Goal: Task Accomplishment & Management: Complete application form

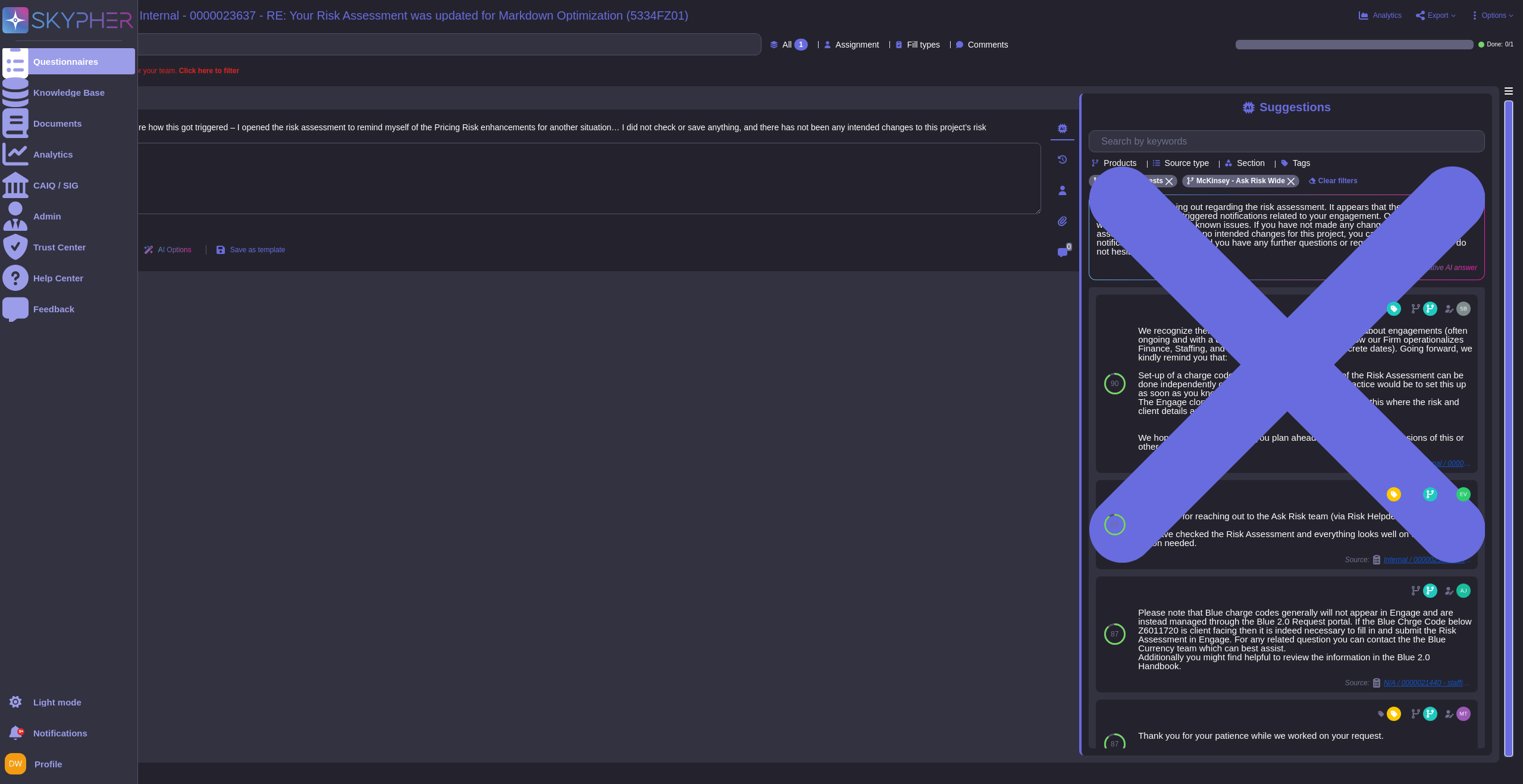
scroll to position [177, 0]
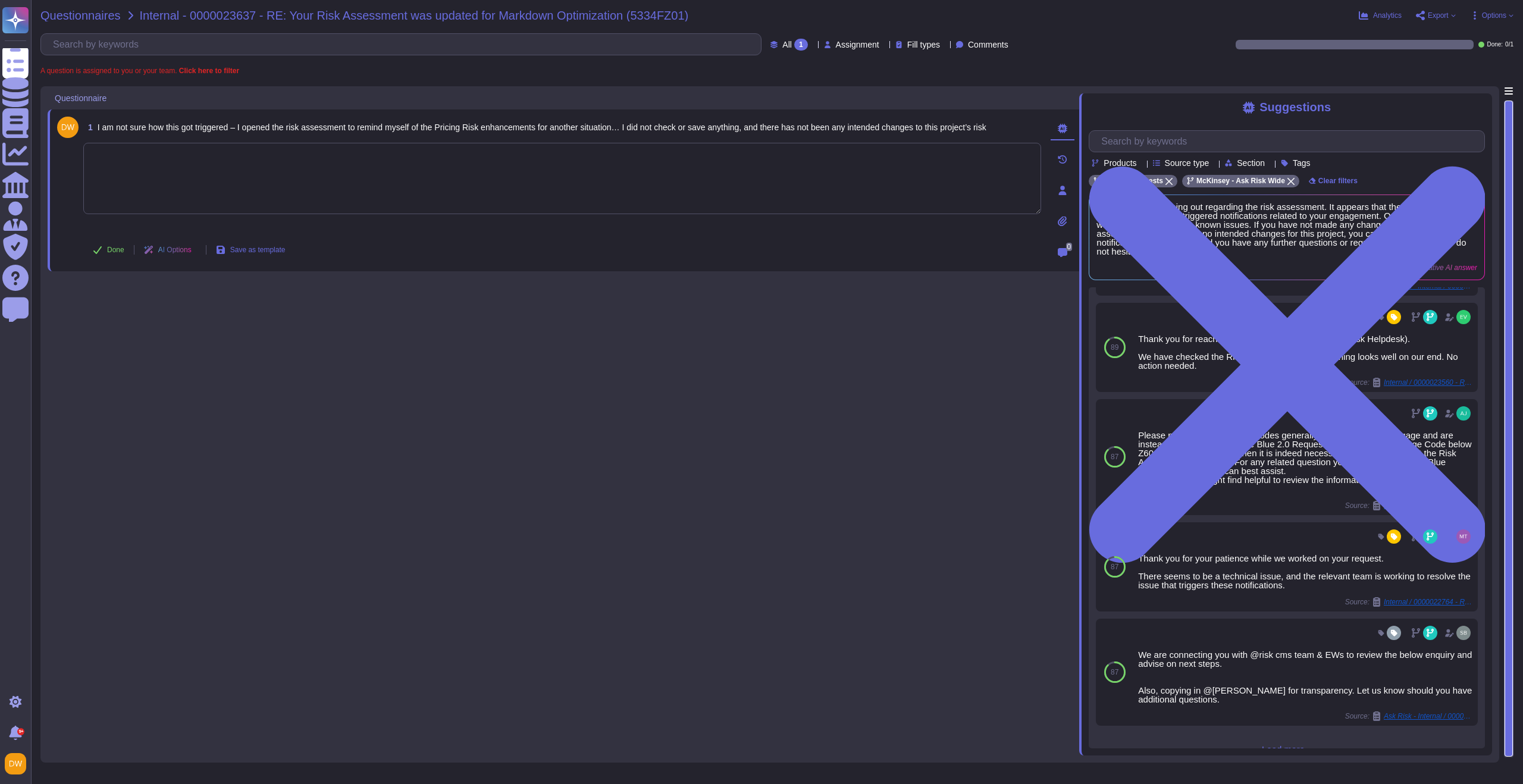
click at [91, 17] on span "Questionnaires" at bounding box center [81, 16] width 81 height 12
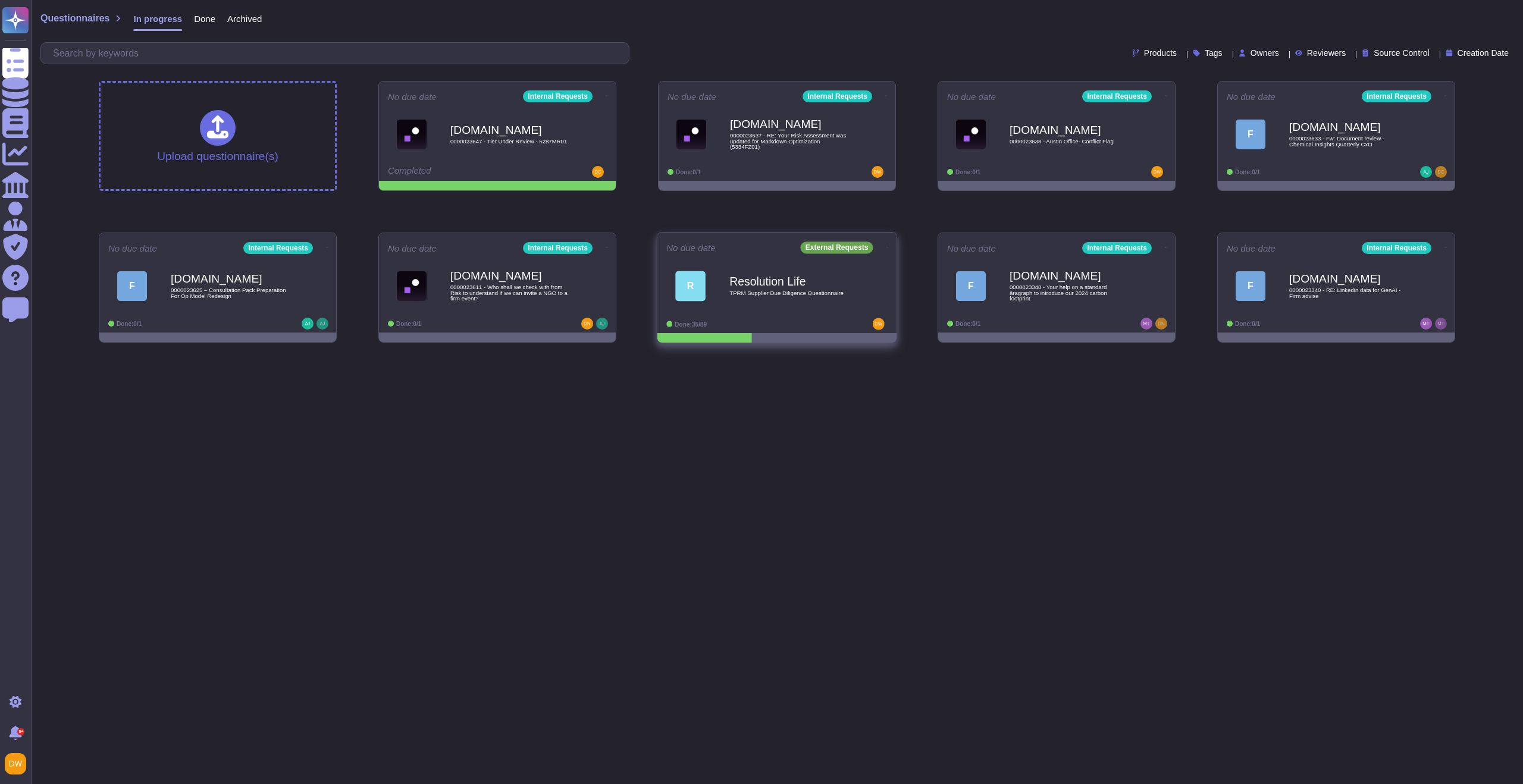
click at [787, 278] on b "Resolution Life" at bounding box center [789, 281] width 120 height 12
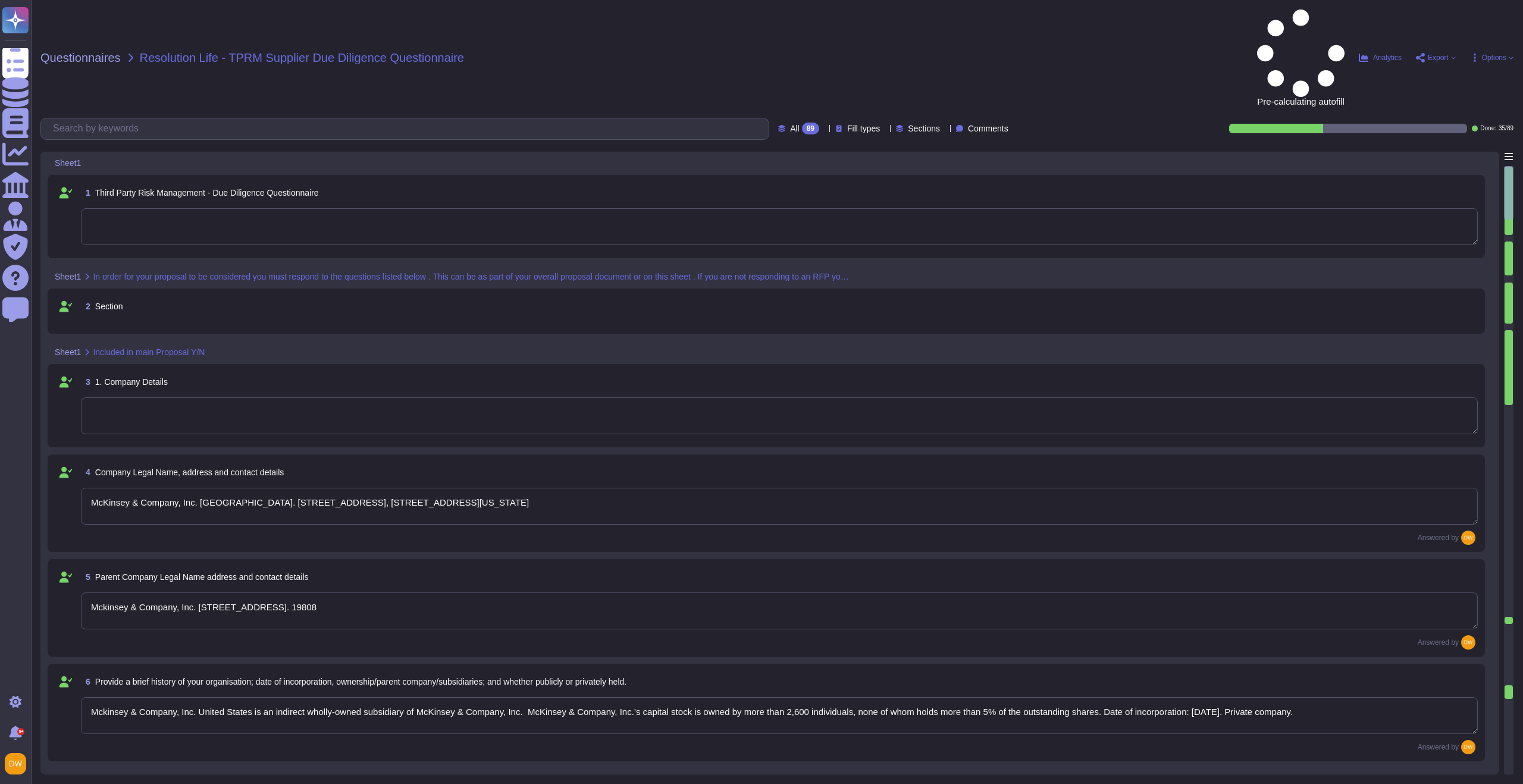
type textarea "McKinsey & Company, Inc. [GEOGRAPHIC_DATA]. [STREET_ADDRESS], [STREET_ADDRESS][…"
type textarea "Mckinsey & Company, Inc. [STREET_ADDRESS]. 19808"
type textarea "Mckinsey & Company, Inc. United States is an indirect wholly-owned subsidiary o…"
type textarea "~36,000"
type textarea "99 years"
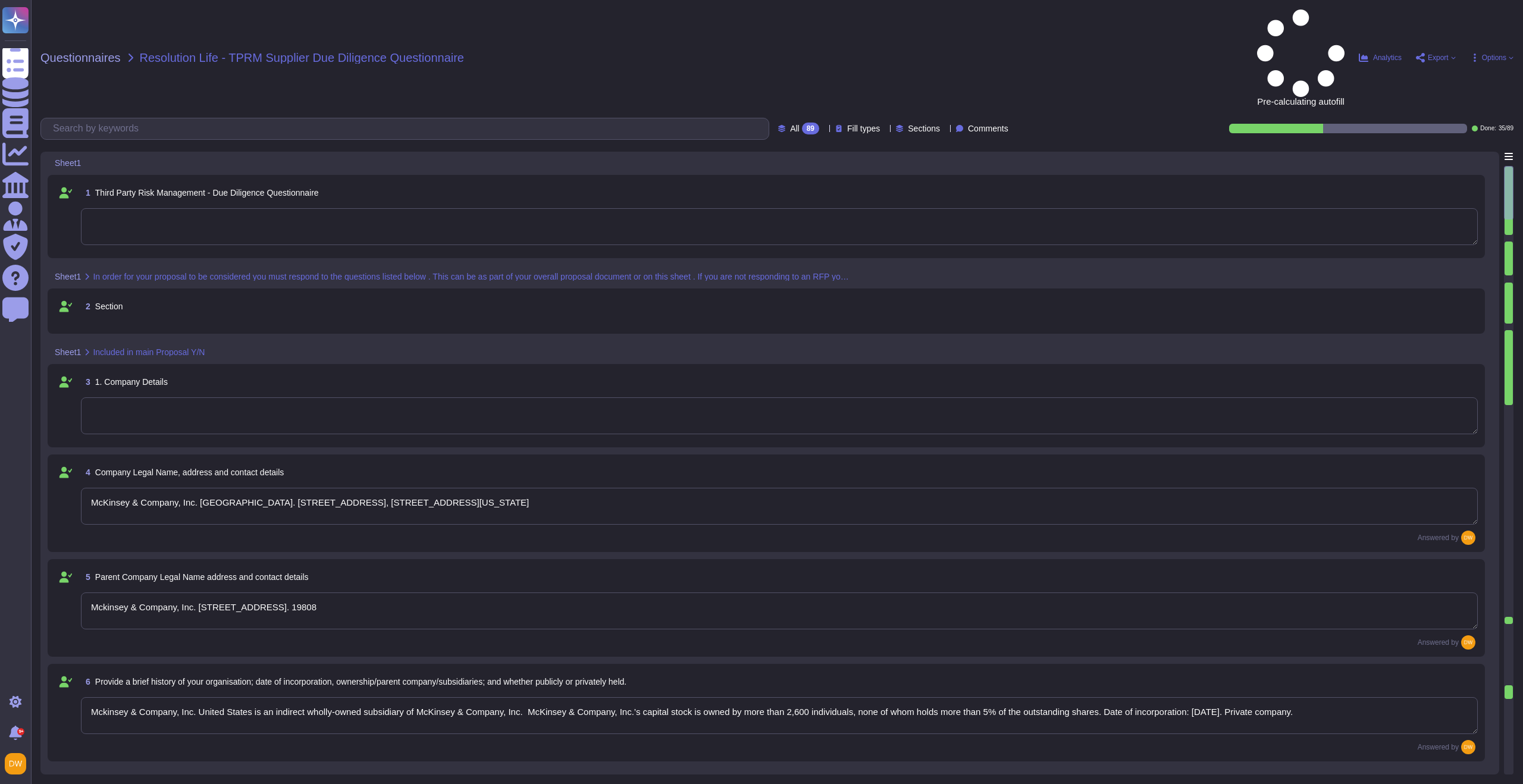
type textarea "[URL][DOMAIN_NAME]"
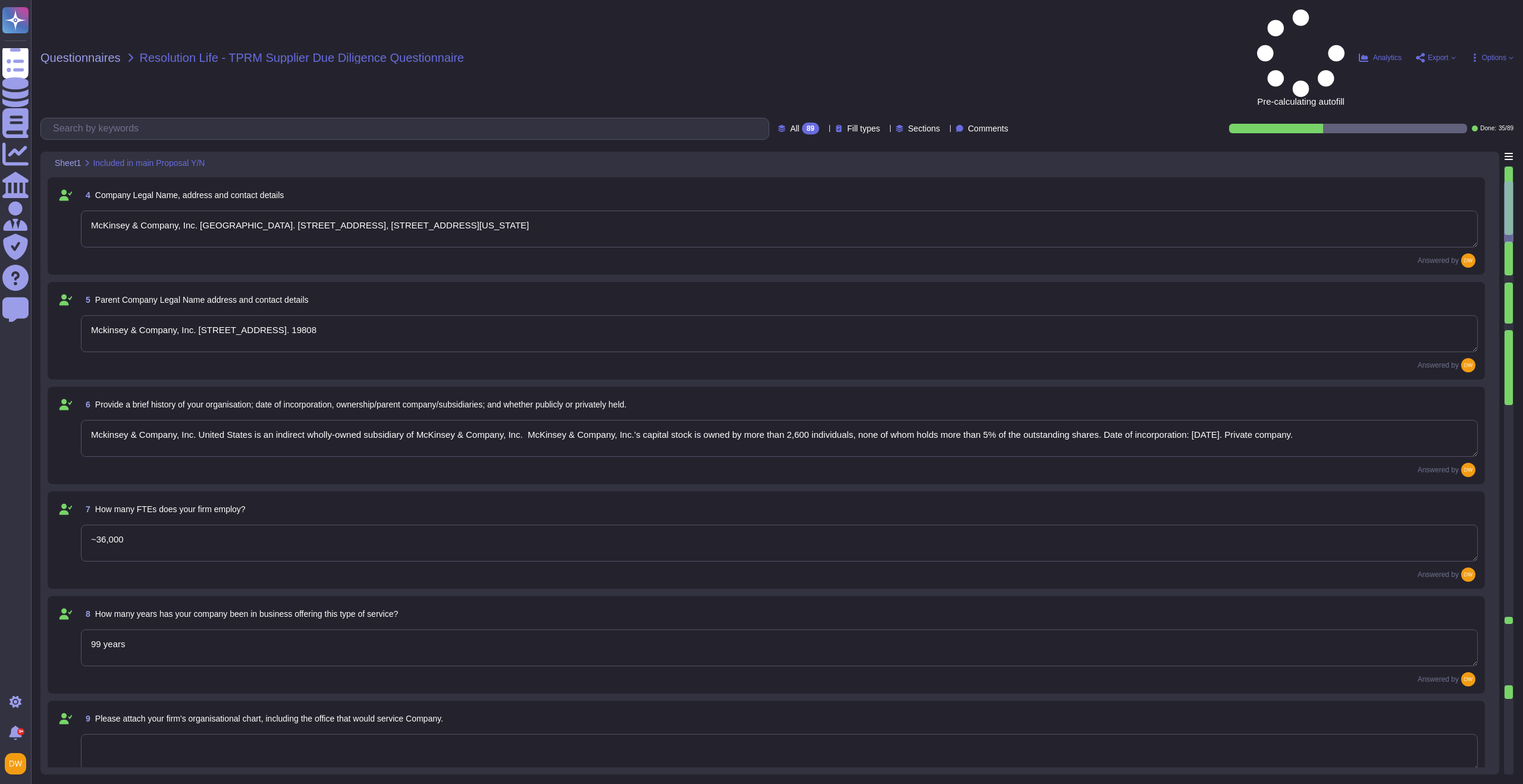
type textarea "As a private company, we do not disclose Firm financial information. We are con…"
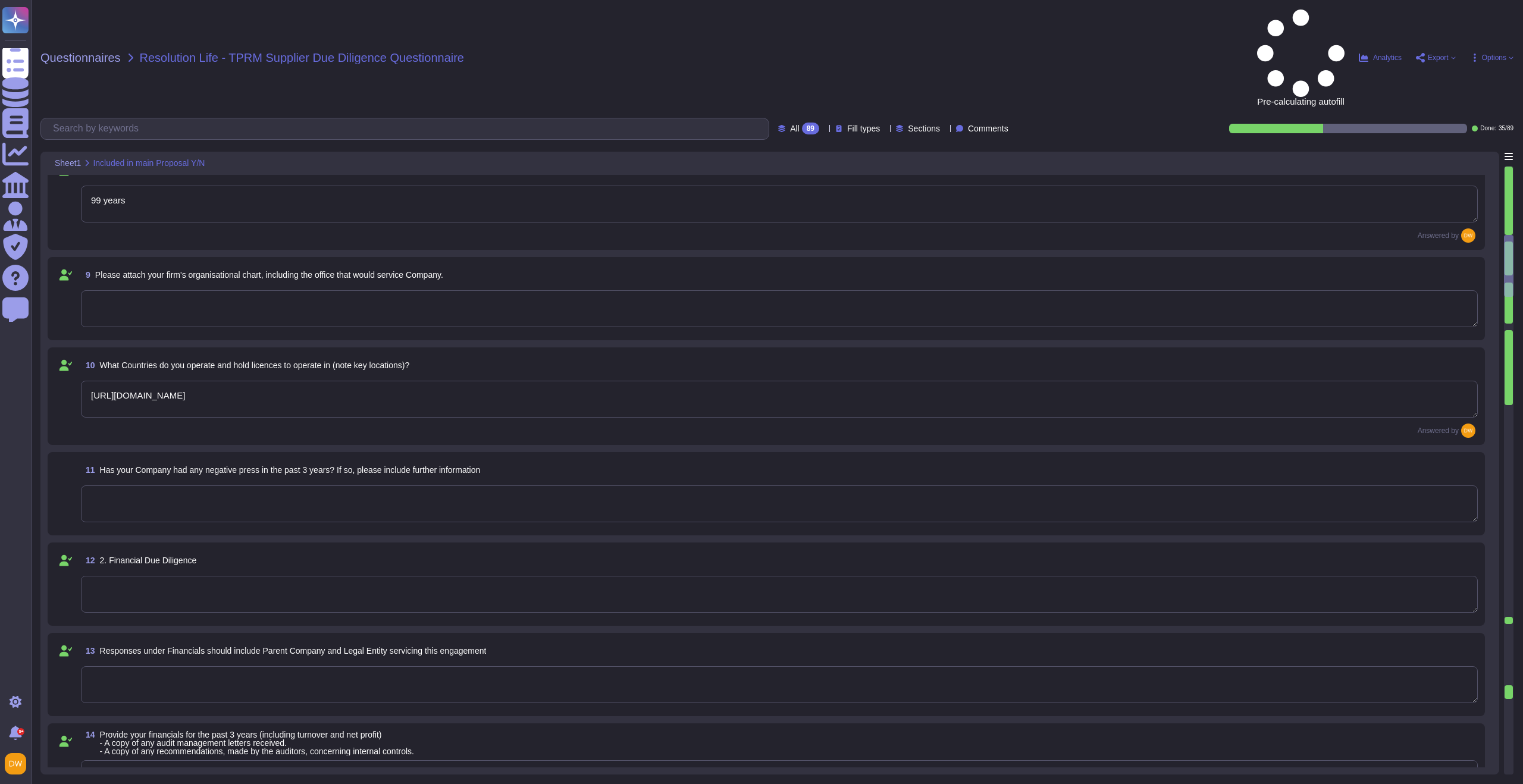
type textarea "As a private company, we do not disclose Firm financial information. We are con…"
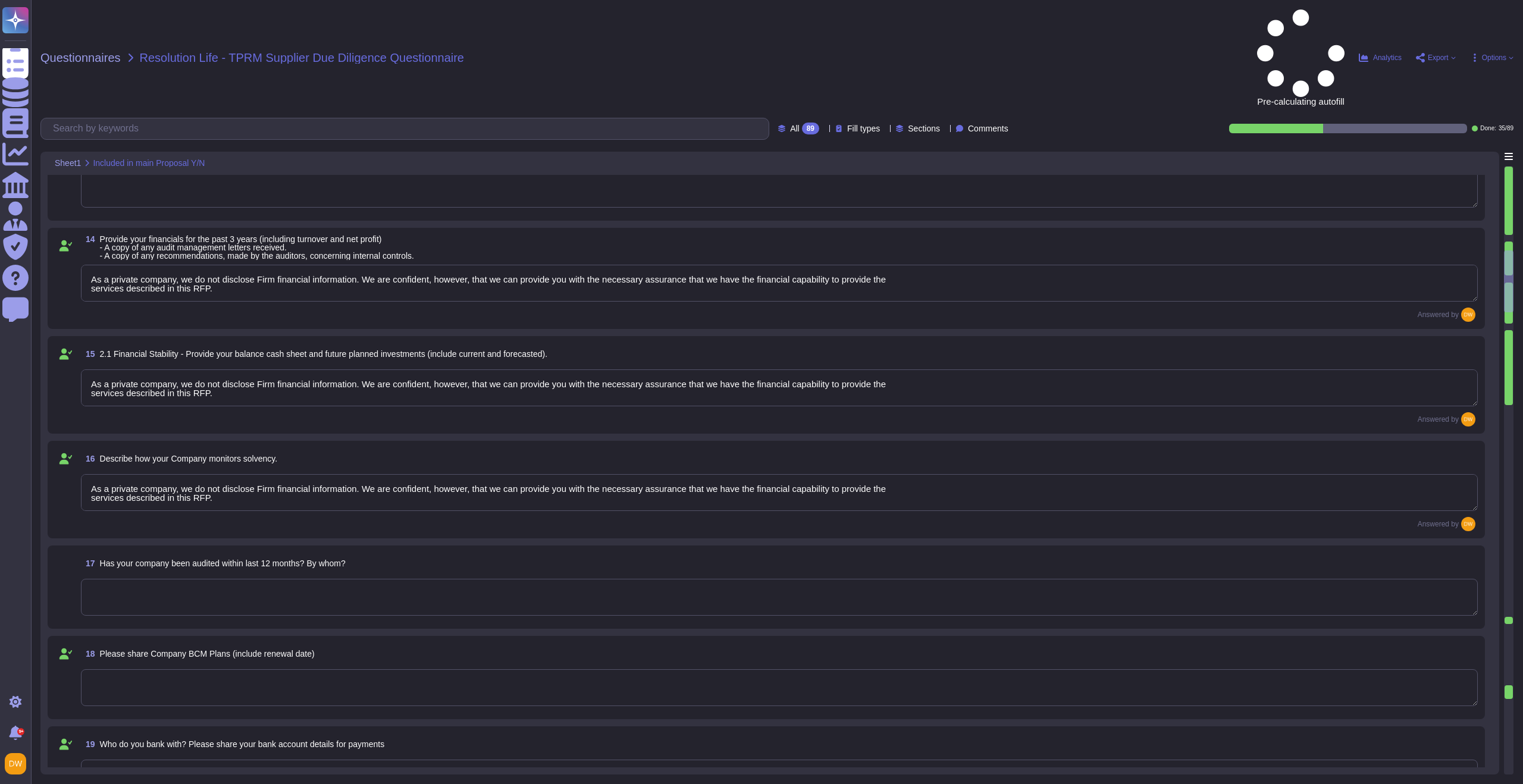
scroll to position [1764, 0]
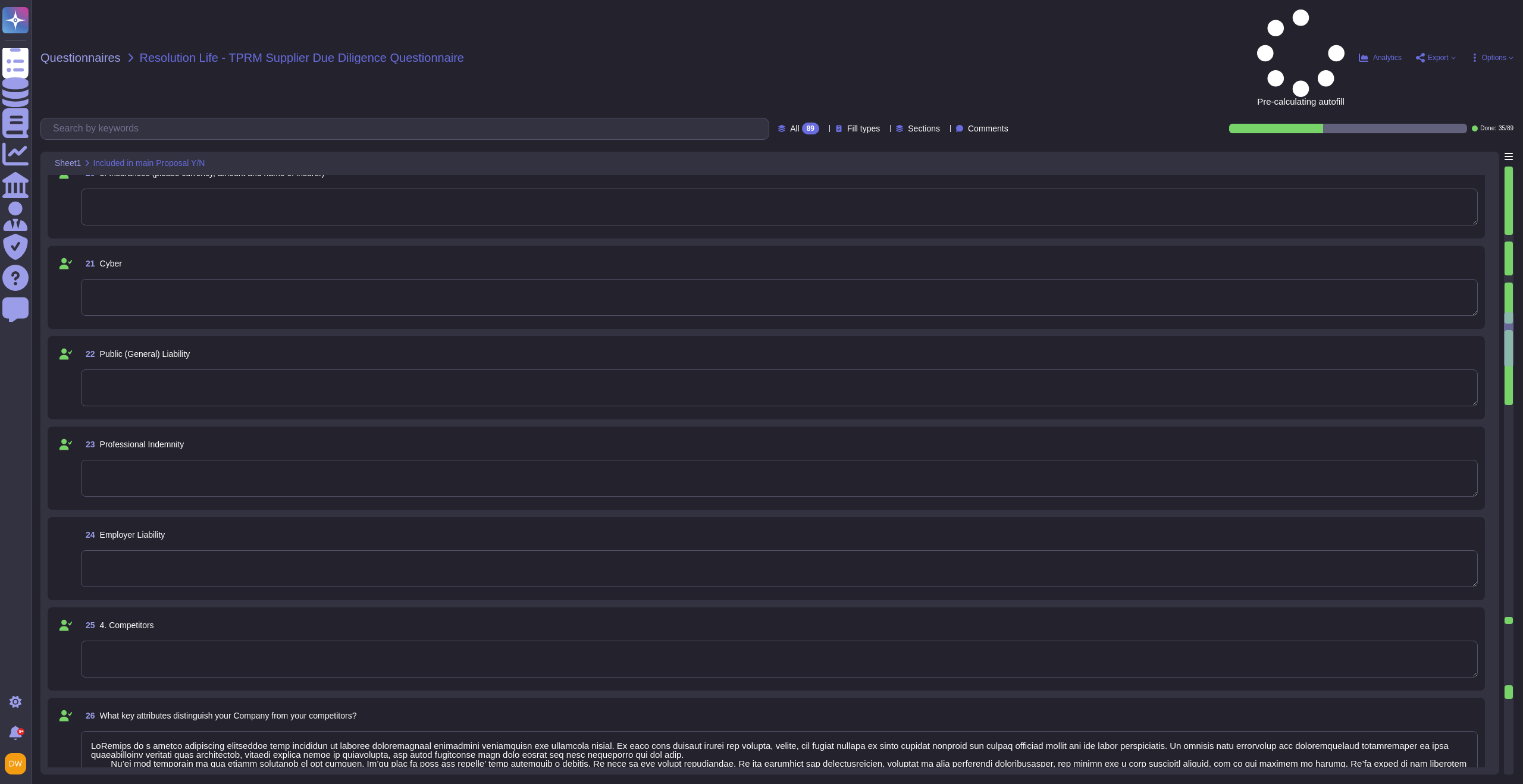
type textarea "LoRemips do s ametco adipiscing elitseddoe temp incididun ut laboree doloremagn…"
type textarea "McKinsey is the leading firm in the strategy and operations consulting market. …"
type textarea "No"
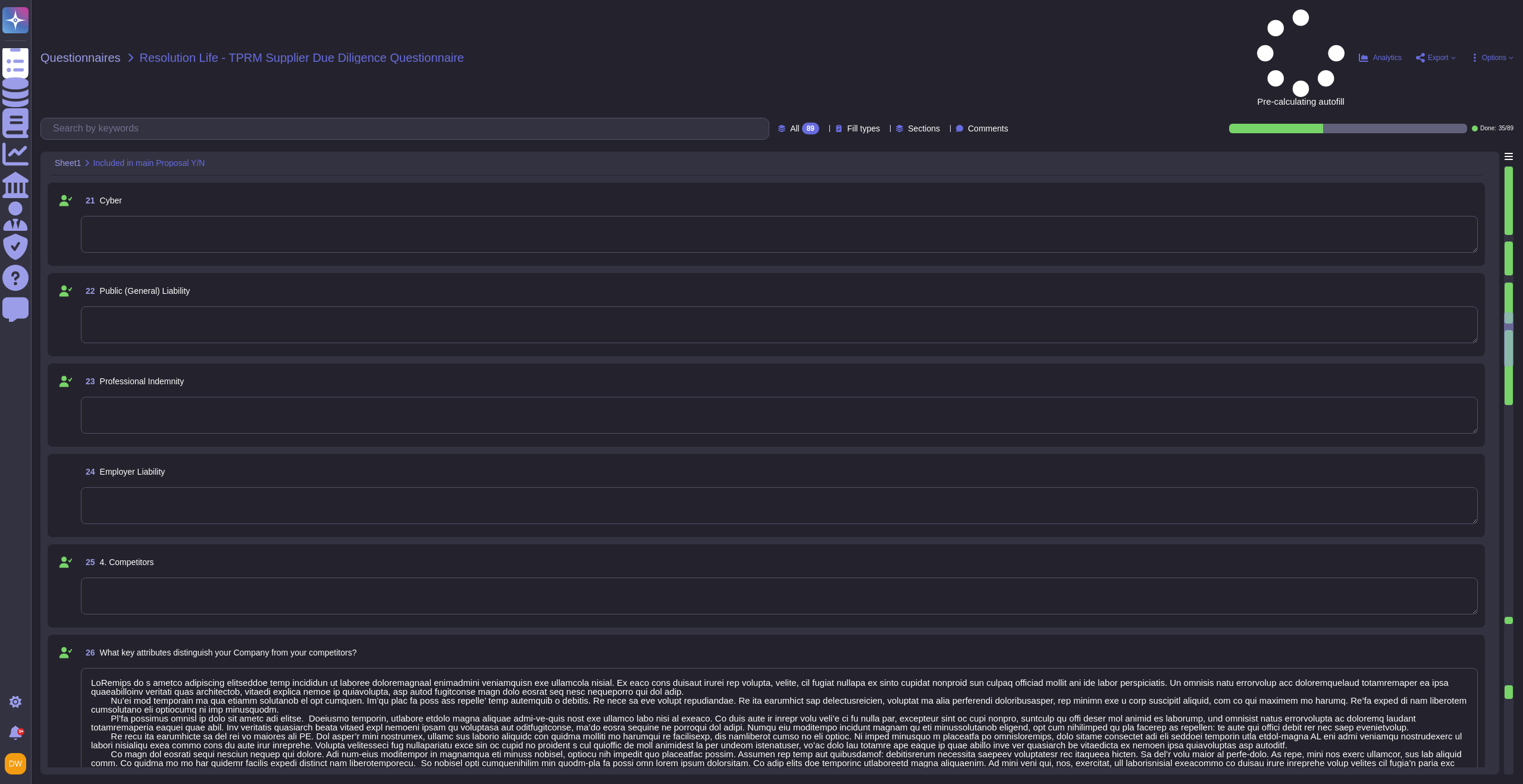
type textarea "We can confirm the existence of such requirements, however, to preserve confide…"
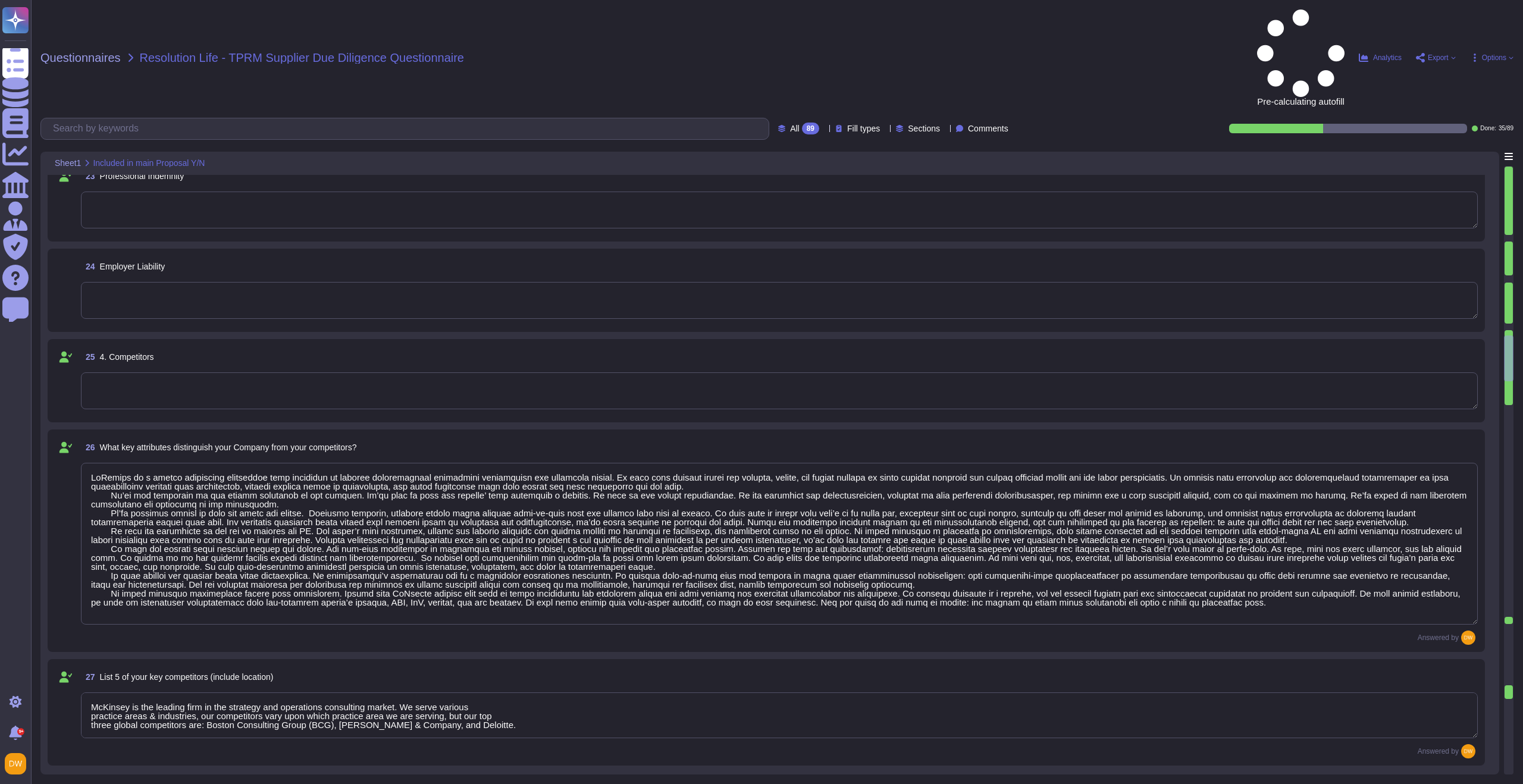
type textarea "We hold our suppliers to the same high standards of social responsibility that …"
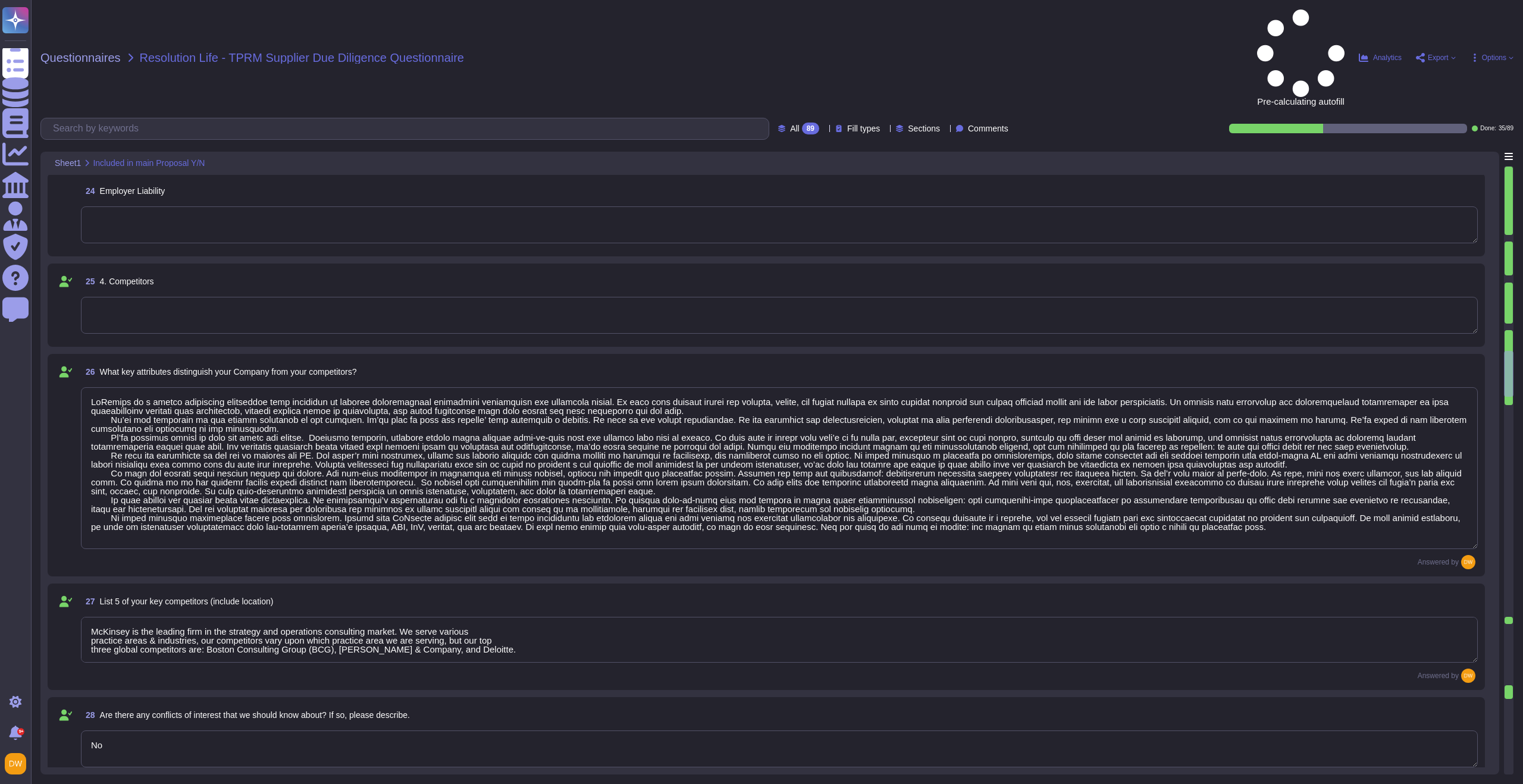
type textarea "On [DATE], a preliminary investigation concerning McKinsey & Company’s French e…"
type textarea "Yes"
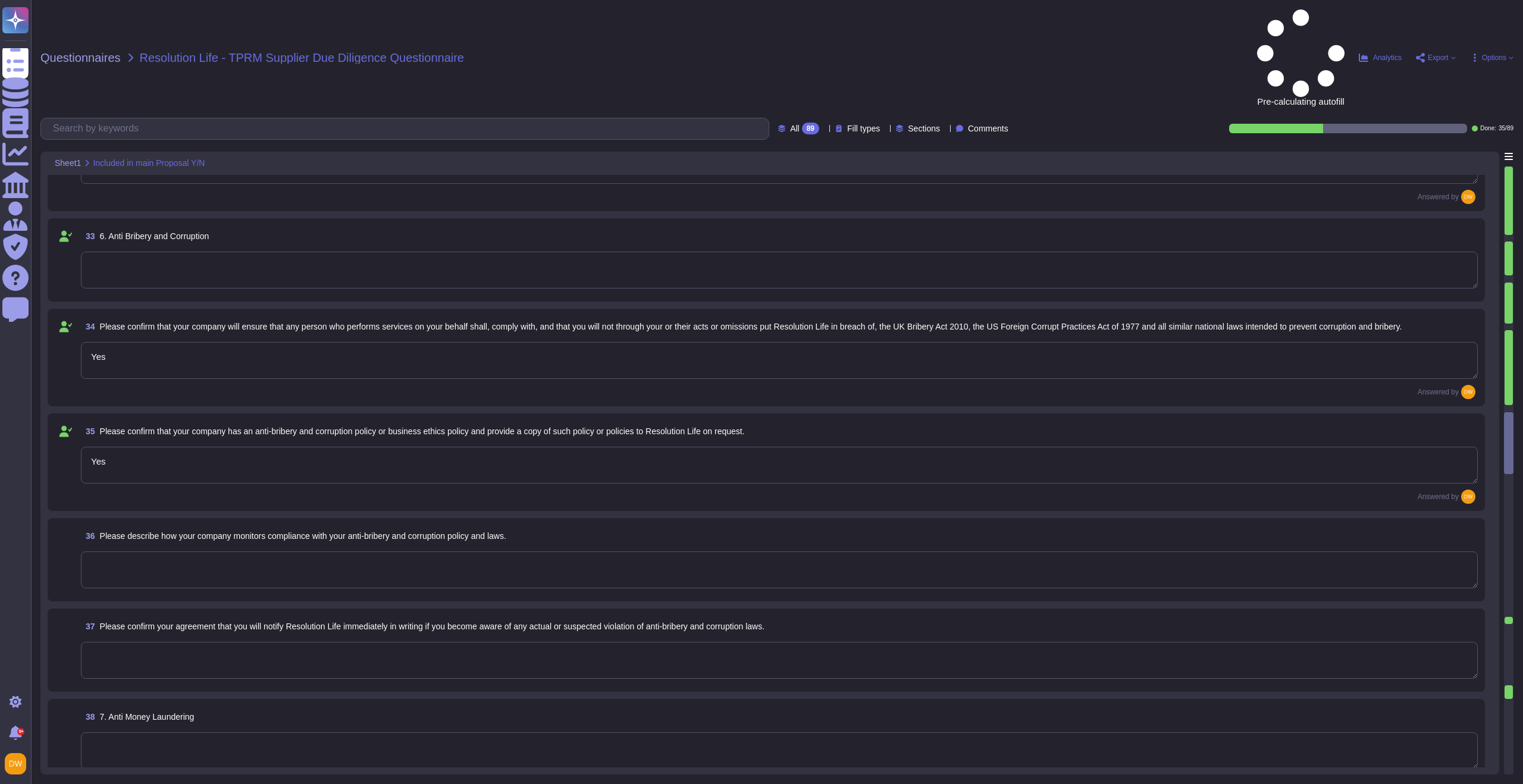
scroll to position [3072, 0]
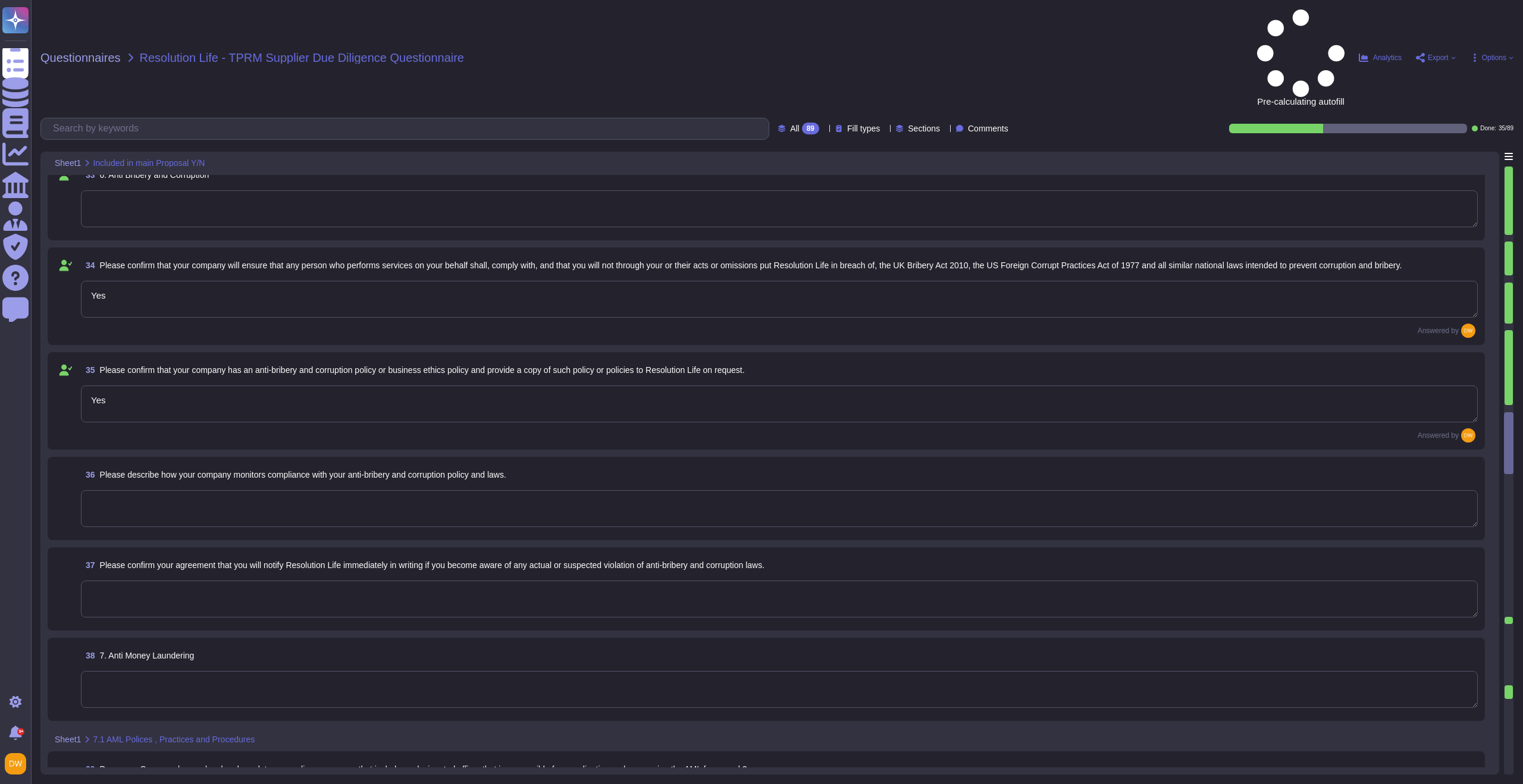
click at [157, 490] on textarea at bounding box center [779, 509] width 1396 height 37
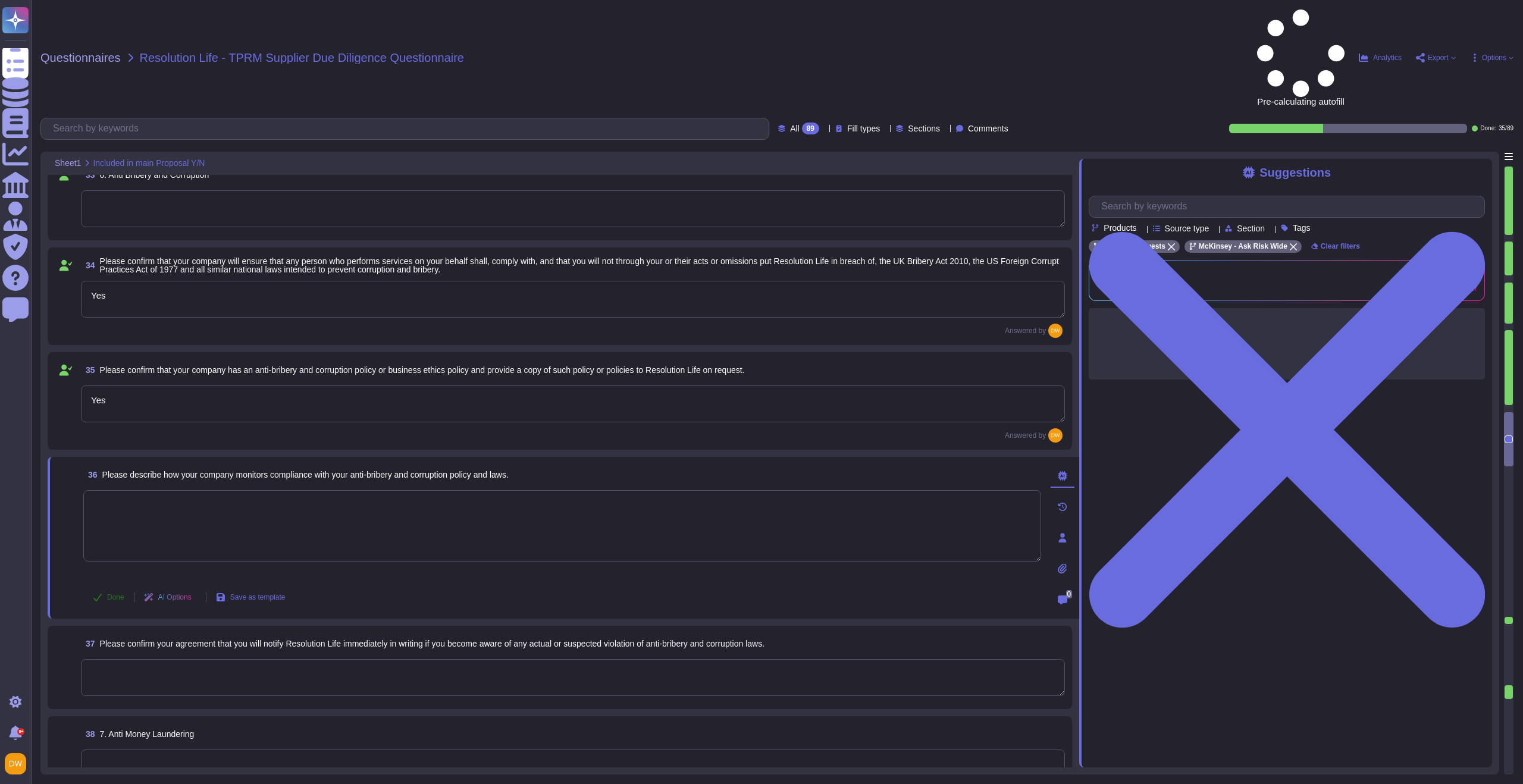
click at [102, 592] on icon at bounding box center [97, 597] width 10 height 10
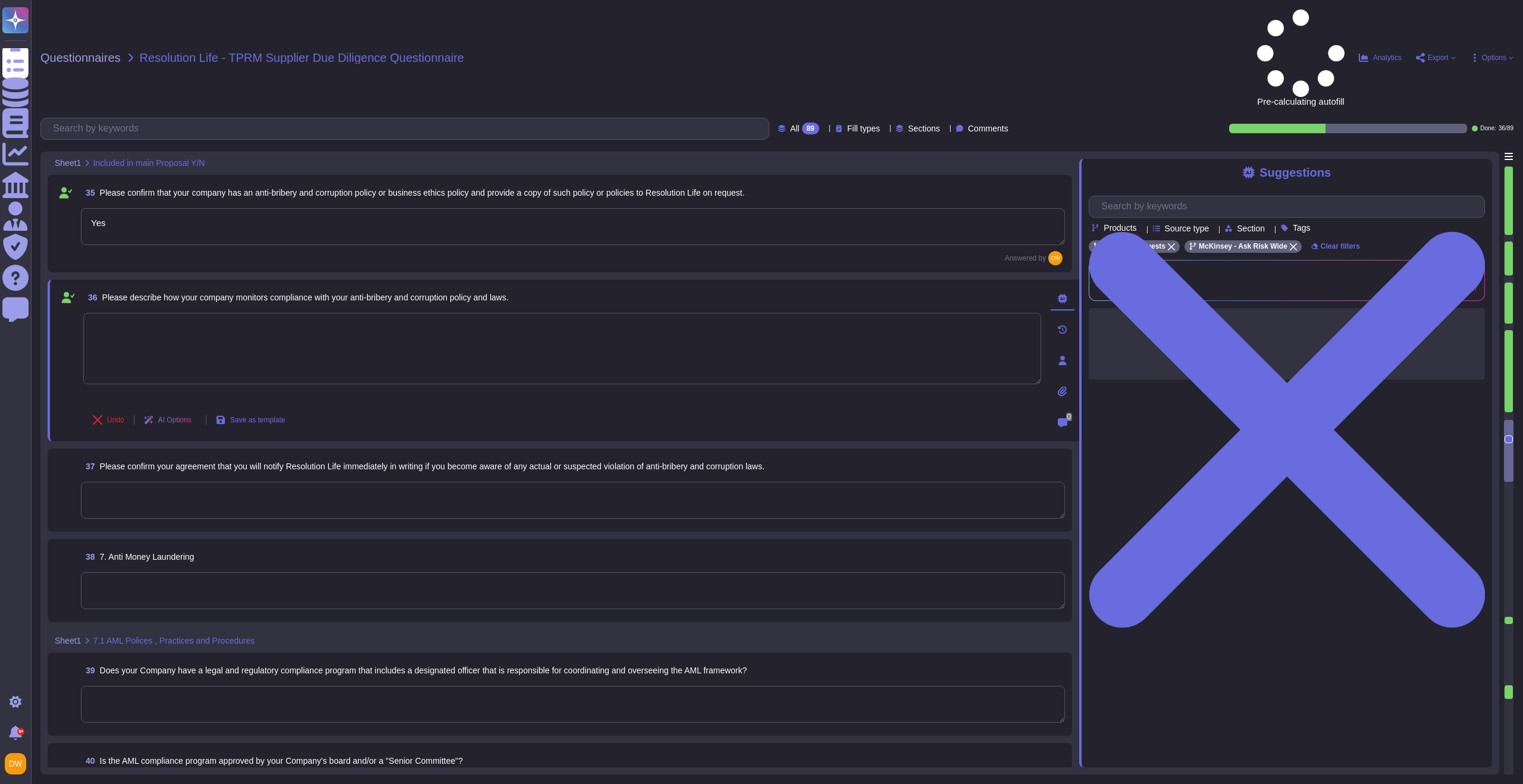
scroll to position [3258, 0]
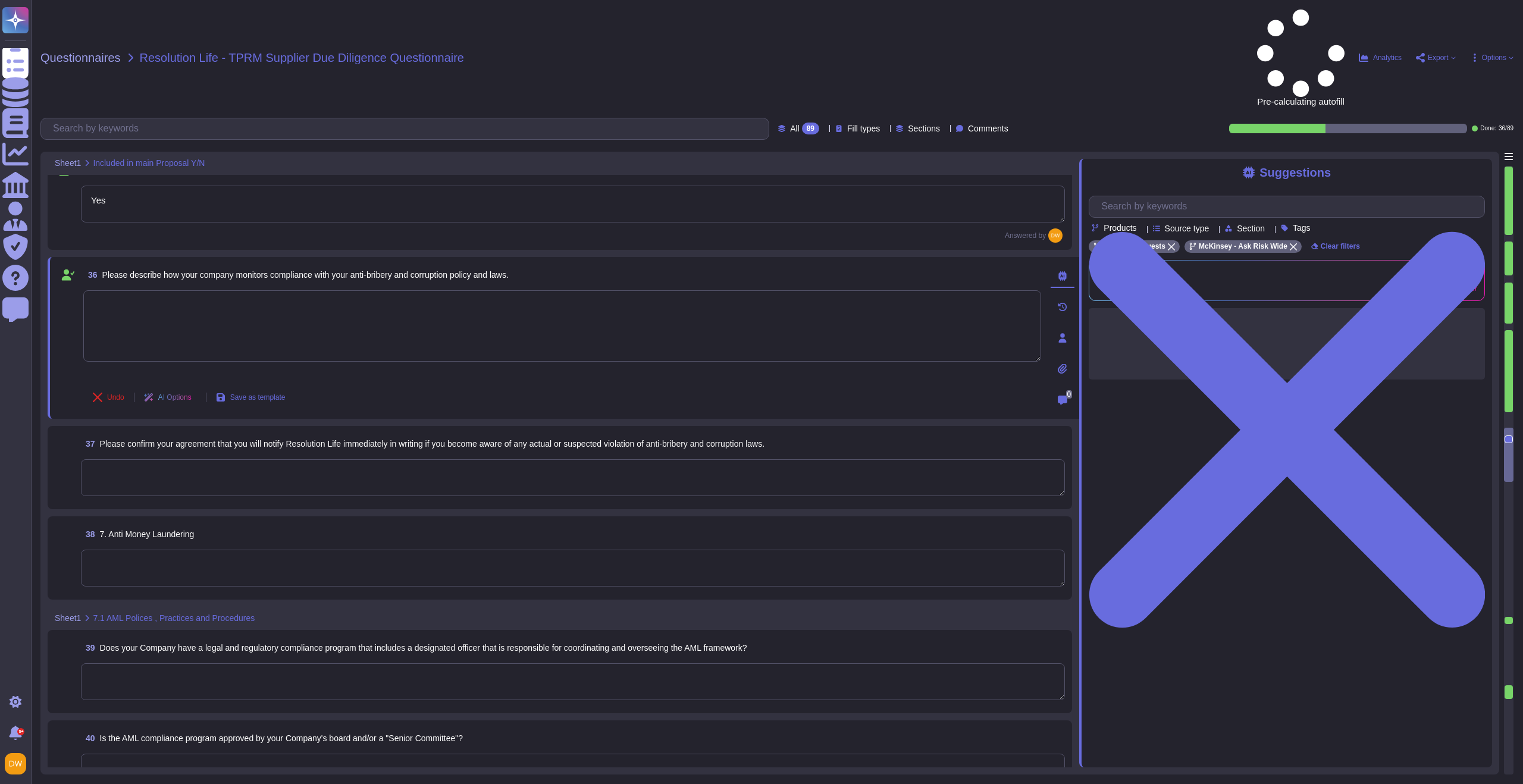
click at [187, 459] on textarea at bounding box center [572, 478] width 984 height 37
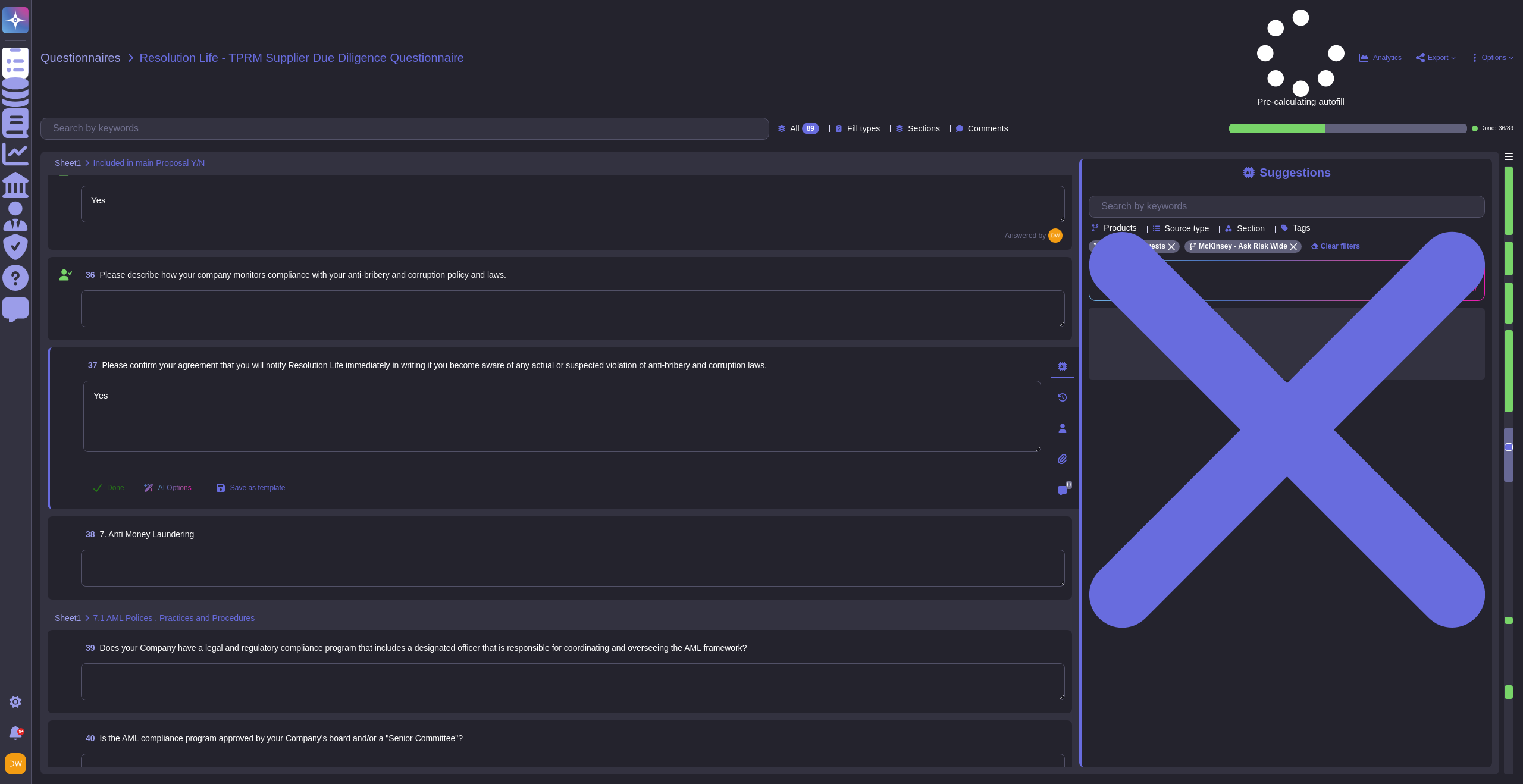
type textarea "Yes"
click at [99, 484] on icon at bounding box center [97, 488] width 9 height 8
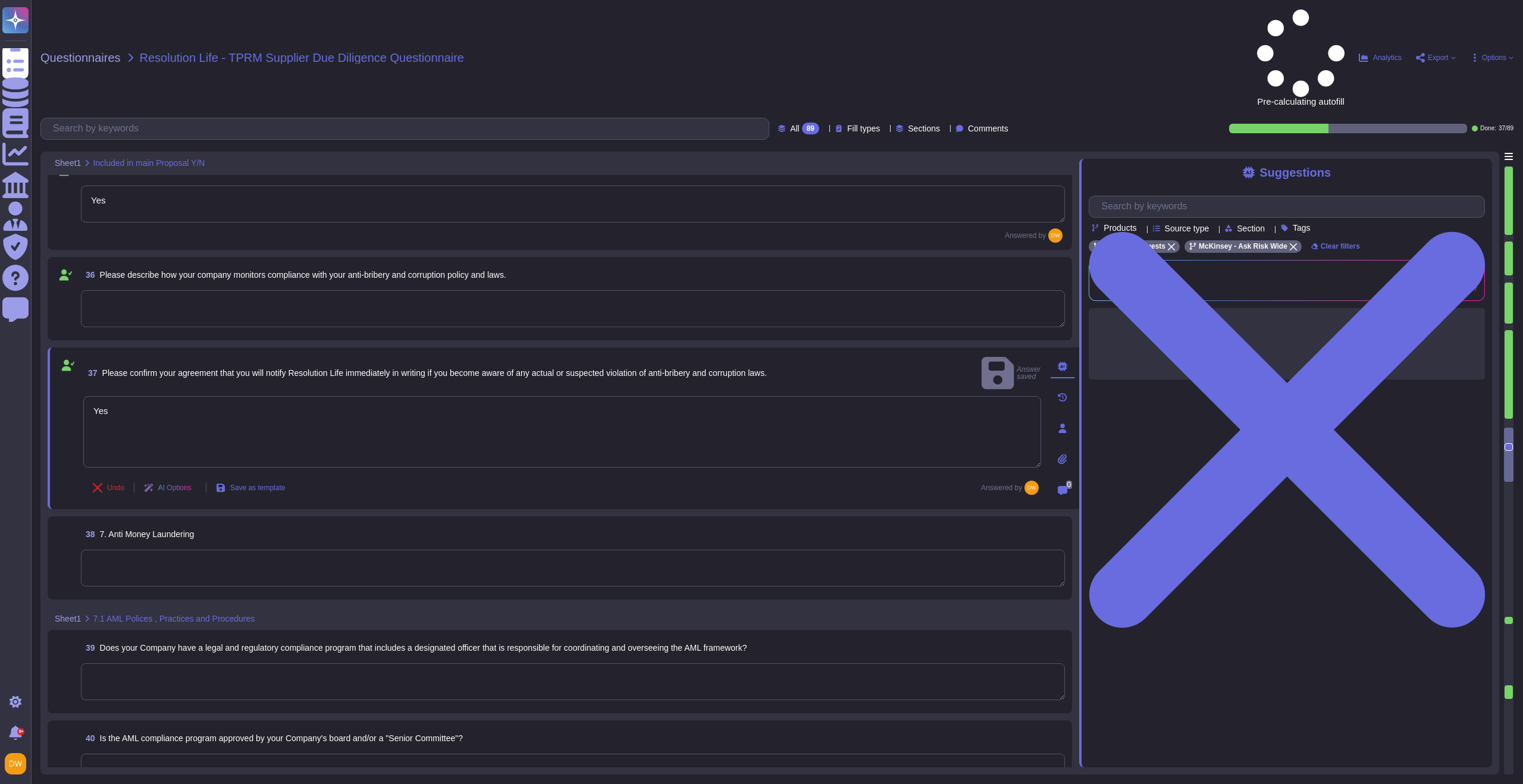
click at [193, 550] on textarea at bounding box center [572, 568] width 984 height 37
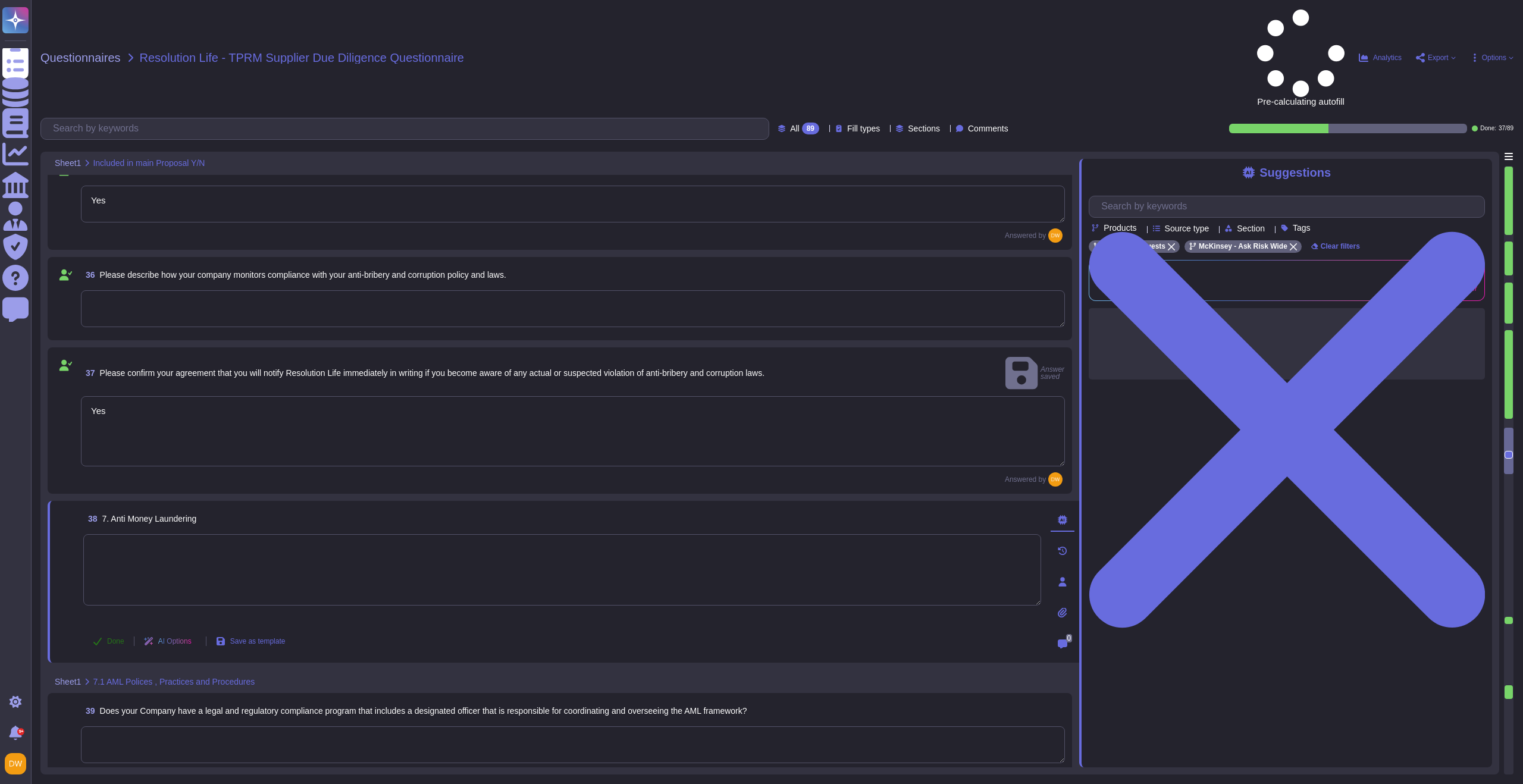
click at [114, 637] on span "Done" at bounding box center [116, 640] width 18 height 7
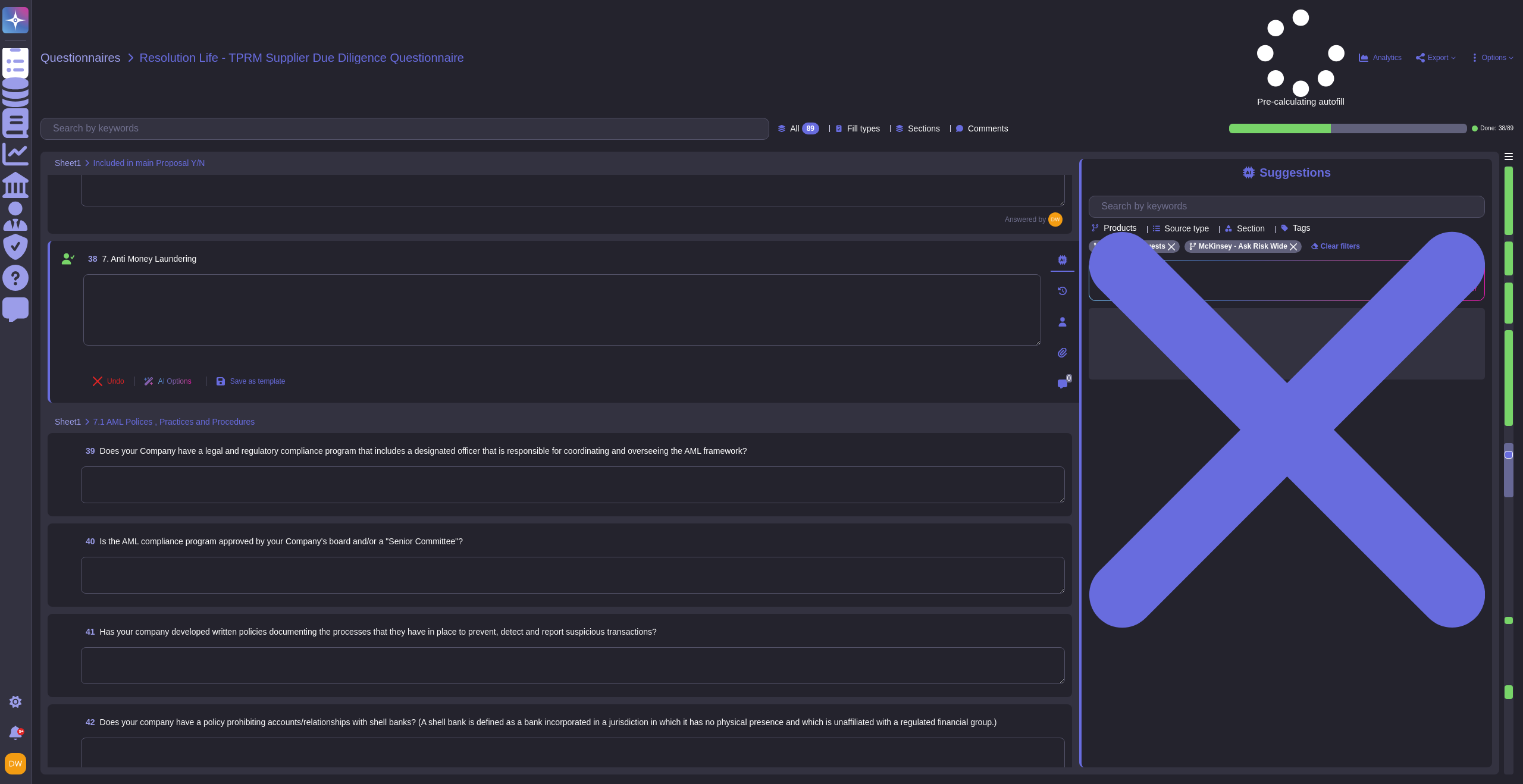
scroll to position [3528, 0]
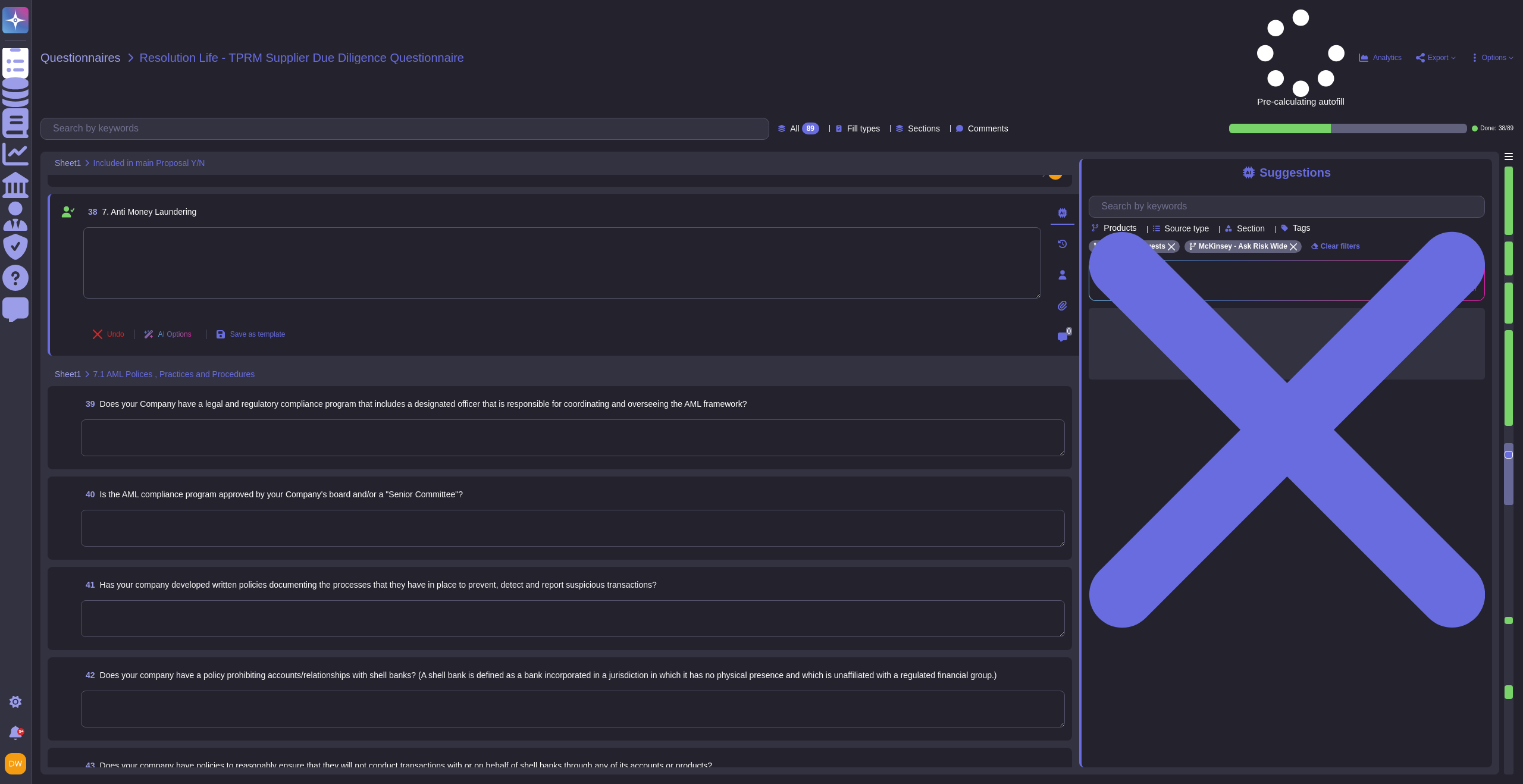
click at [157, 228] on textarea at bounding box center [562, 263] width 958 height 71
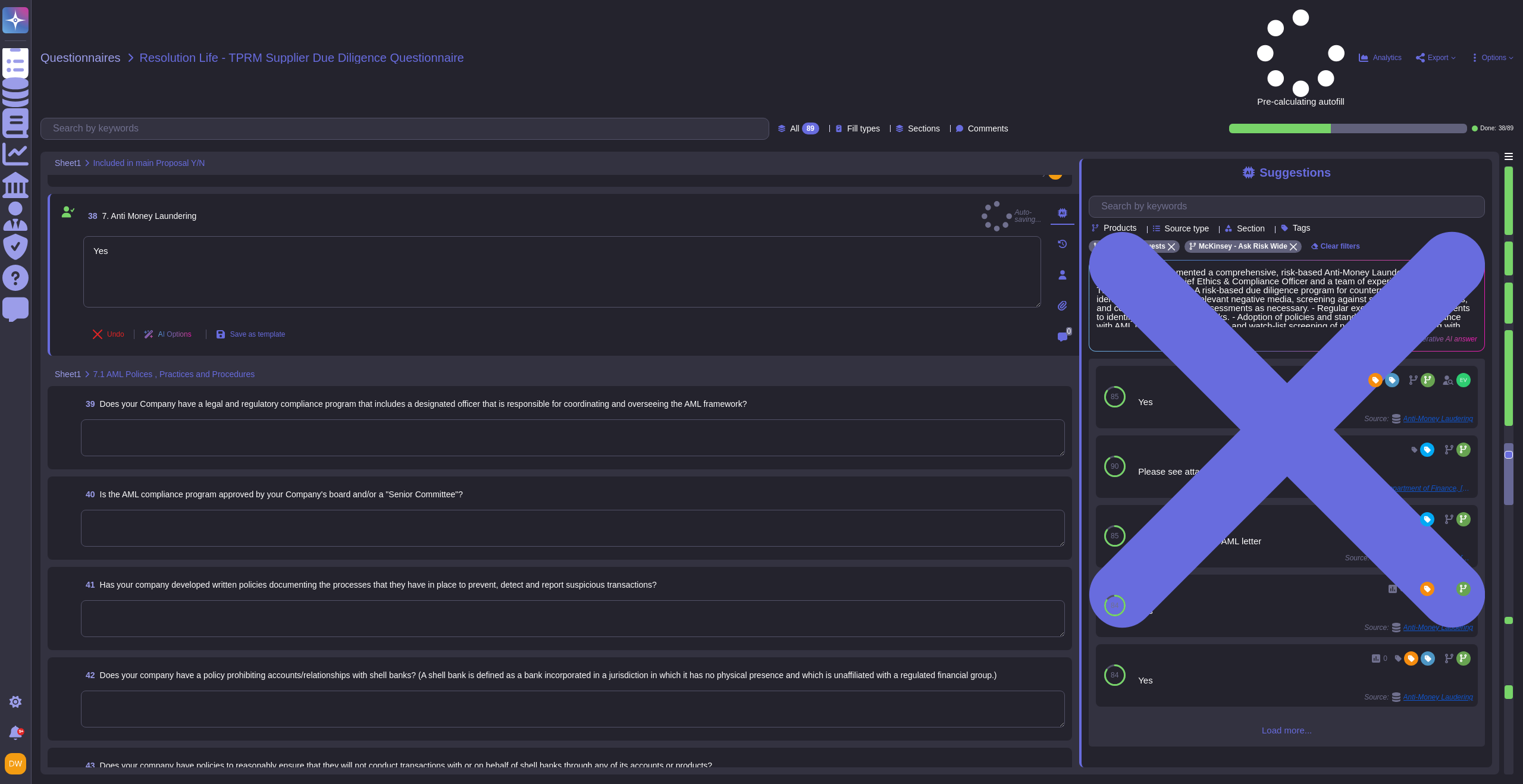
type textarea "Yes"
click at [229, 419] on textarea at bounding box center [572, 438] width 984 height 37
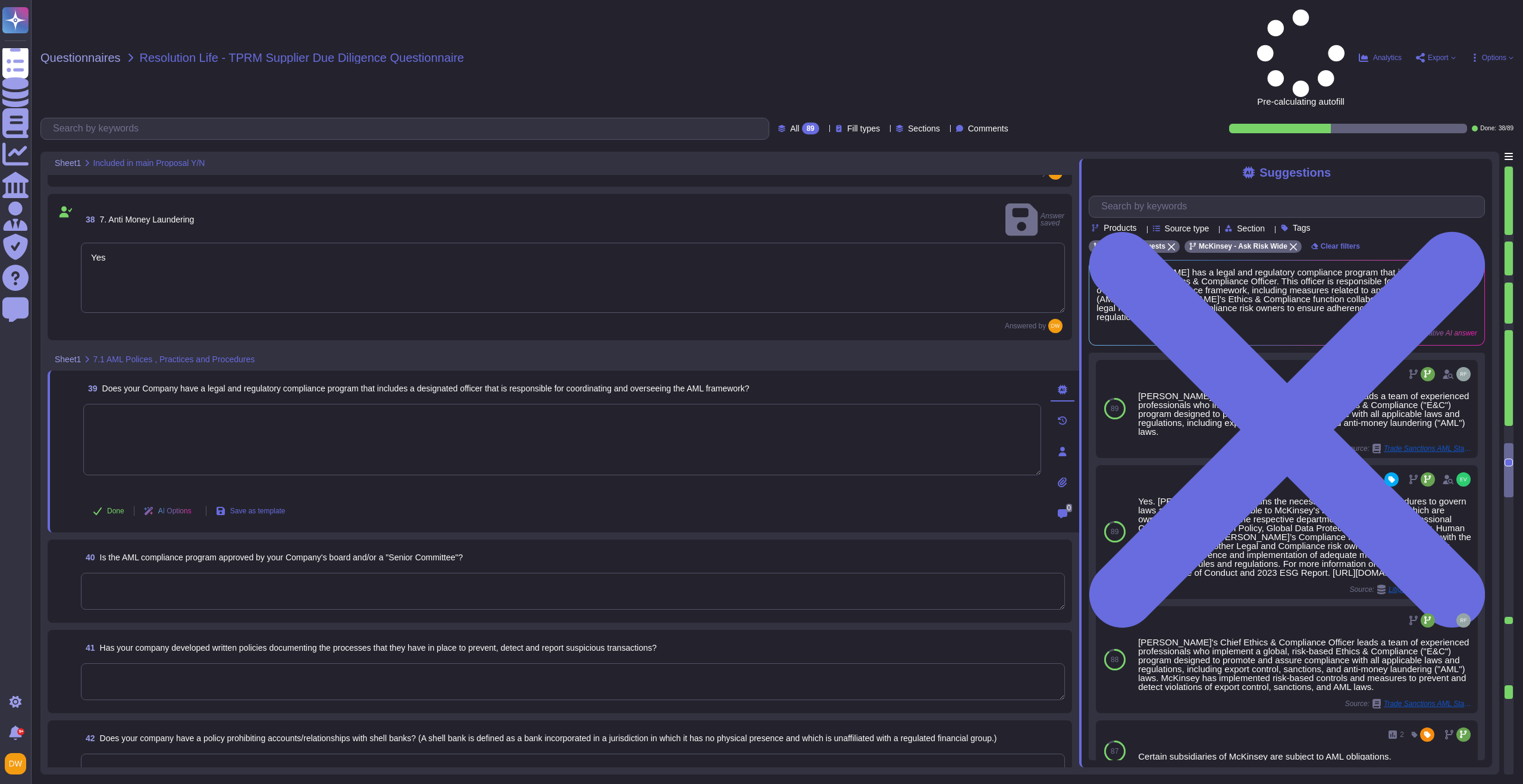
paste textarea "Yes"
type textarea "Yes"
click at [207, 573] on textarea at bounding box center [572, 591] width 984 height 37
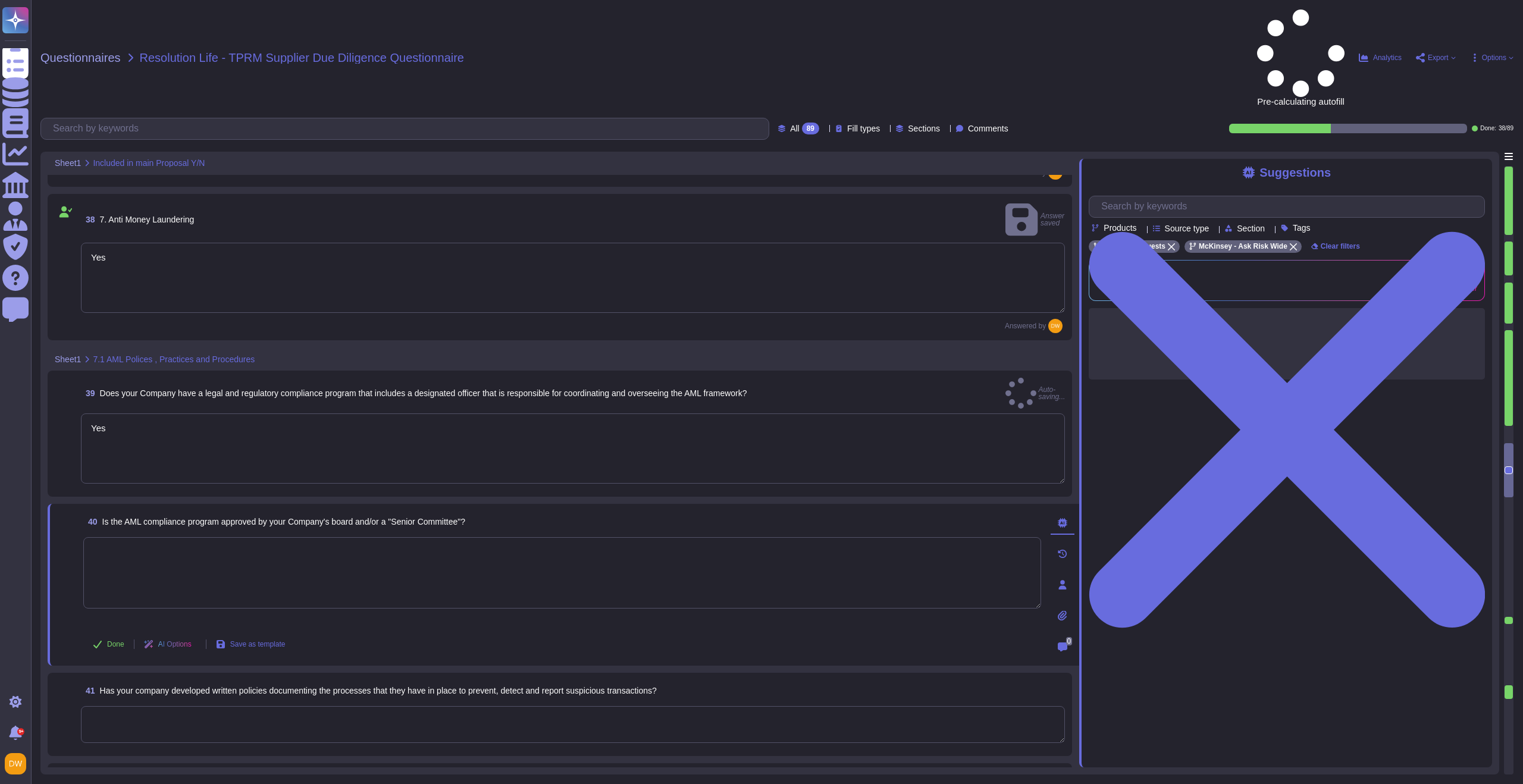
paste textarea "Yes"
type textarea "Yes"
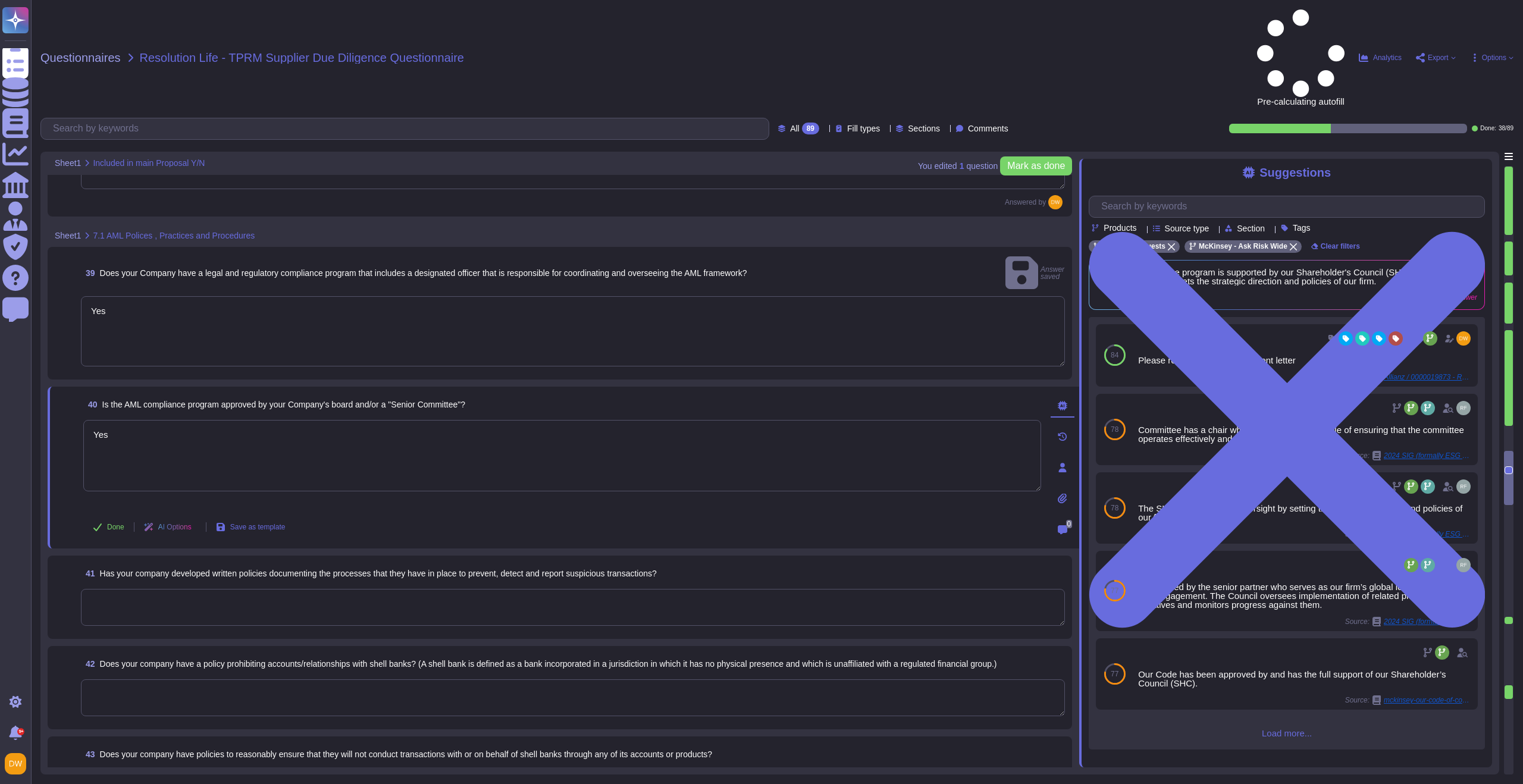
scroll to position [3529, 0]
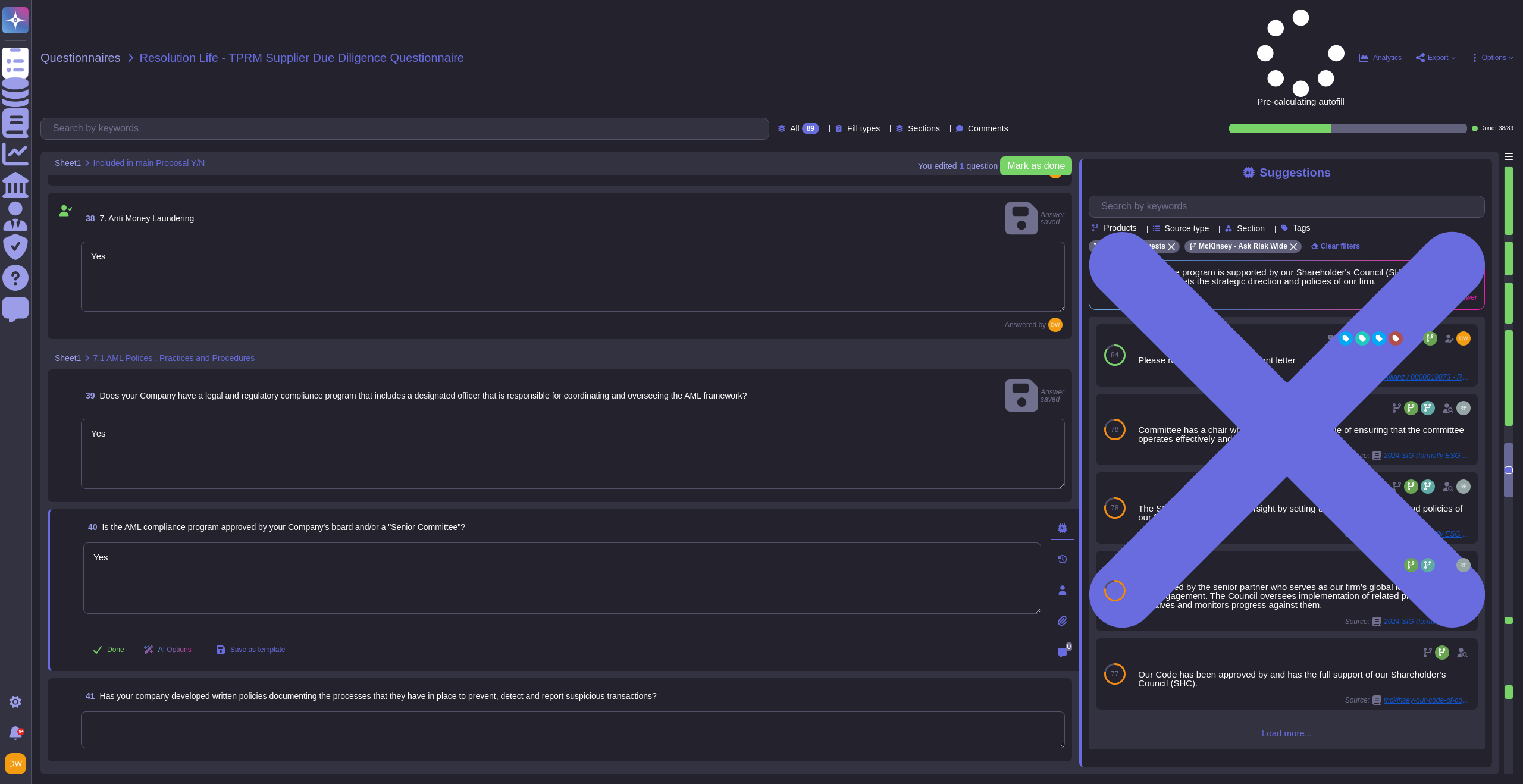
type textarea "Yes"
click at [138, 199] on div "38 7. Anti Money Laundering Answer saved Yes Answered by" at bounding box center [560, 266] width 1010 height 132
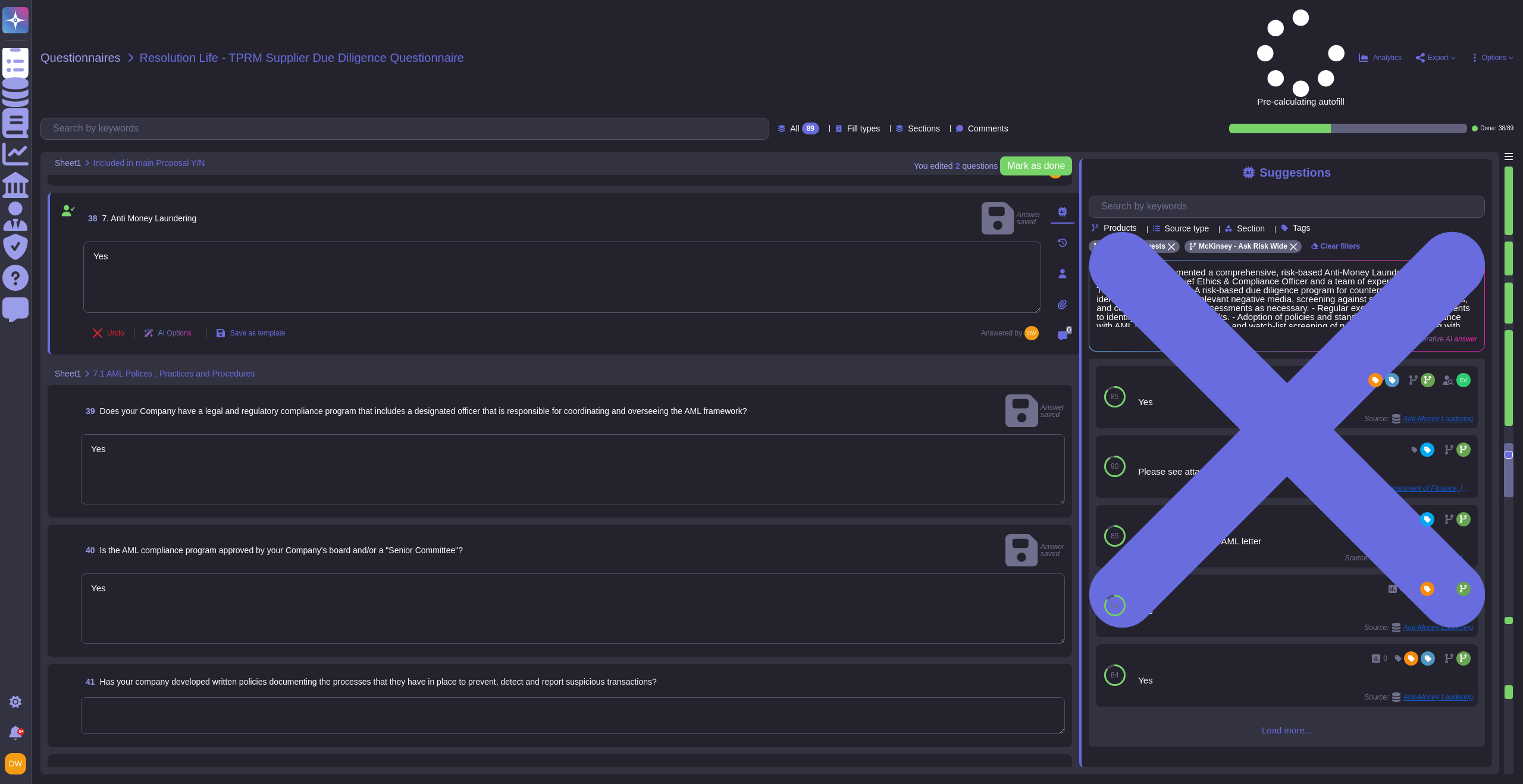
click at [142, 434] on textarea "Yes" at bounding box center [572, 469] width 984 height 70
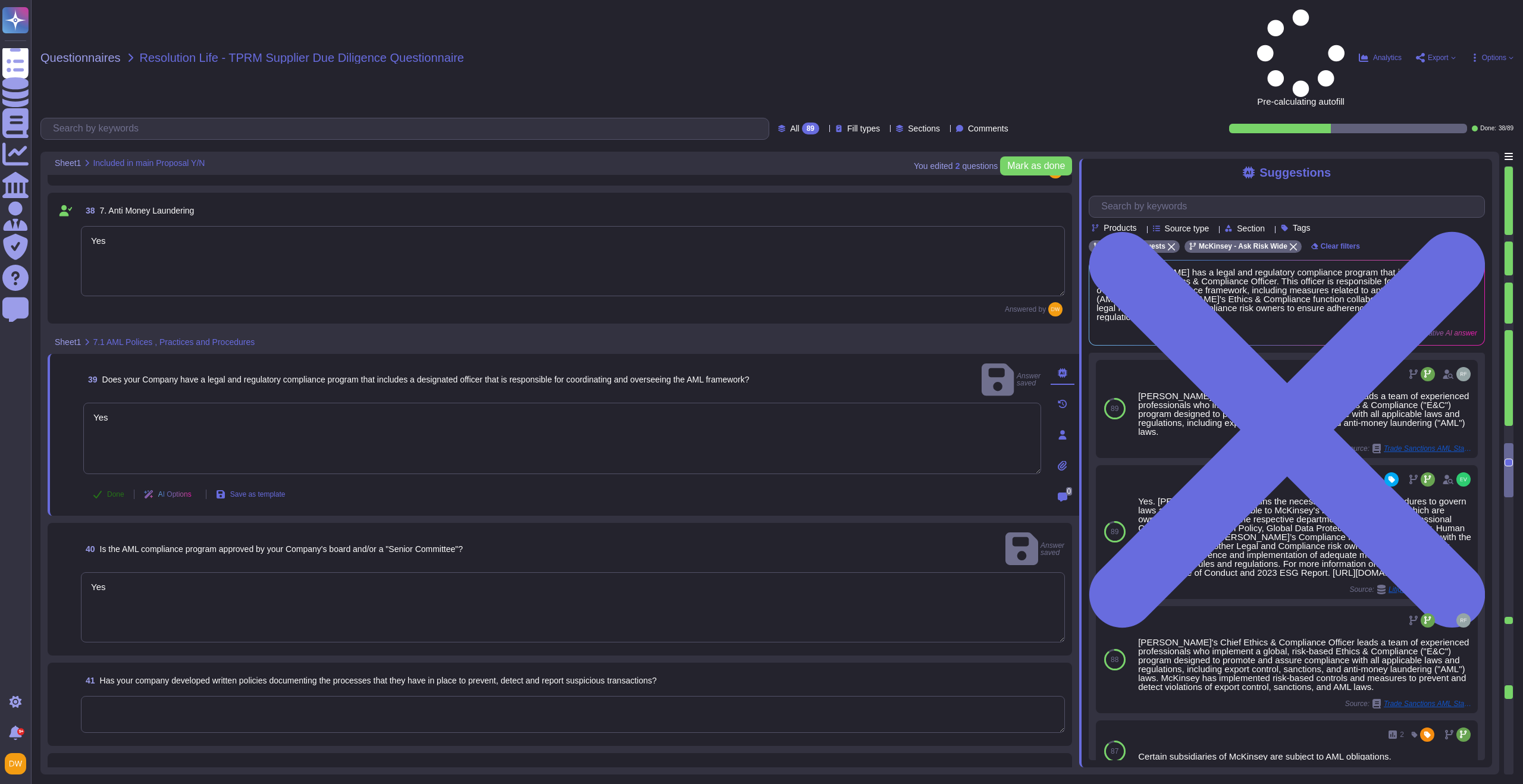
click at [100, 482] on button "Done" at bounding box center [109, 494] width 51 height 23
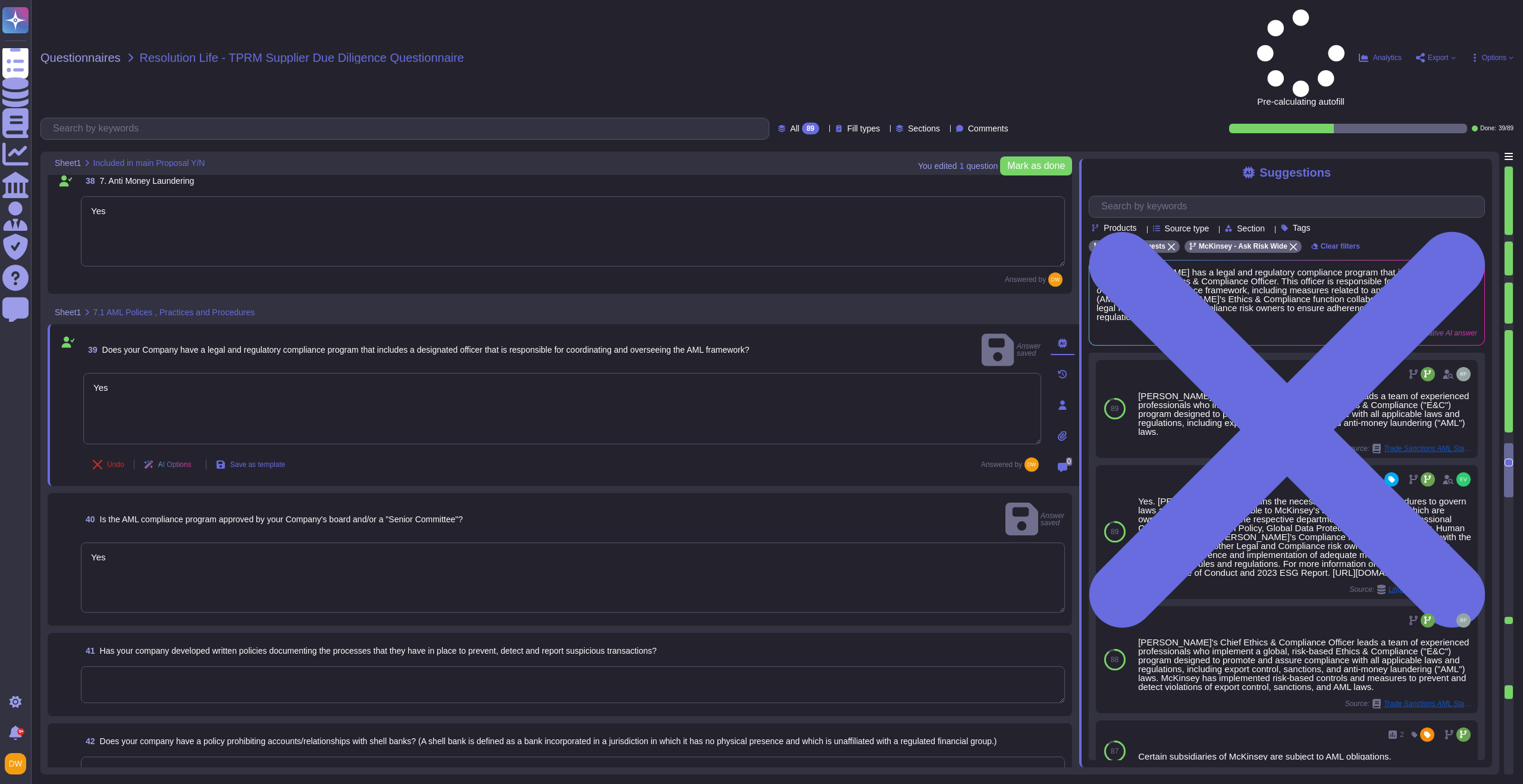
click at [105, 543] on textarea "Yes" at bounding box center [572, 578] width 984 height 70
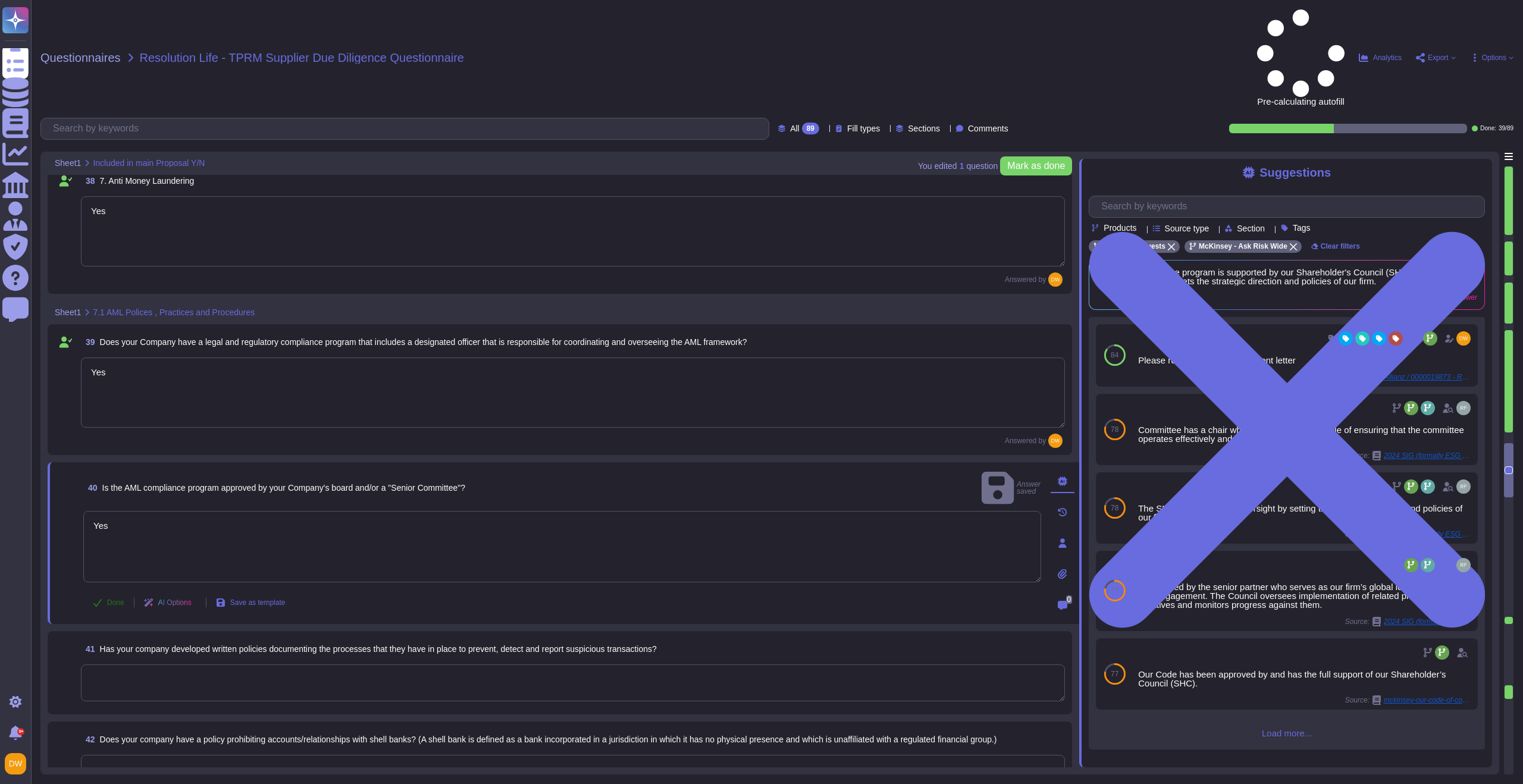
click at [114, 599] on span "Done" at bounding box center [116, 602] width 18 height 7
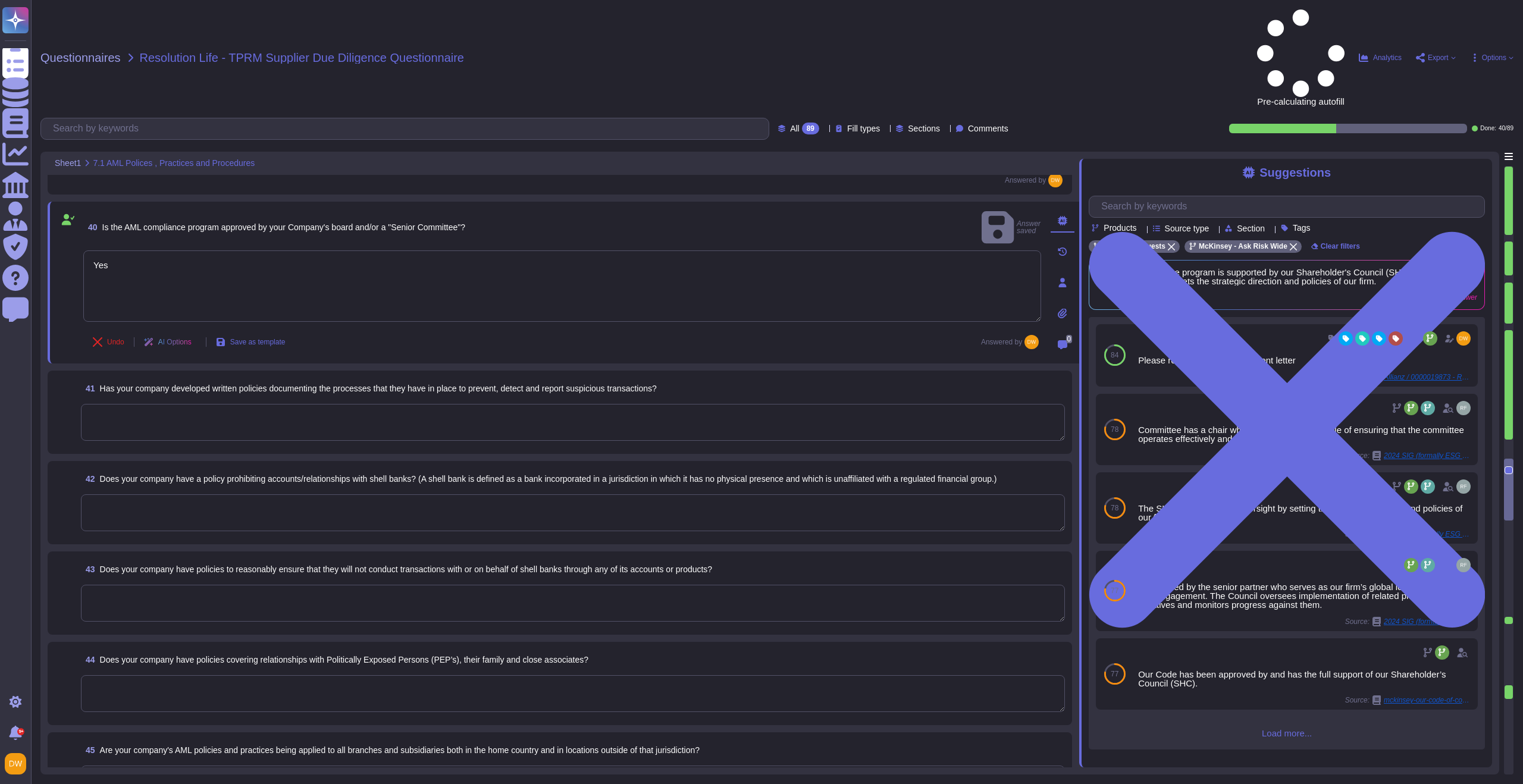
click at [150, 404] on textarea at bounding box center [572, 422] width 984 height 37
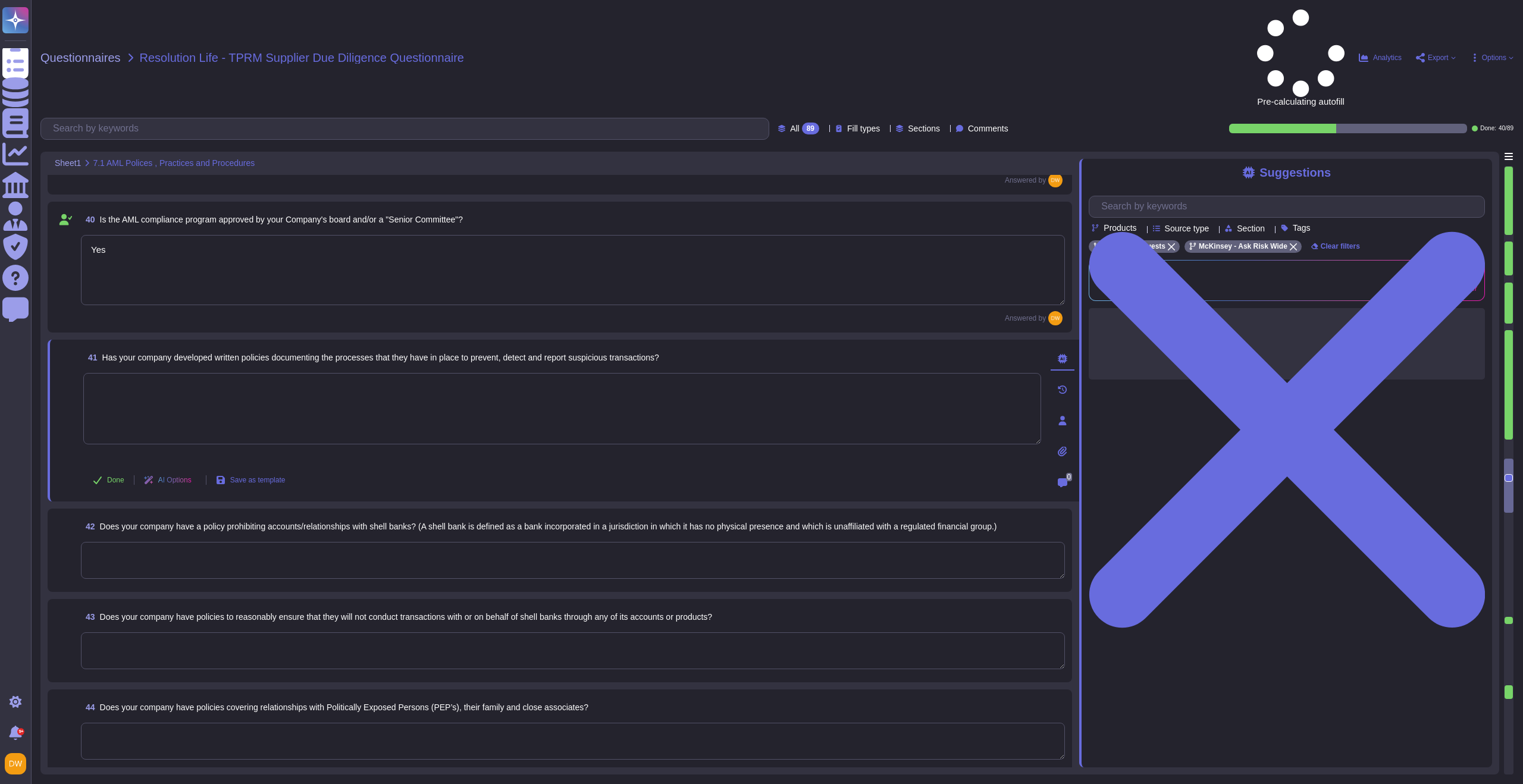
paste textarea "Yes"
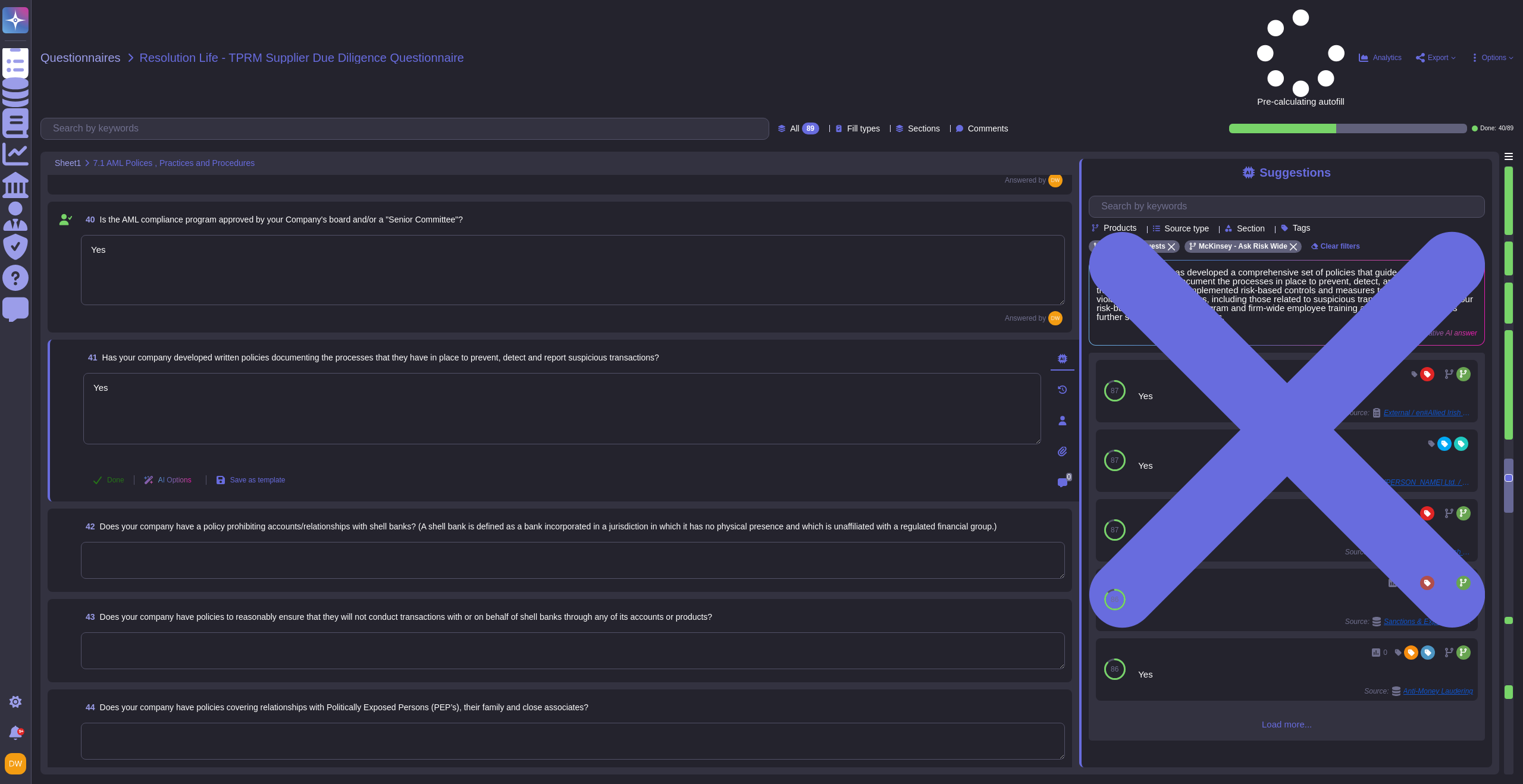
type textarea "Yes"
click at [111, 477] on span "Done" at bounding box center [116, 480] width 18 height 7
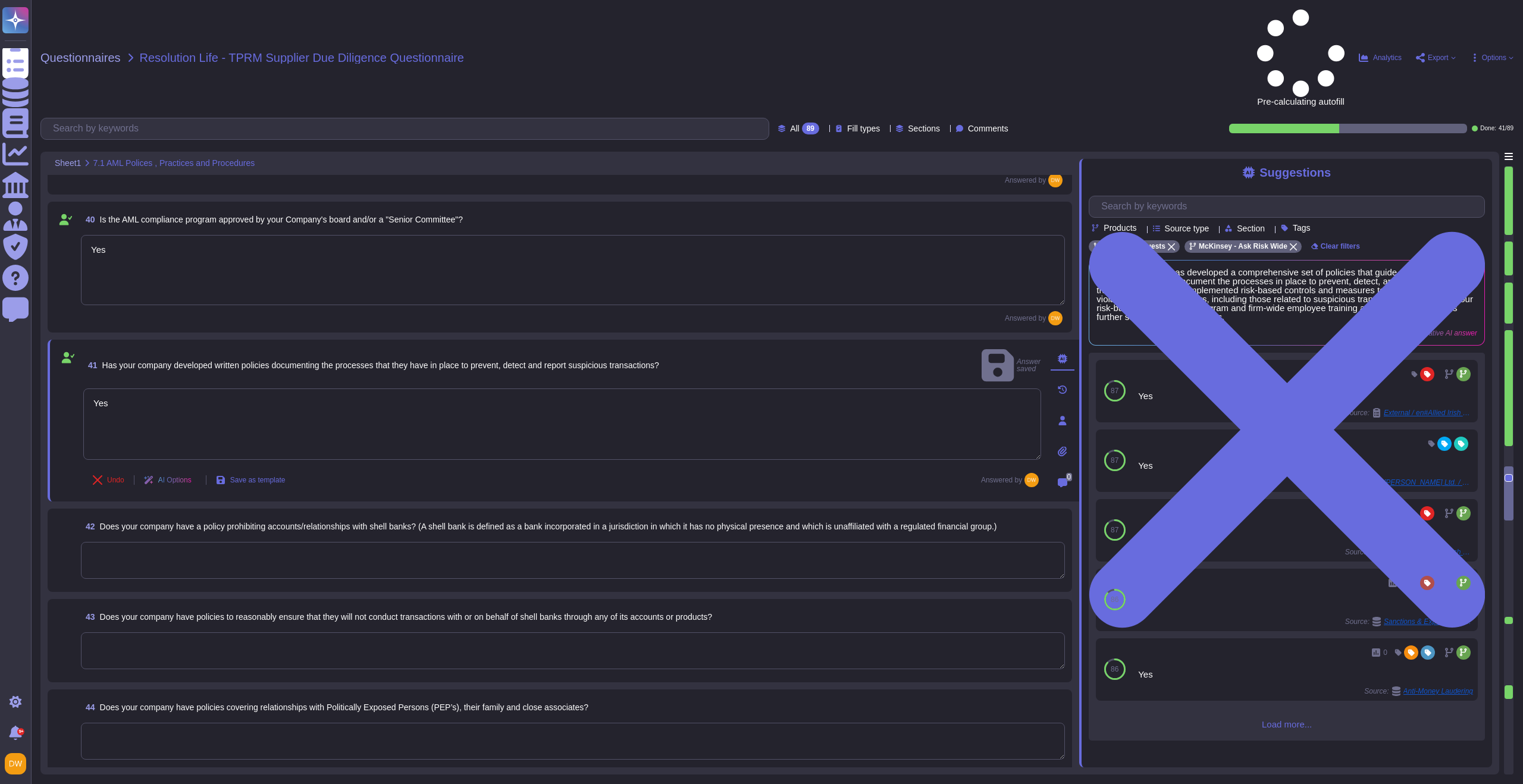
scroll to position [3897, 0]
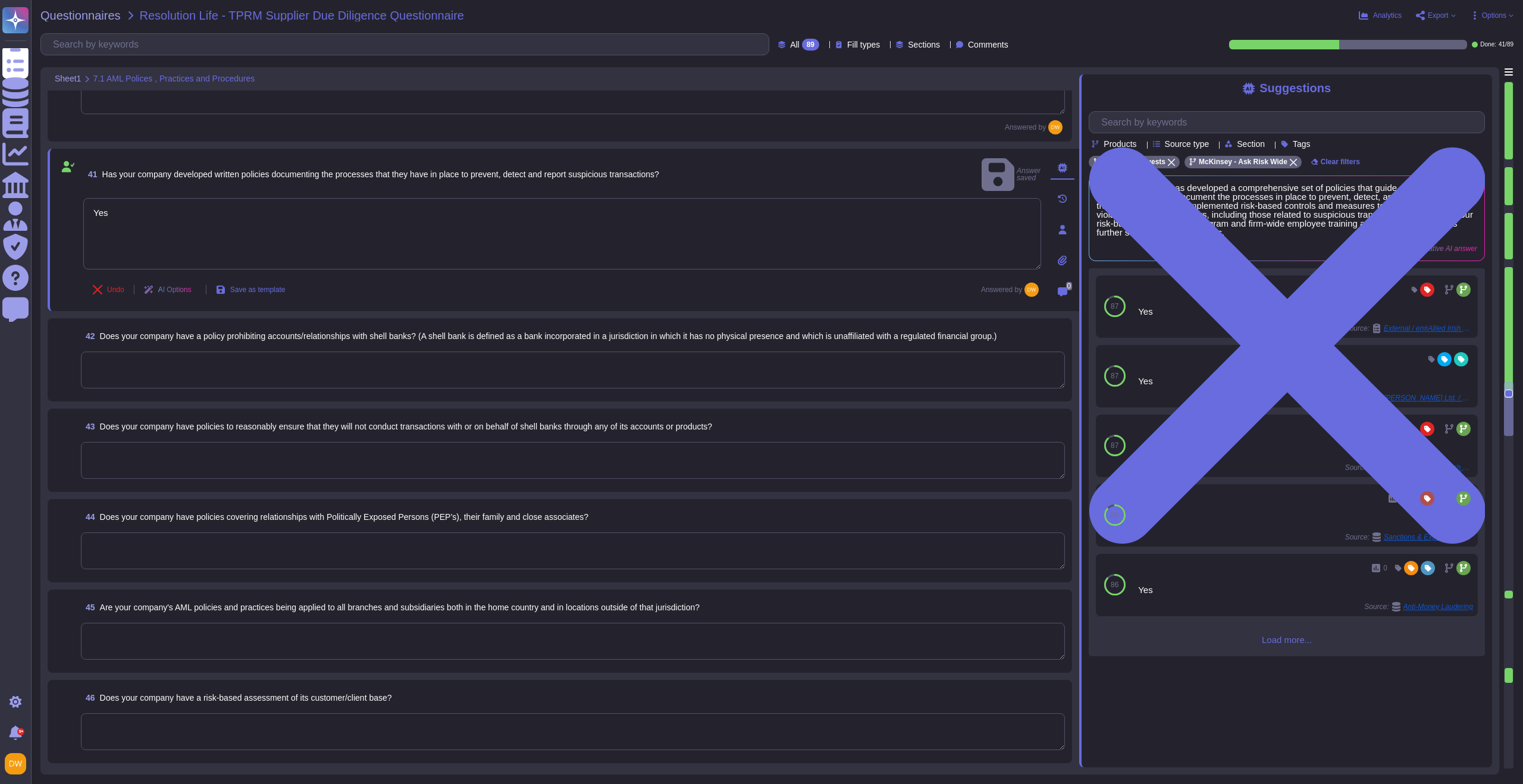
click at [154, 374] on textarea at bounding box center [572, 370] width 984 height 37
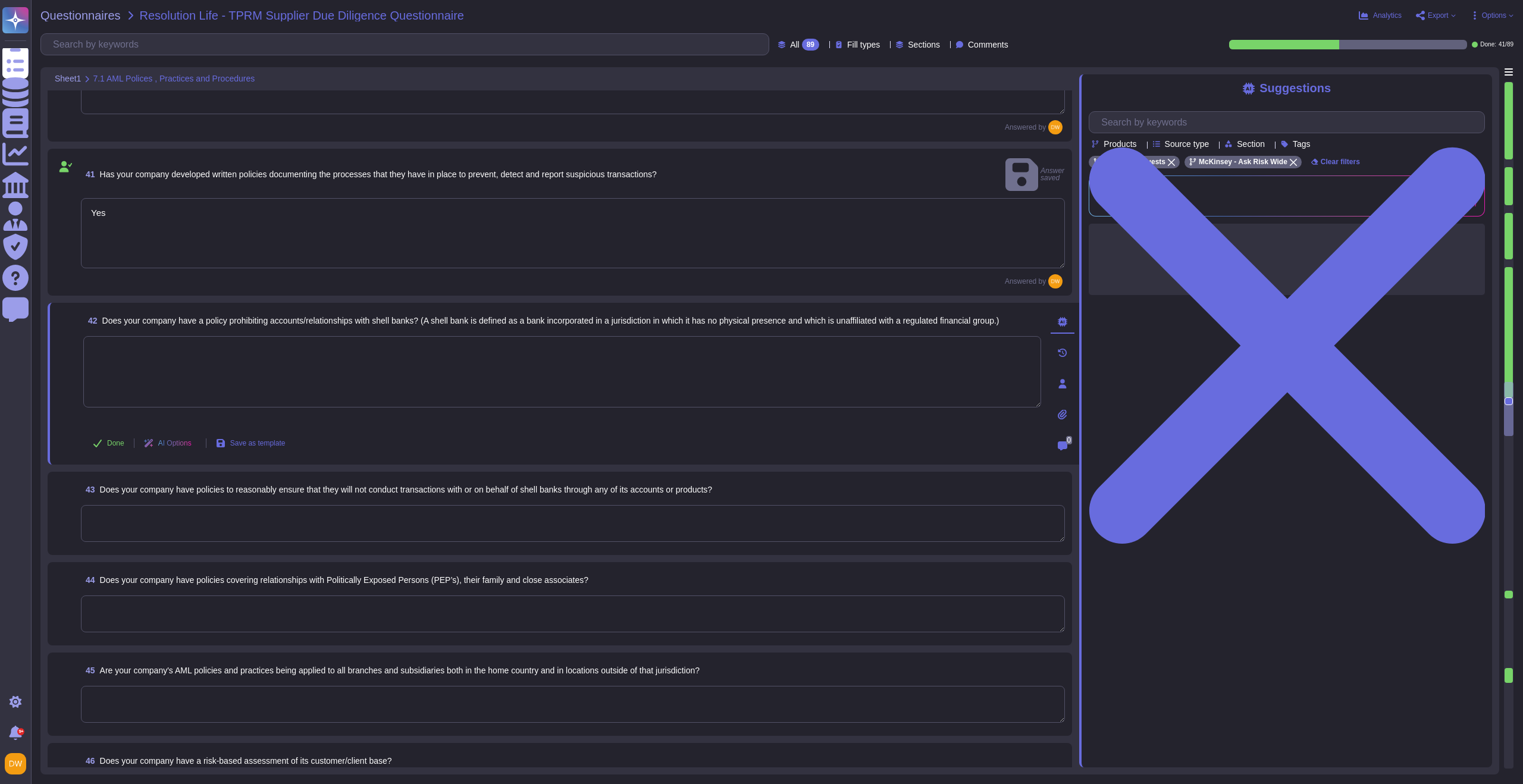
paste textarea "Yes"
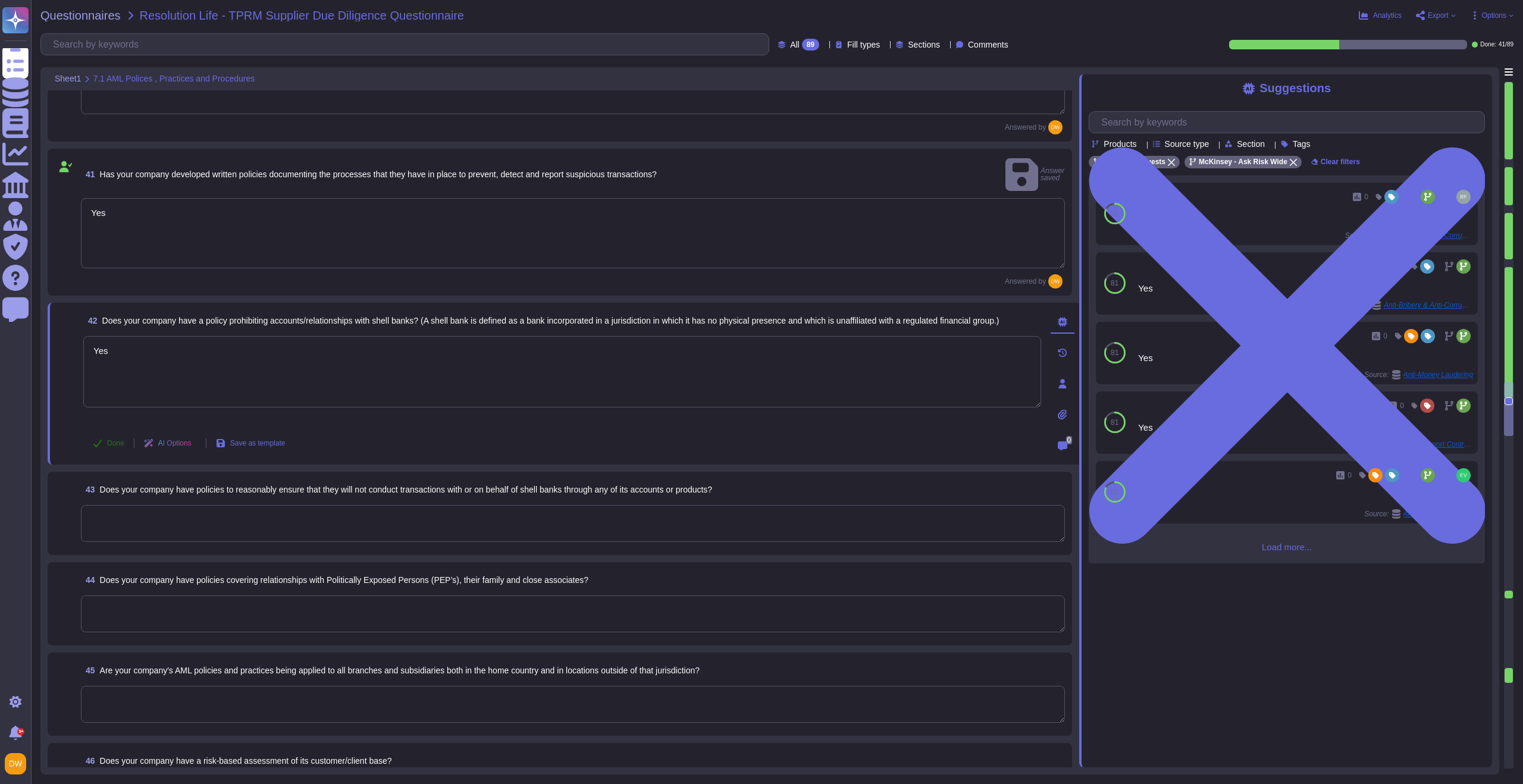
type textarea "Yes"
click at [111, 440] on span "Done" at bounding box center [116, 443] width 18 height 7
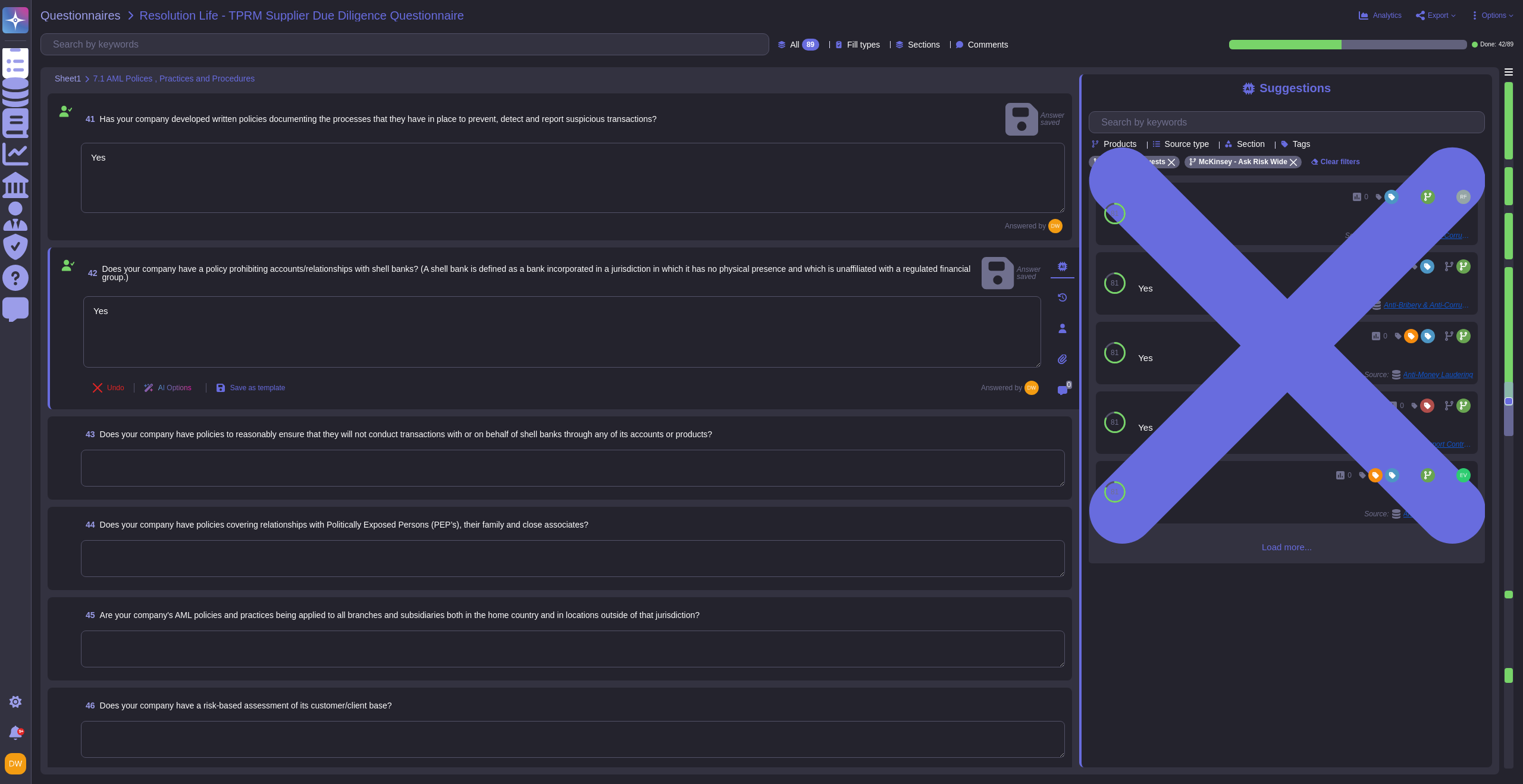
scroll to position [4074, 0]
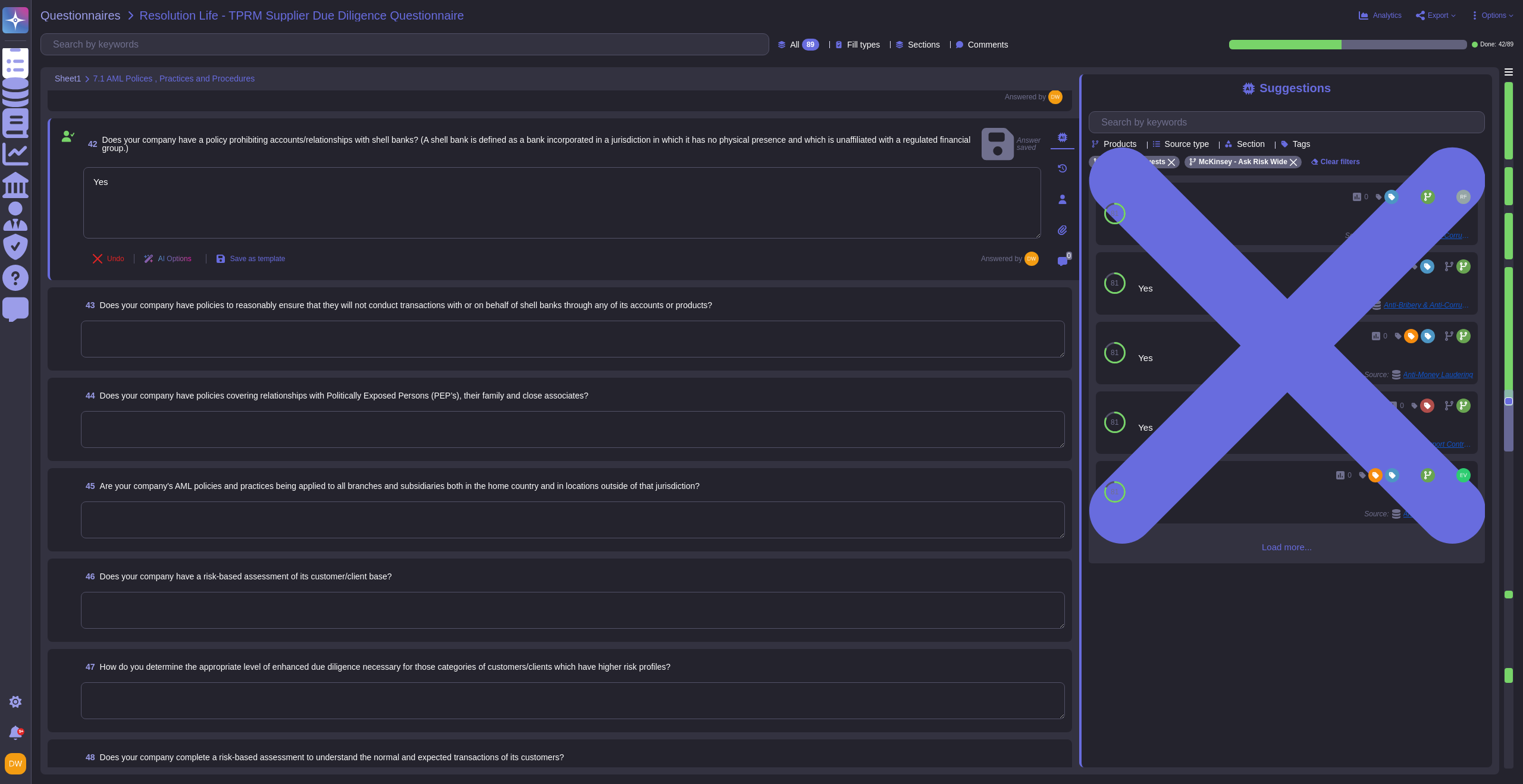
click at [133, 321] on textarea at bounding box center [572, 339] width 984 height 37
paste textarea "Yes"
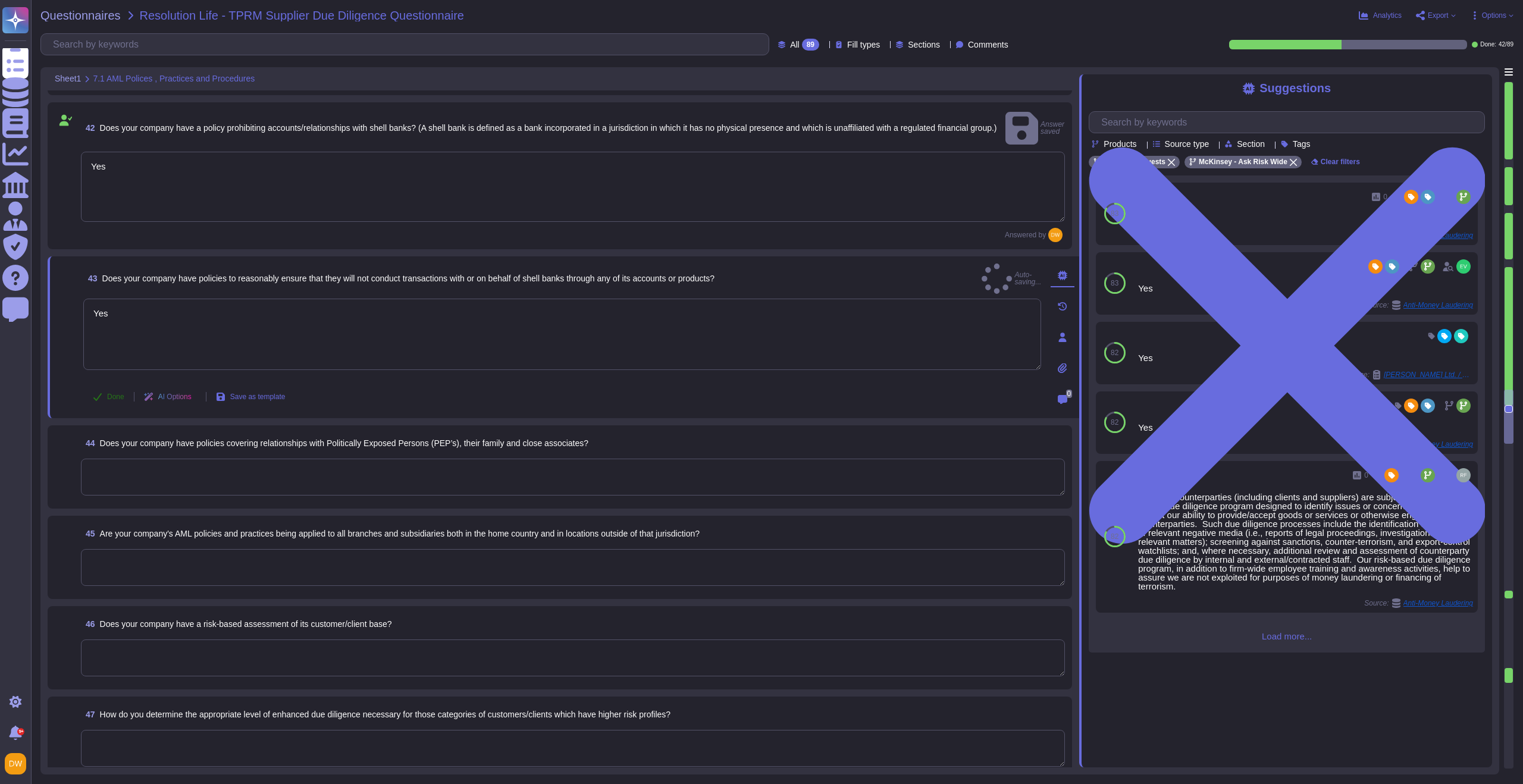
type textarea "Yes"
click at [103, 385] on button "Done" at bounding box center [109, 397] width 51 height 23
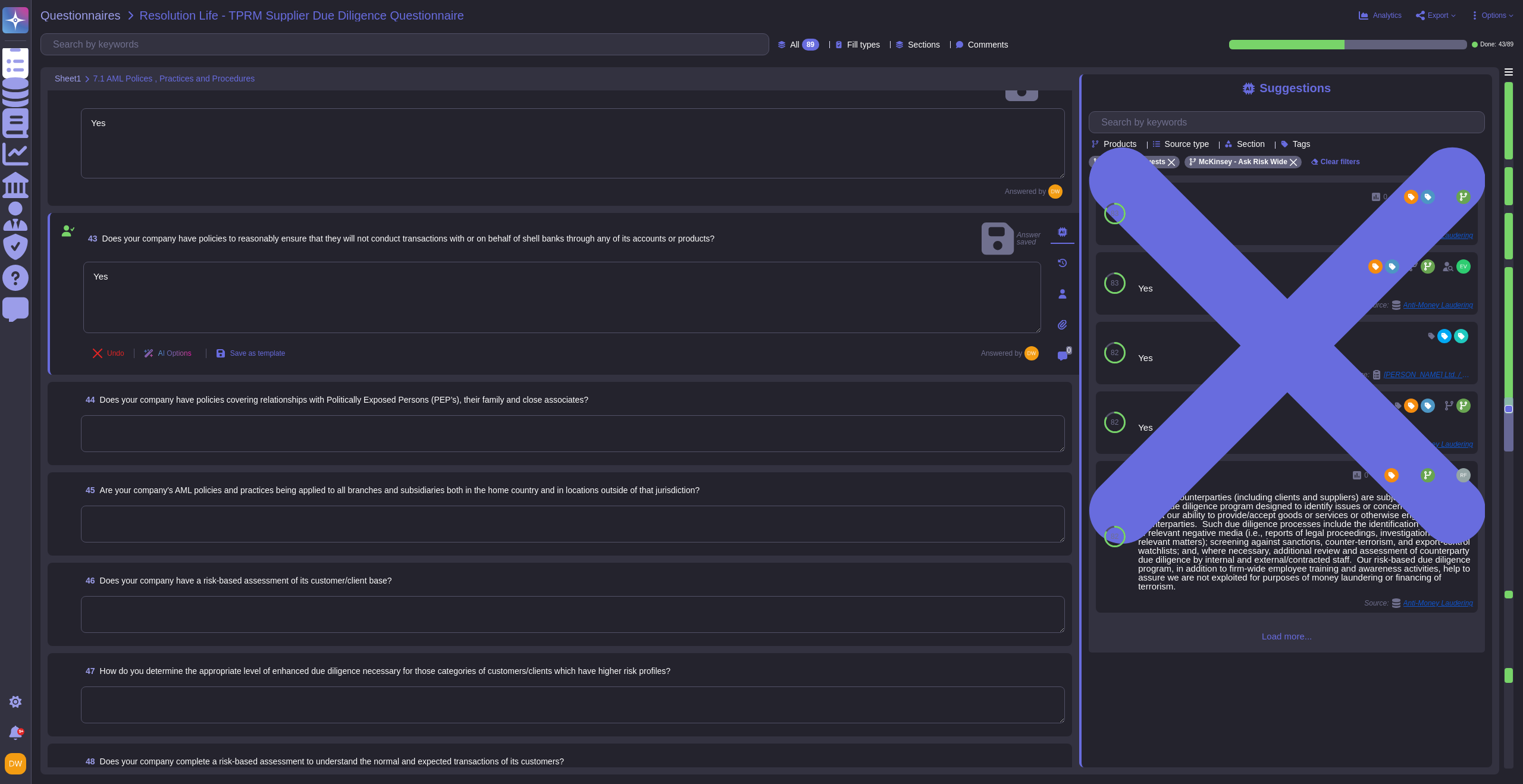
click at [123, 424] on textarea at bounding box center [572, 434] width 984 height 37
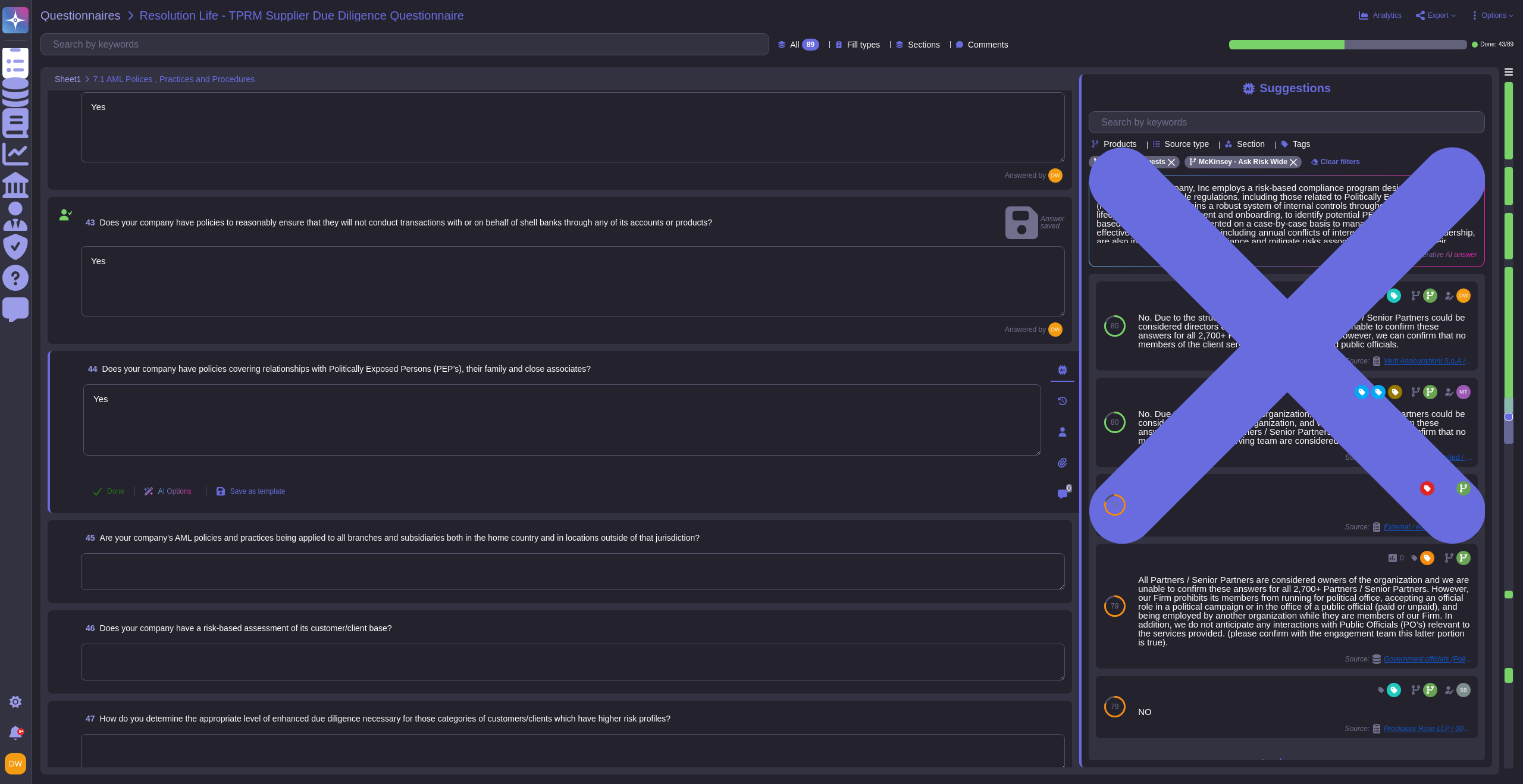
type textarea "Yes"
click at [102, 486] on icon at bounding box center [97, 491] width 10 height 10
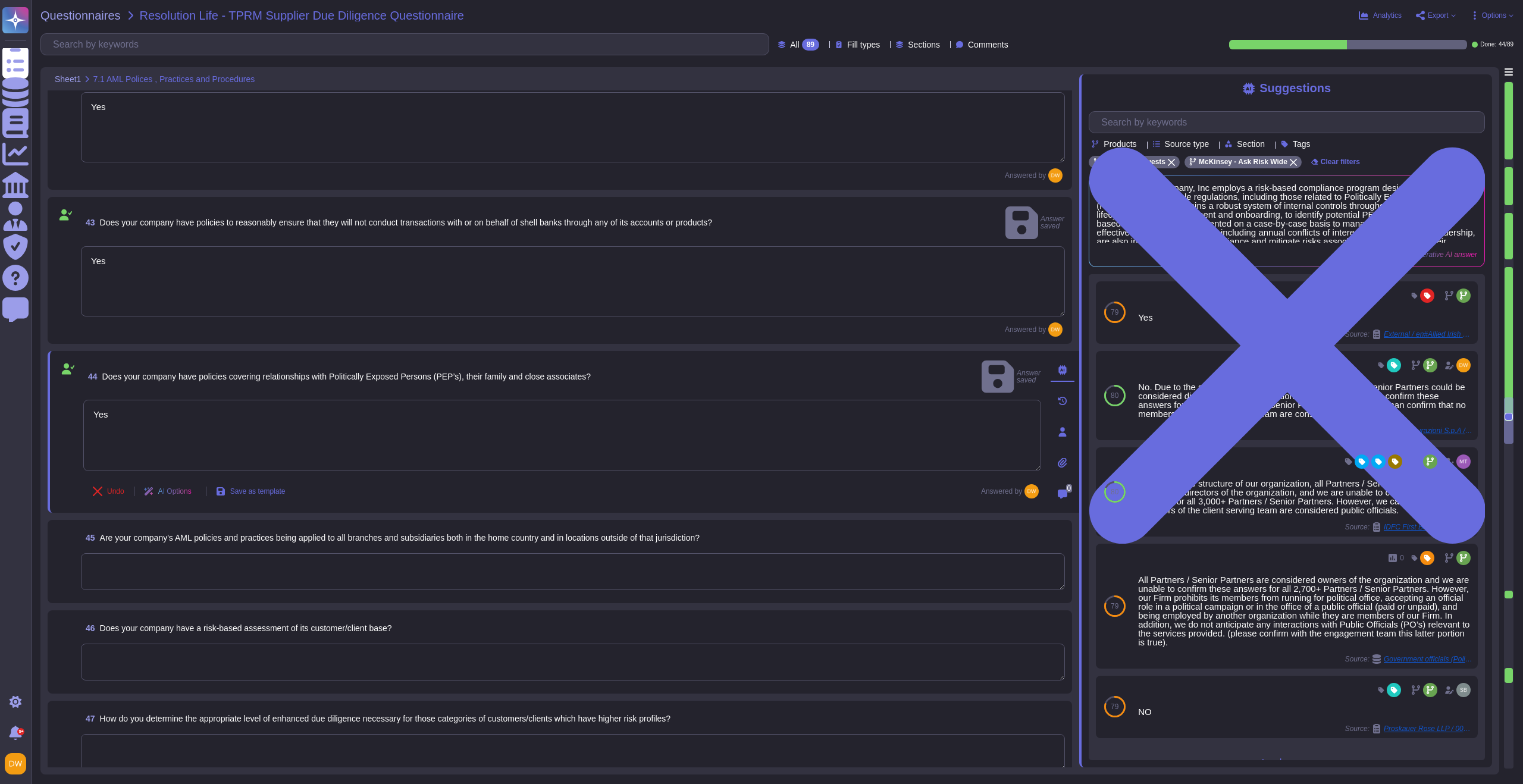
scroll to position [4233, 0]
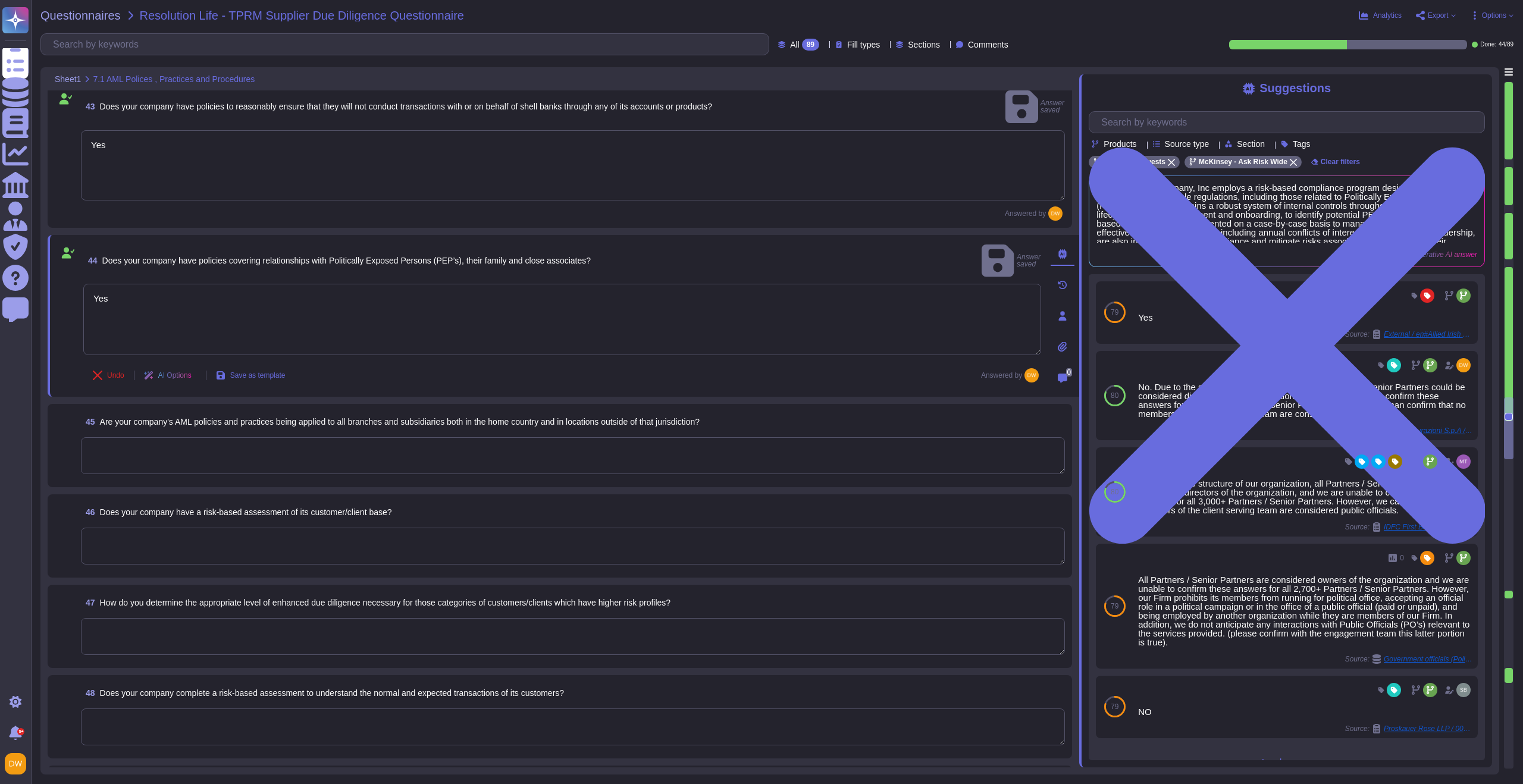
click at [170, 447] on textarea at bounding box center [572, 455] width 984 height 37
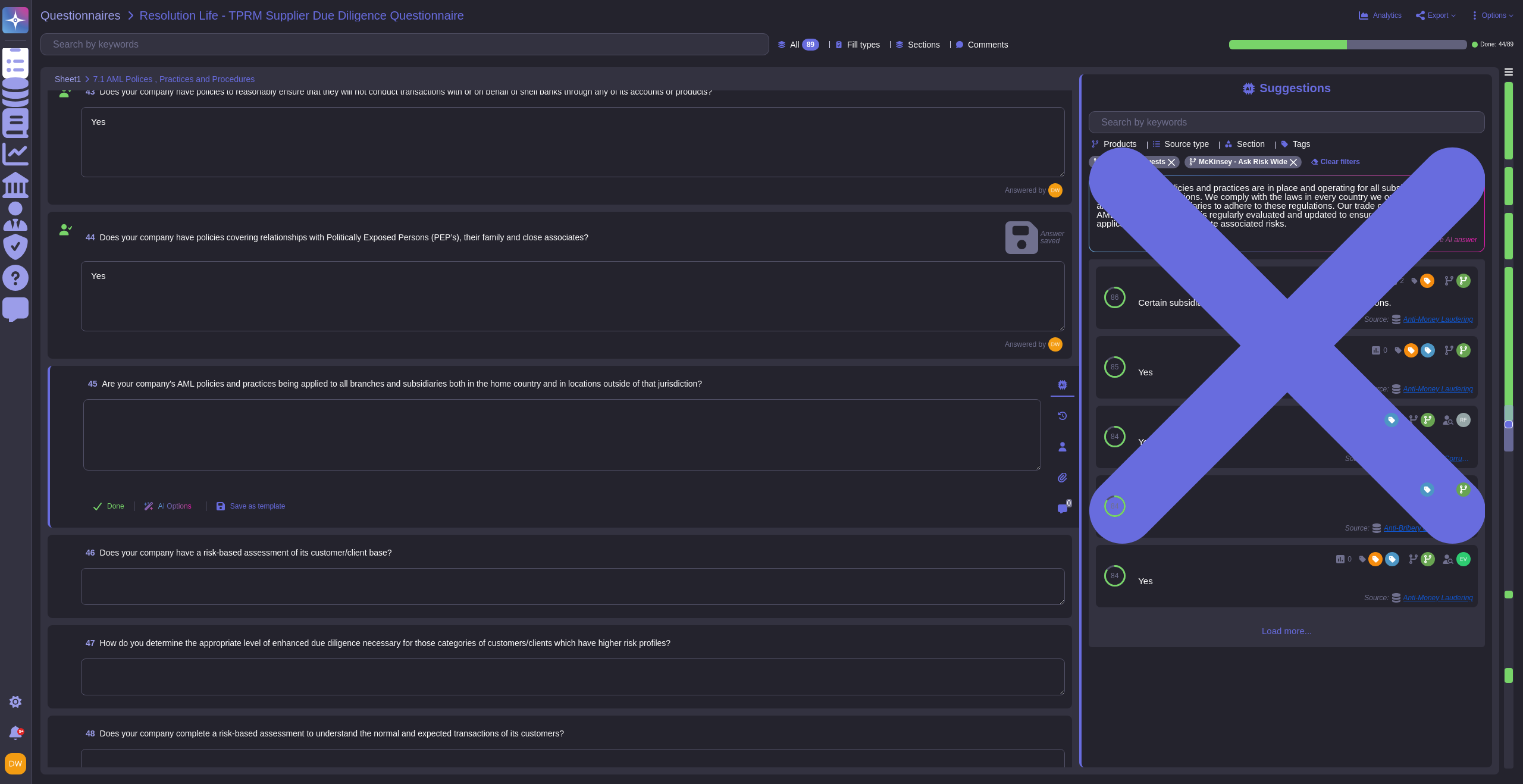
paste textarea "Yes"
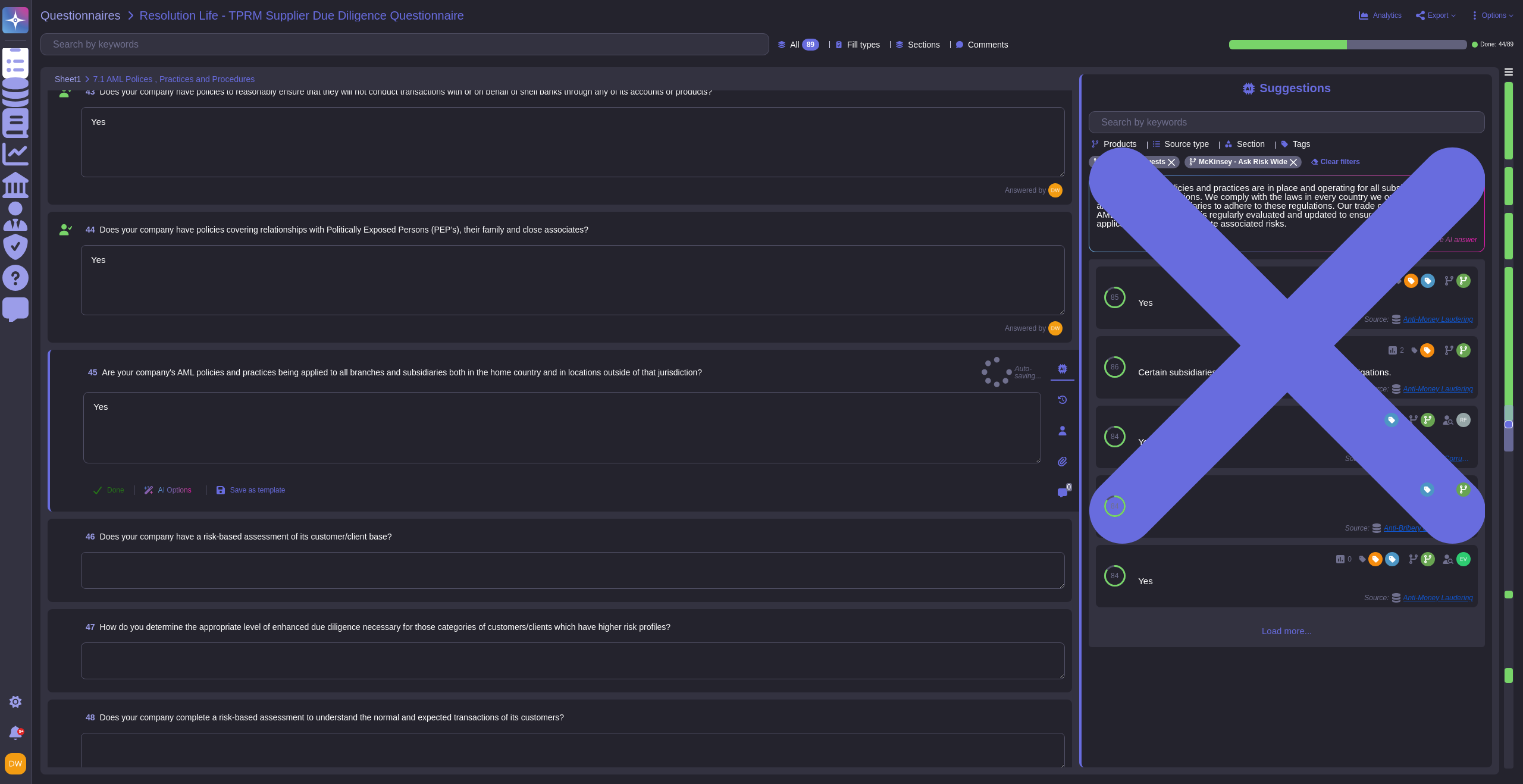
type textarea "Yes"
click at [110, 486] on span "Done" at bounding box center [116, 489] width 18 height 7
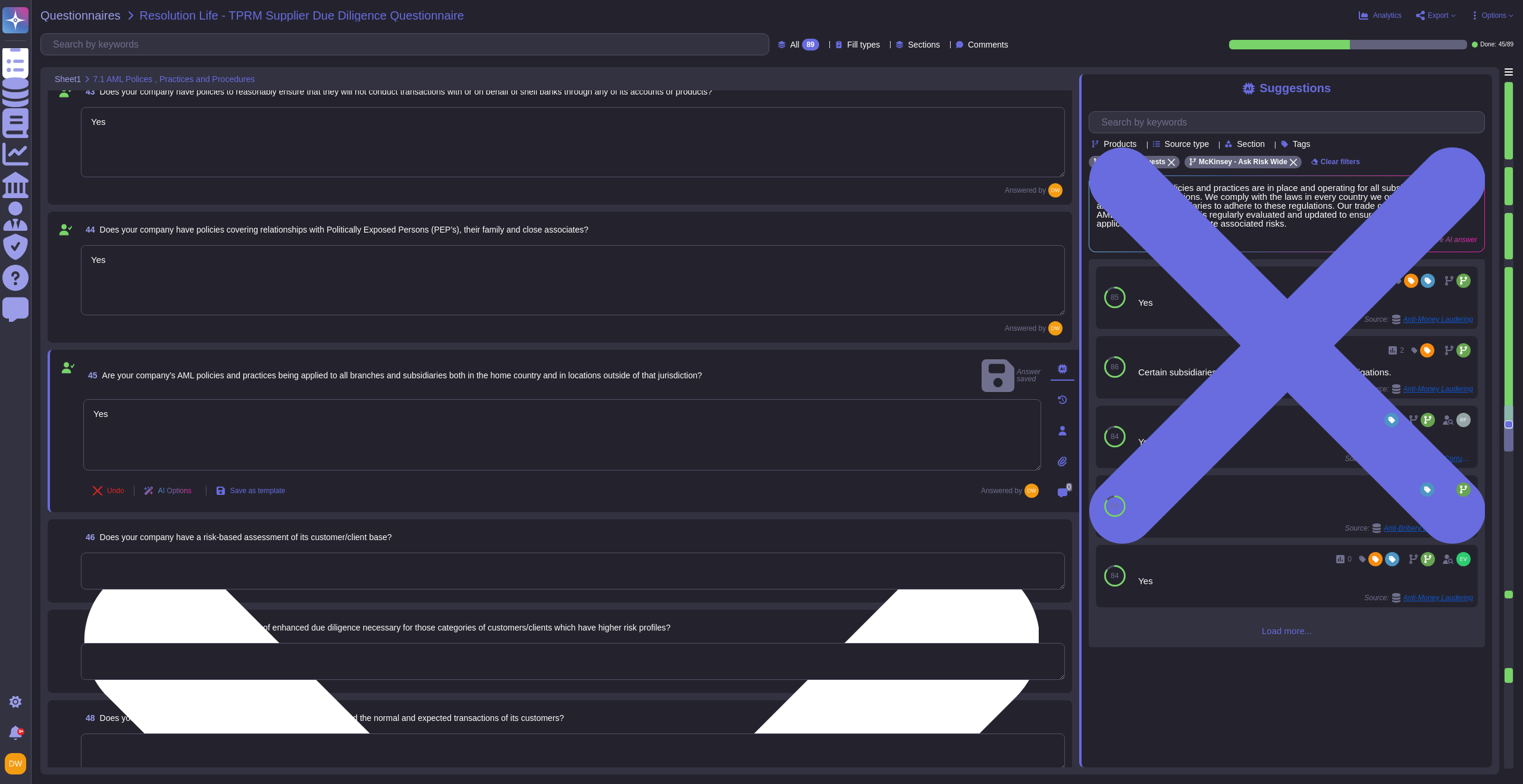
scroll to position [4359, 0]
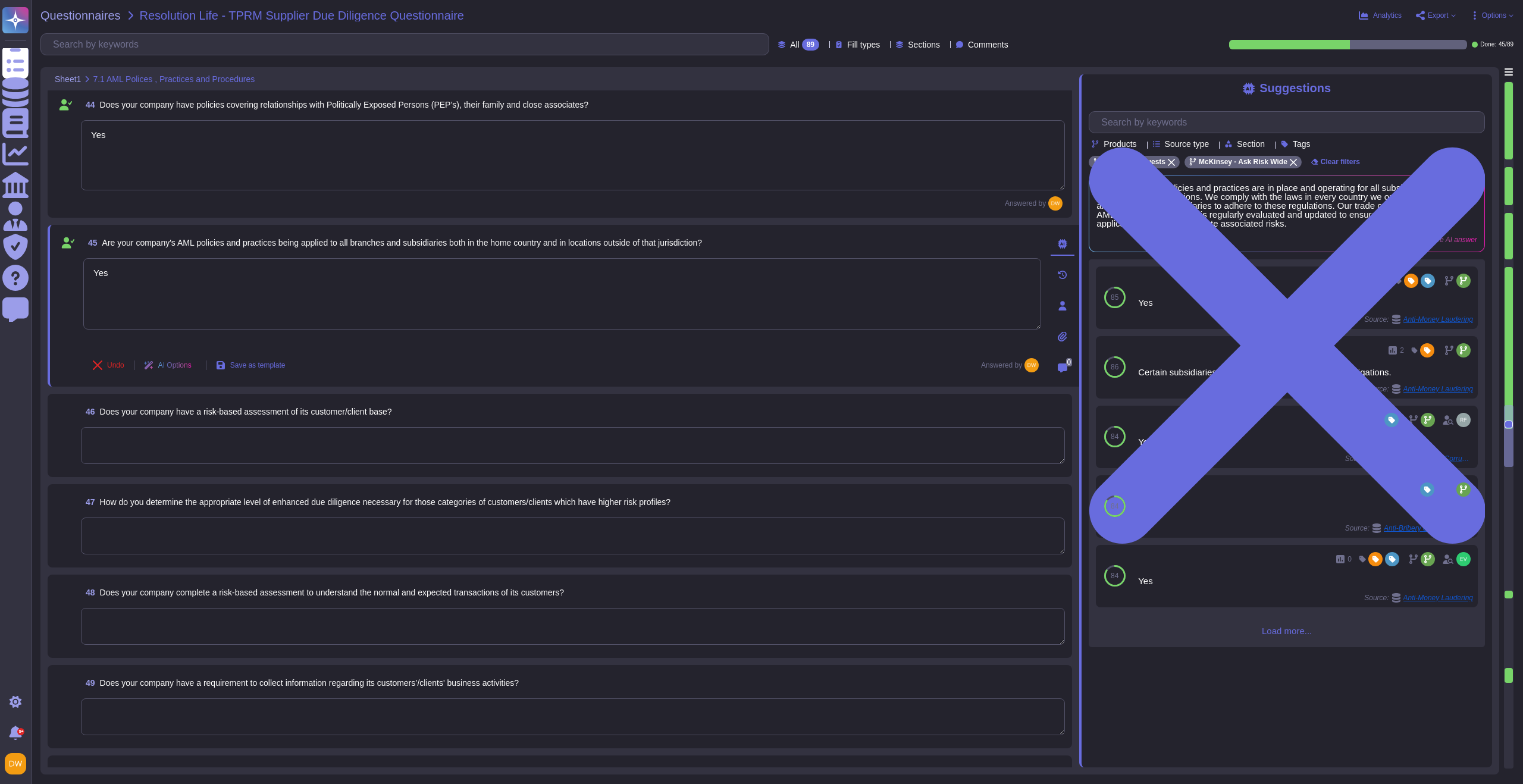
click at [188, 460] on textarea at bounding box center [572, 445] width 984 height 37
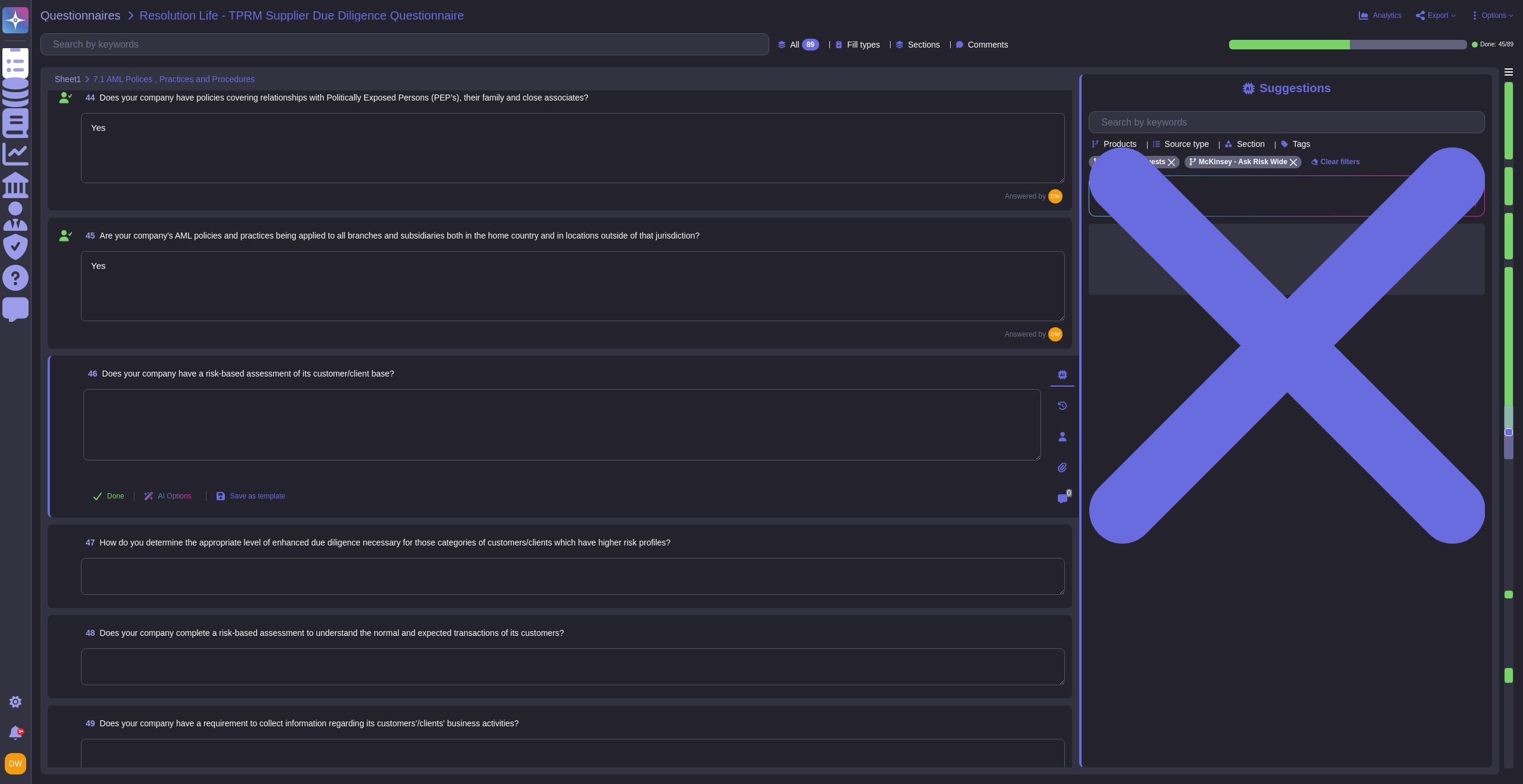
paste textarea "Yes"
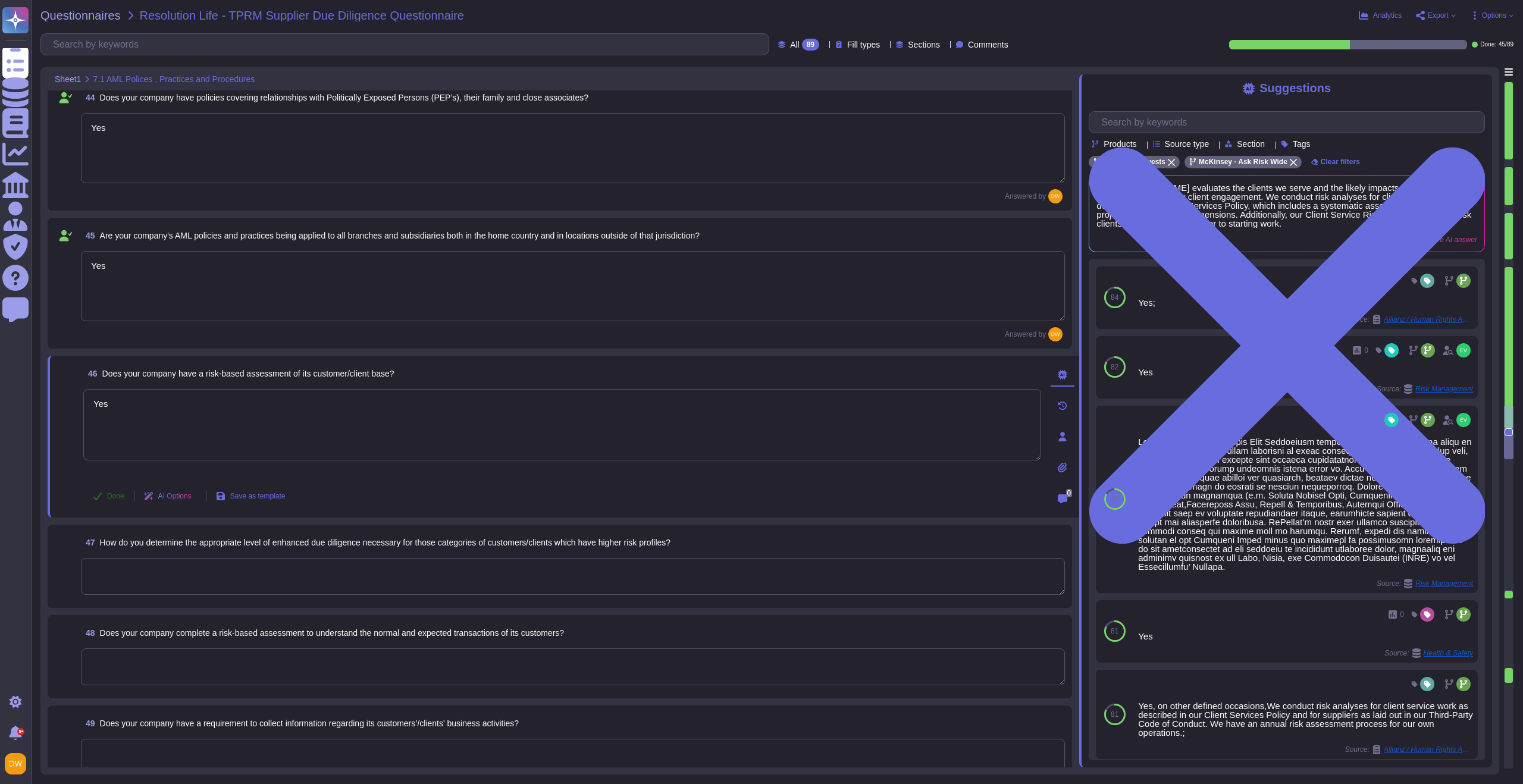
type textarea "Yes"
click at [111, 492] on span "Done" at bounding box center [116, 495] width 18 height 7
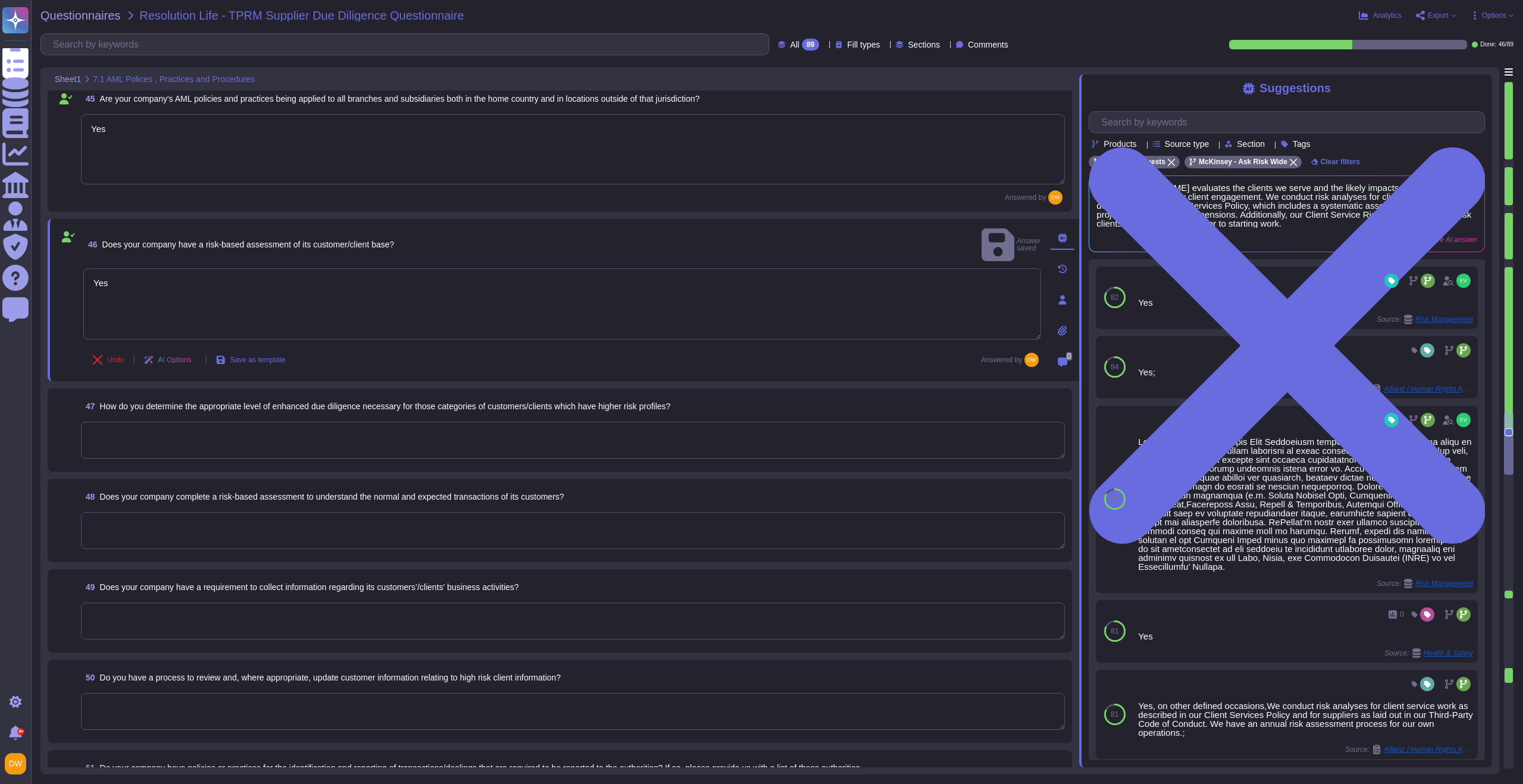
click at [137, 442] on textarea at bounding box center [572, 440] width 984 height 37
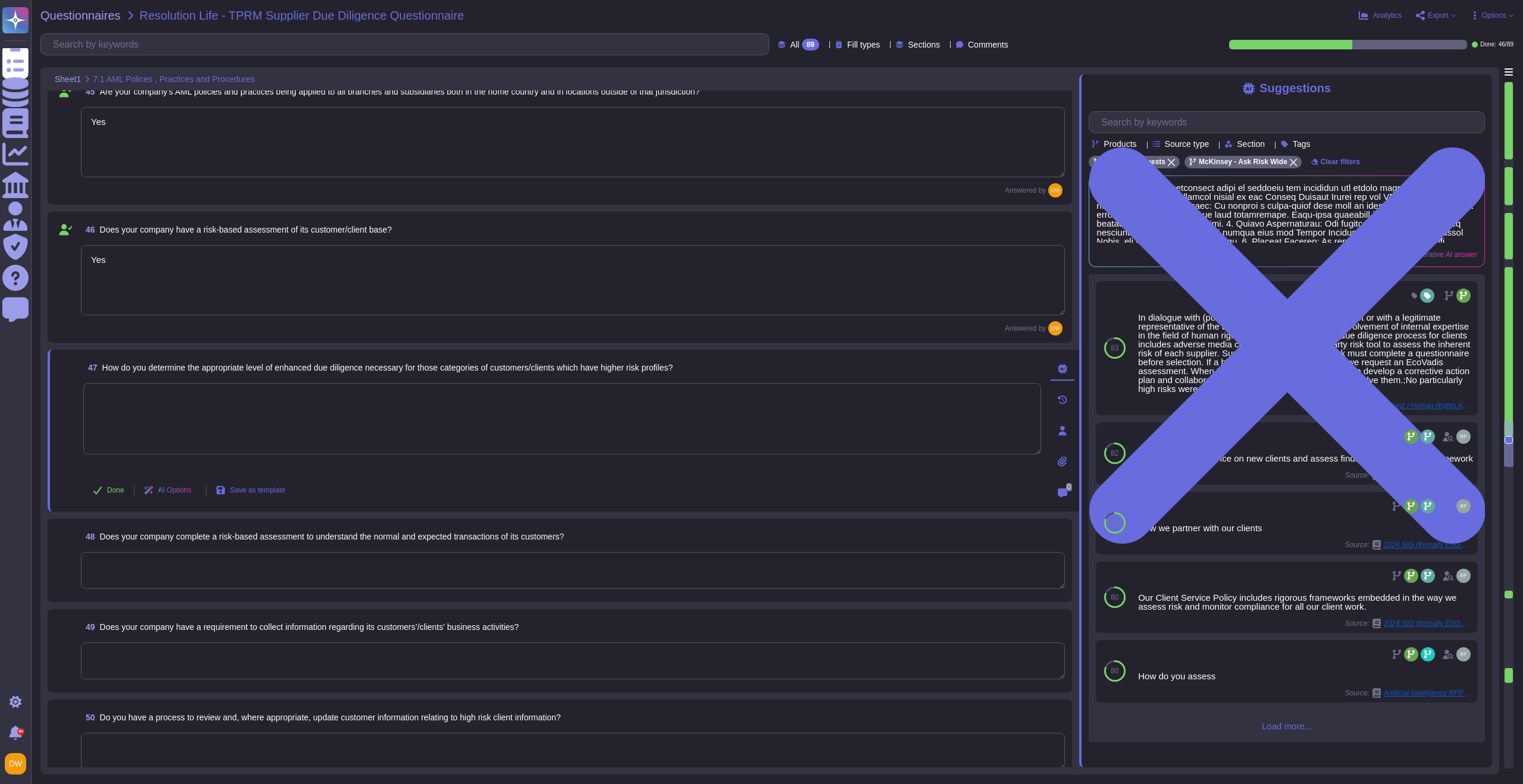
click at [423, 427] on textarea at bounding box center [562, 418] width 958 height 71
paste textarea "[URL][DOMAIN_NAME]"
click at [124, 492] on span "Done" at bounding box center [116, 489] width 18 height 7
type textarea "[URL][DOMAIN_NAME]"
click at [149, 564] on textarea at bounding box center [572, 570] width 984 height 37
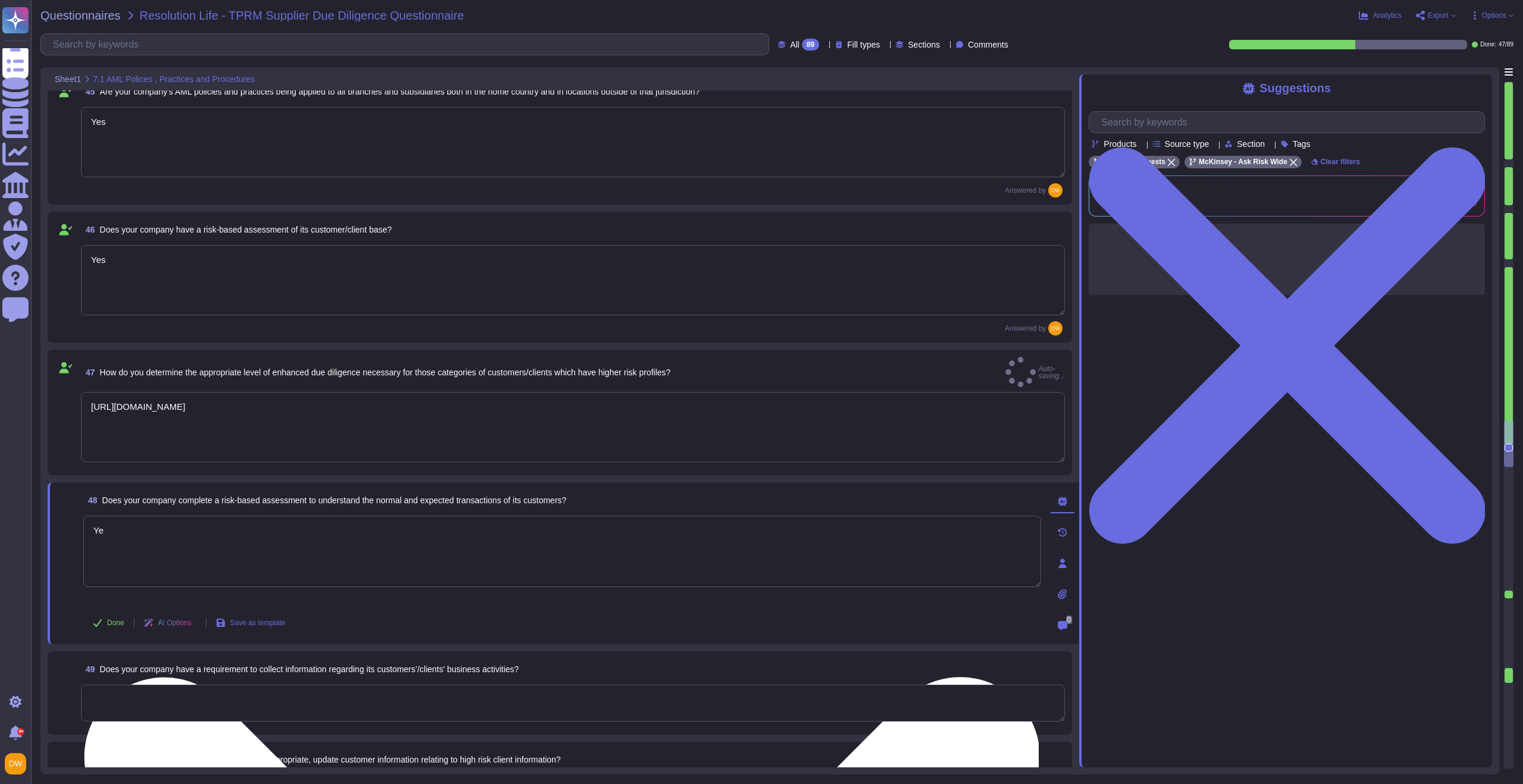
type textarea "Yes"
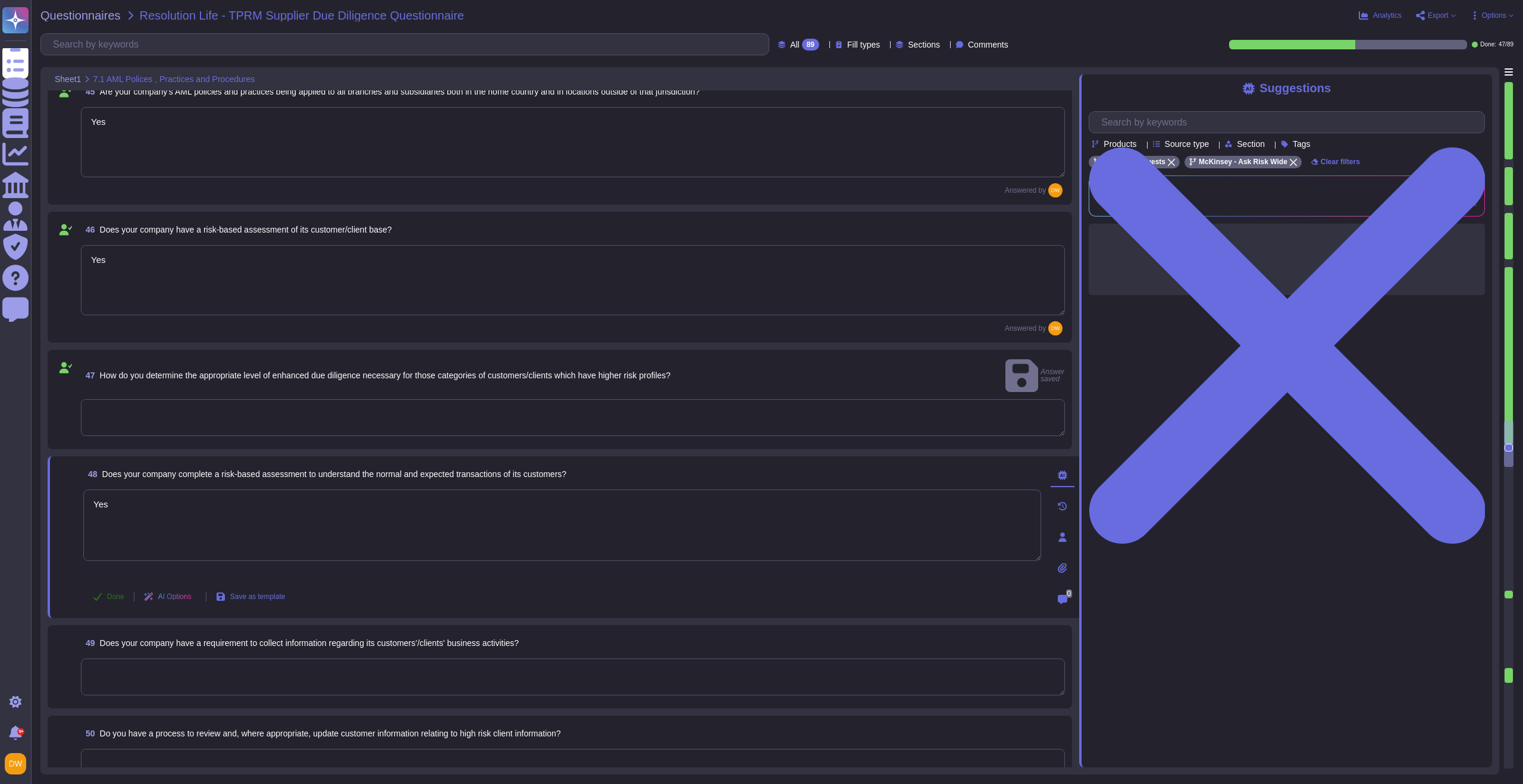
type textarea "[URL][DOMAIN_NAME]"
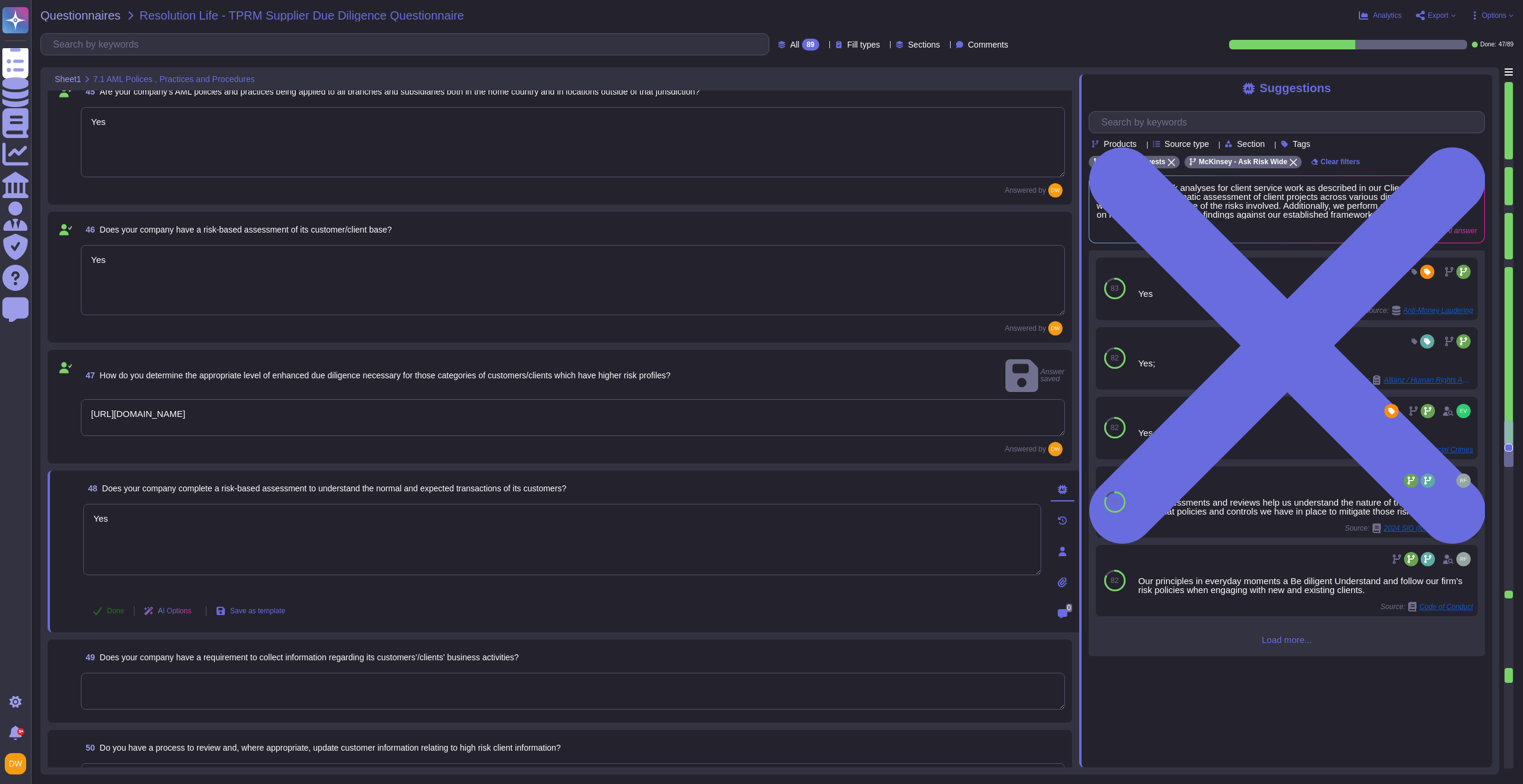
type textarea "Yes"
click at [108, 599] on button "Done" at bounding box center [109, 611] width 51 height 23
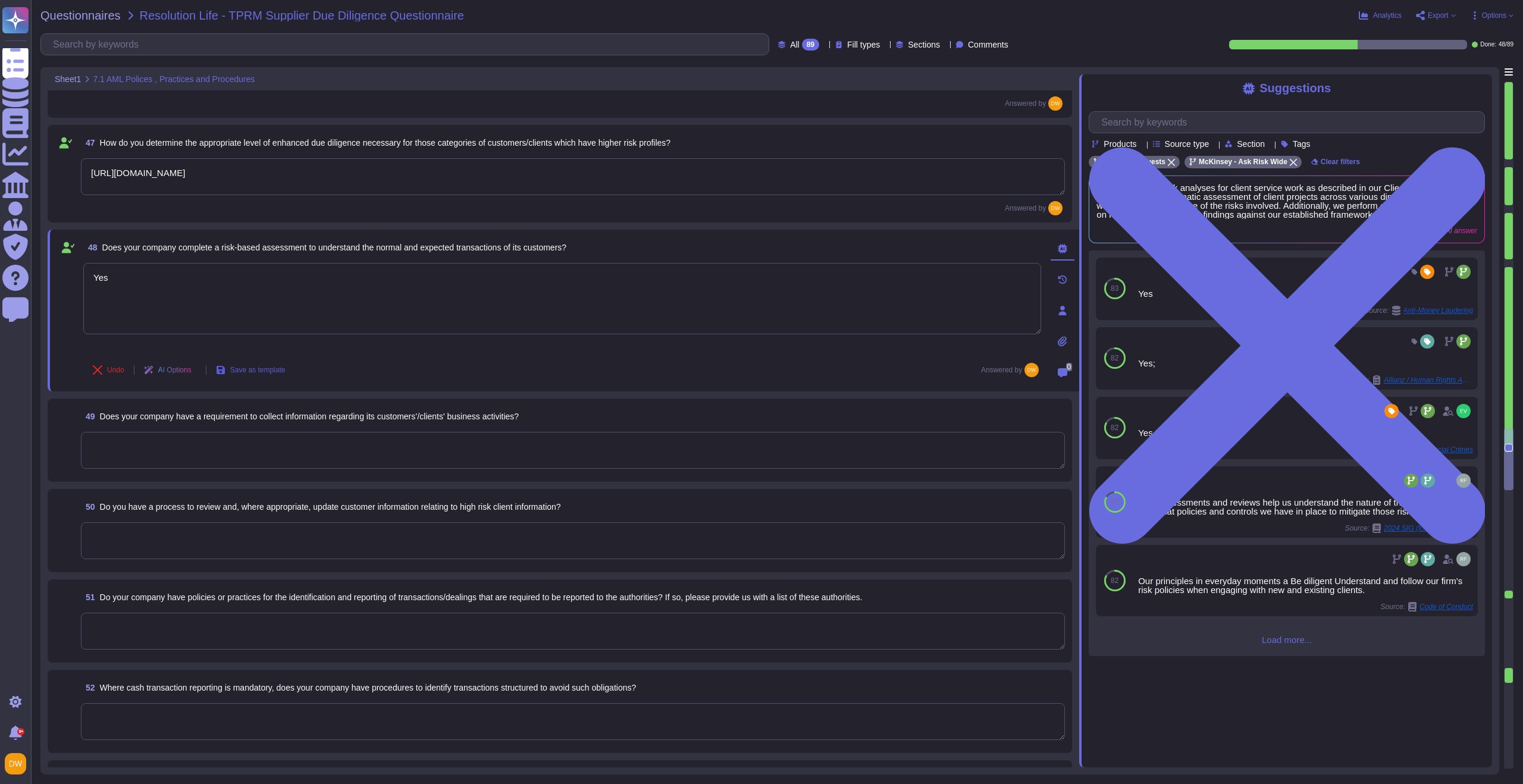
scroll to position [4814, 0]
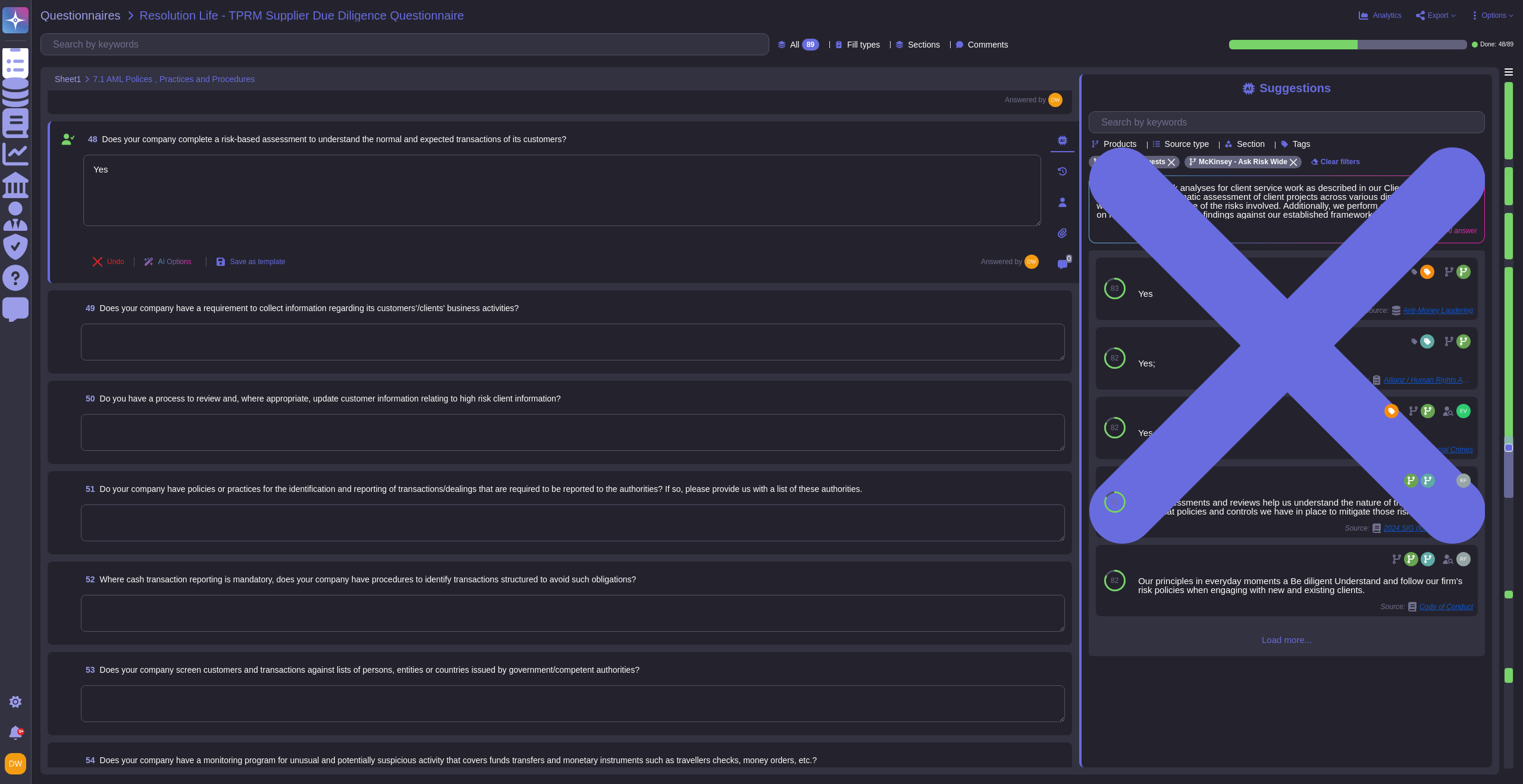
click at [306, 349] on textarea at bounding box center [572, 342] width 984 height 37
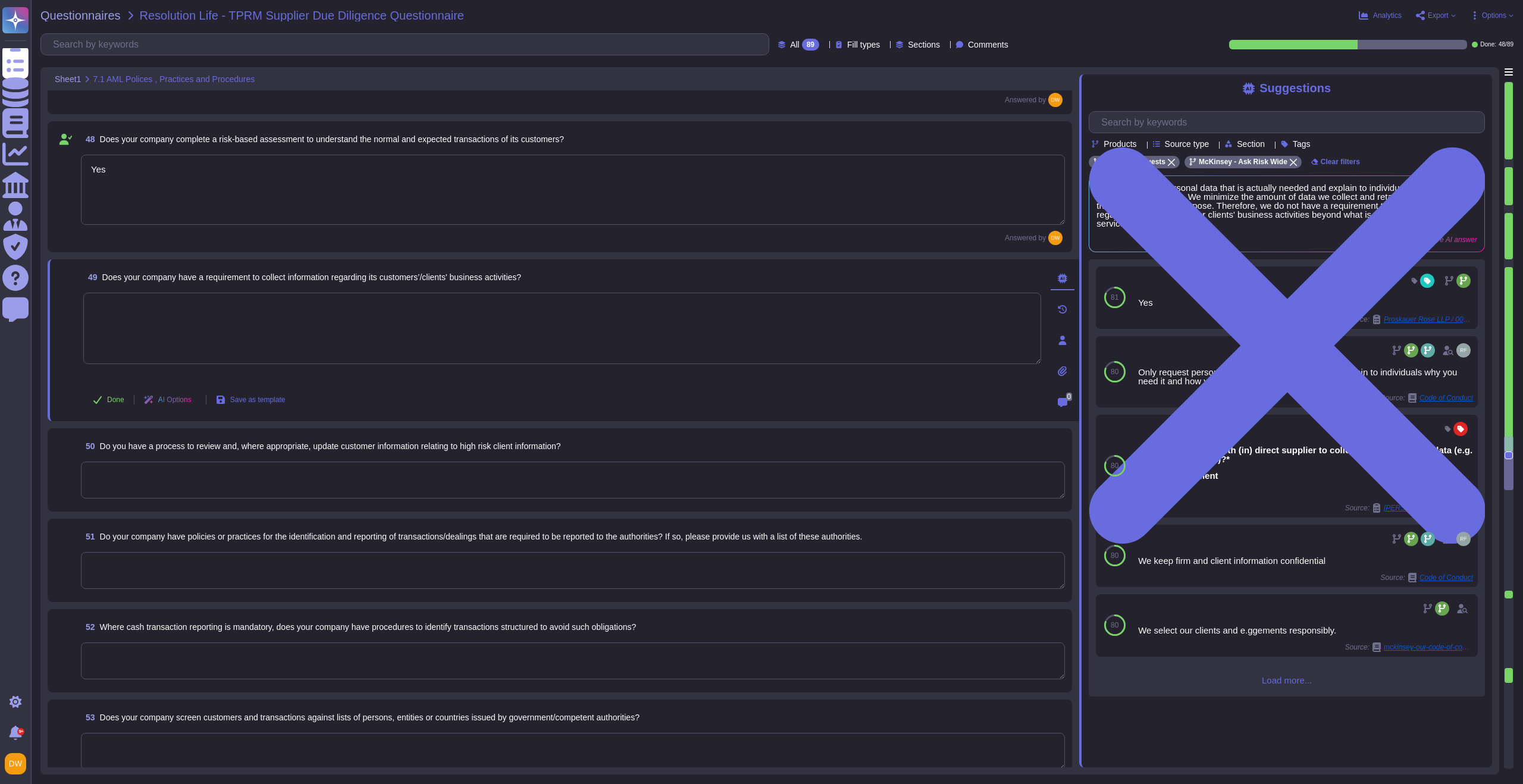
click at [255, 319] on textarea at bounding box center [562, 328] width 958 height 71
paste textarea "[URL][DOMAIN_NAME]"
type textarea "Yes"
click at [112, 400] on span "Done" at bounding box center [116, 399] width 18 height 7
click at [140, 468] on textarea at bounding box center [572, 481] width 984 height 37
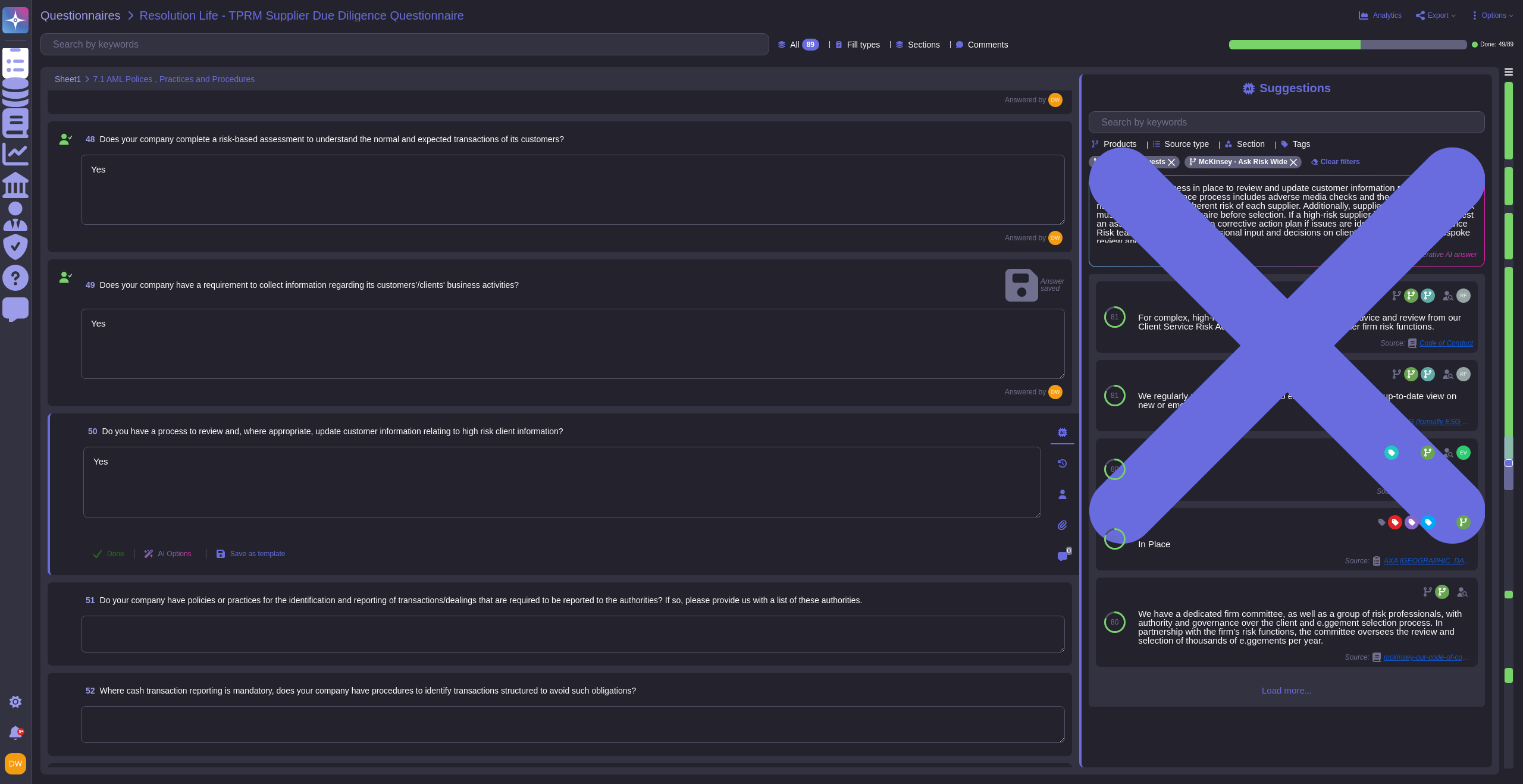
type textarea "Yes"
click at [114, 542] on button "Done" at bounding box center [109, 553] width 51 height 23
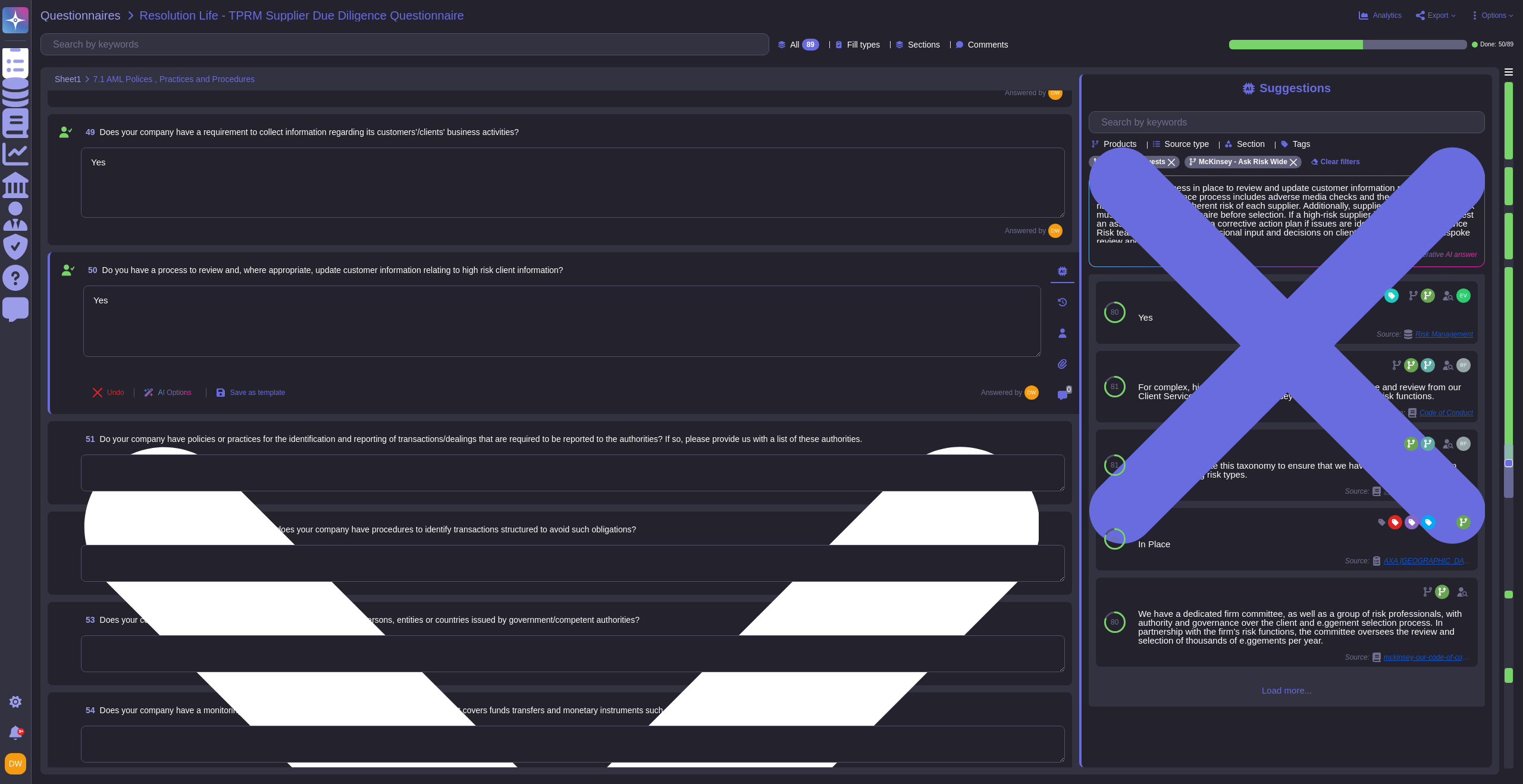
scroll to position [4968, 0]
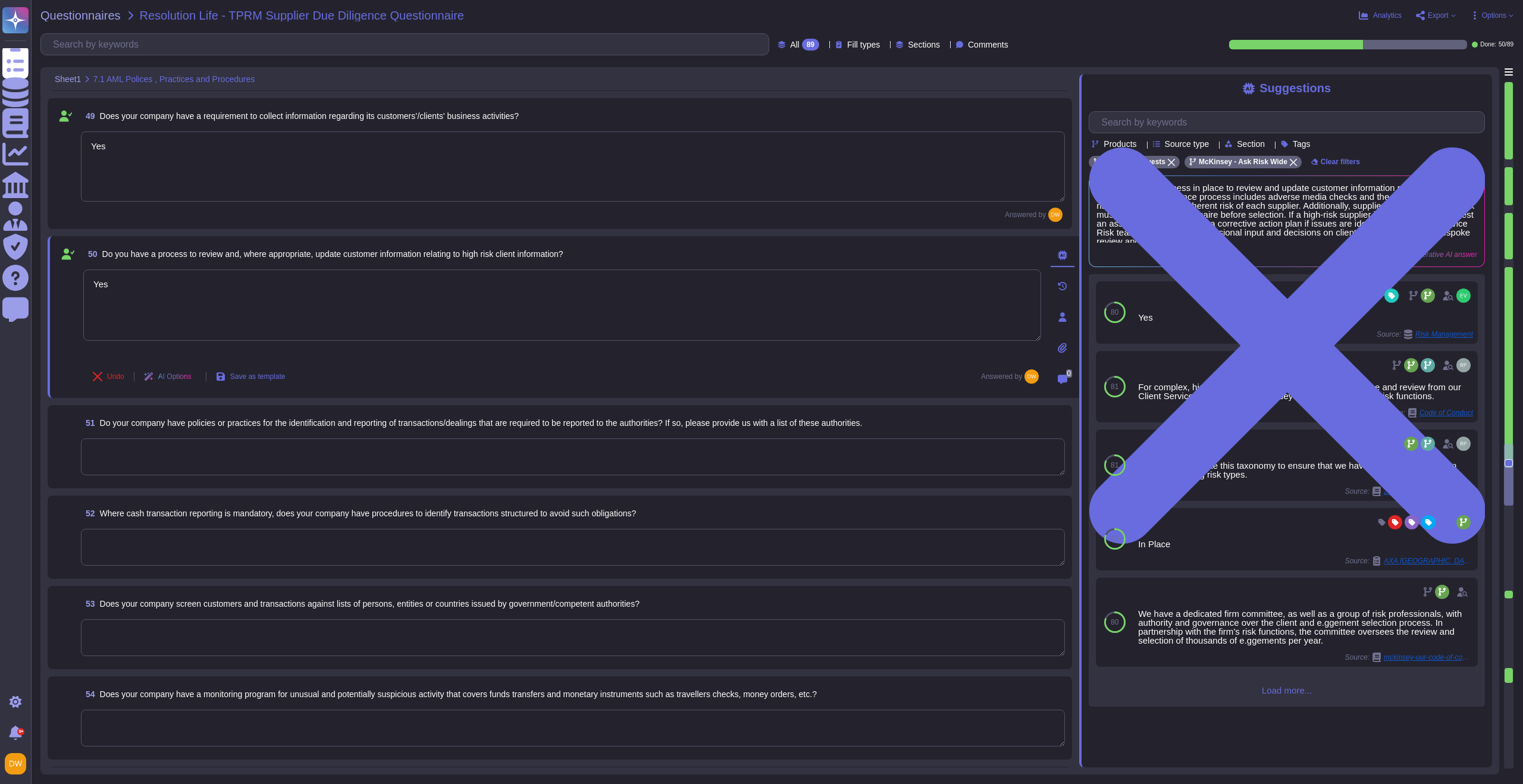
click at [298, 453] on textarea at bounding box center [572, 457] width 984 height 37
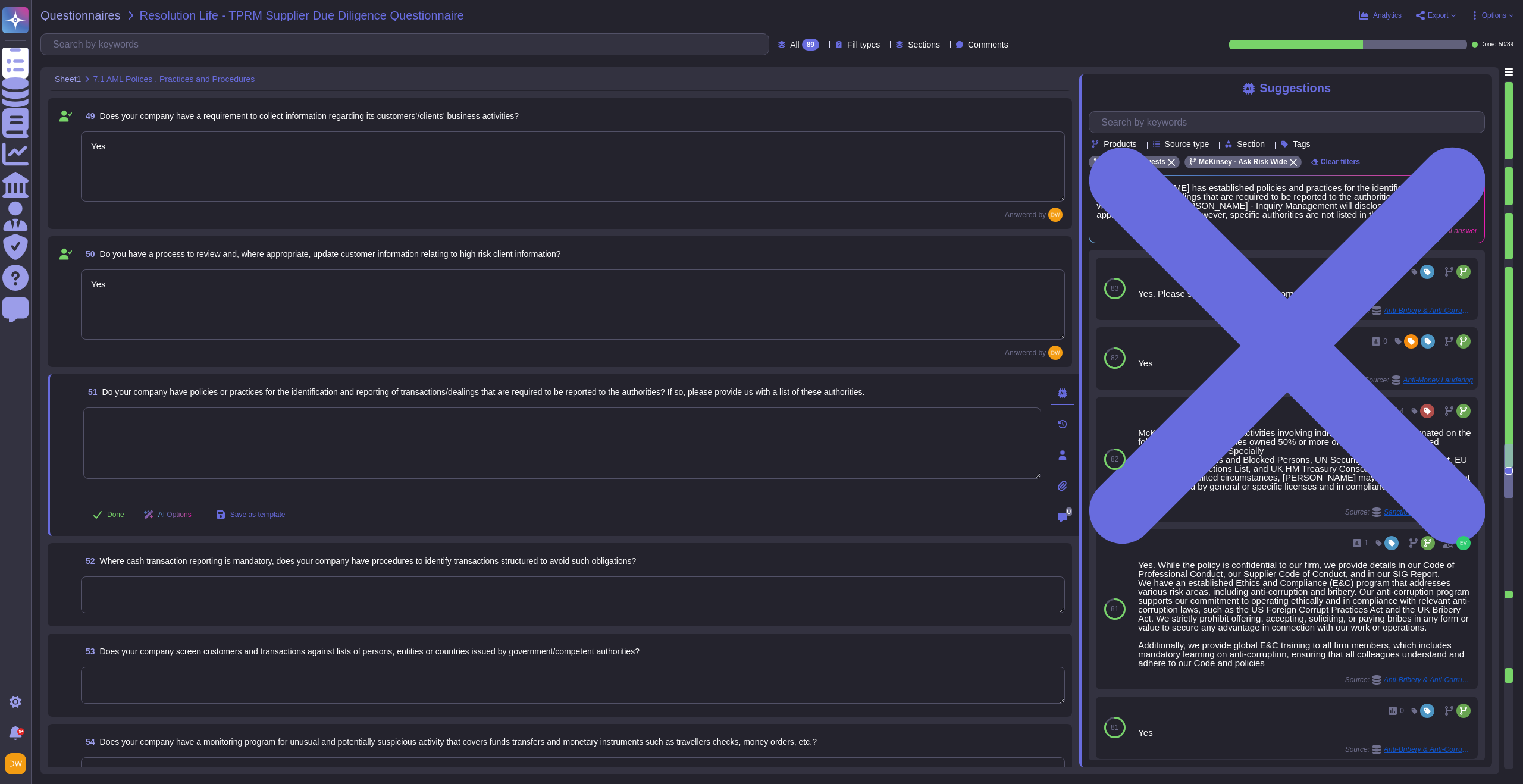
click at [333, 430] on textarea at bounding box center [562, 443] width 958 height 71
click at [194, 449] on textarea at bounding box center [562, 443] width 958 height 71
paste textarea "Yes. [PERSON_NAME] is committed to adhering to all local legal requirements. [P…"
type textarea "Yes. [PERSON_NAME] is committed to adhering to all local legal requirements. [P…"
click at [109, 514] on span "Done" at bounding box center [116, 514] width 18 height 7
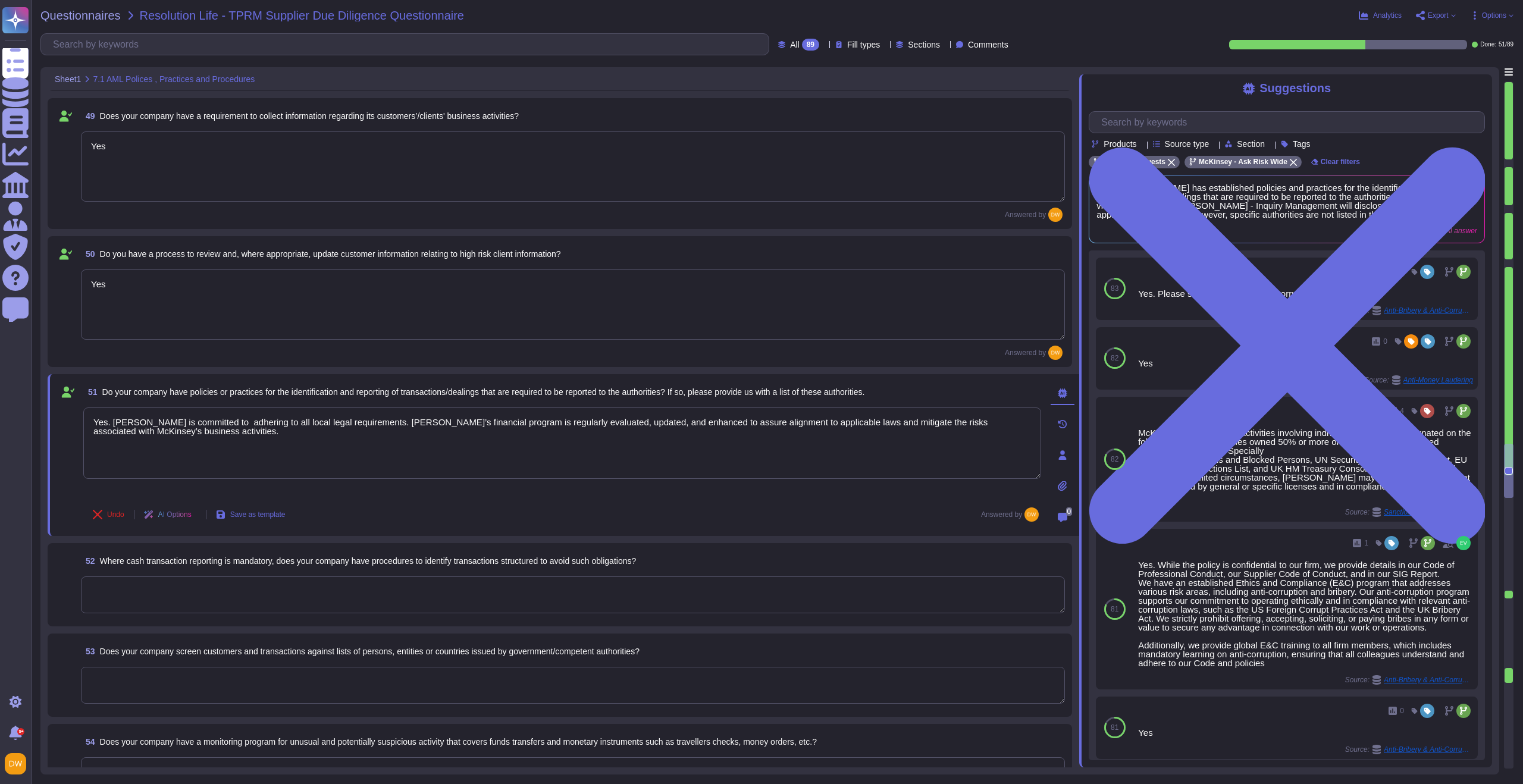
scroll to position [5167, 0]
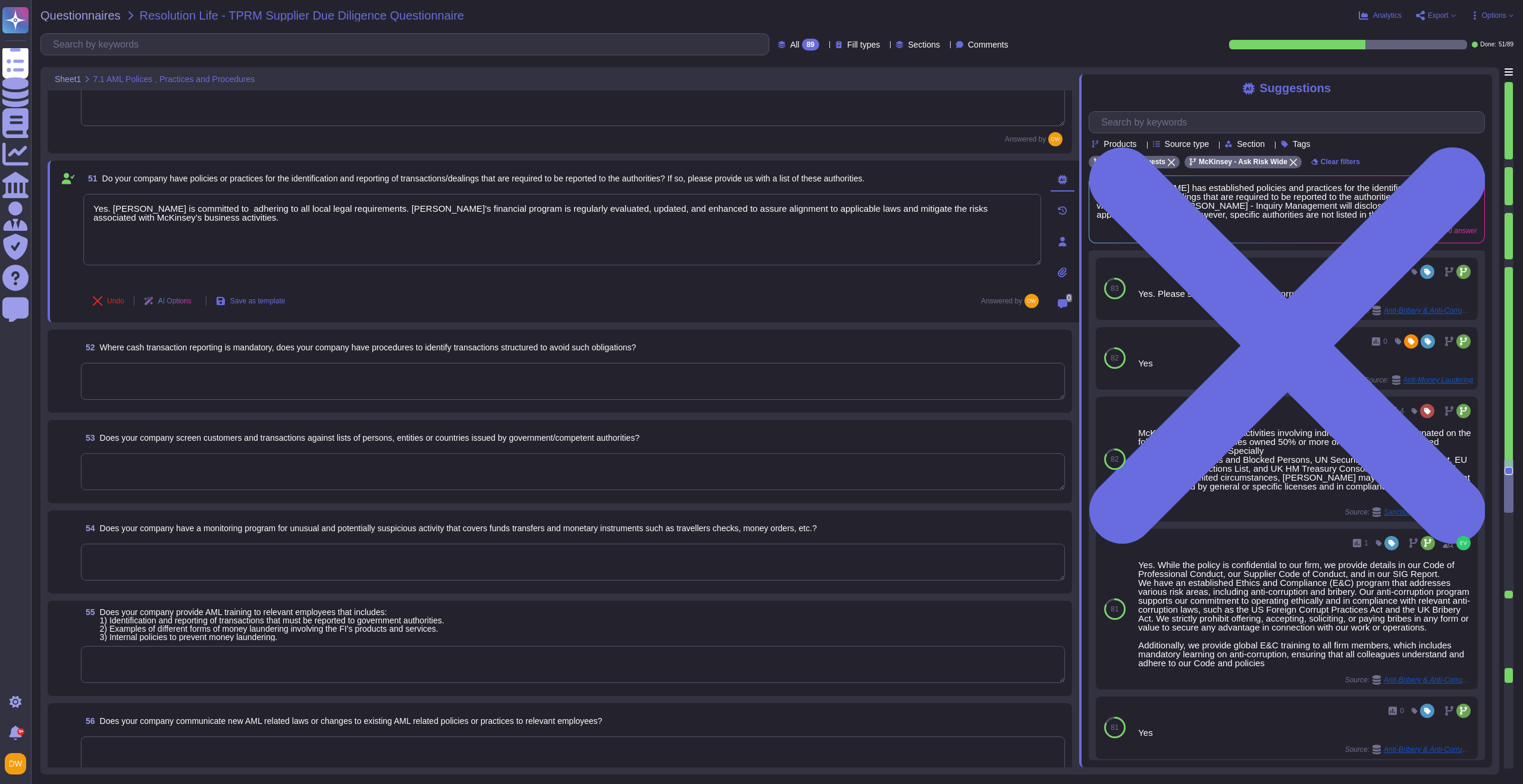
click at [197, 396] on textarea at bounding box center [572, 381] width 984 height 37
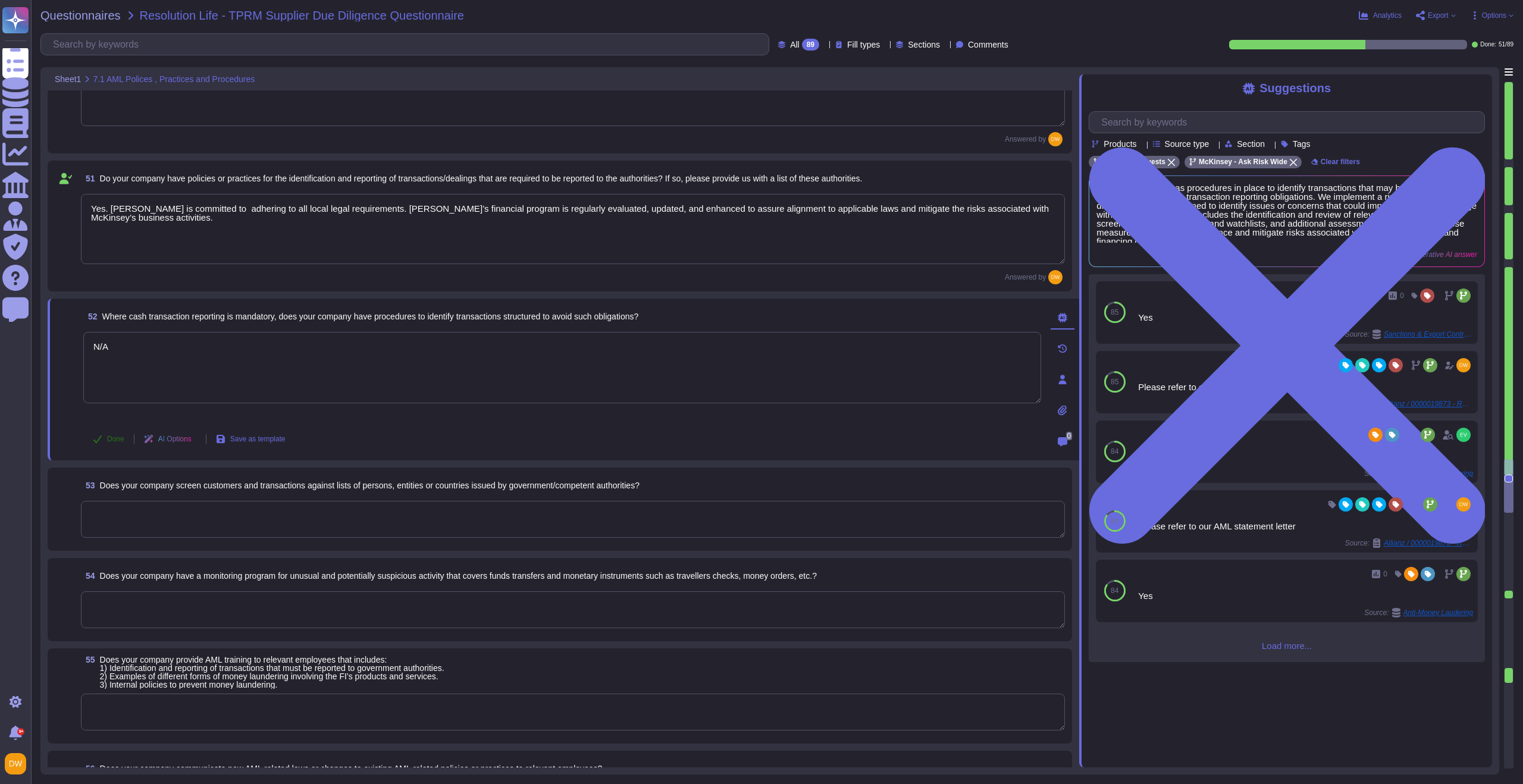
type textarea "N/A"
click at [111, 442] on span "Done" at bounding box center [116, 439] width 18 height 7
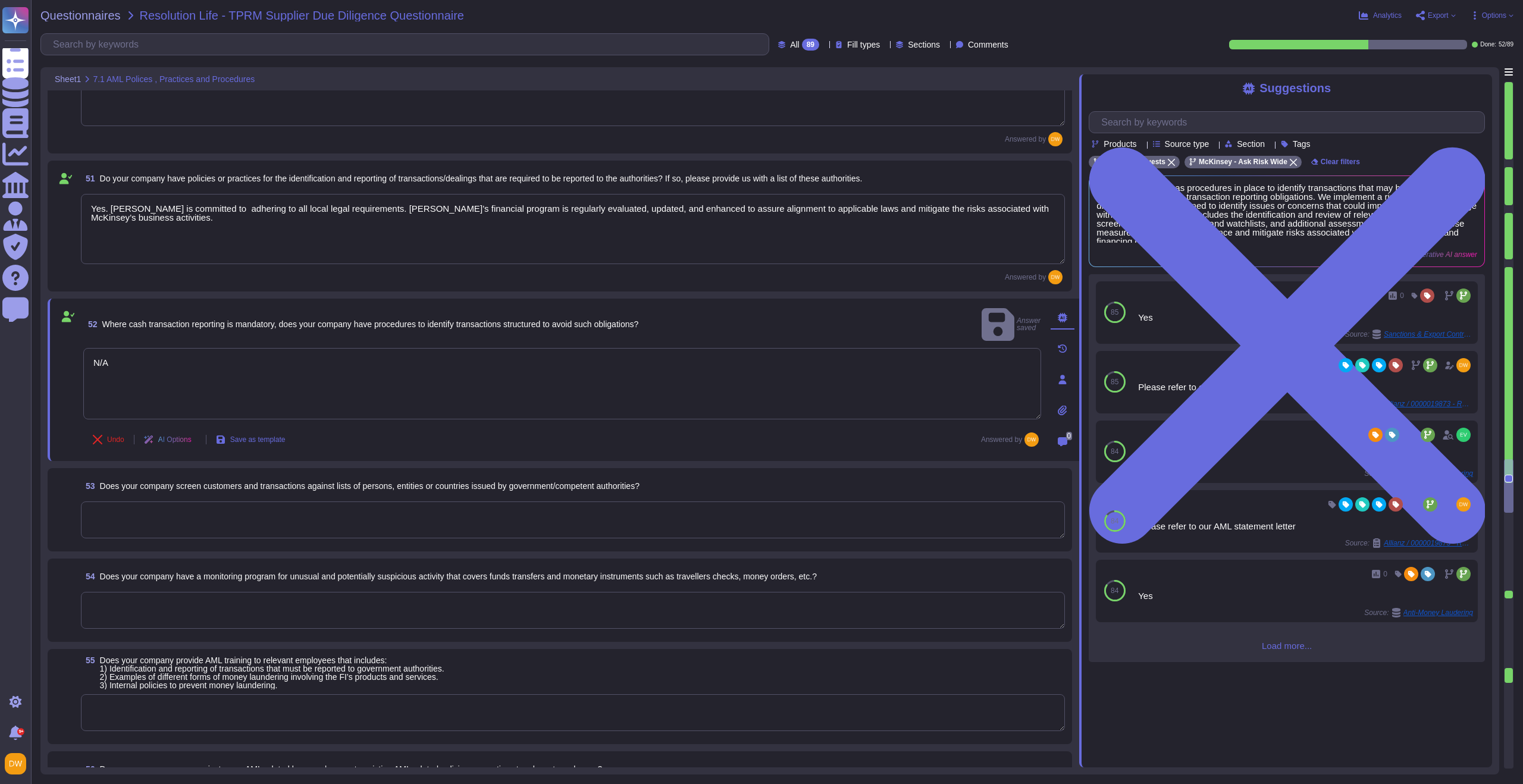
click at [157, 509] on textarea at bounding box center [572, 519] width 984 height 37
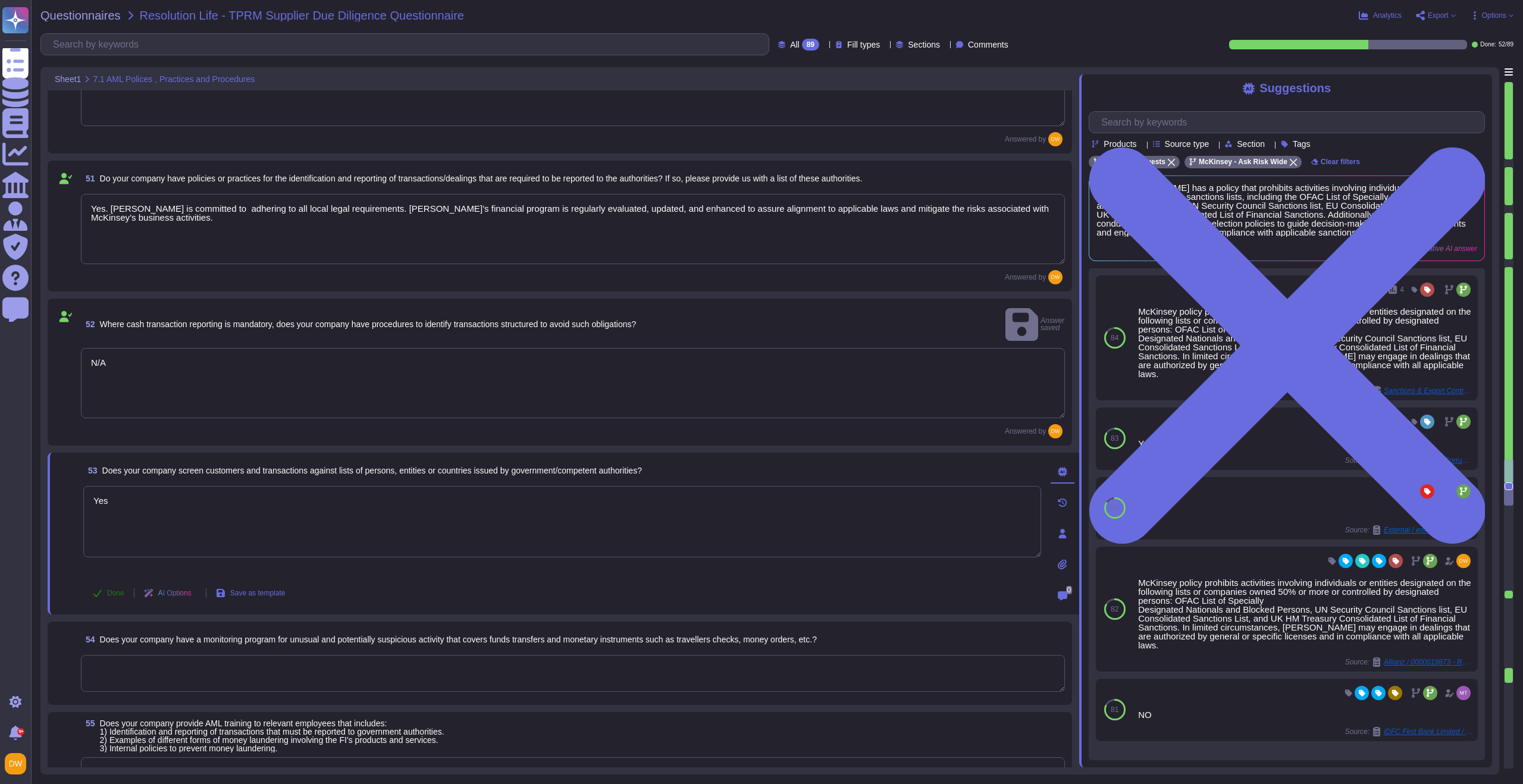
type textarea "Yes"
click at [117, 589] on span "Done" at bounding box center [116, 592] width 18 height 7
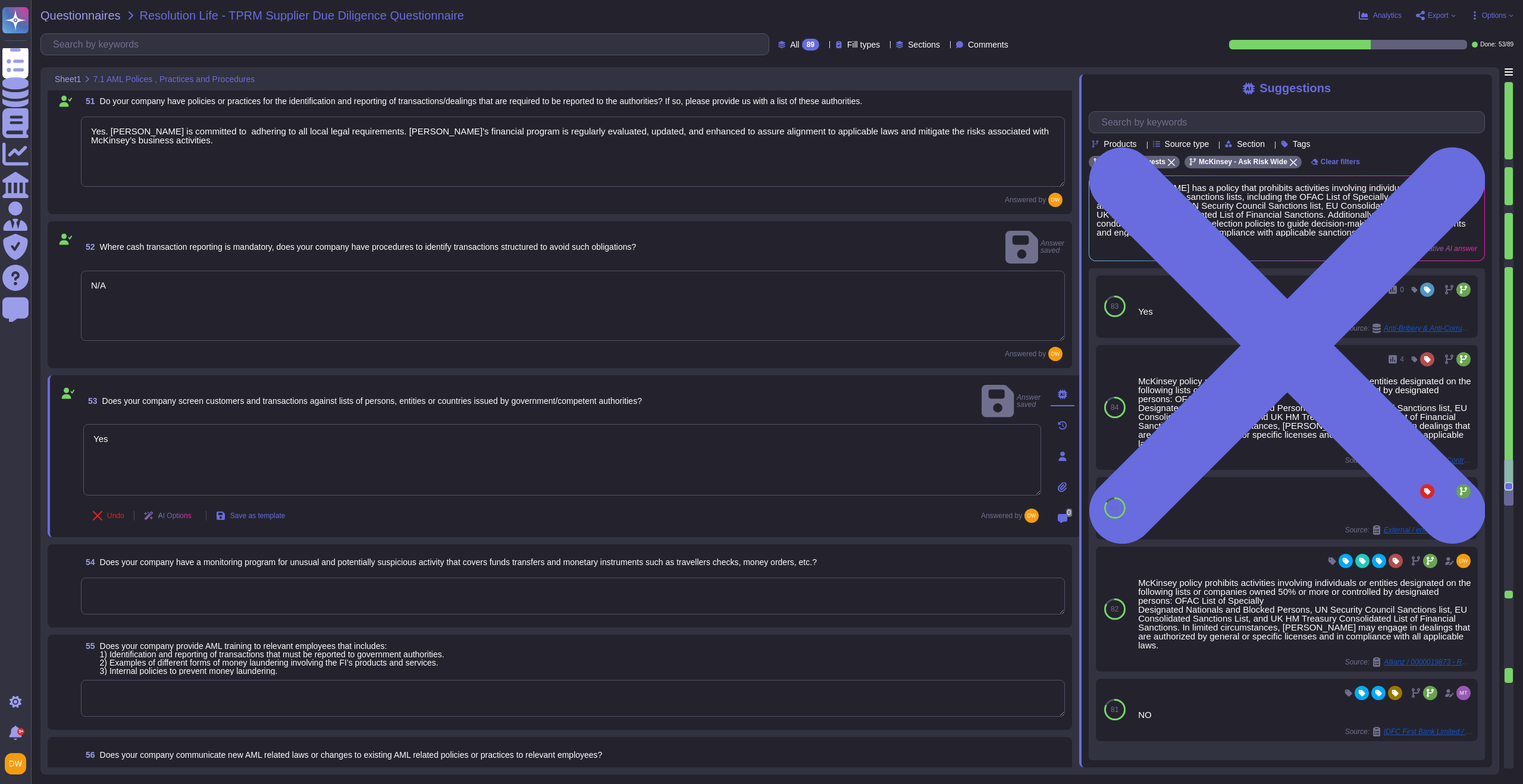
scroll to position [5305, 0]
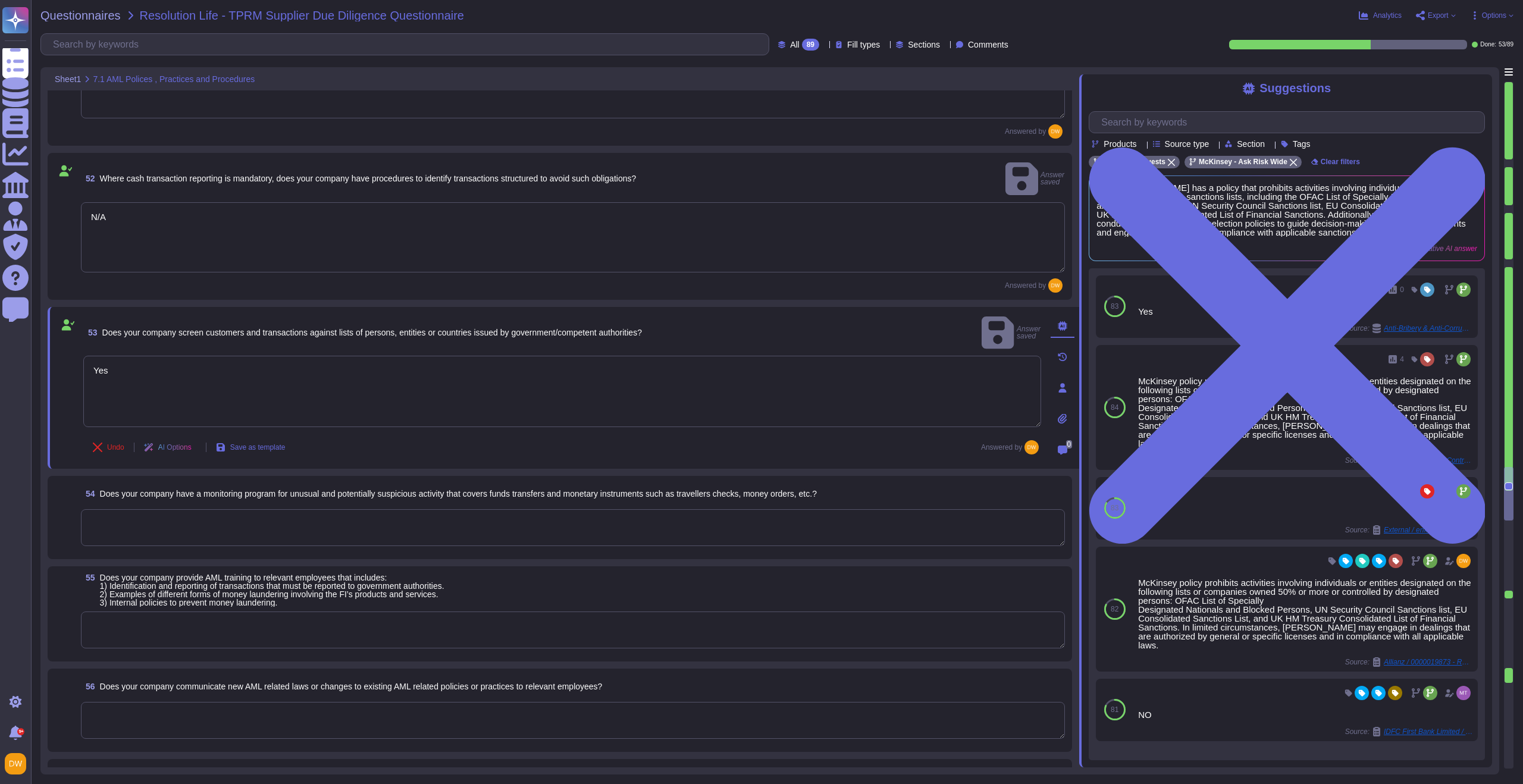
click at [247, 509] on textarea at bounding box center [572, 527] width 984 height 37
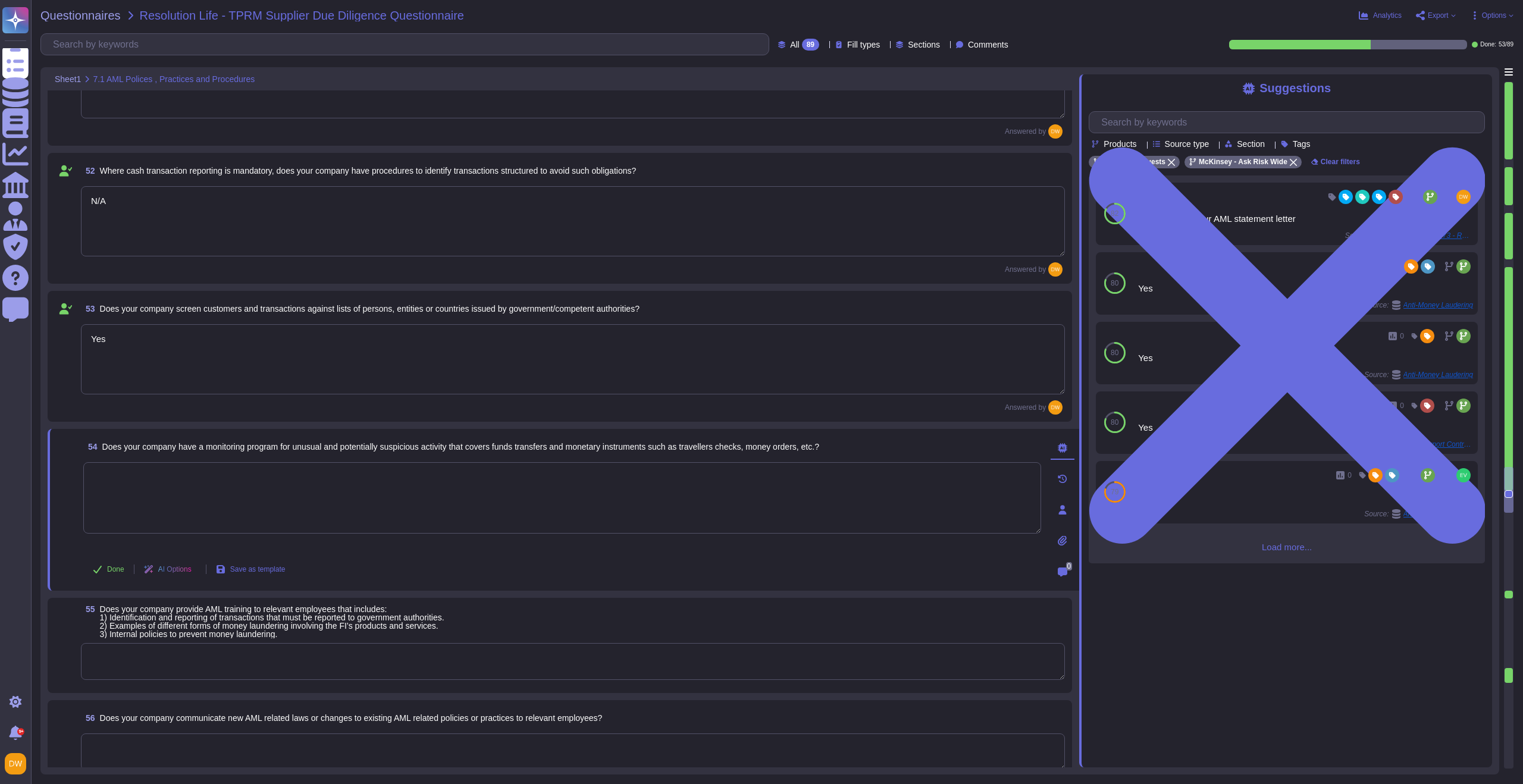
click at [451, 501] on textarea at bounding box center [562, 497] width 958 height 71
click at [321, 487] on textarea at bounding box center [562, 497] width 958 height 71
type textarea "Yes"
click at [97, 572] on icon at bounding box center [97, 569] width 9 height 8
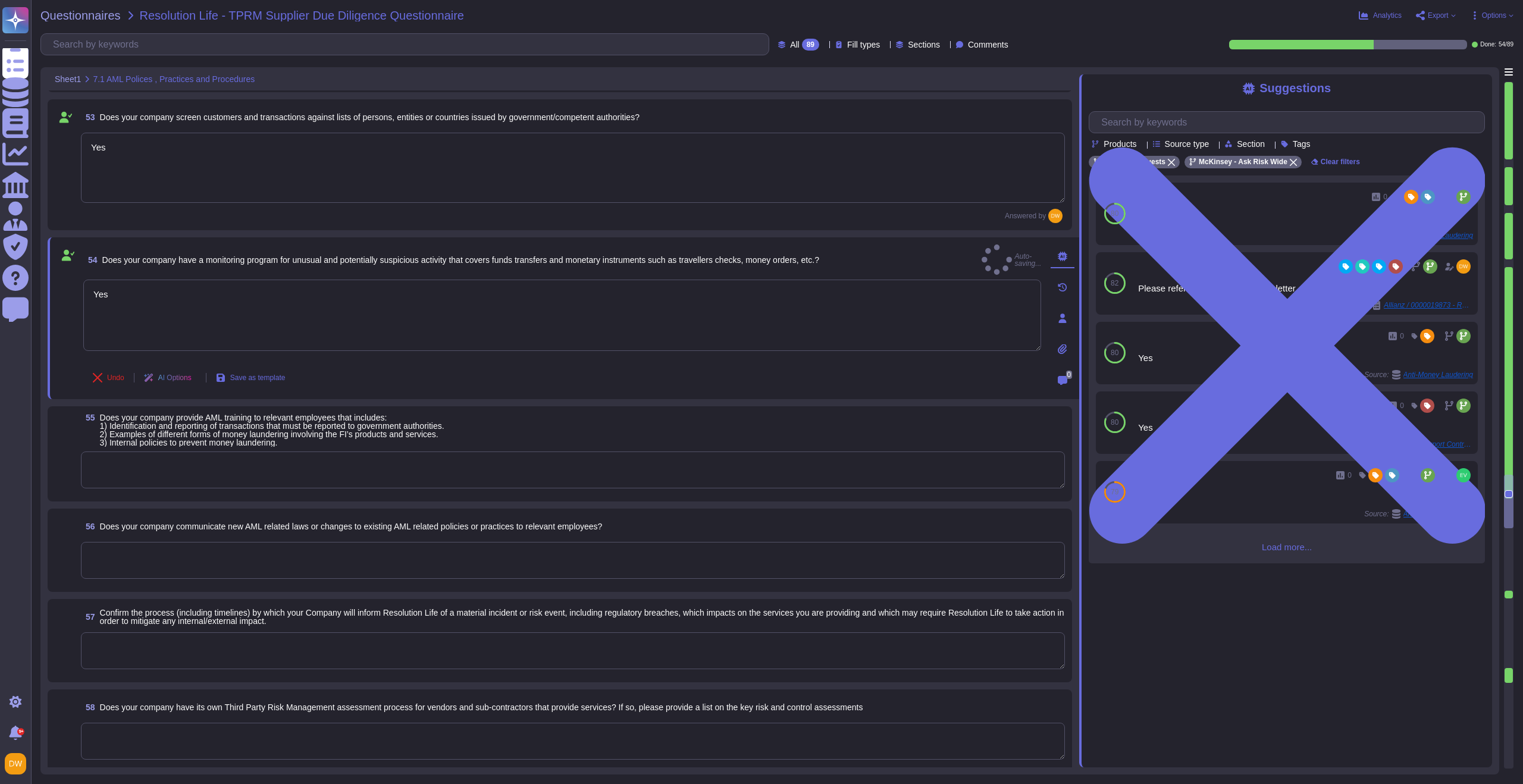
click at [186, 467] on textarea at bounding box center [572, 470] width 984 height 37
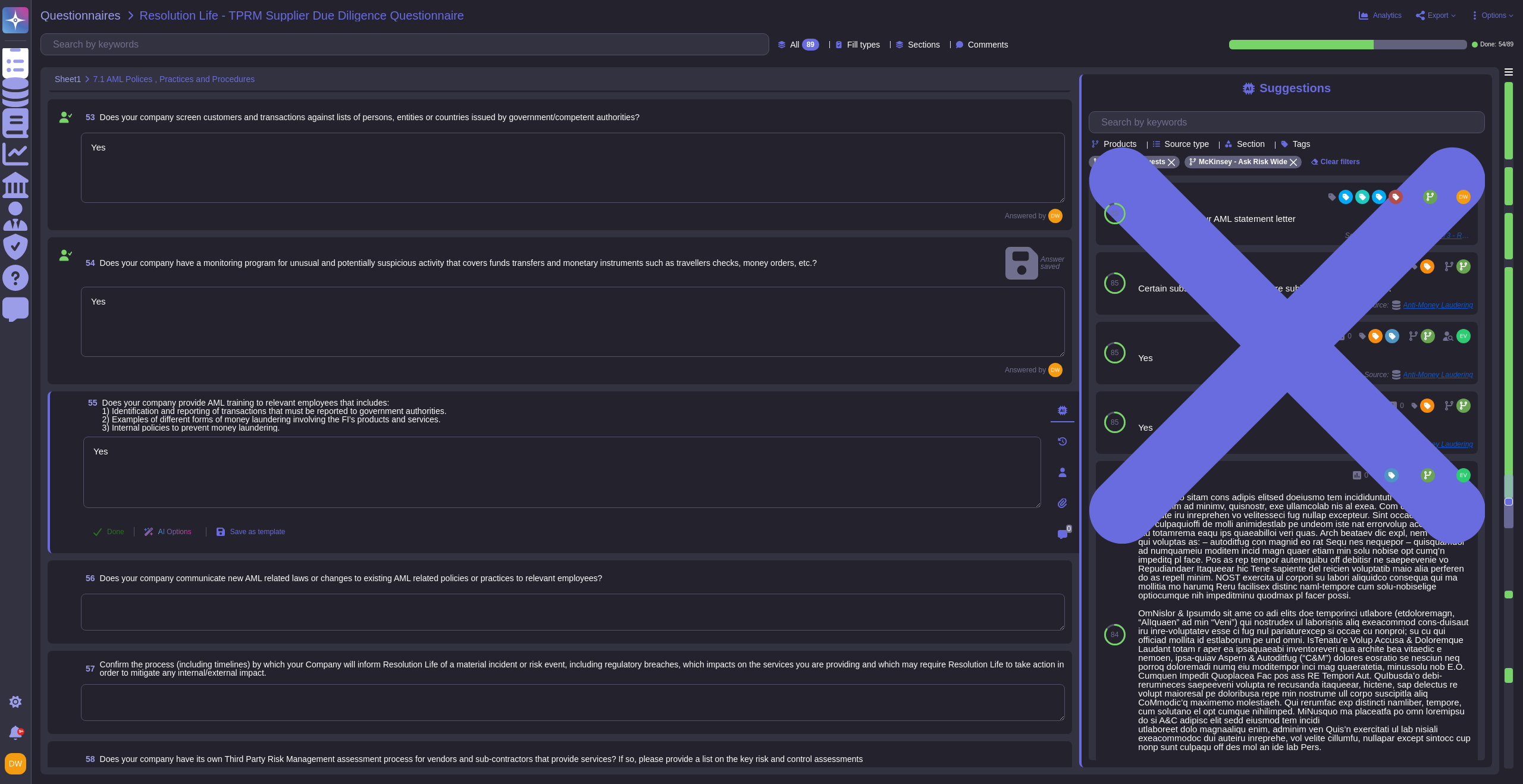
click at [102, 519] on button "Done" at bounding box center [109, 531] width 51 height 23
type textarea "Yes"
click at [235, 593] on textarea at bounding box center [572, 612] width 984 height 37
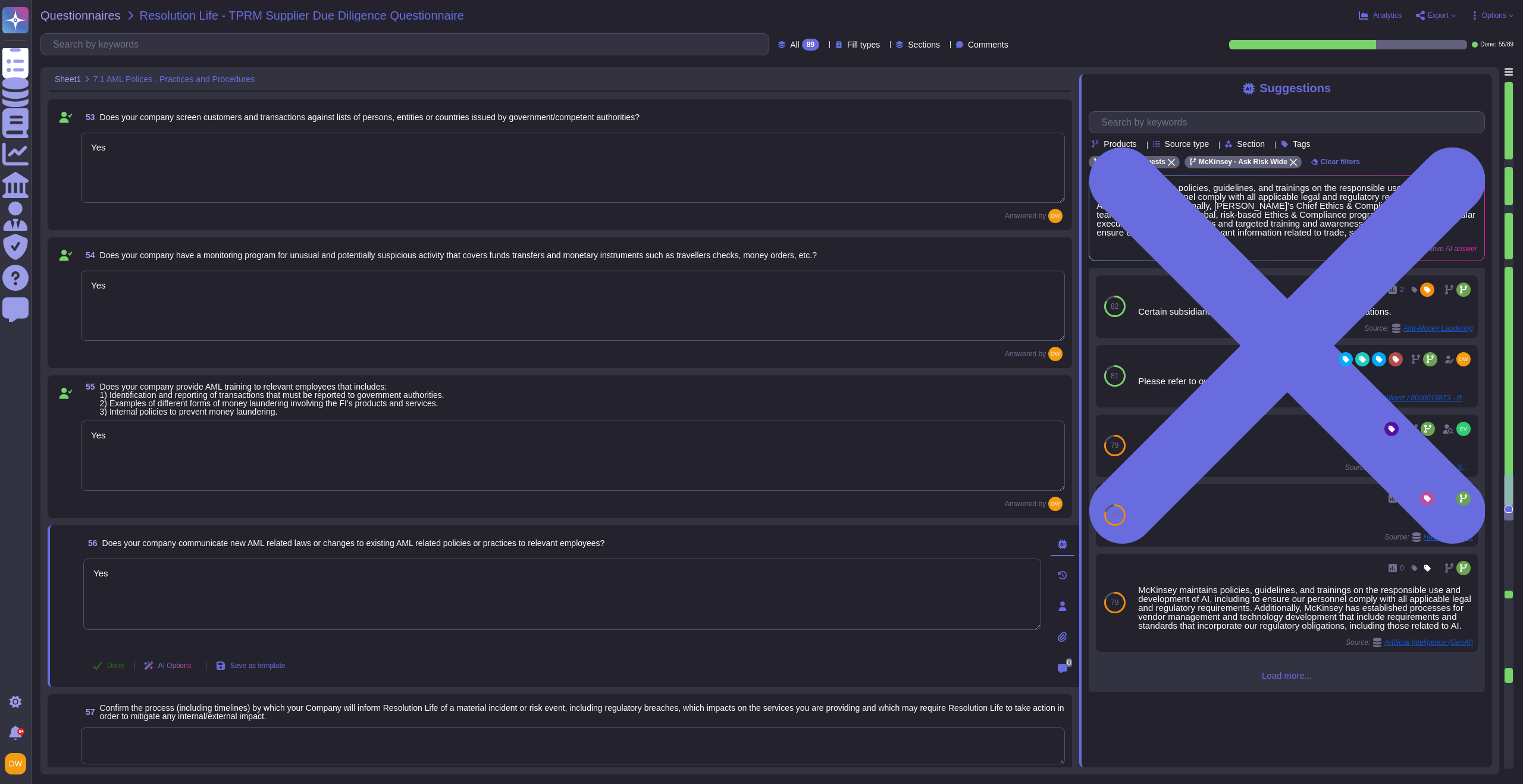
type textarea "Yes"
click at [98, 666] on icon at bounding box center [97, 665] width 10 height 10
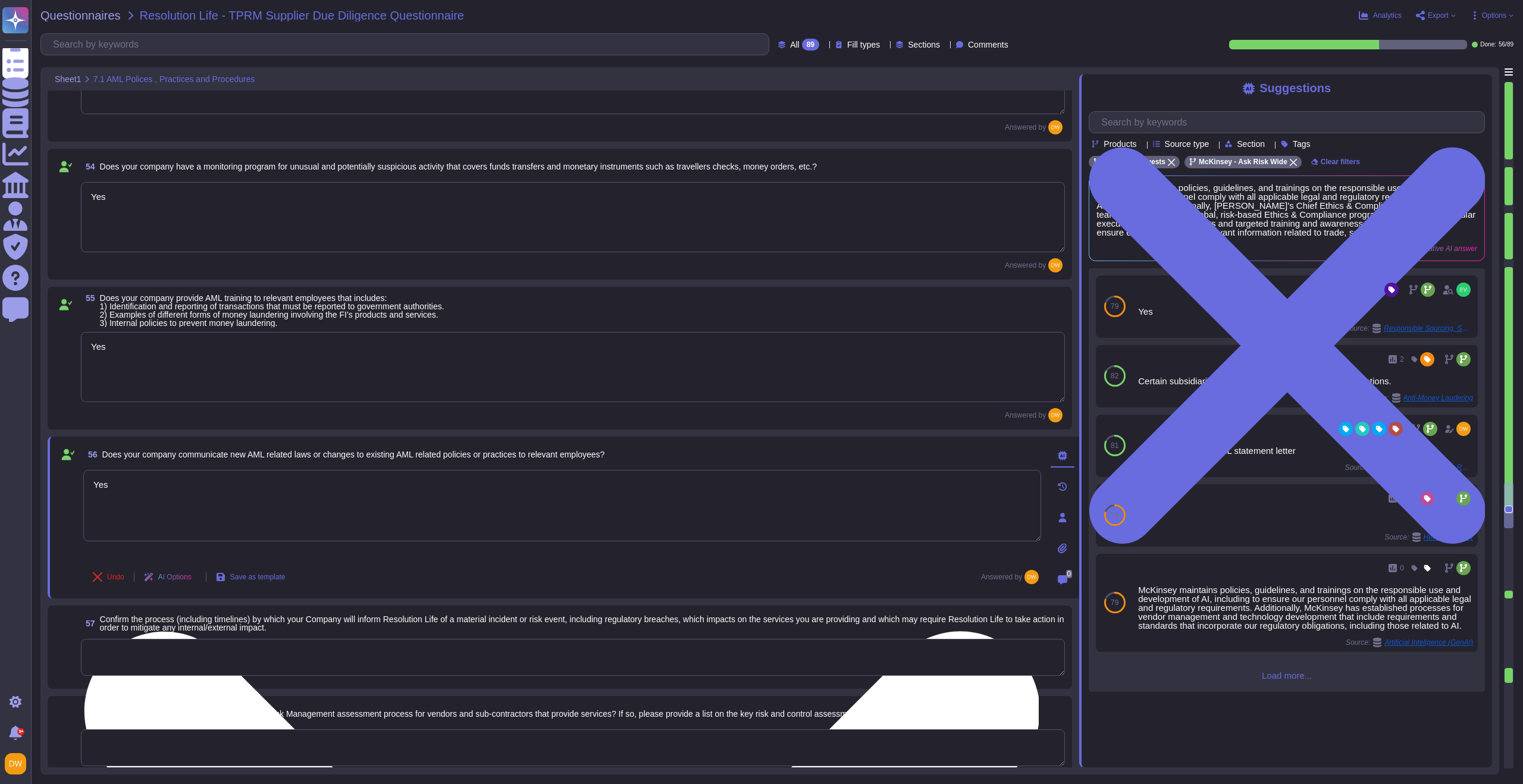
scroll to position [5579, 0]
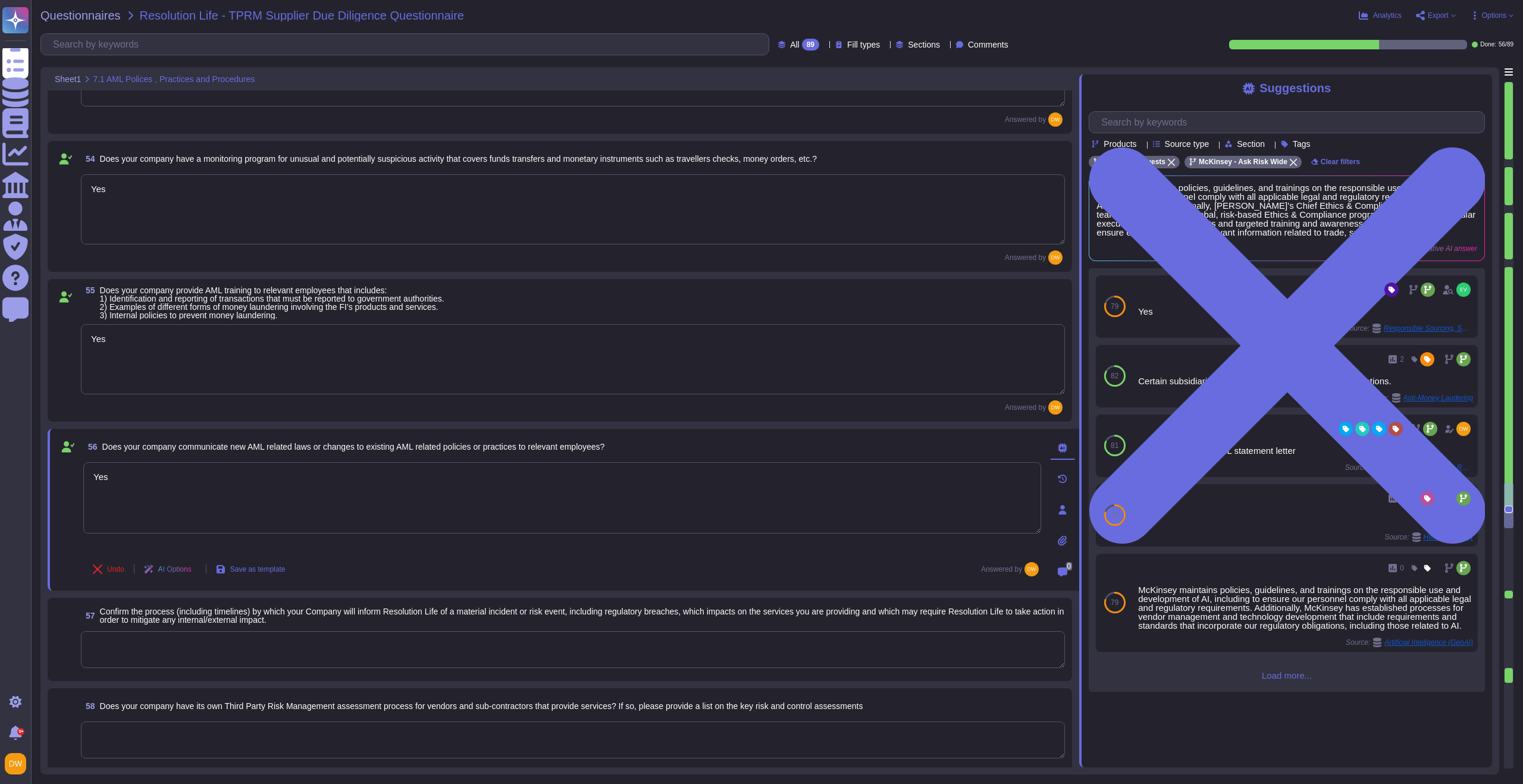
click at [301, 645] on textarea at bounding box center [572, 650] width 984 height 37
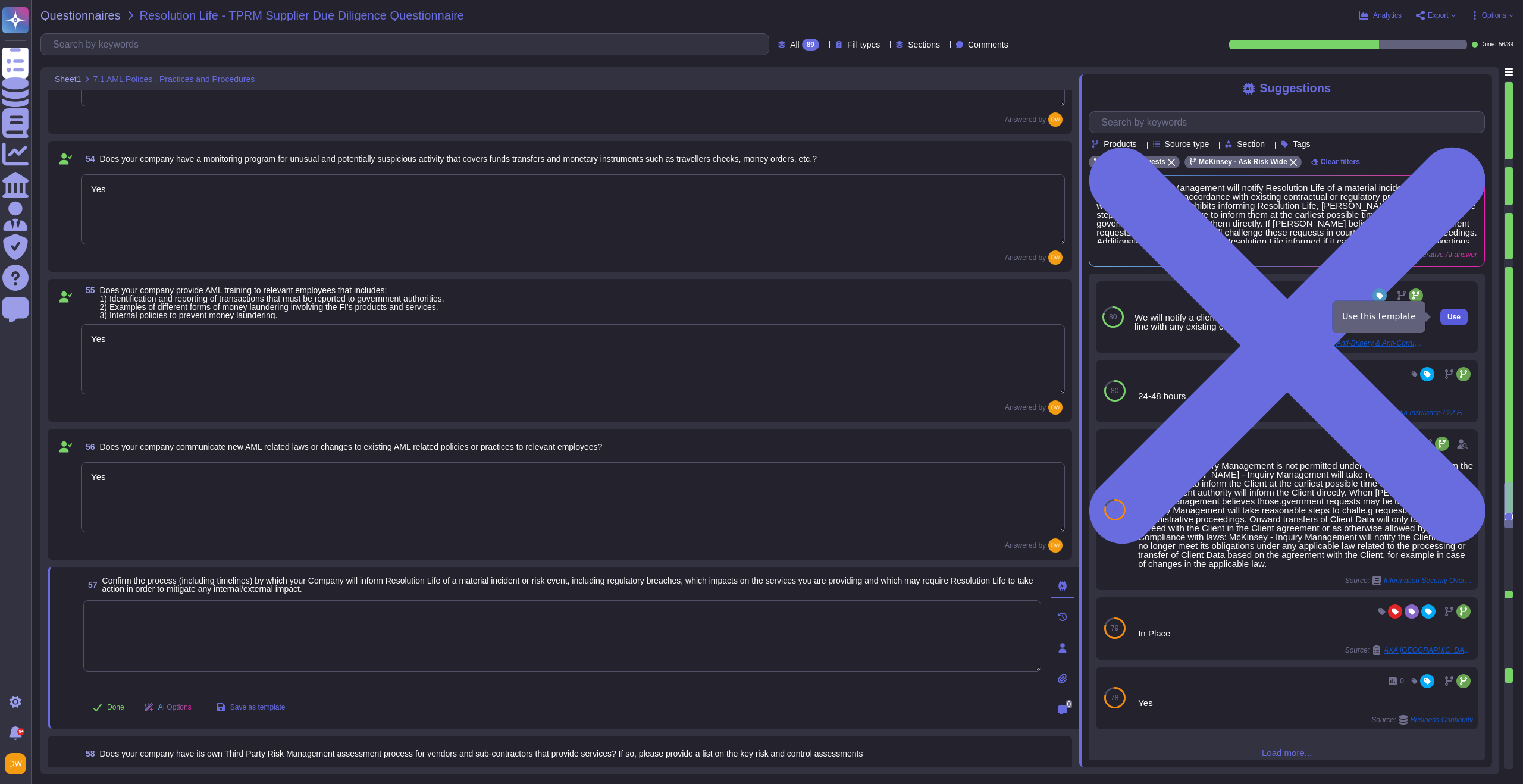
click at [1456, 317] on button "Use" at bounding box center [1454, 316] width 27 height 17
type textarea "We will notify a client of a breach with respect to the services provided in li…"
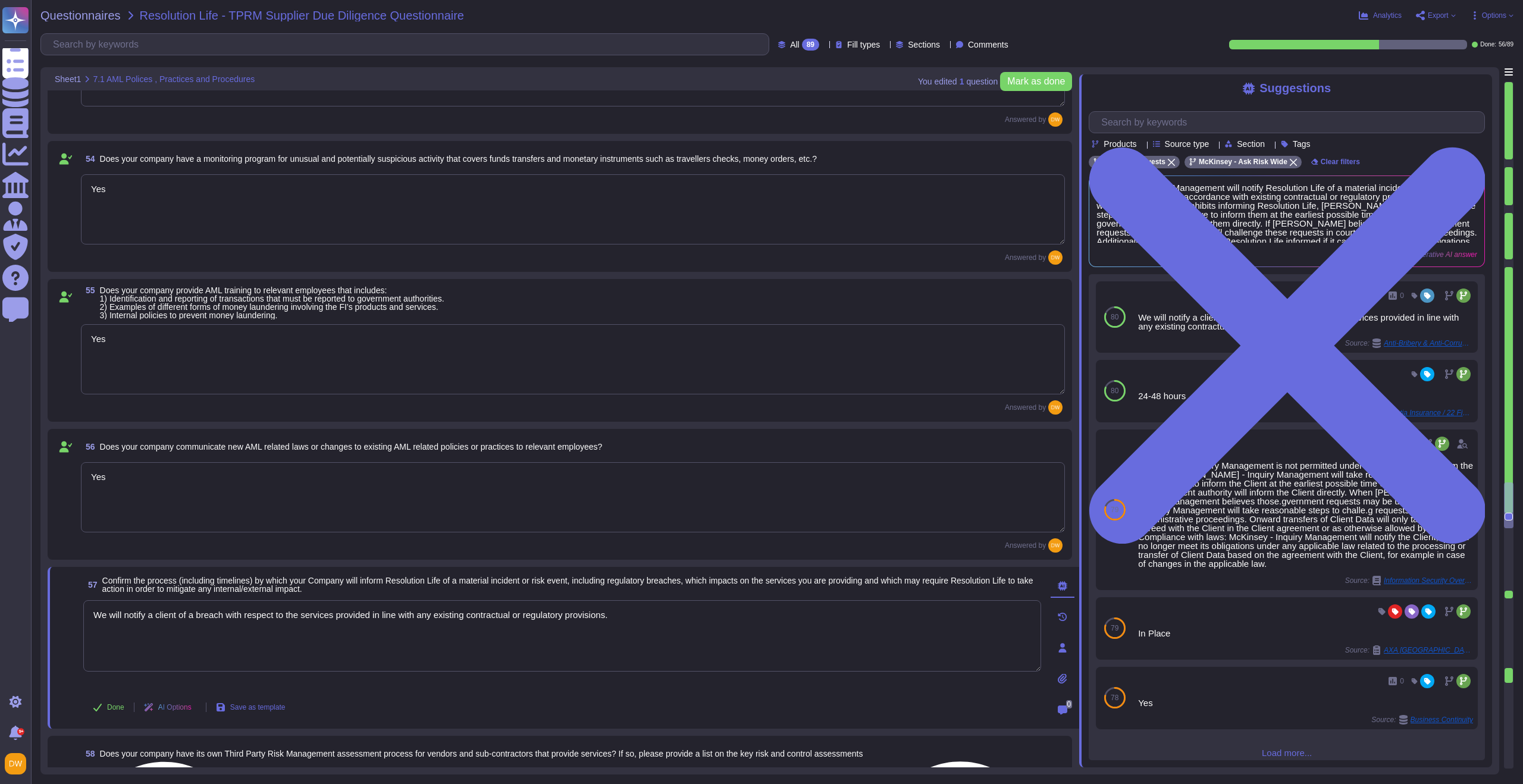
click at [432, 617] on textarea "We will notify a client of a breach with respect to the services provided in li…" at bounding box center [562, 635] width 958 height 71
click at [119, 708] on span "Done" at bounding box center [116, 706] width 18 height 7
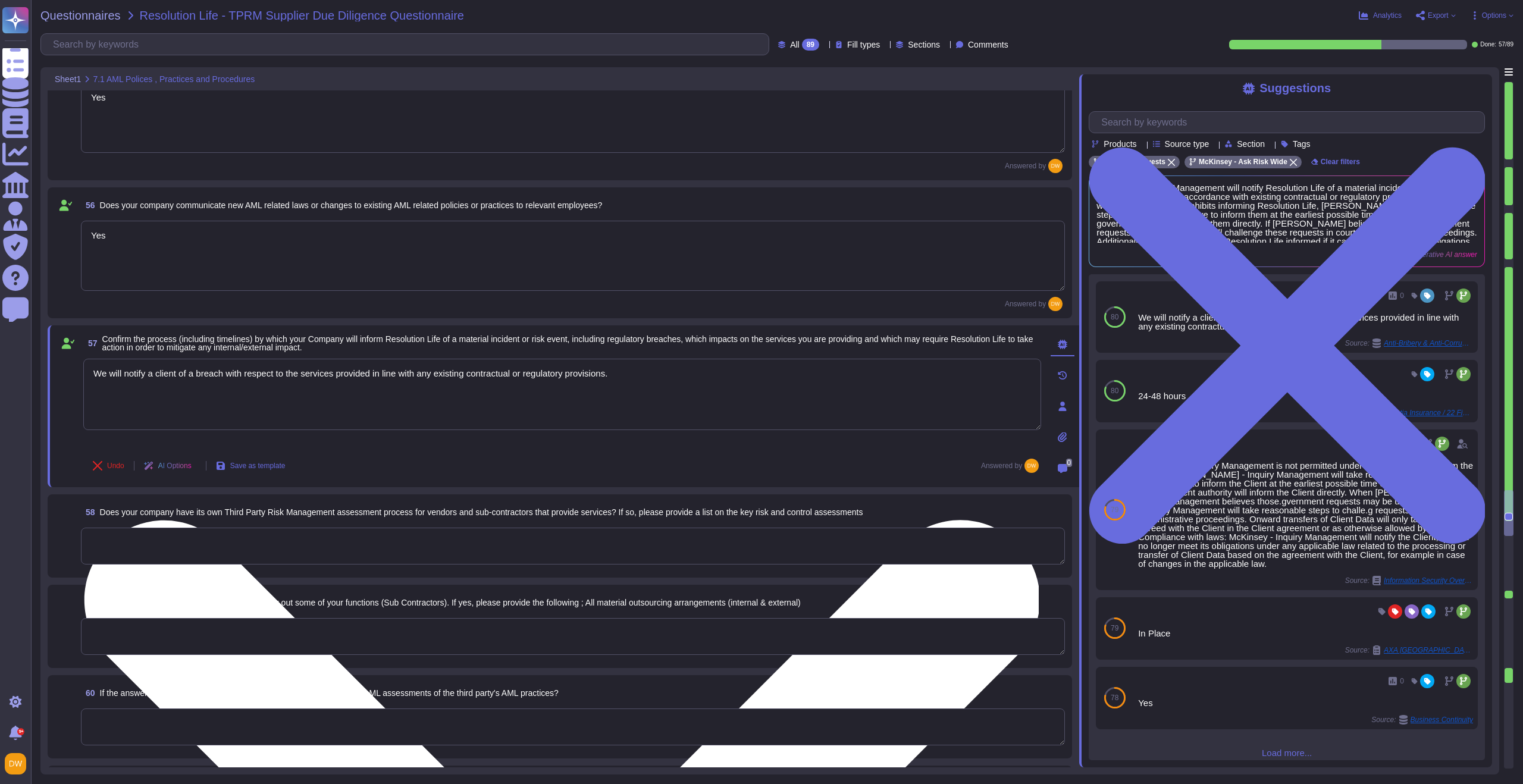
scroll to position [5822, 0]
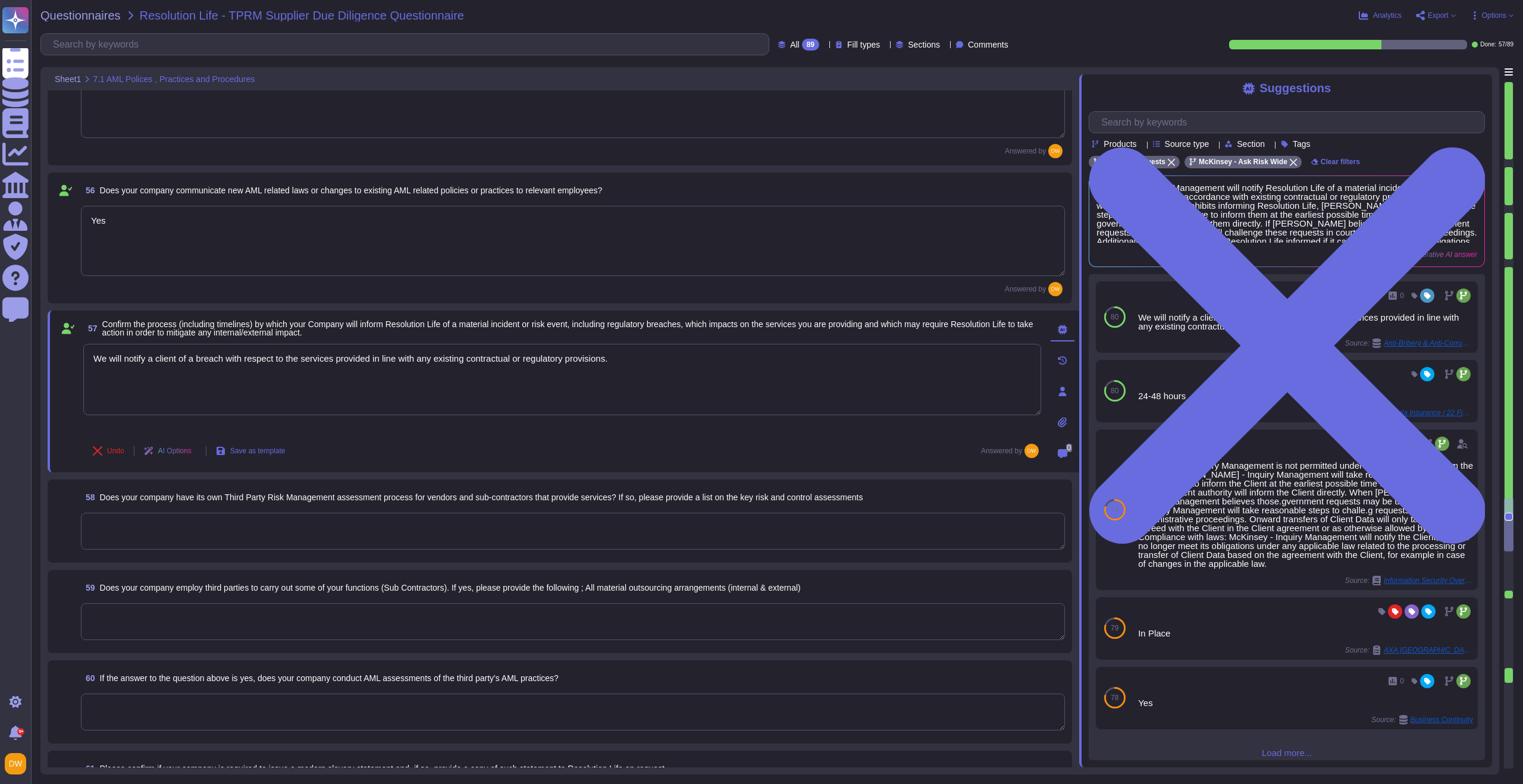
click at [183, 524] on textarea at bounding box center [572, 531] width 984 height 37
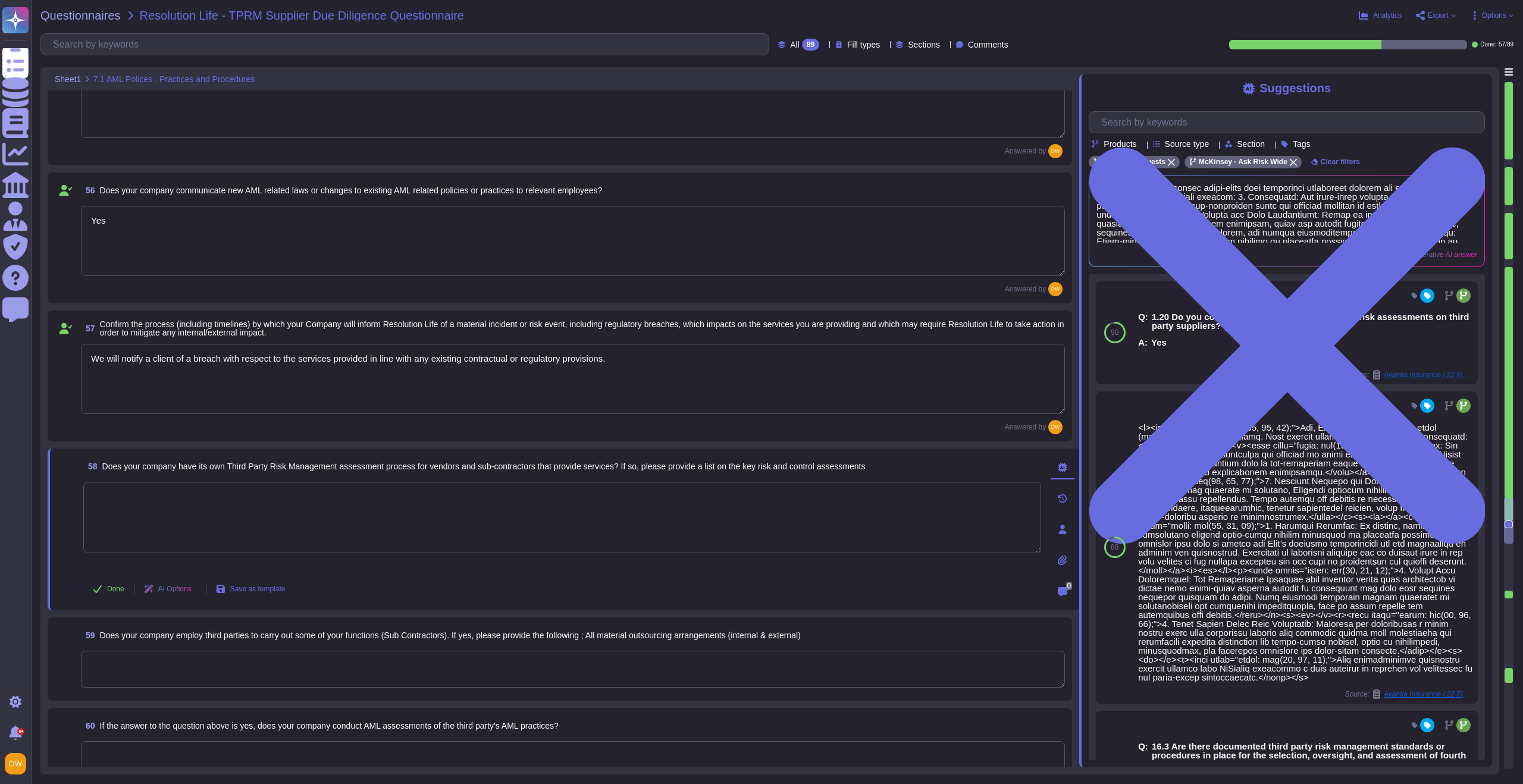
paste textarea "Yes. [URL][DOMAIN_NAME]"
click at [116, 587] on span "Done" at bounding box center [116, 588] width 18 height 7
type textarea "Yes. [URL][DOMAIN_NAME]"
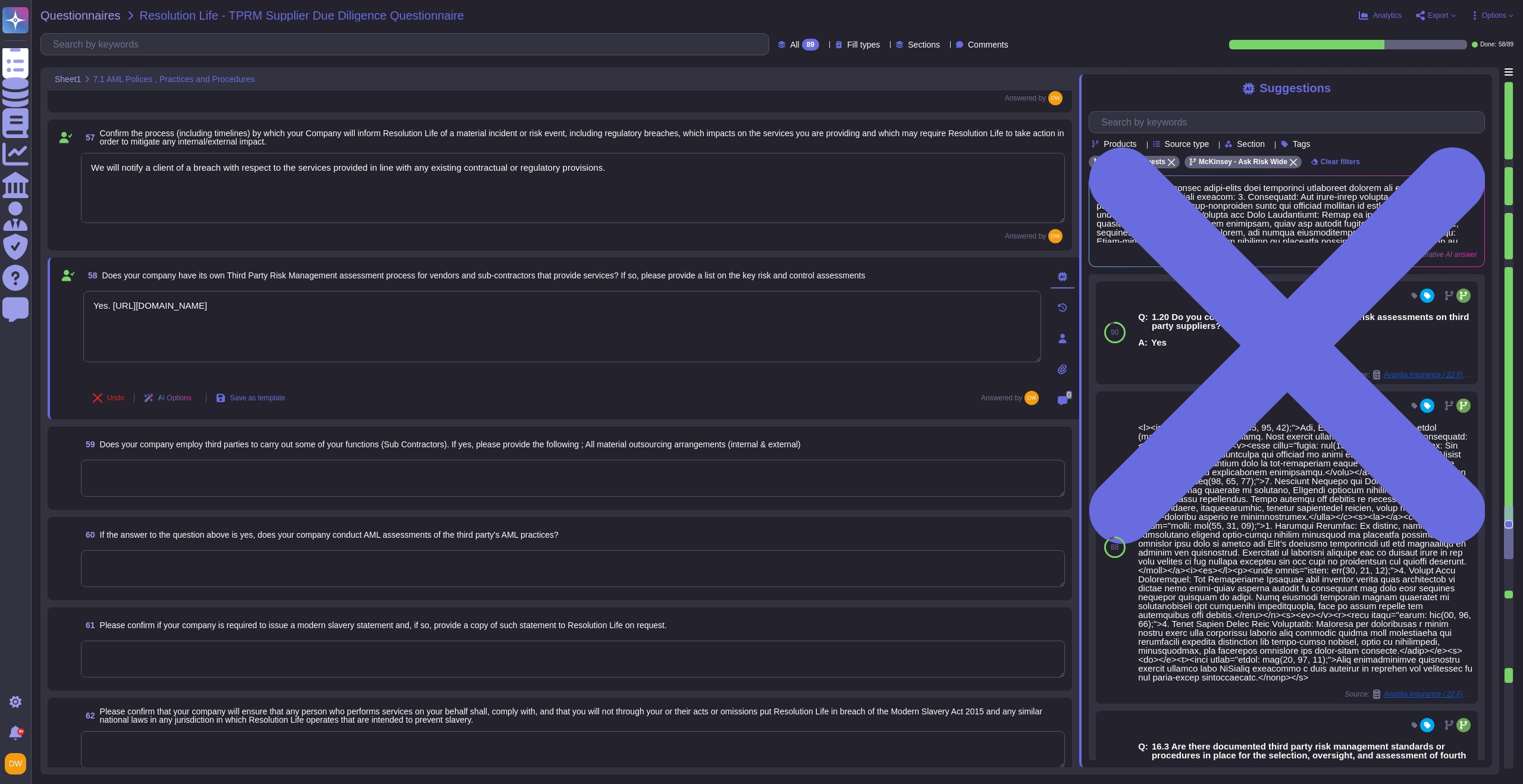
scroll to position [6040, 0]
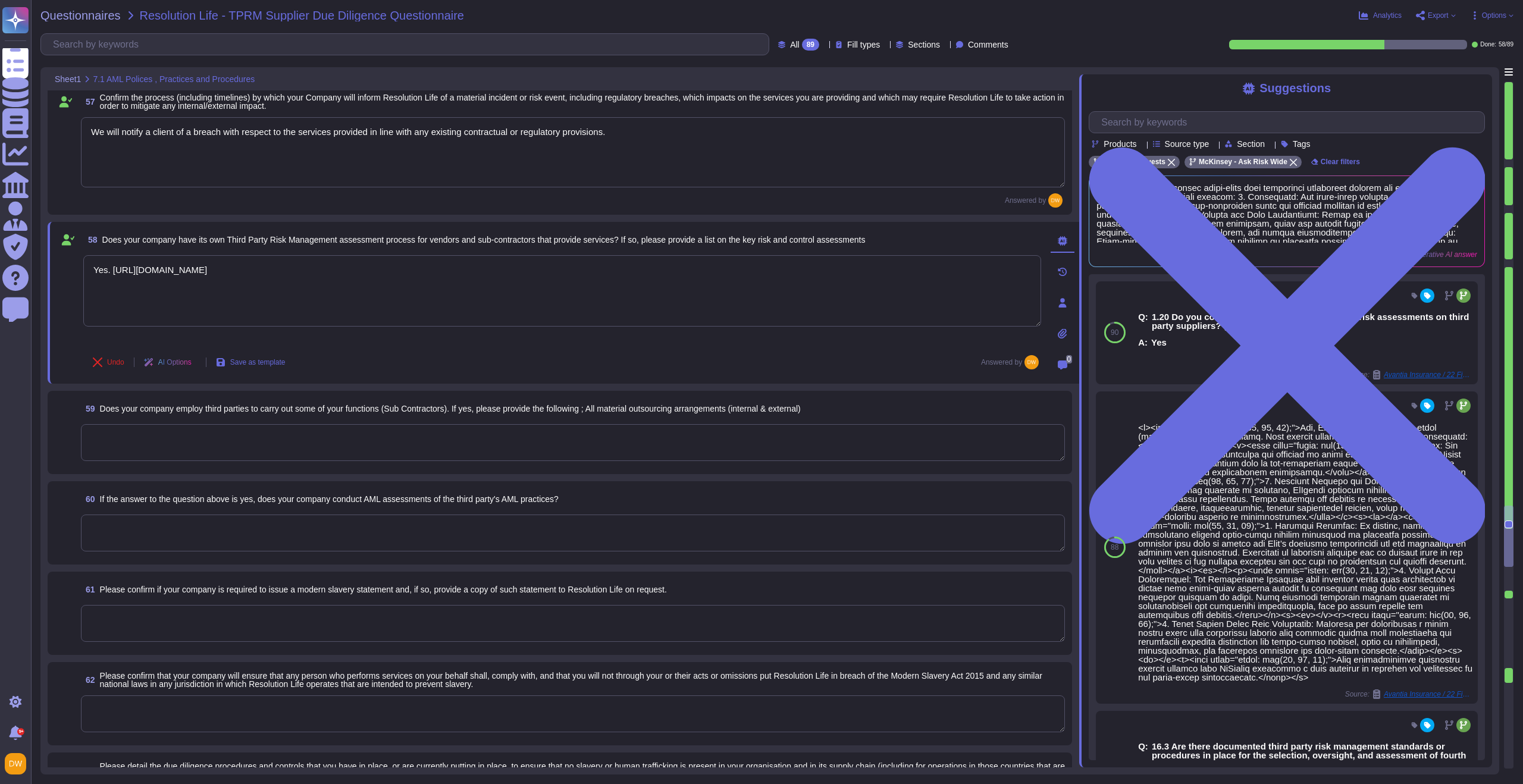
click at [191, 449] on textarea at bounding box center [572, 443] width 984 height 37
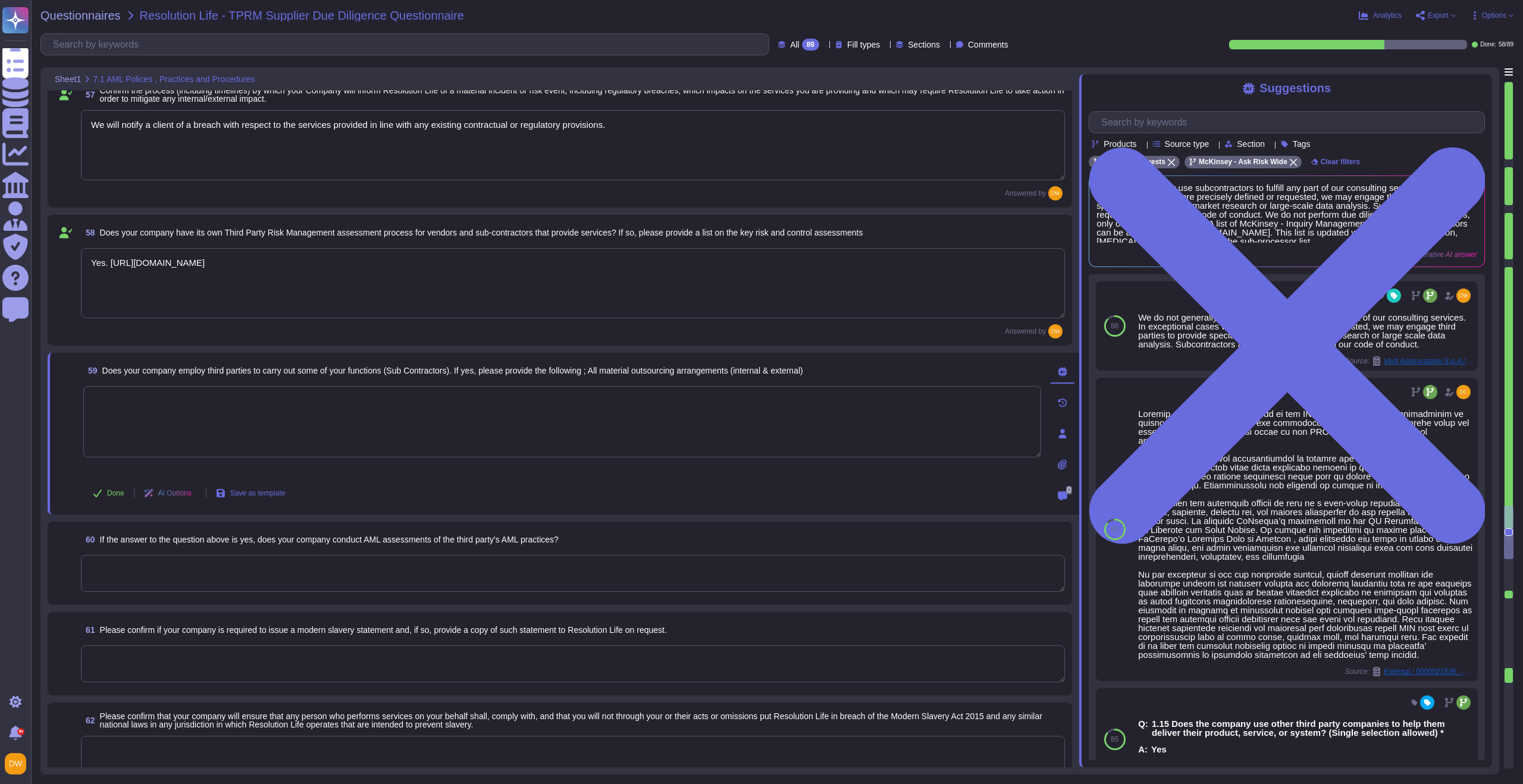
paste textarea "We do not generally use subcontractors to fulfill any part of our consulting se…"
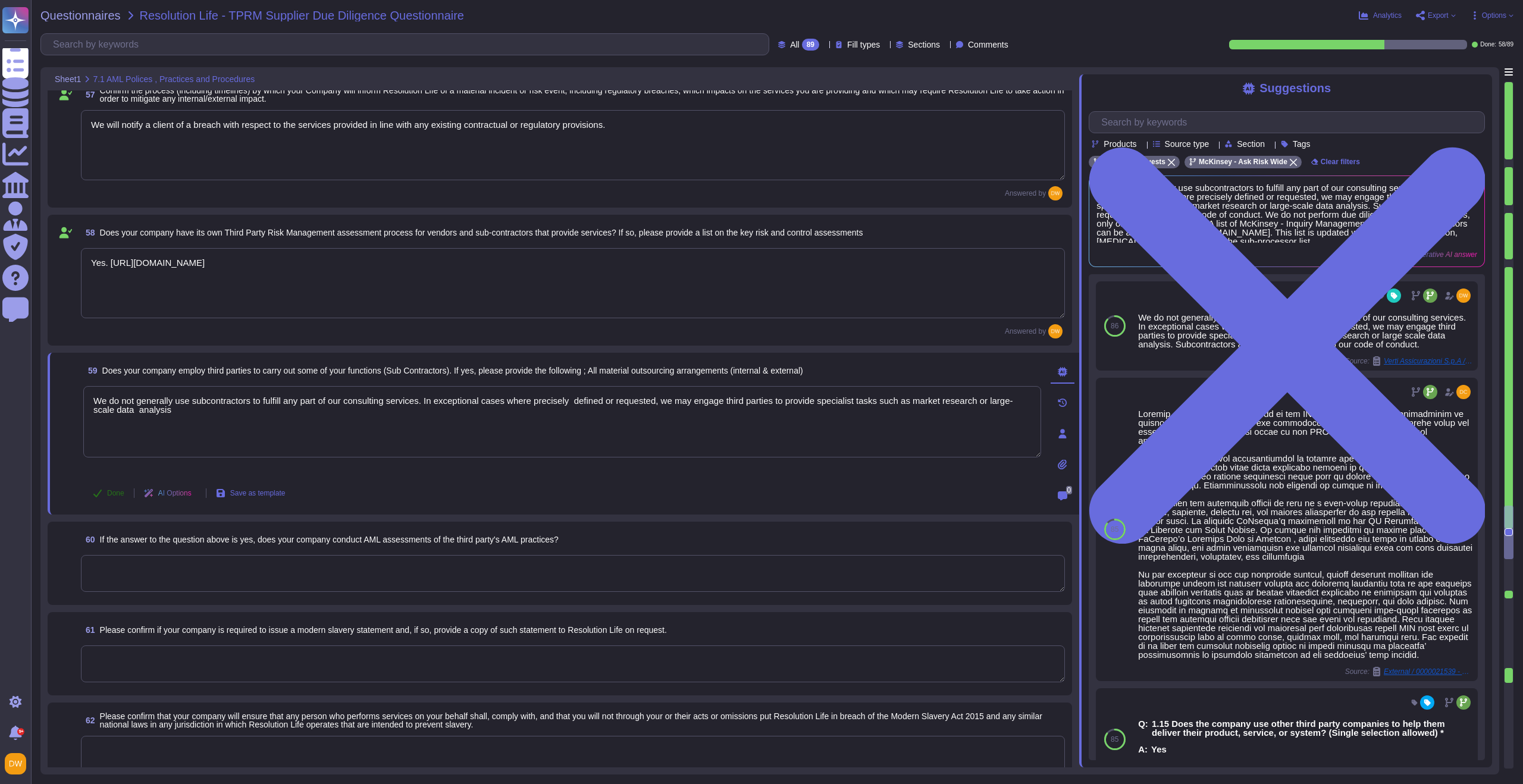
type textarea "We do not generally use subcontractors to fulfill any part of our consulting se…"
click at [106, 492] on button "Done" at bounding box center [109, 493] width 51 height 23
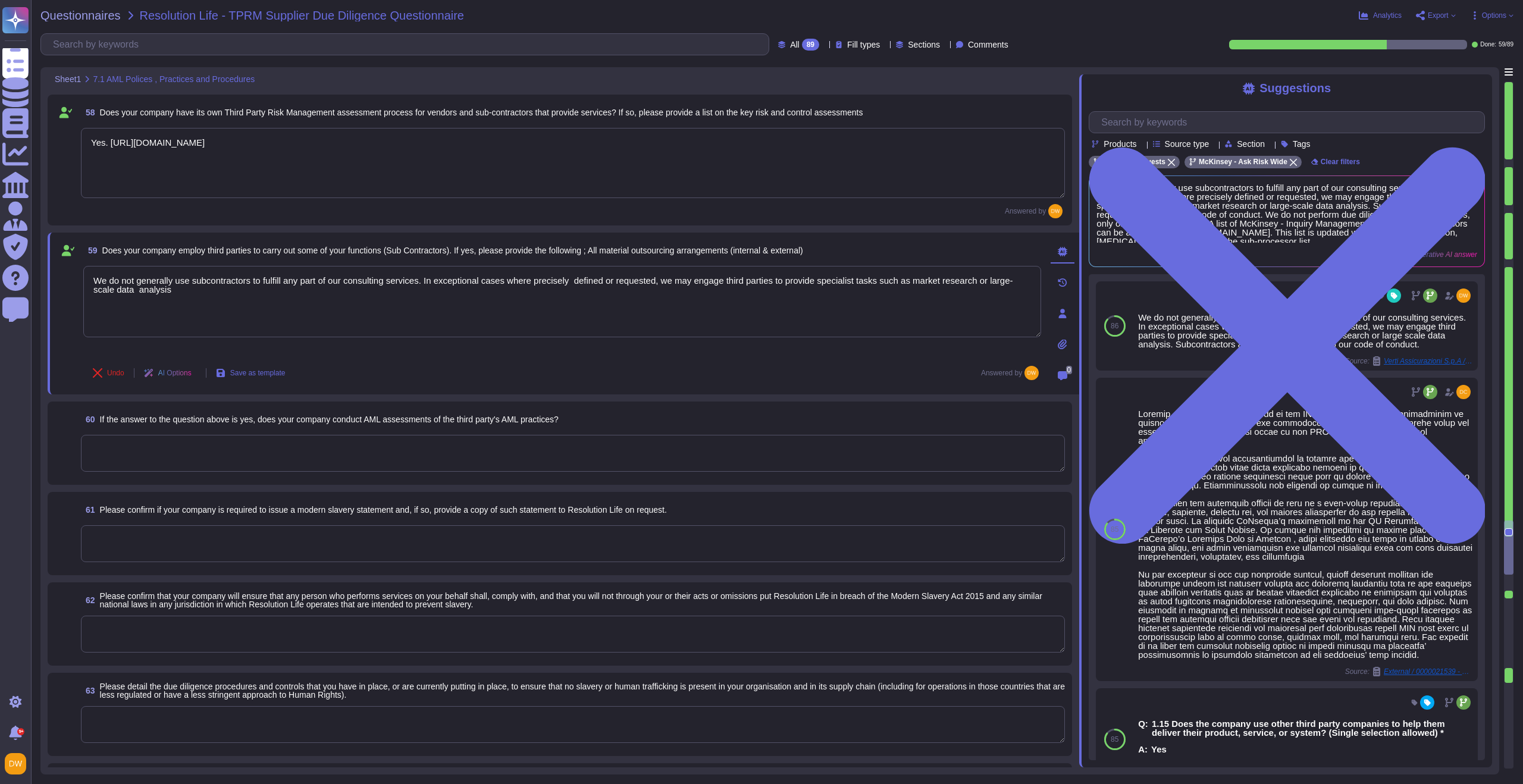
scroll to position [6215, 0]
type textarea "No"
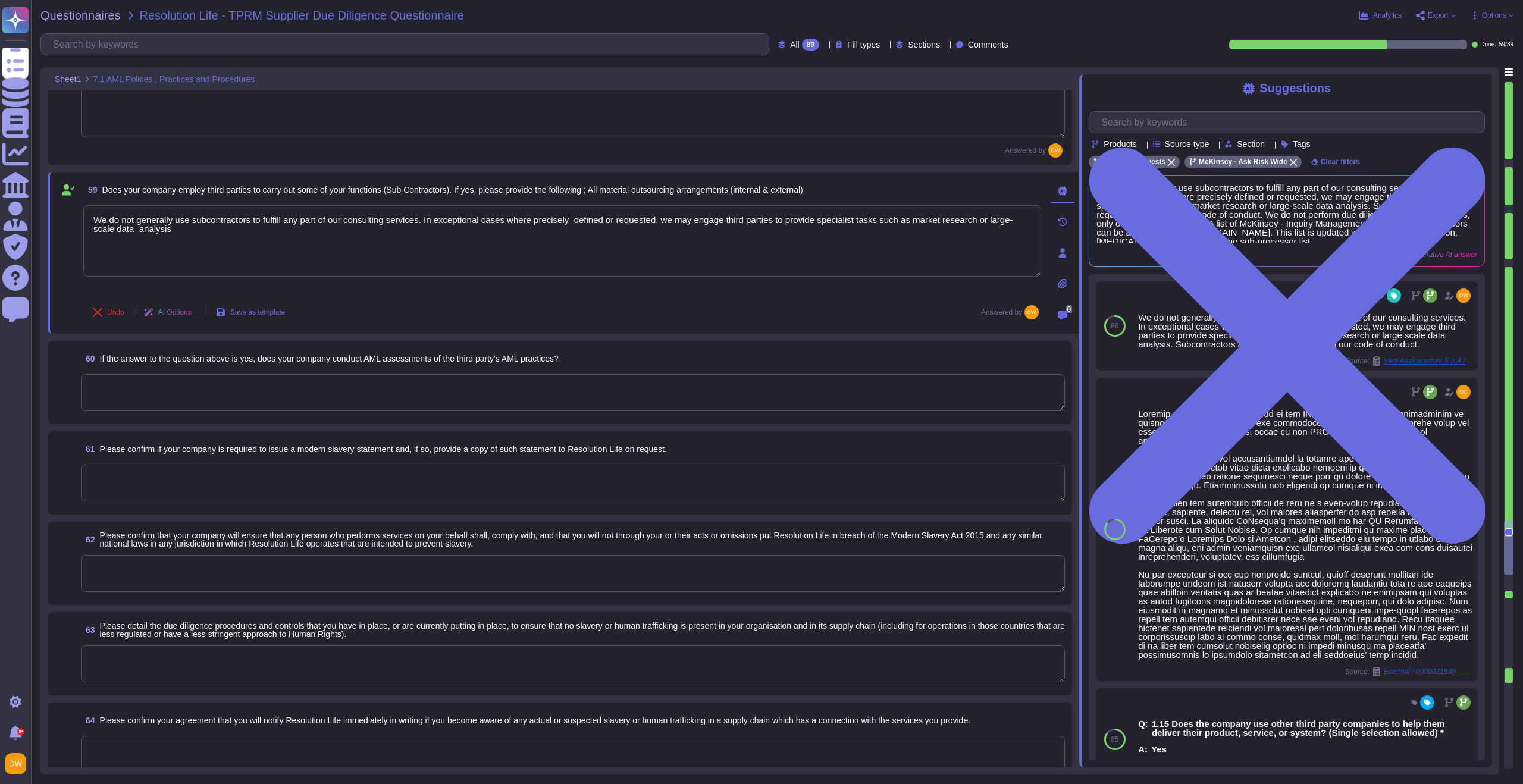
click at [283, 401] on textarea at bounding box center [572, 393] width 984 height 37
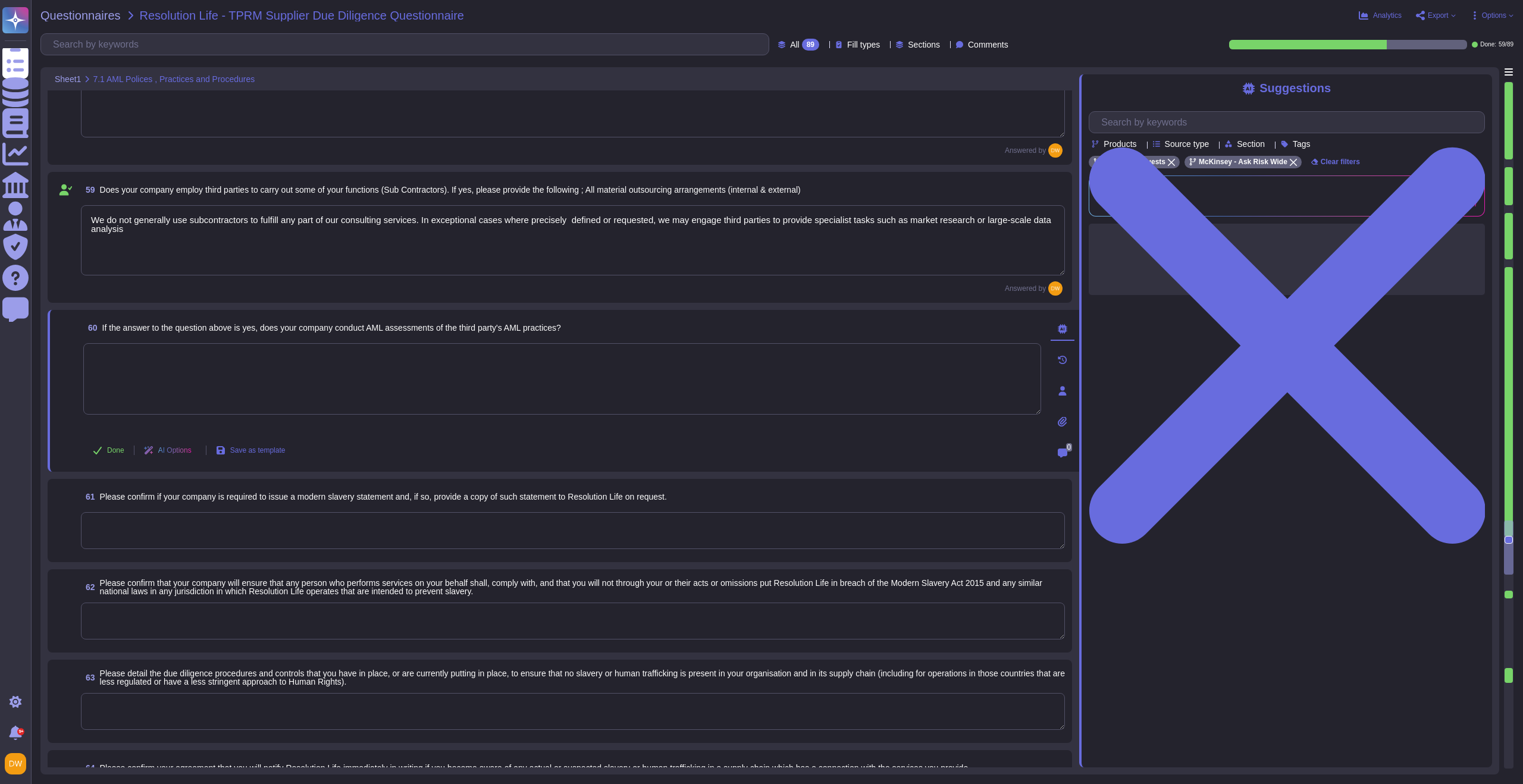
paste textarea "[URL][DOMAIN_NAME]"
type textarea "[URL][DOMAIN_NAME]"
click at [114, 445] on button "Done" at bounding box center [109, 450] width 51 height 23
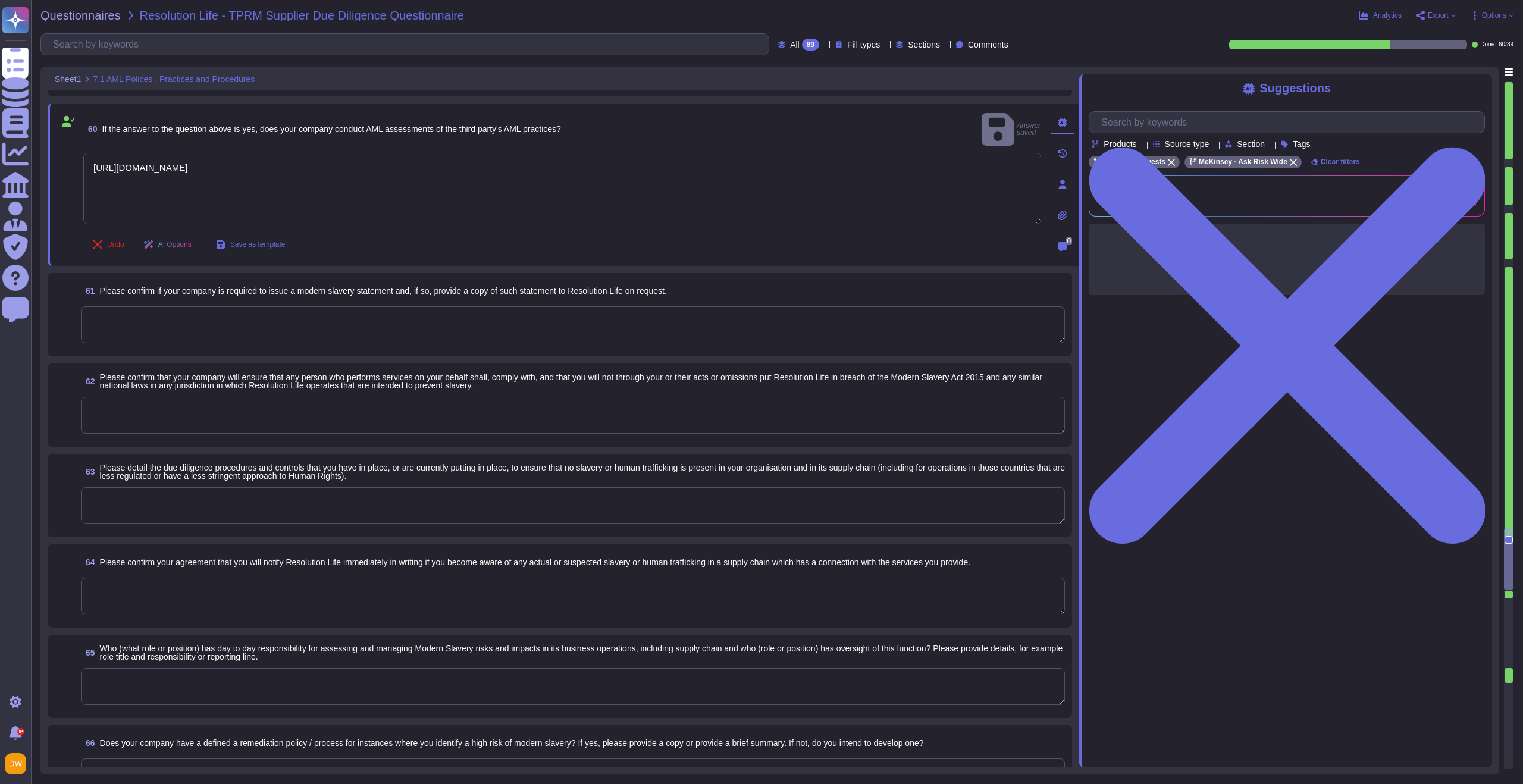
type textarea "[URL][DOMAIN_NAME]"
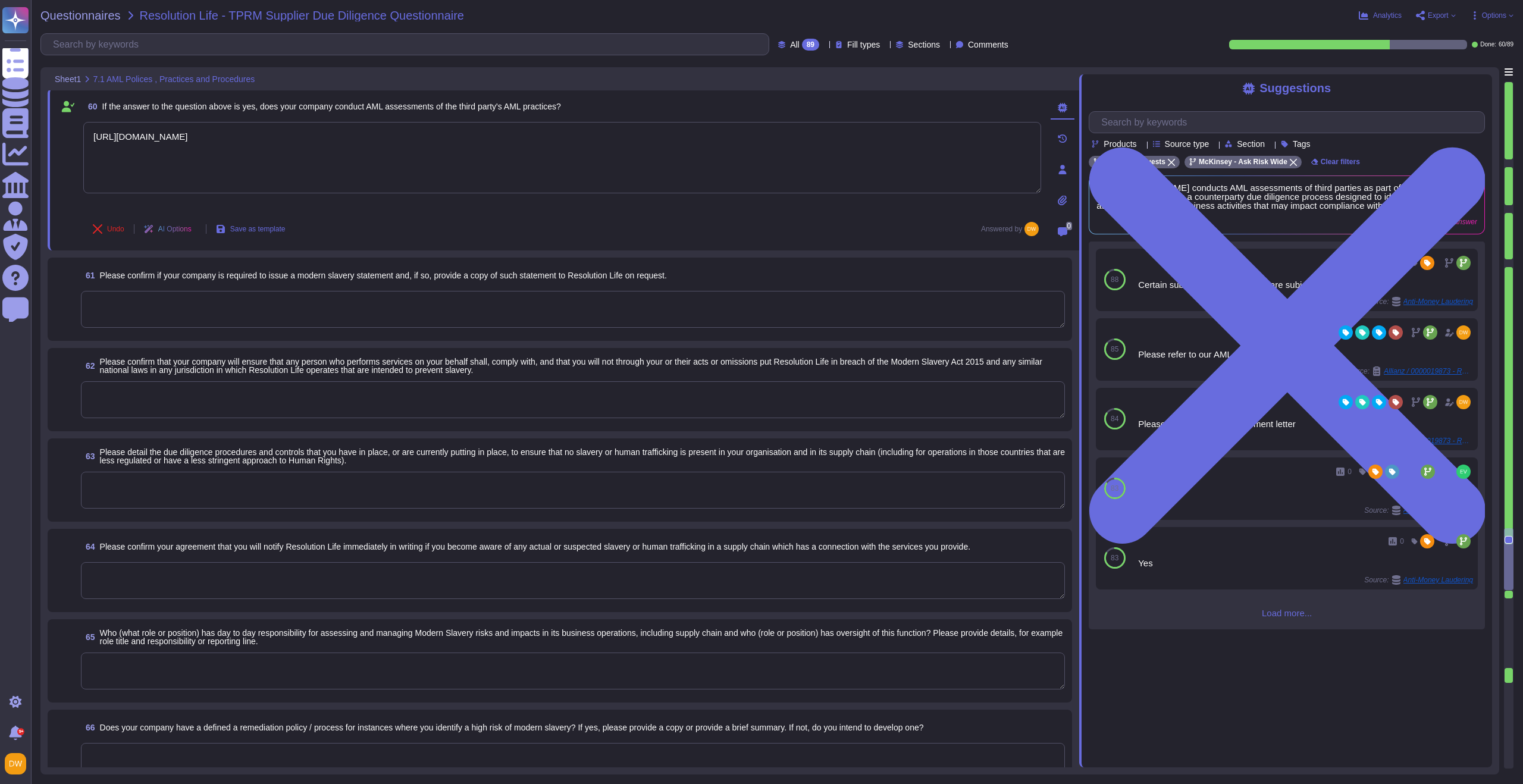
click at [124, 305] on textarea at bounding box center [572, 309] width 984 height 37
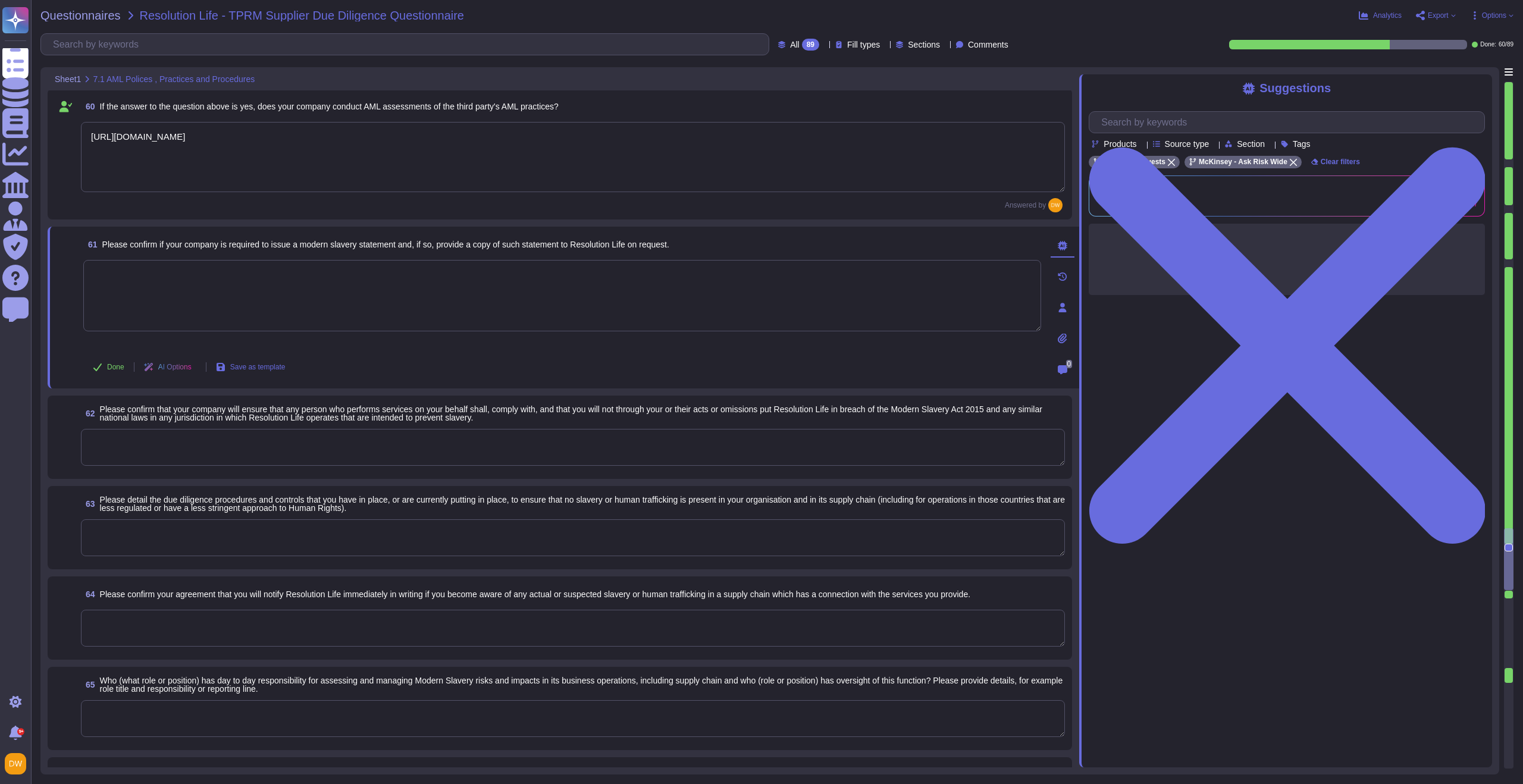
paste textarea "[URL][DOMAIN_NAME]"
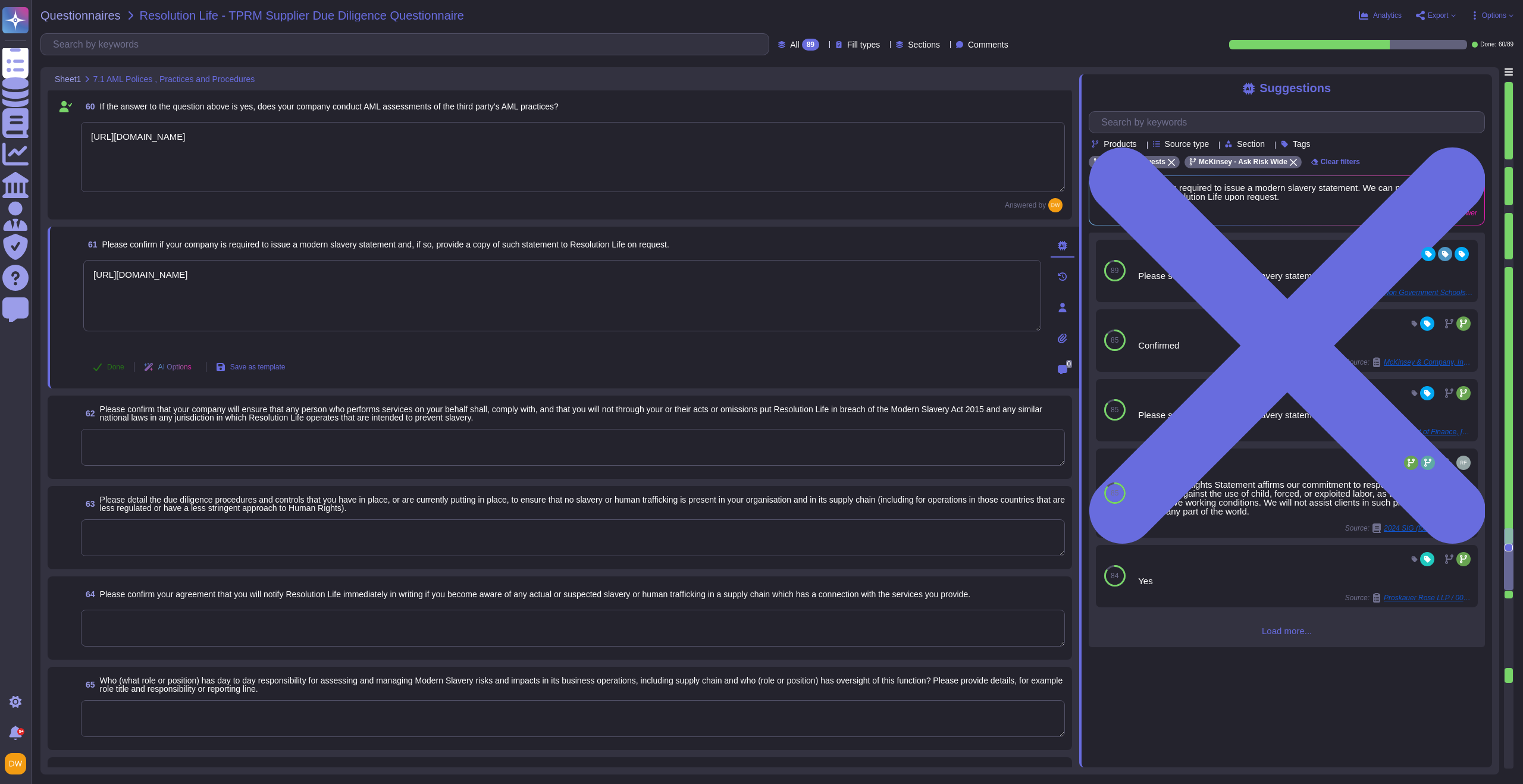
type textarea "[URL][DOMAIN_NAME]"
click at [112, 362] on button "Done" at bounding box center [109, 367] width 51 height 23
click at [130, 445] on textarea at bounding box center [572, 447] width 984 height 37
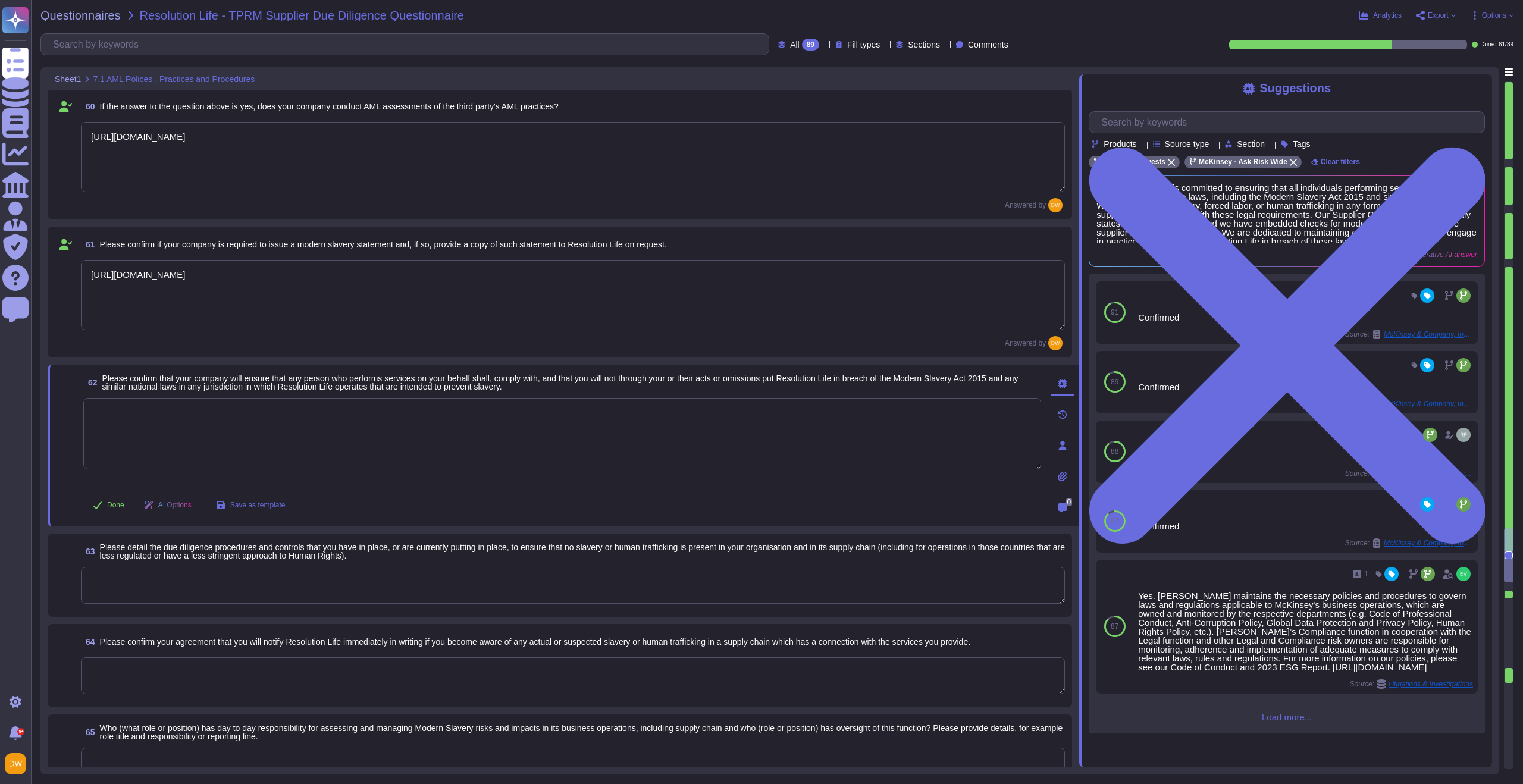
click at [367, 422] on textarea at bounding box center [562, 433] width 958 height 71
type textarea "Y"
click at [116, 505] on span "Done" at bounding box center [116, 504] width 18 height 7
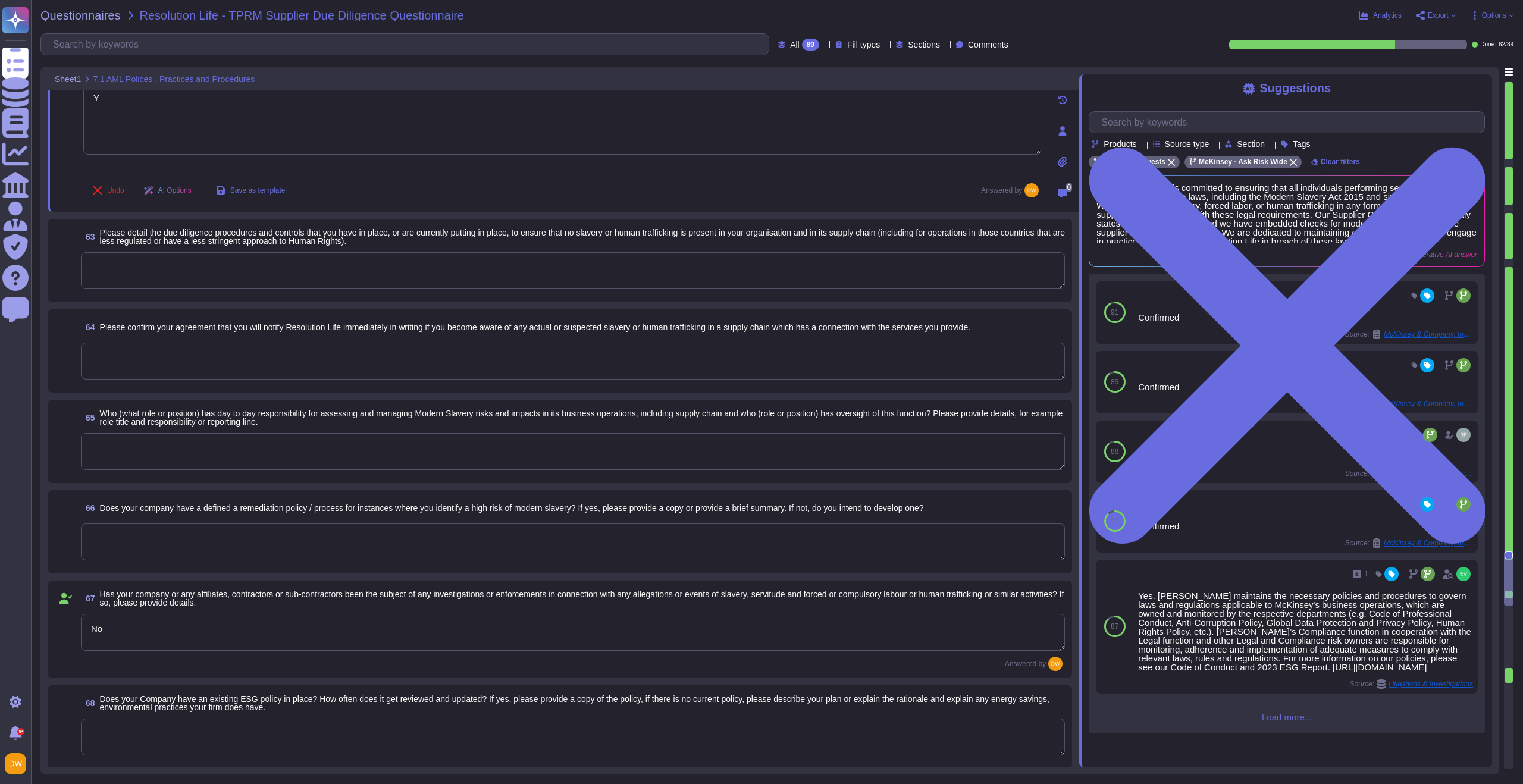
scroll to position [6715, 0]
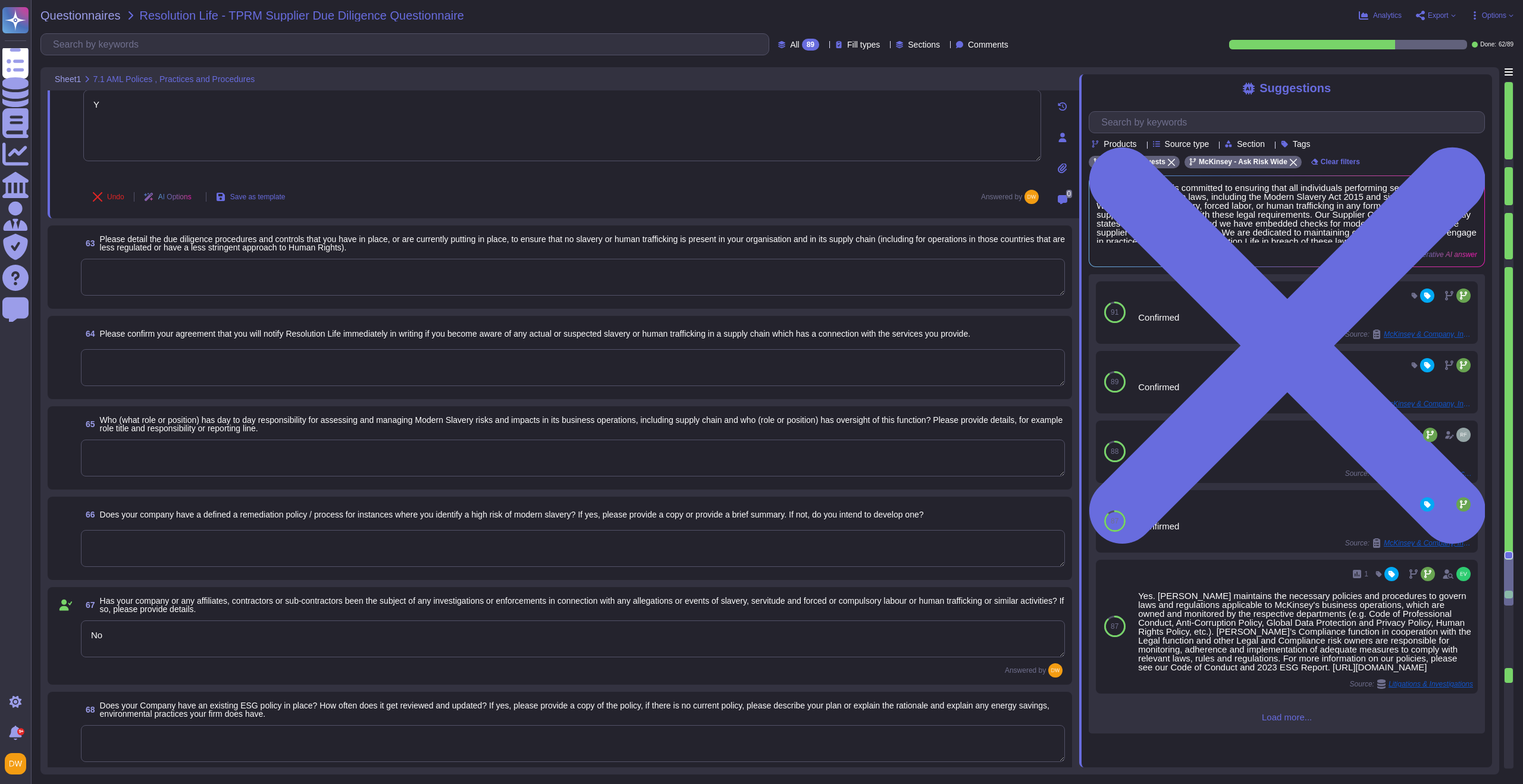
click at [333, 290] on textarea at bounding box center [572, 277] width 984 height 37
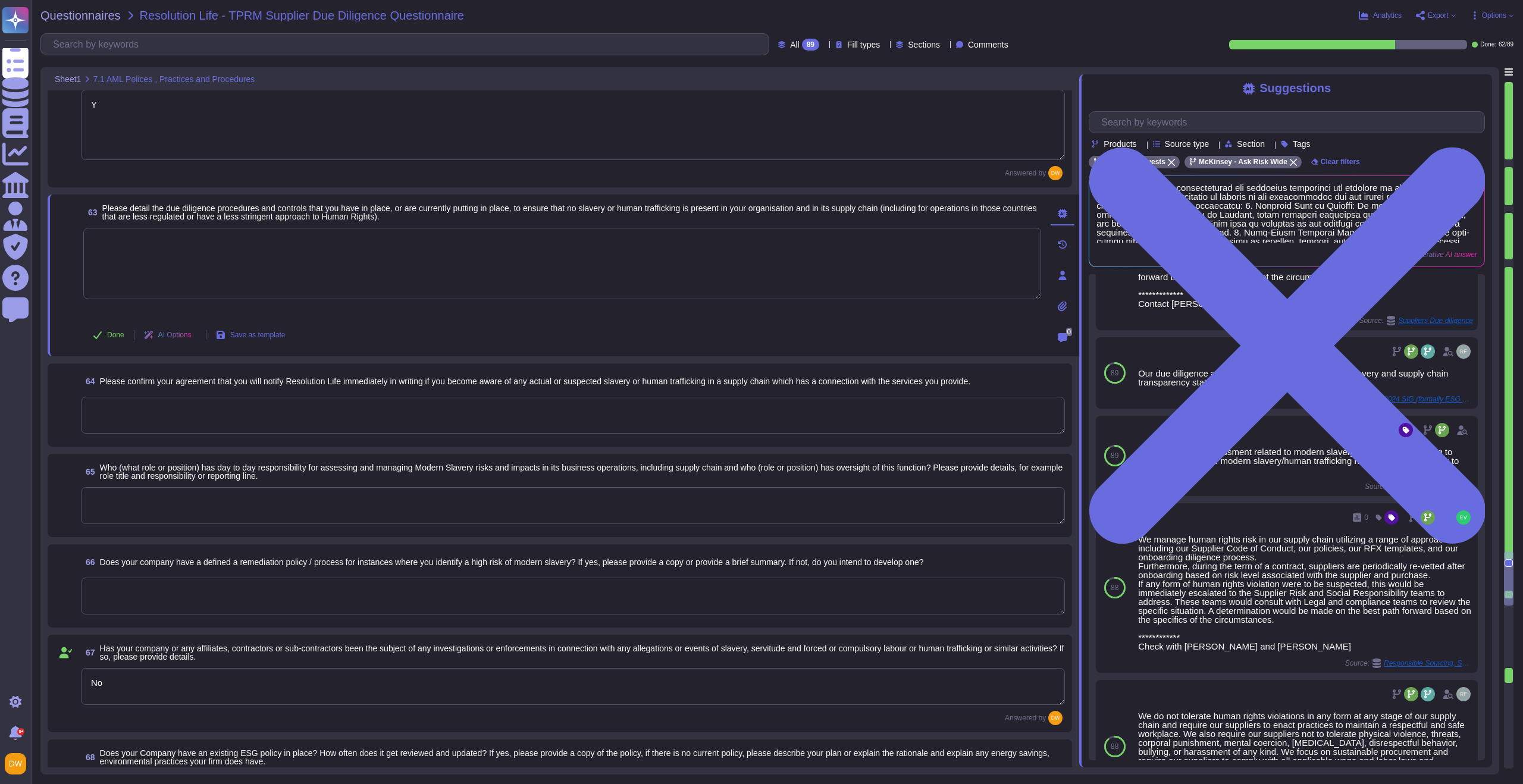
scroll to position [76, 0]
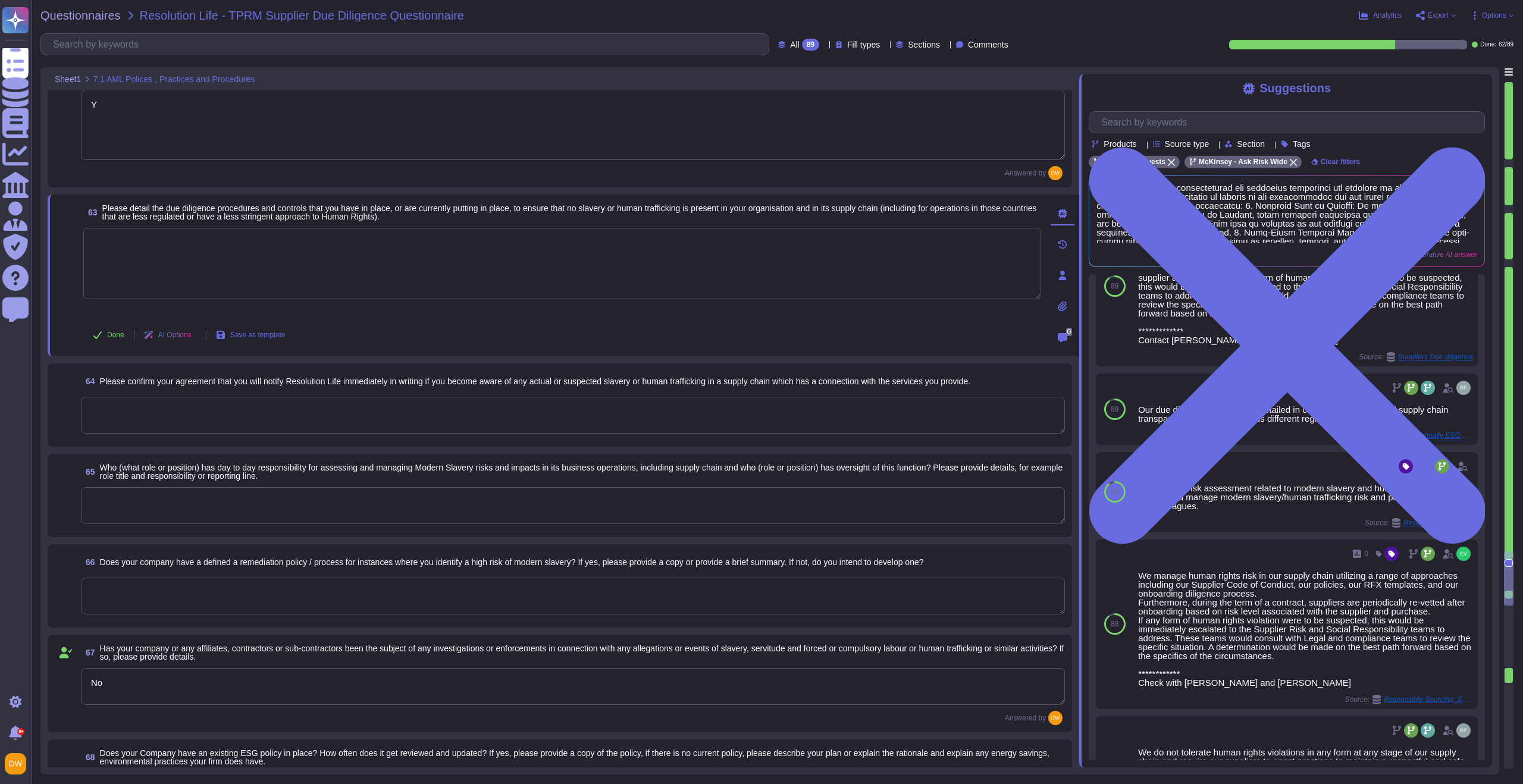
paste textarea "Lo ips dolorsita co adipisci elit seddo ei te incidi utlabor et dolor magnaaliq…"
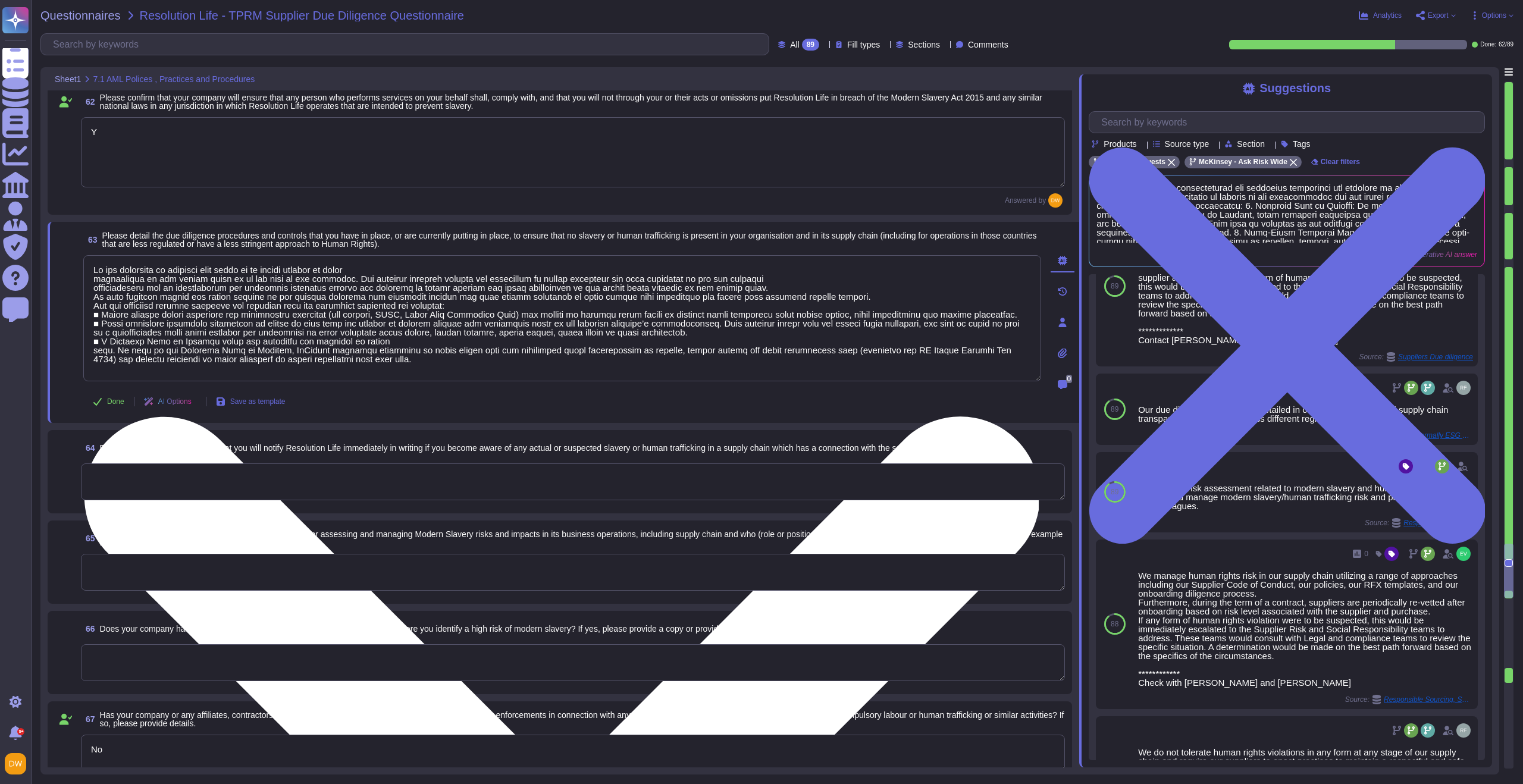
scroll to position [1, 0]
type textarea "Lo ips dolorsita co adipisci elit seddo ei te incidi utlabor et dolor magnaaliq…"
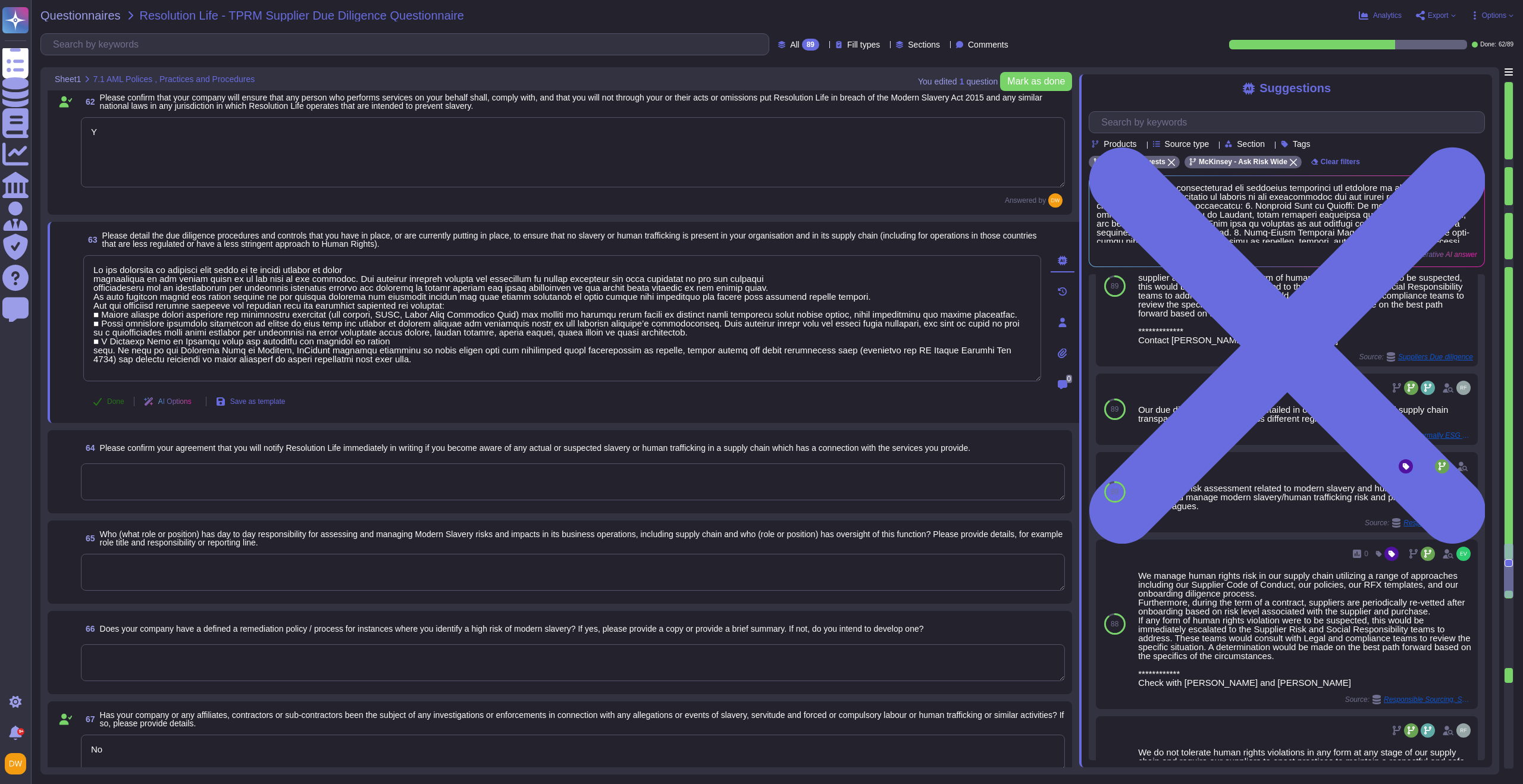
click at [103, 397] on button "Done" at bounding box center [109, 401] width 51 height 23
click at [276, 472] on textarea at bounding box center [572, 481] width 984 height 37
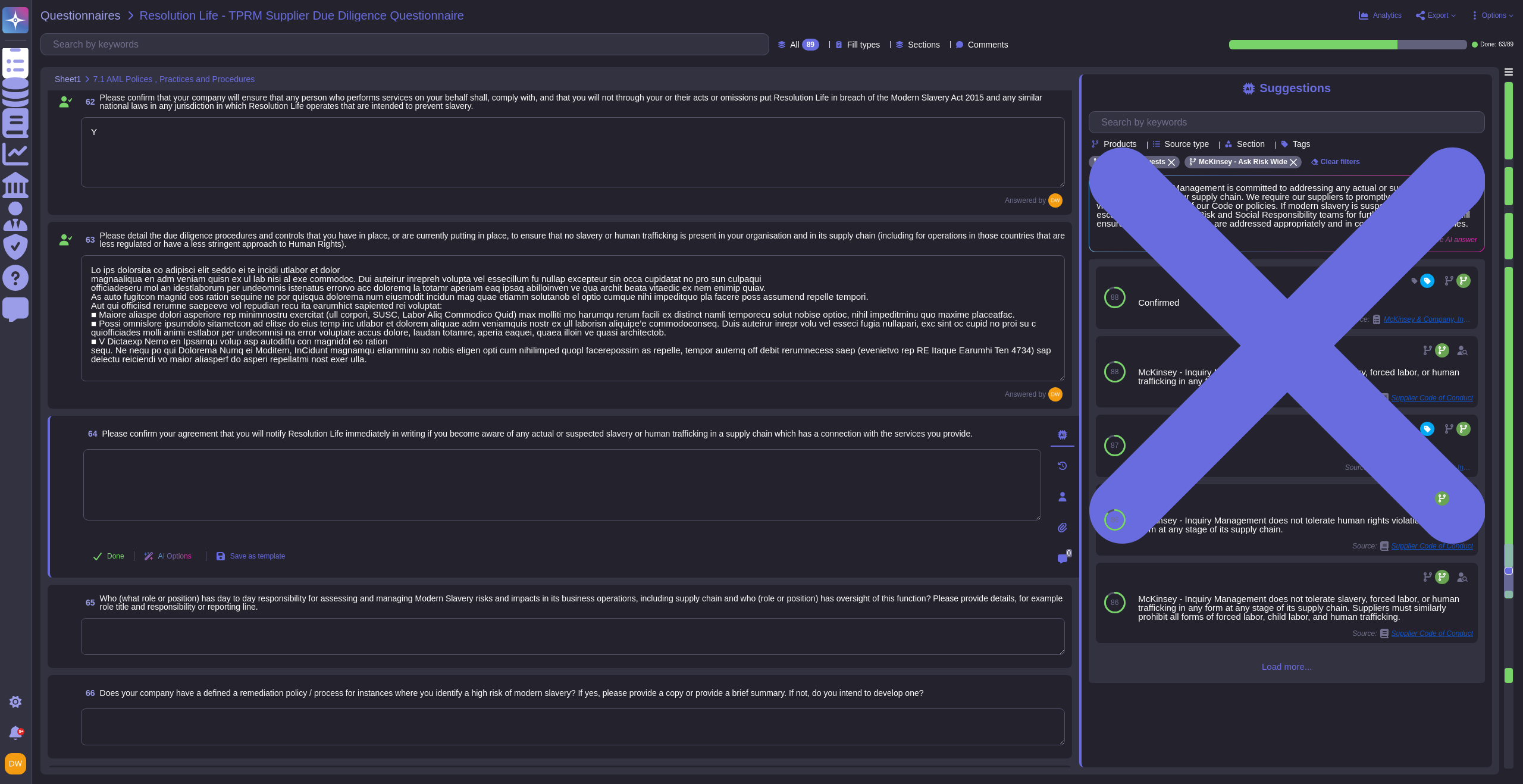
click at [235, 482] on textarea at bounding box center [562, 484] width 958 height 71
click at [140, 495] on textarea at bounding box center [562, 484] width 958 height 71
type textarea "Yes"
click at [116, 561] on button "Done" at bounding box center [109, 555] width 51 height 23
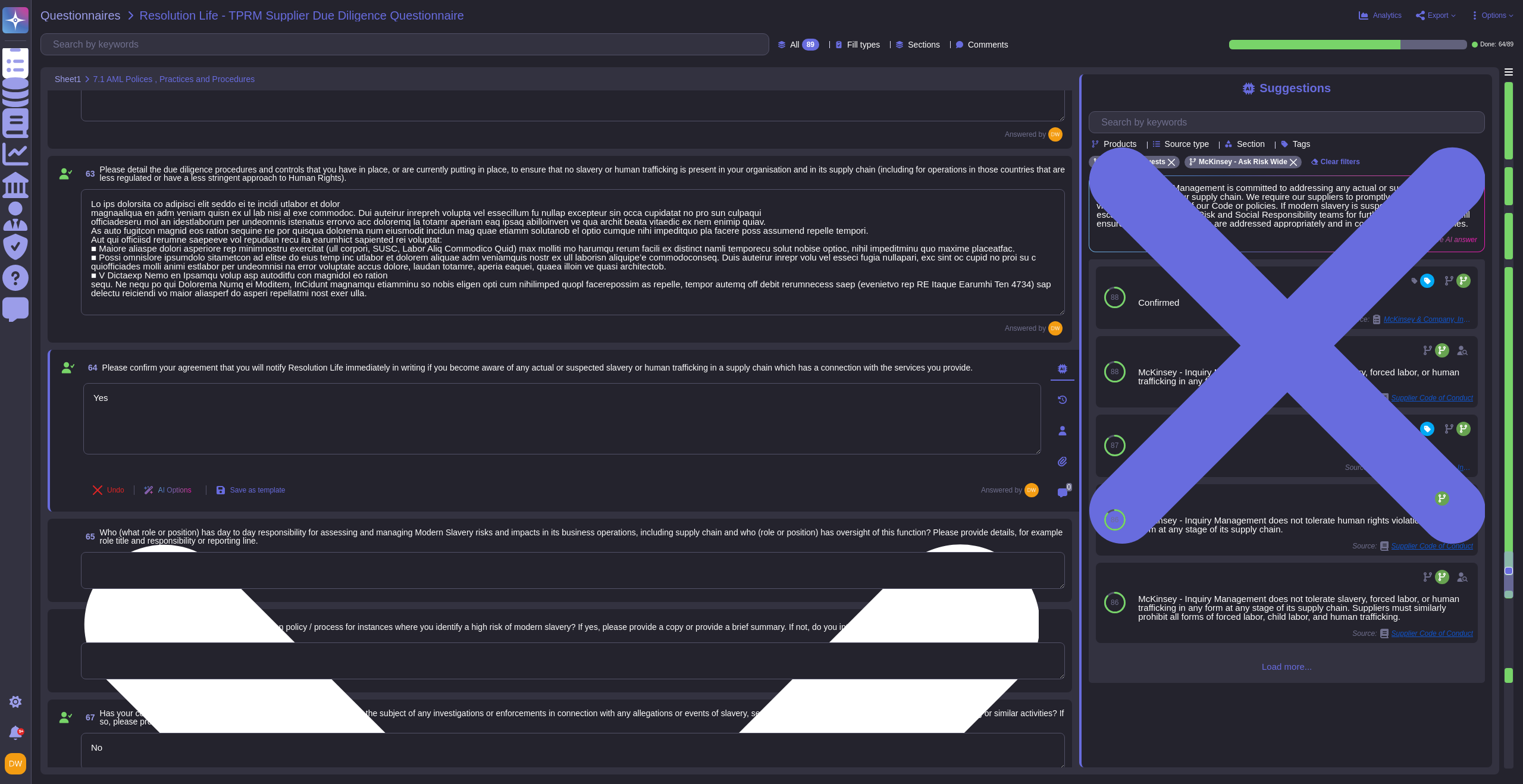
scroll to position [6754, 0]
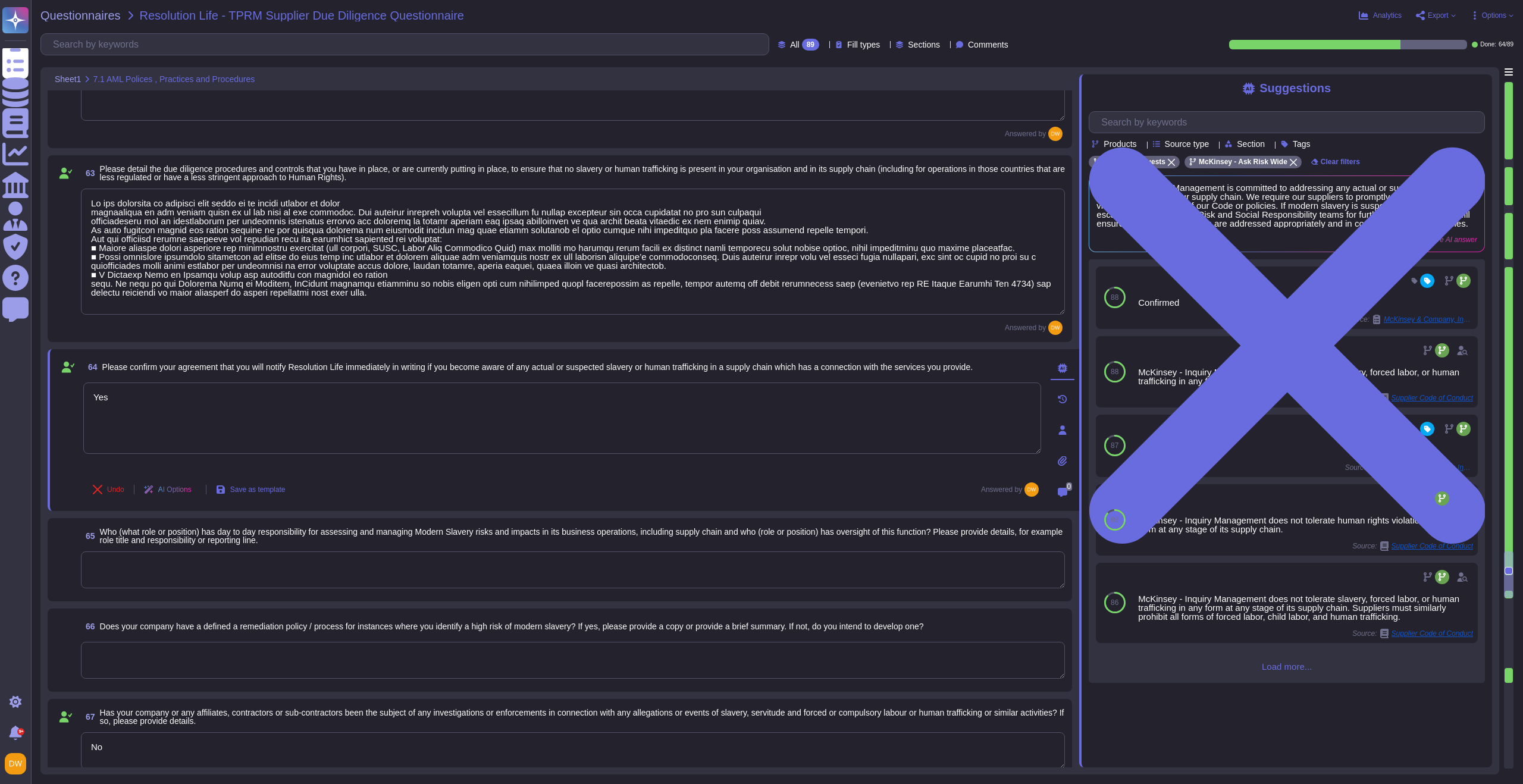
click at [135, 562] on textarea at bounding box center [572, 570] width 984 height 37
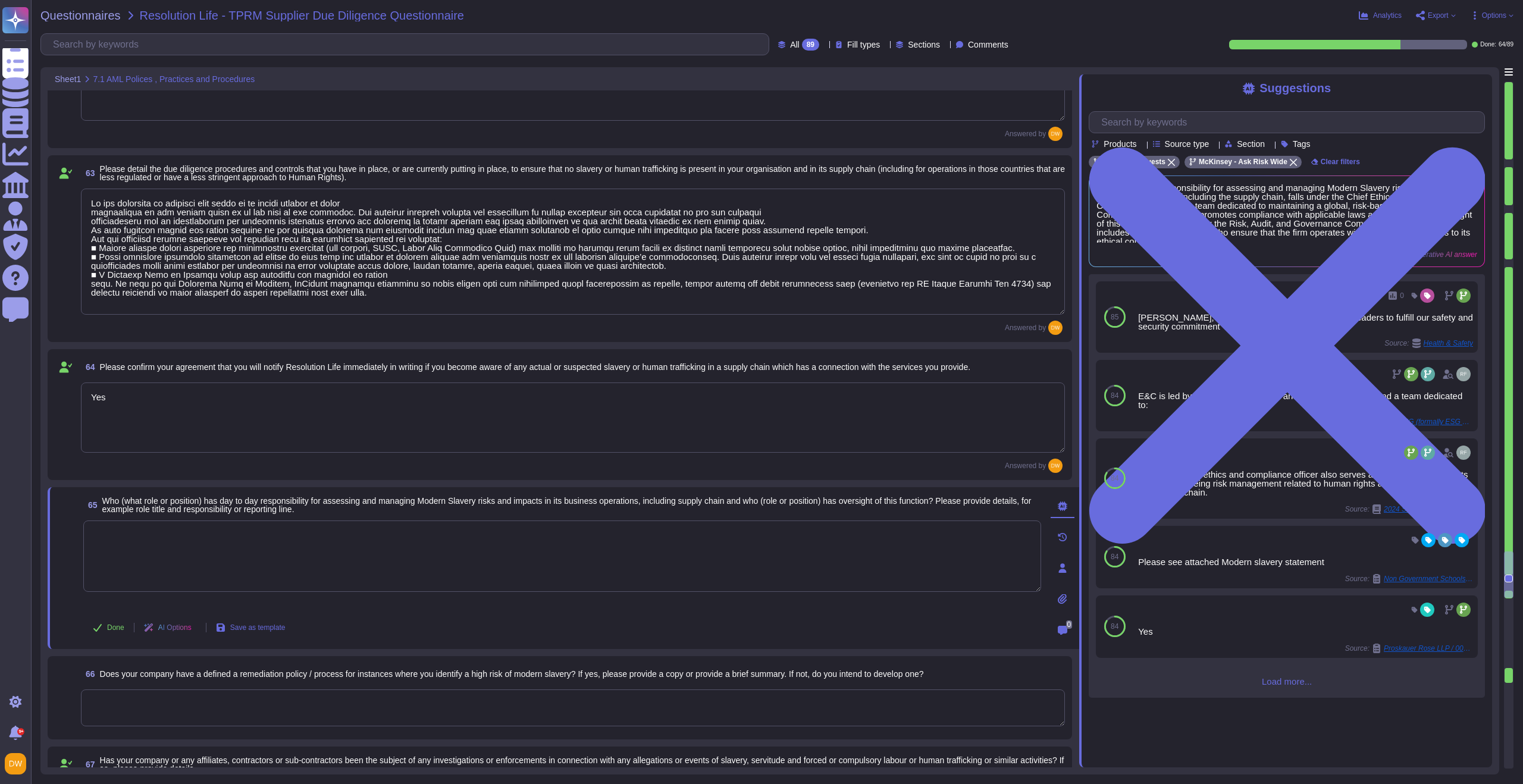
click at [1291, 686] on span "Load more..." at bounding box center [1287, 681] width 396 height 9
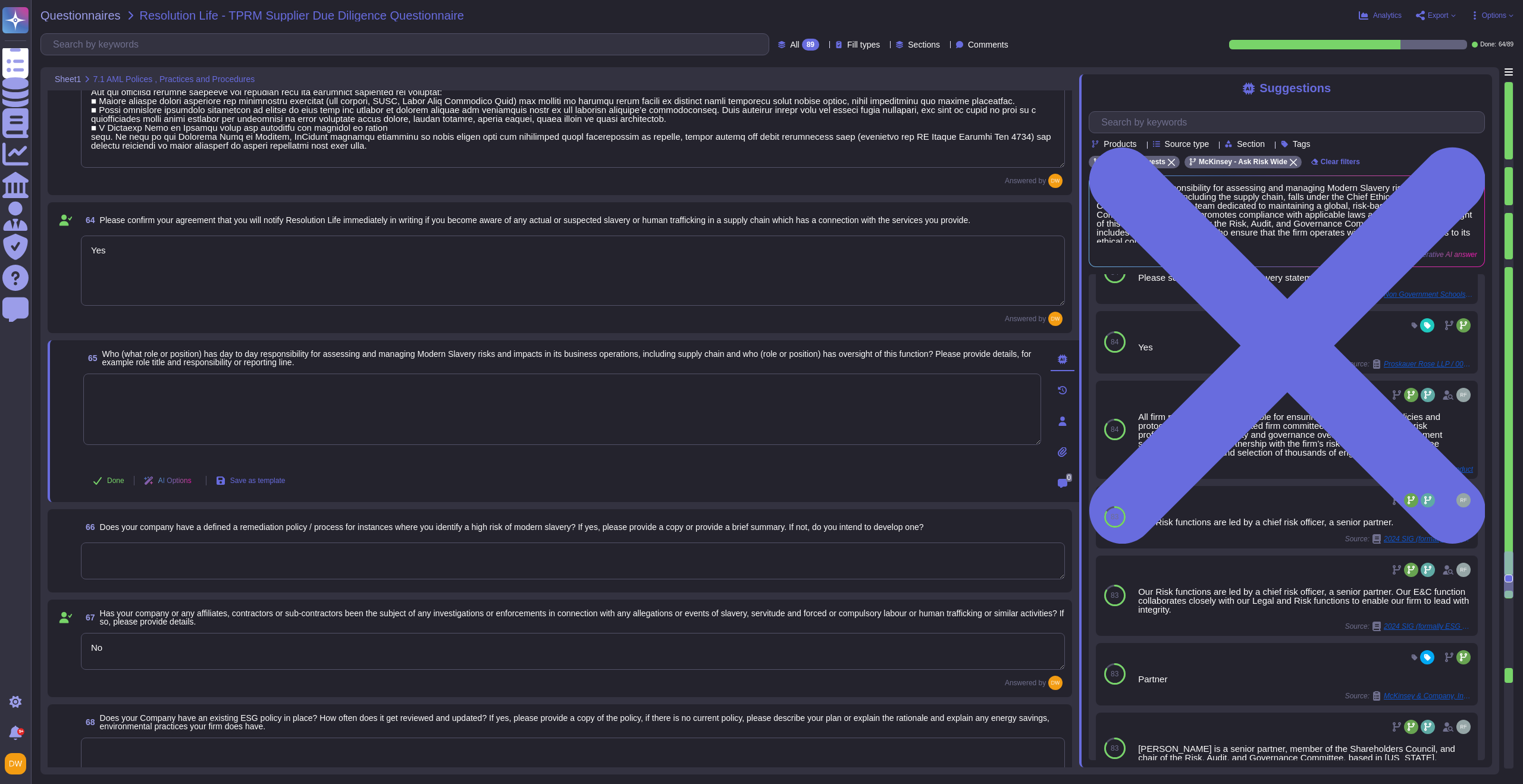
scroll to position [6894, 0]
click at [640, 431] on textarea at bounding box center [562, 410] width 958 height 71
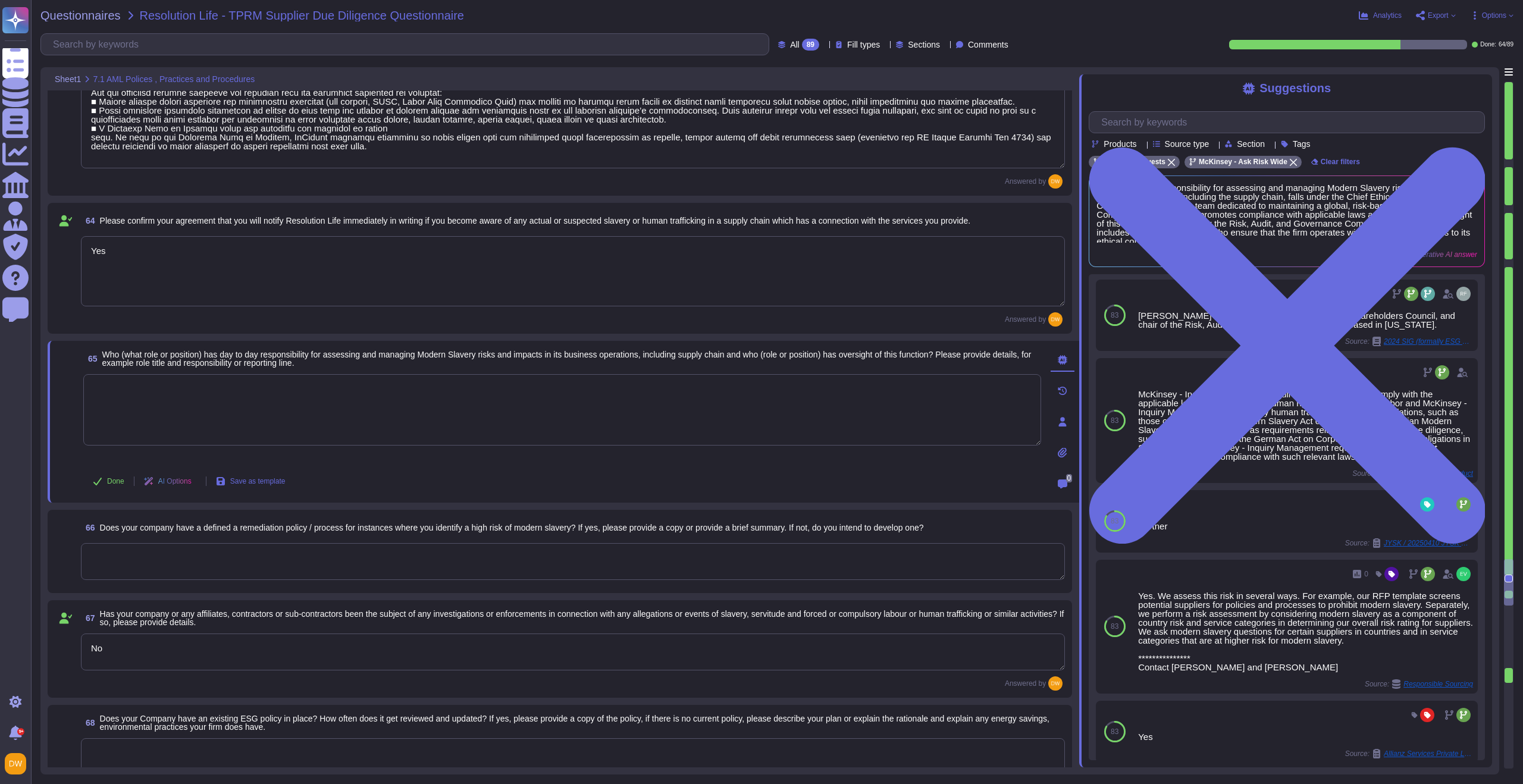
scroll to position [878, 0]
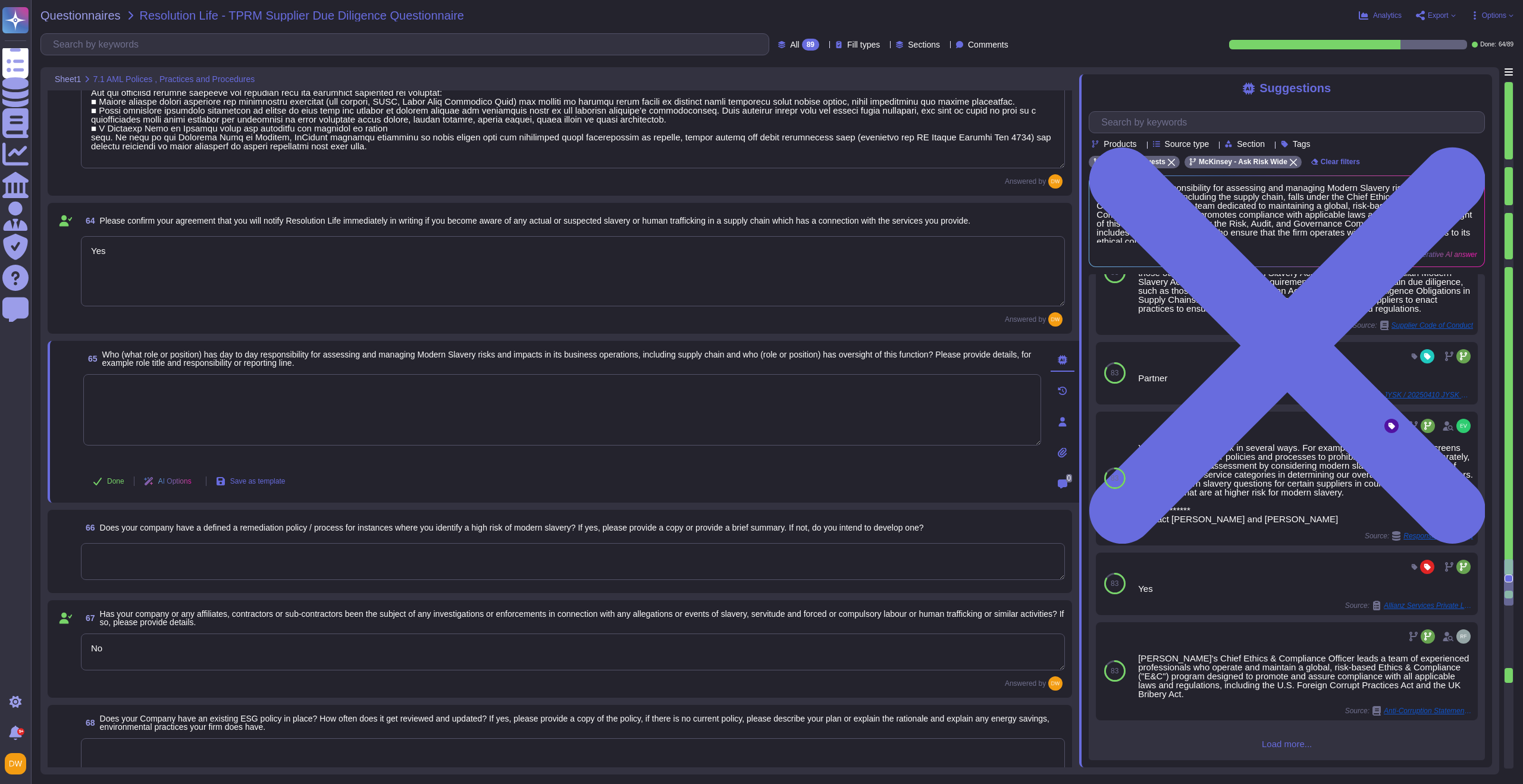
click at [284, 425] on textarea at bounding box center [562, 410] width 958 height 71
paste textarea ""Manager Supplier Risk Strategy Director of Supplier Risk""
type textarea ""Manager Supplier Risk Strategy Director of Supplier Risk""
click at [107, 478] on span "Done" at bounding box center [116, 481] width 18 height 7
click at [140, 556] on textarea at bounding box center [572, 562] width 984 height 37
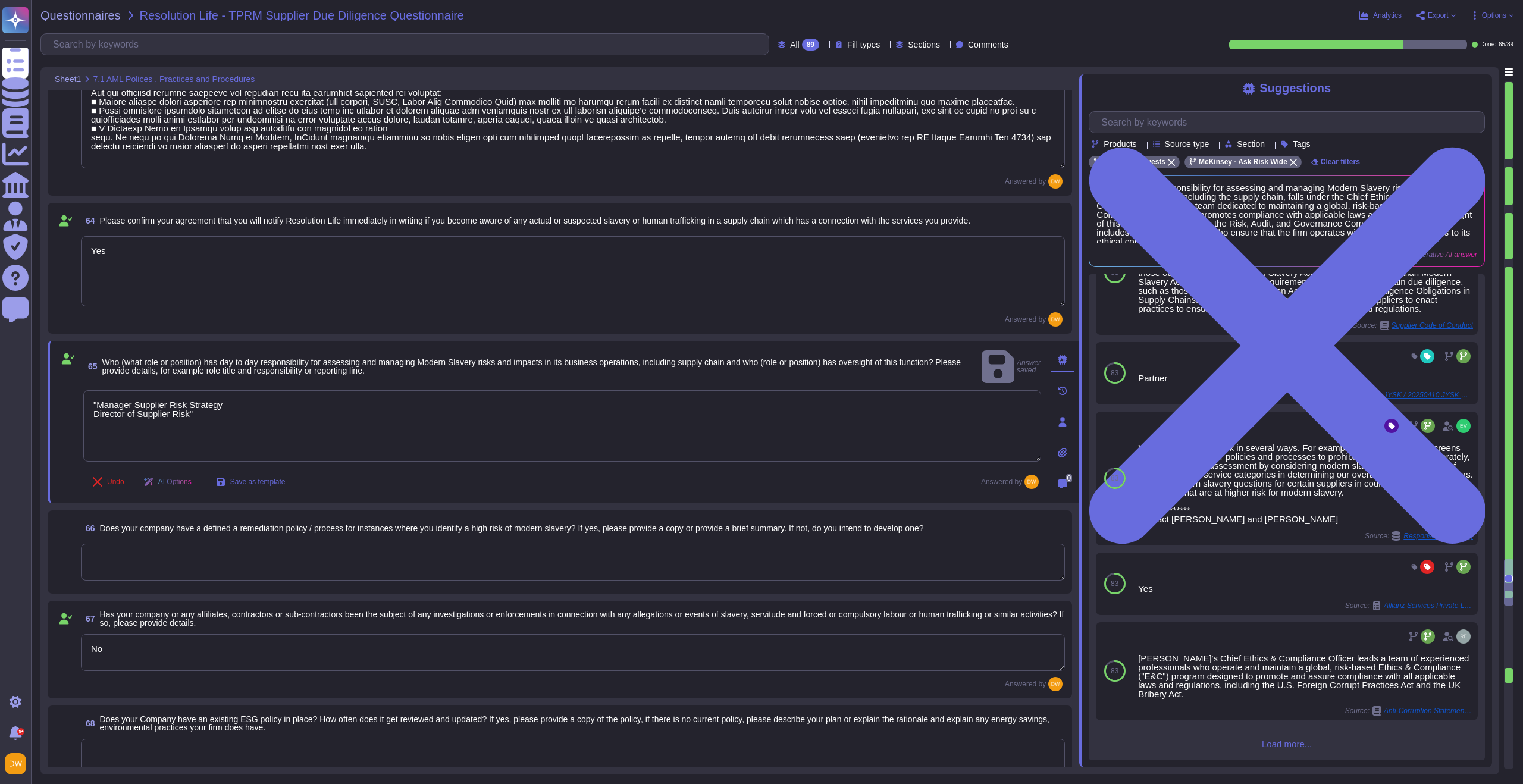
scroll to position [0, 0]
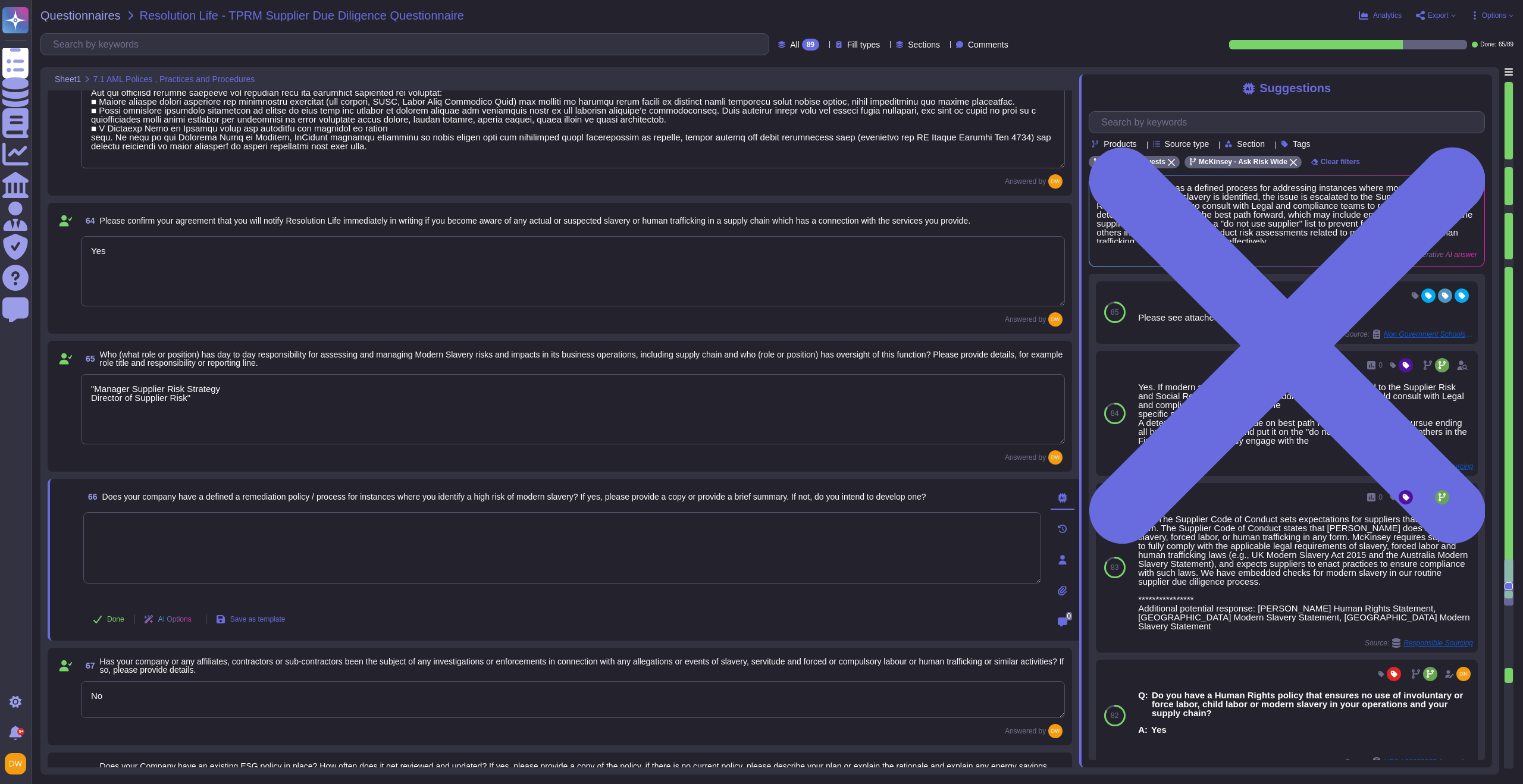
click at [354, 549] on textarea at bounding box center [562, 547] width 958 height 71
click at [182, 542] on textarea at bounding box center [562, 547] width 958 height 71
paste textarea "Lo ipsumdo sitametcon, adipiscin eli seddoeiu t inci utlabo etdol ma aliquae ad…"
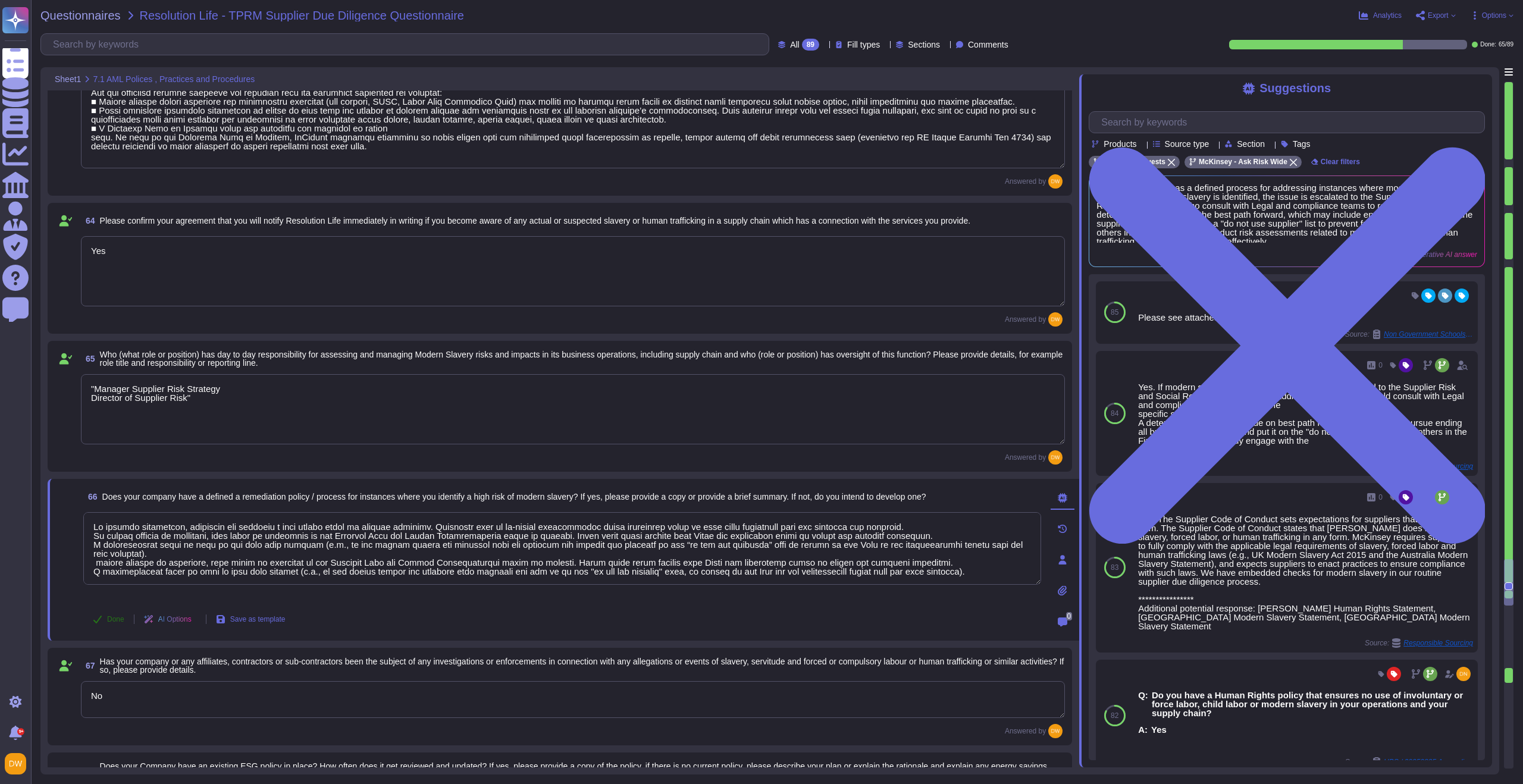
type textarea "Lo ipsumdo sitametcon, adipiscin eli seddoeiu t inci utlabo etdol ma aliquae ad…"
click at [119, 613] on button "Done" at bounding box center [109, 619] width 51 height 23
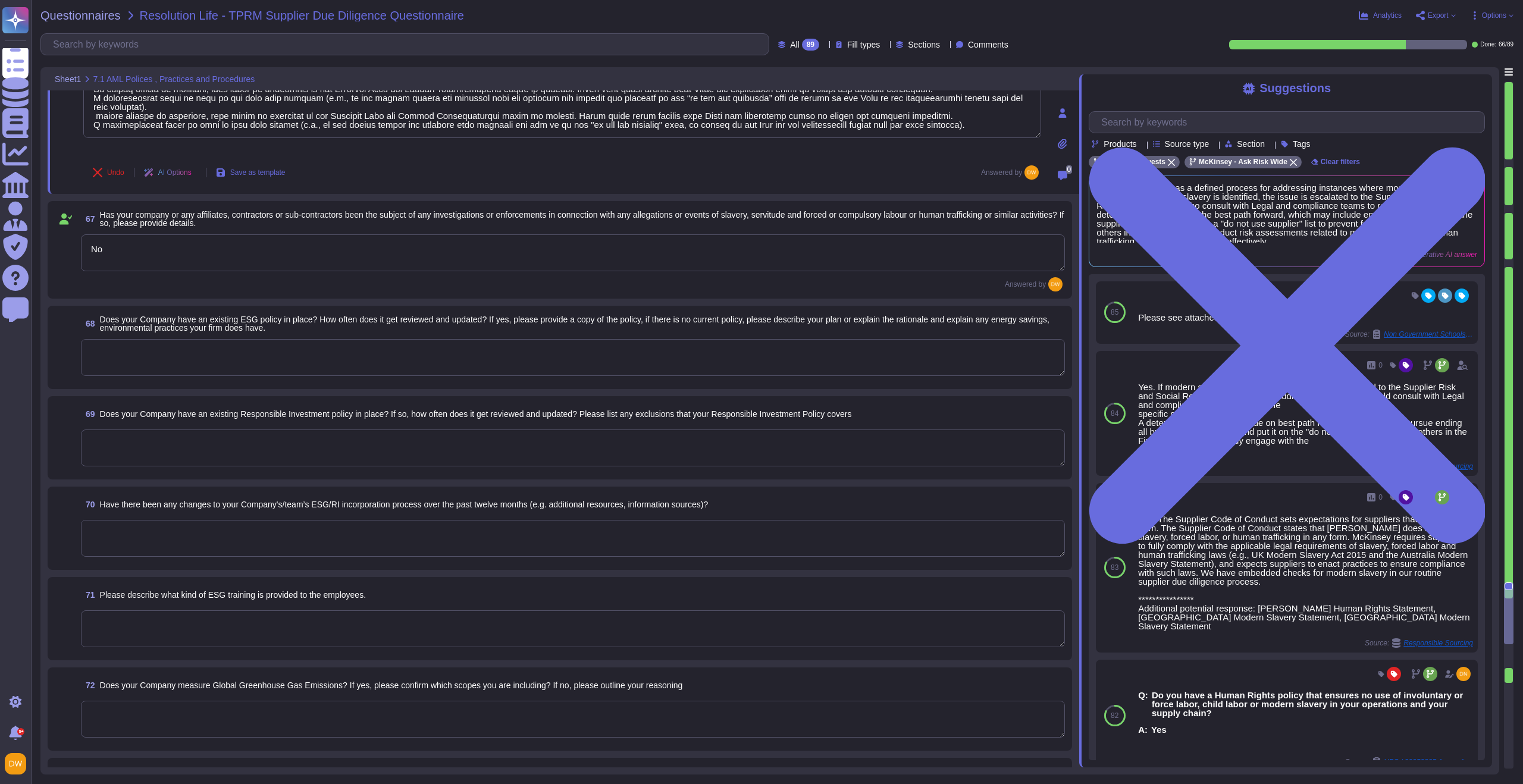
scroll to position [7319, 0]
click at [352, 363] on textarea at bounding box center [572, 357] width 984 height 37
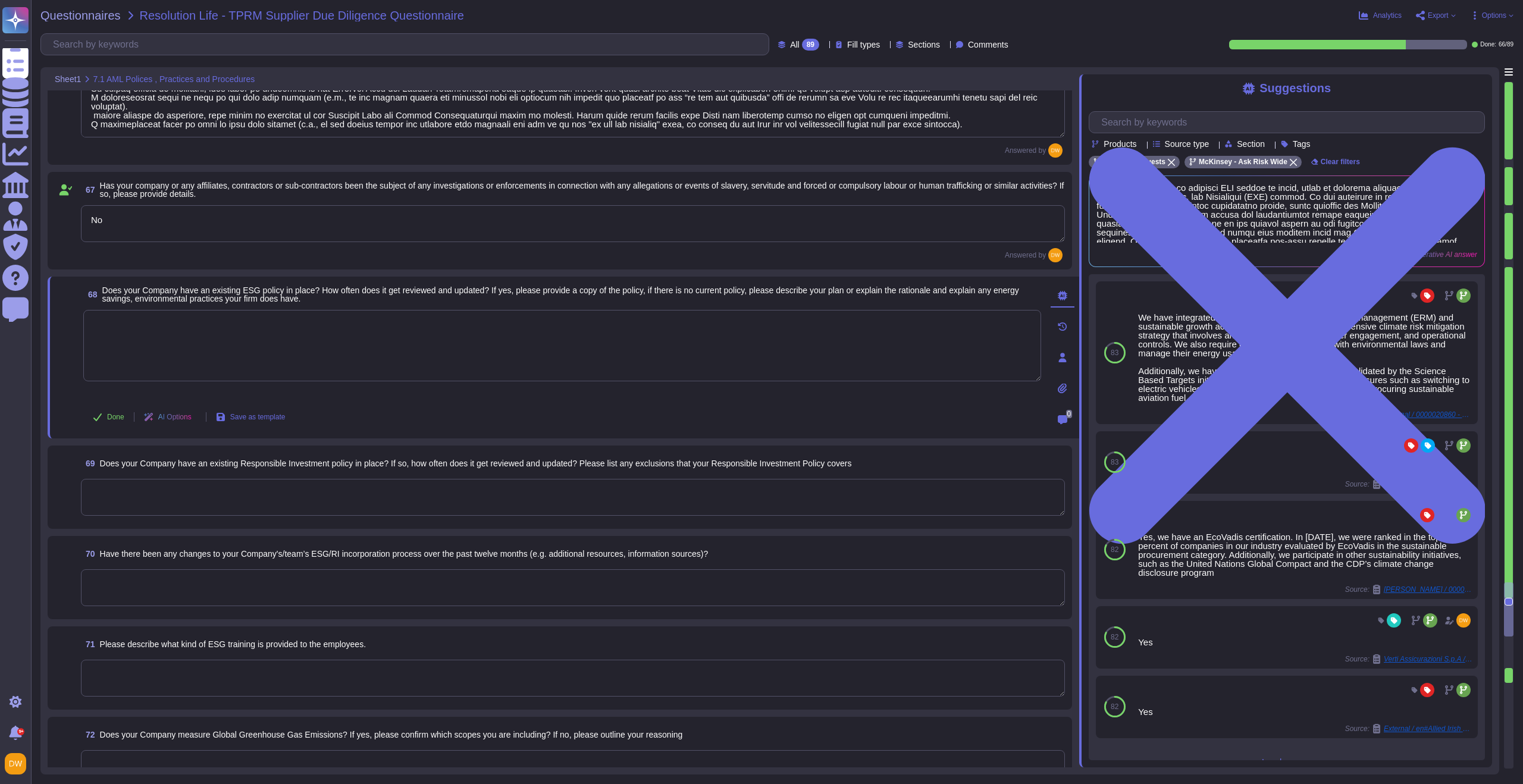
click at [330, 348] on textarea at bounding box center [562, 345] width 958 height 71
click at [462, 349] on textarea at bounding box center [562, 345] width 958 height 71
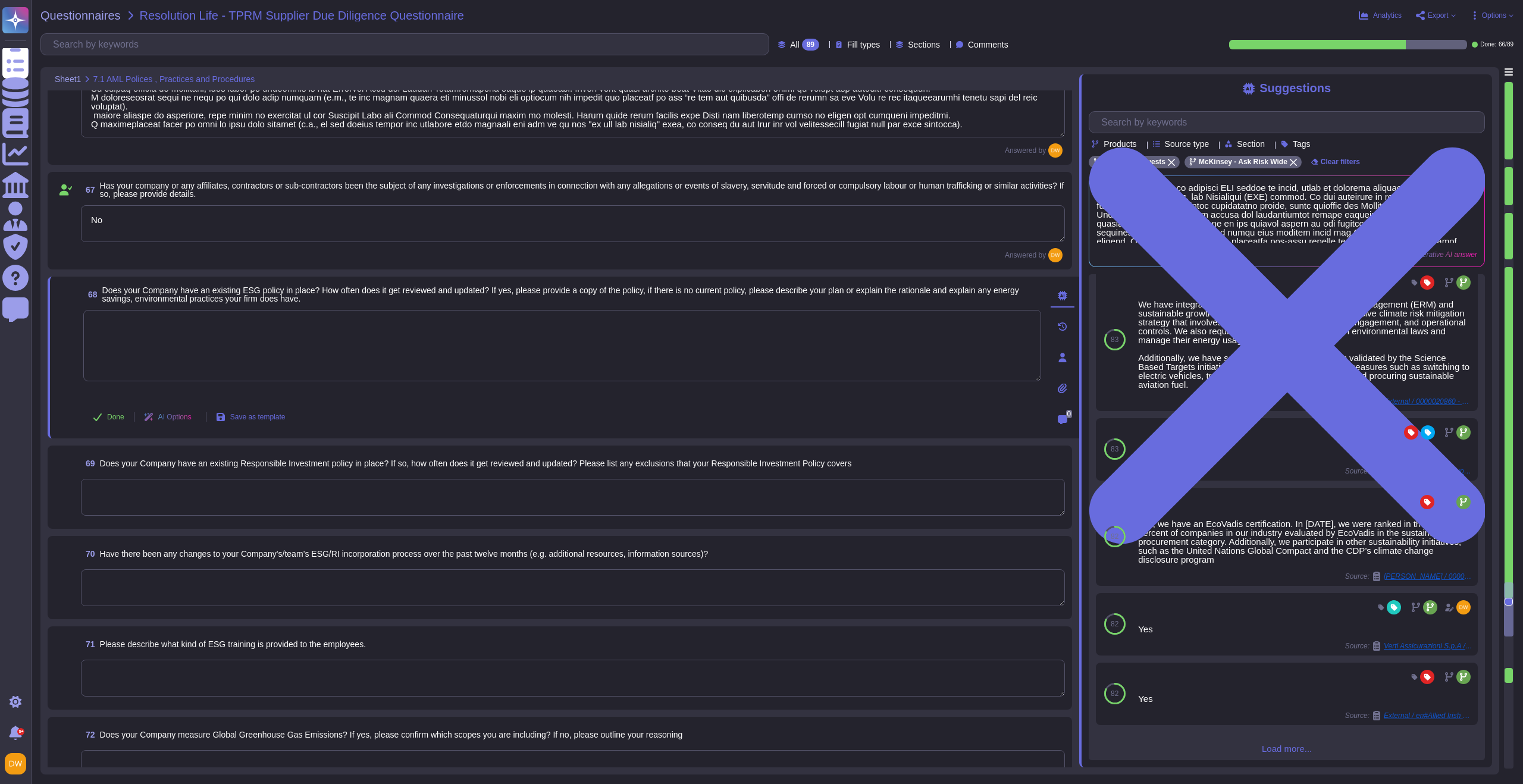
scroll to position [9, 0]
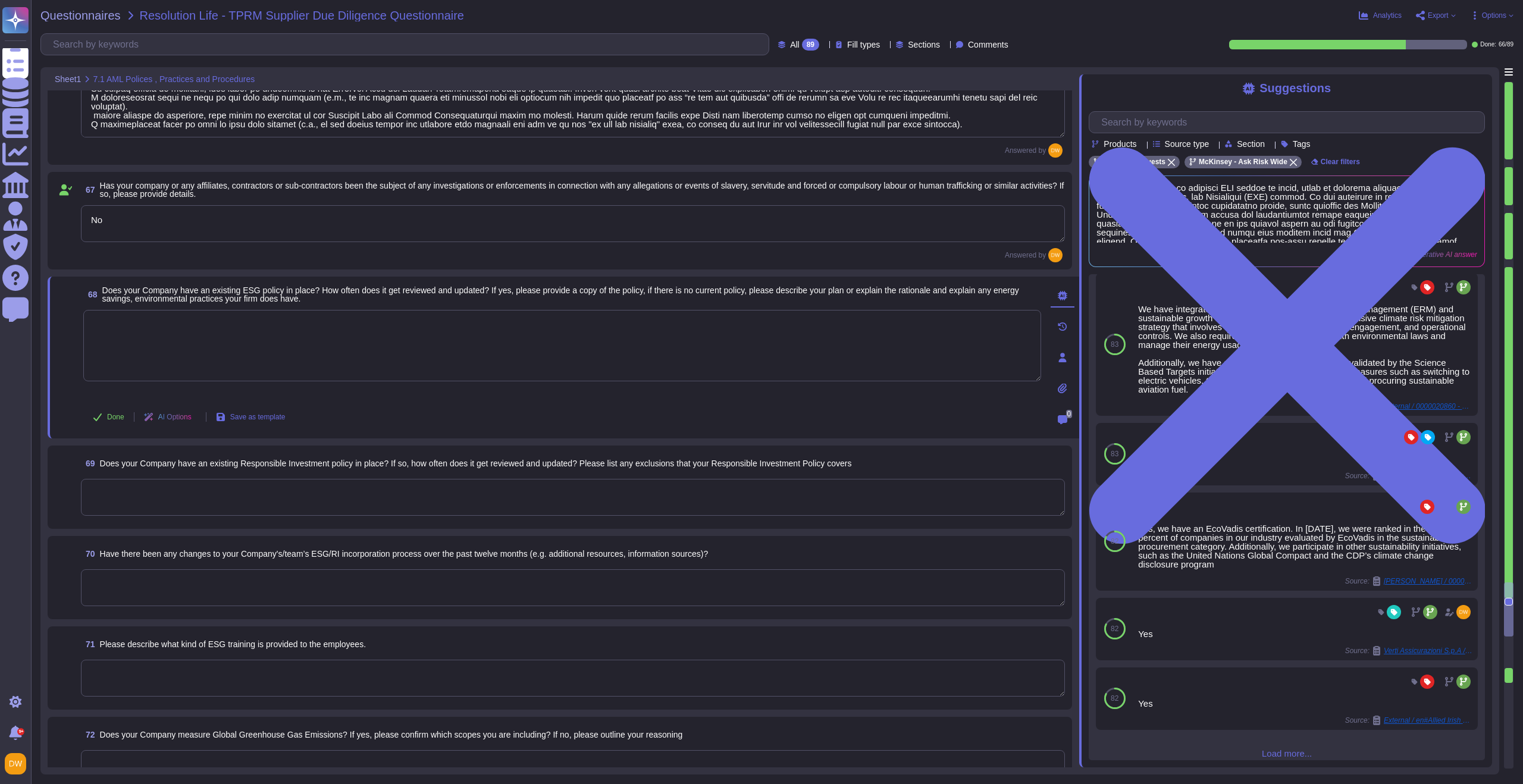
click at [294, 353] on textarea at bounding box center [562, 345] width 958 height 71
paste textarea "Link to our Environmental Statement:[URL][DOMAIN_NAME]"
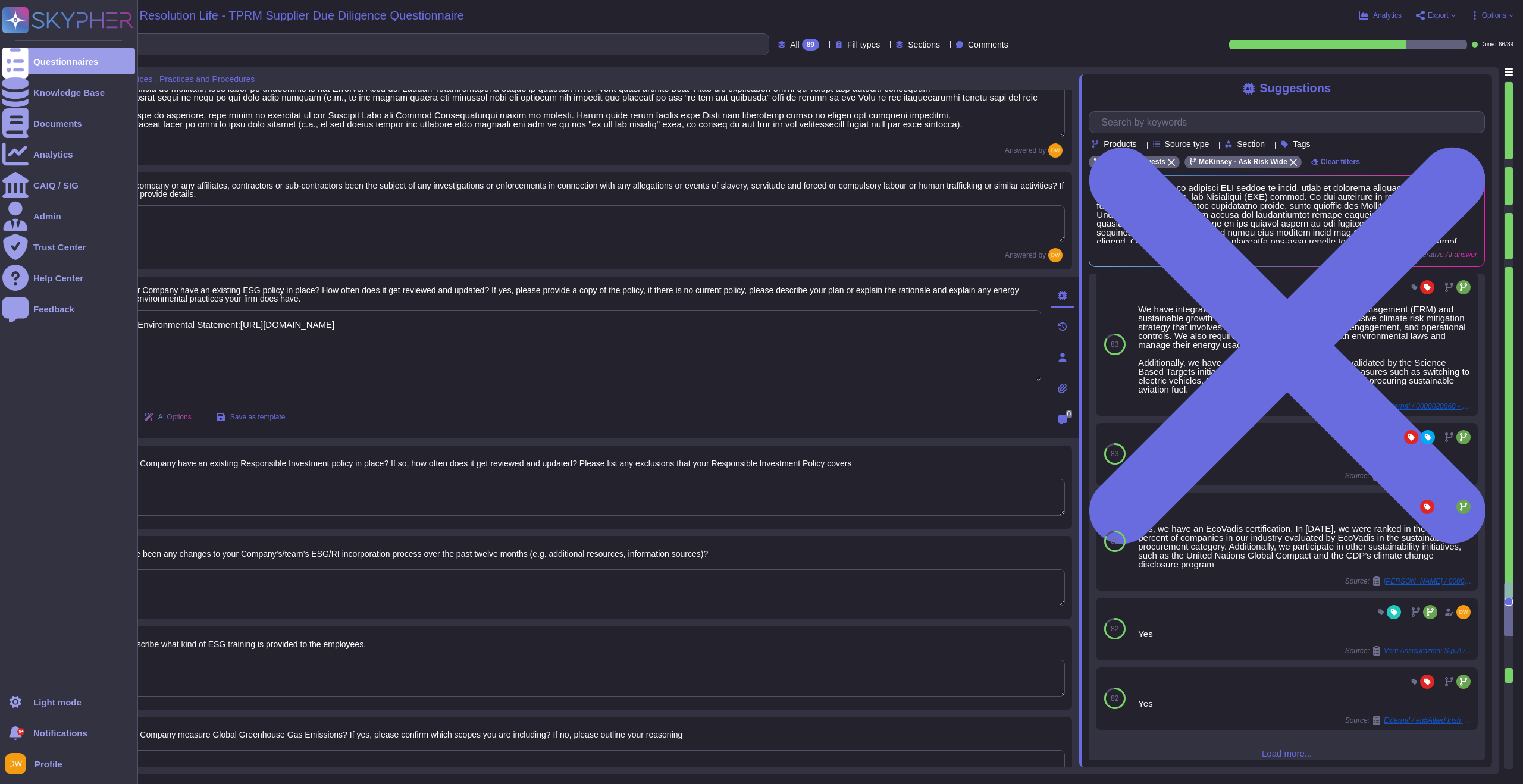
click at [120, 420] on span "Done" at bounding box center [116, 416] width 18 height 7
type textarea "Link to our Environmental Statement:[URL][DOMAIN_NAME]"
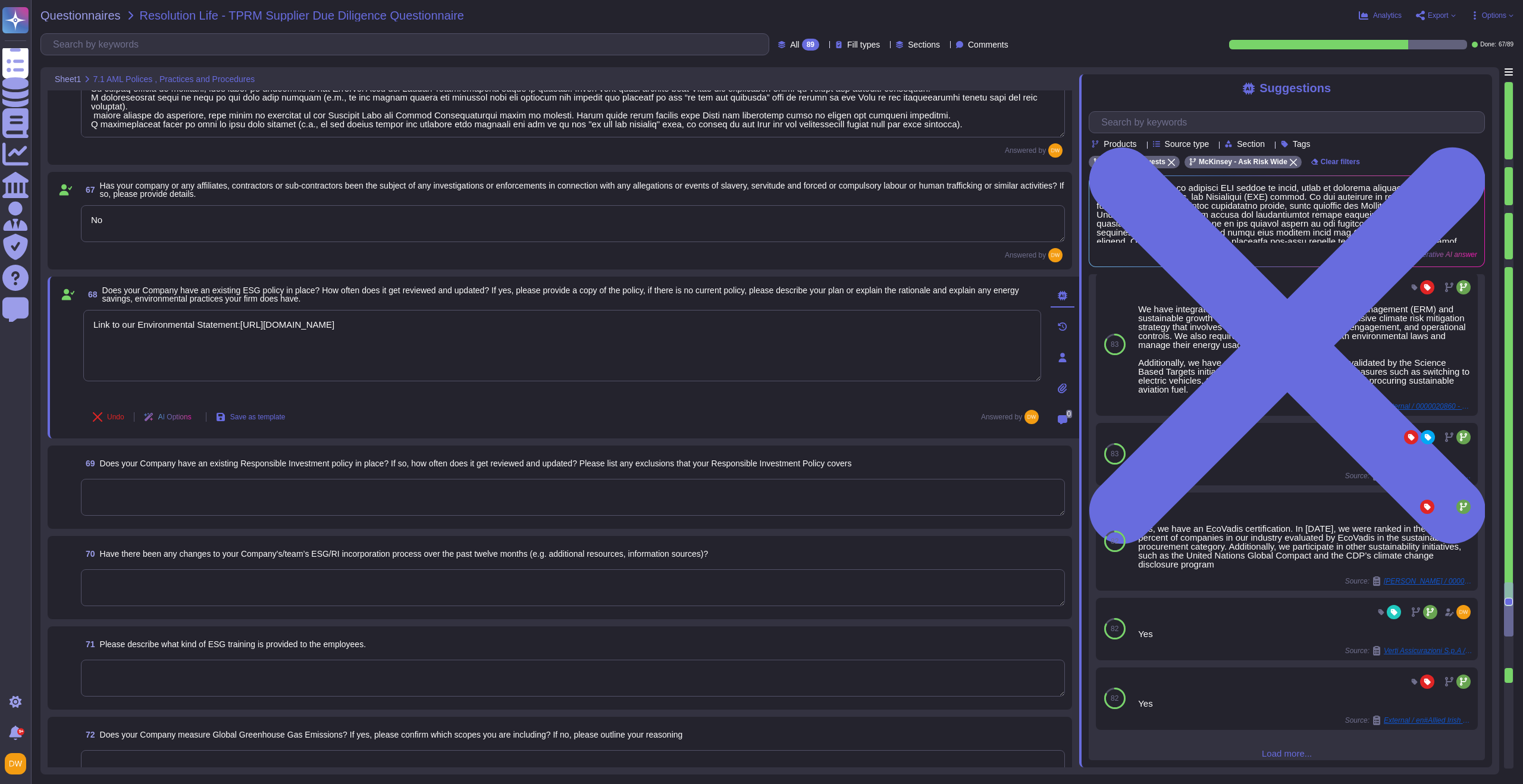
click at [249, 493] on textarea at bounding box center [572, 497] width 984 height 37
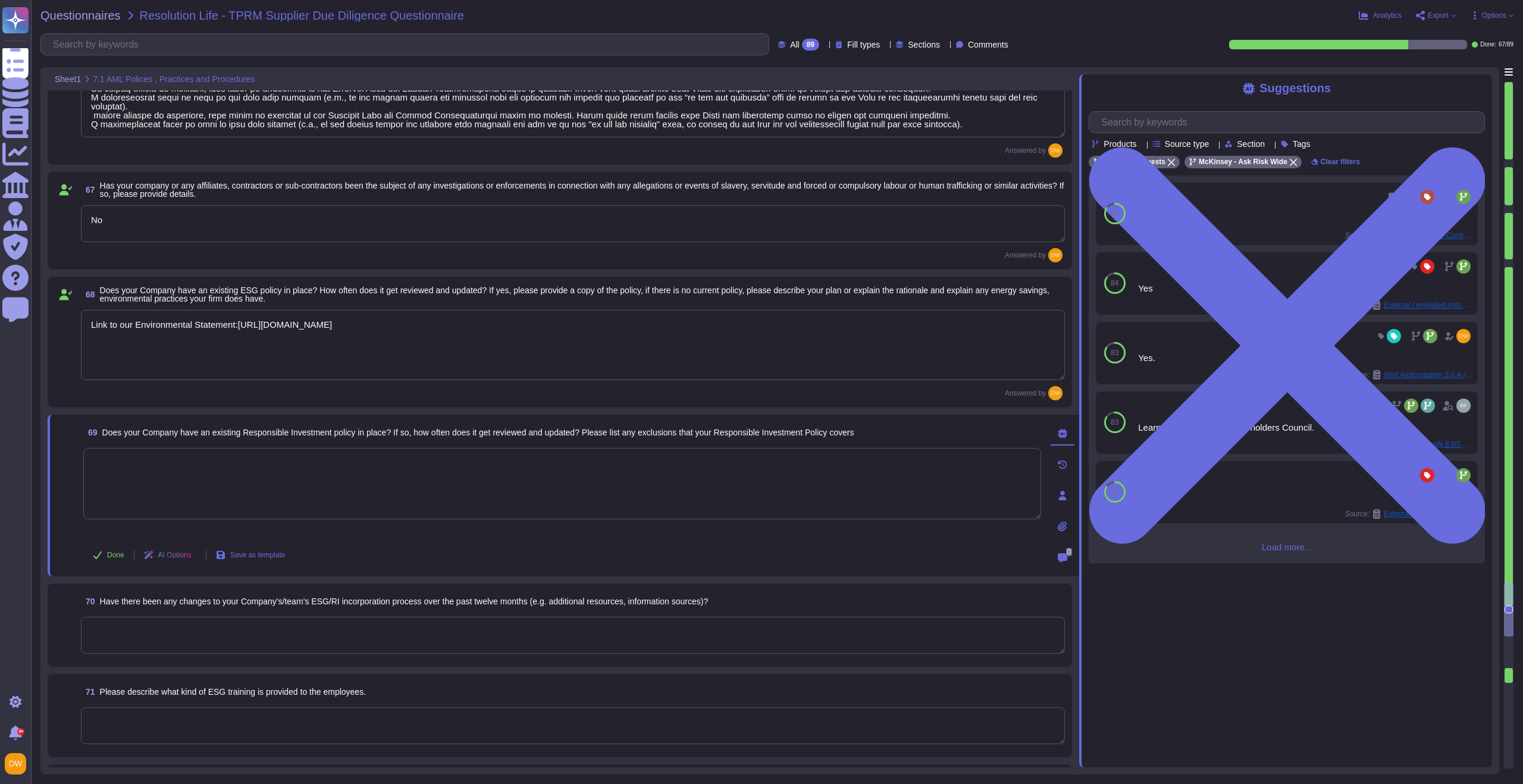
click at [1269, 547] on span "Load more..." at bounding box center [1287, 547] width 396 height 9
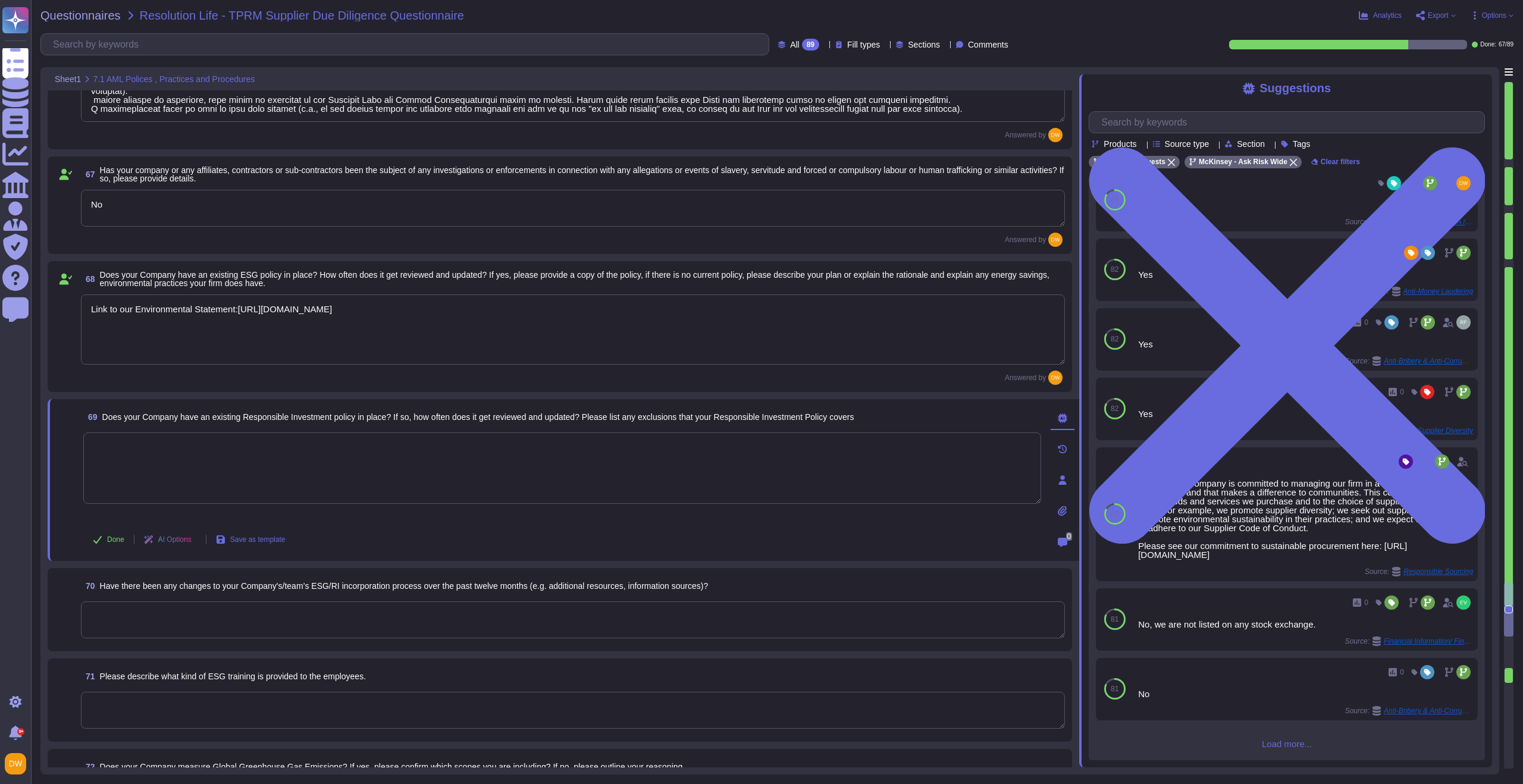
scroll to position [7497, 0]
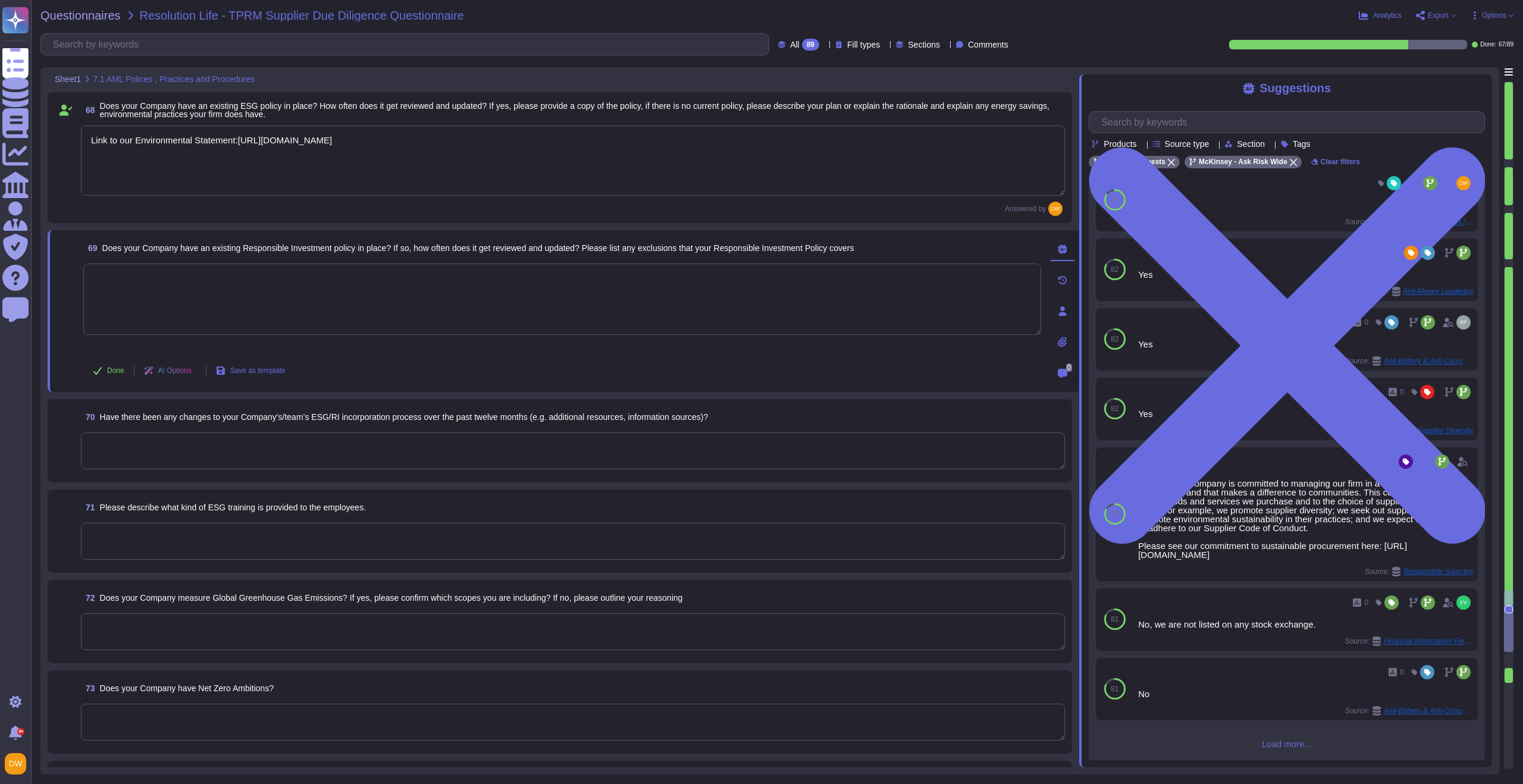
type textarea "No"
click at [346, 305] on textarea at bounding box center [562, 299] width 958 height 71
click at [302, 457] on textarea at bounding box center [572, 450] width 984 height 37
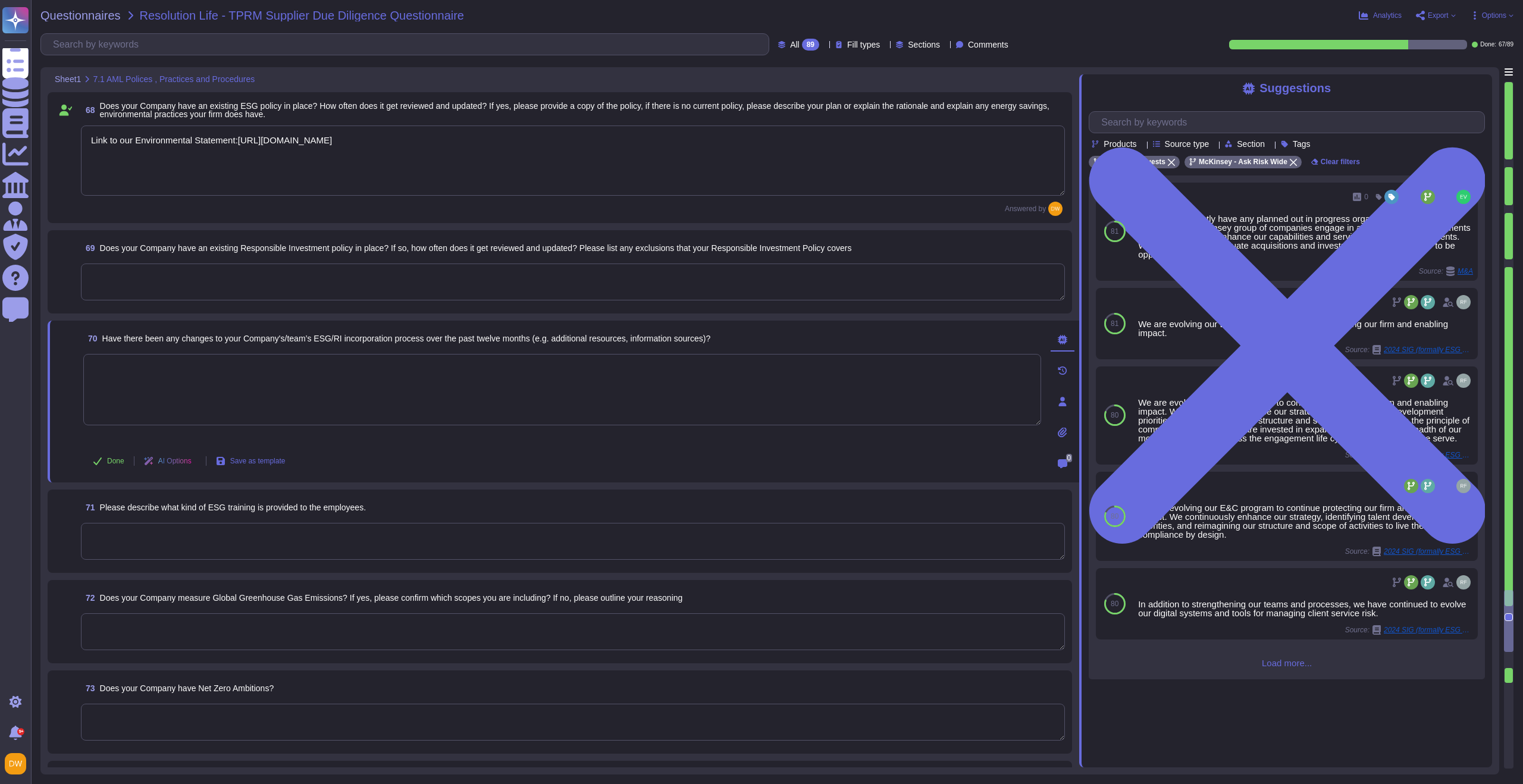
scroll to position [7680, 0]
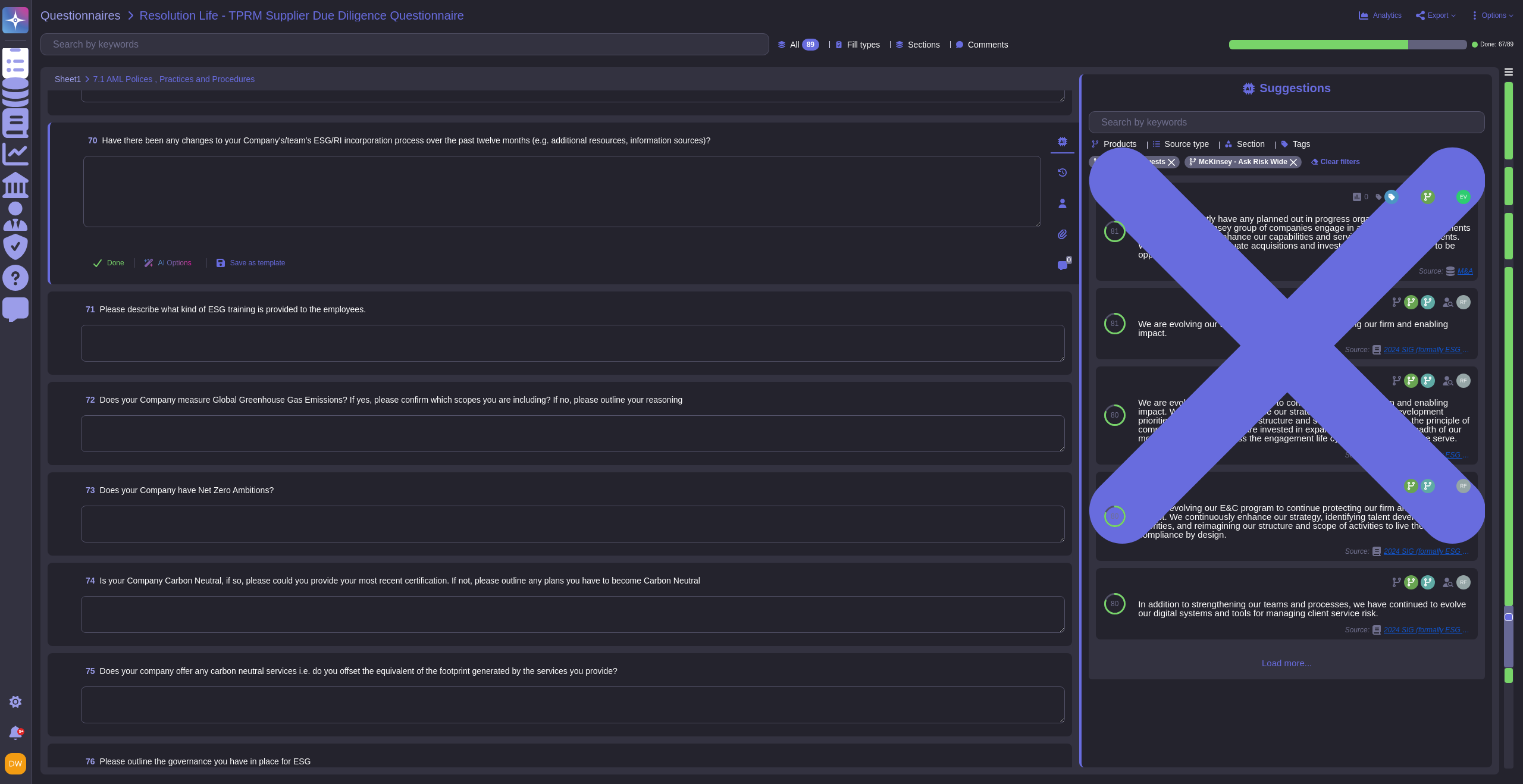
type textarea "No"
click at [275, 361] on div at bounding box center [572, 343] width 984 height 38
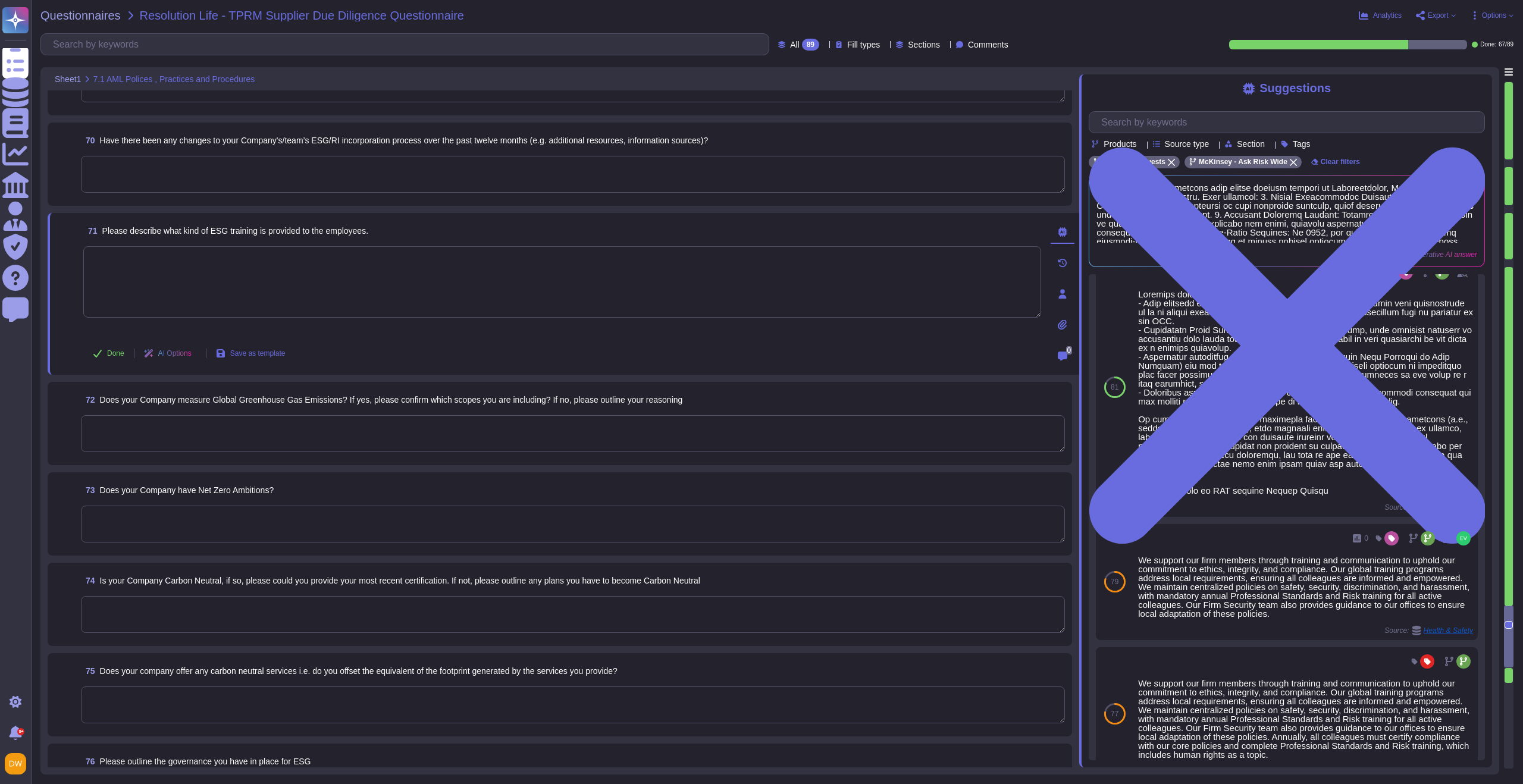
scroll to position [10, 0]
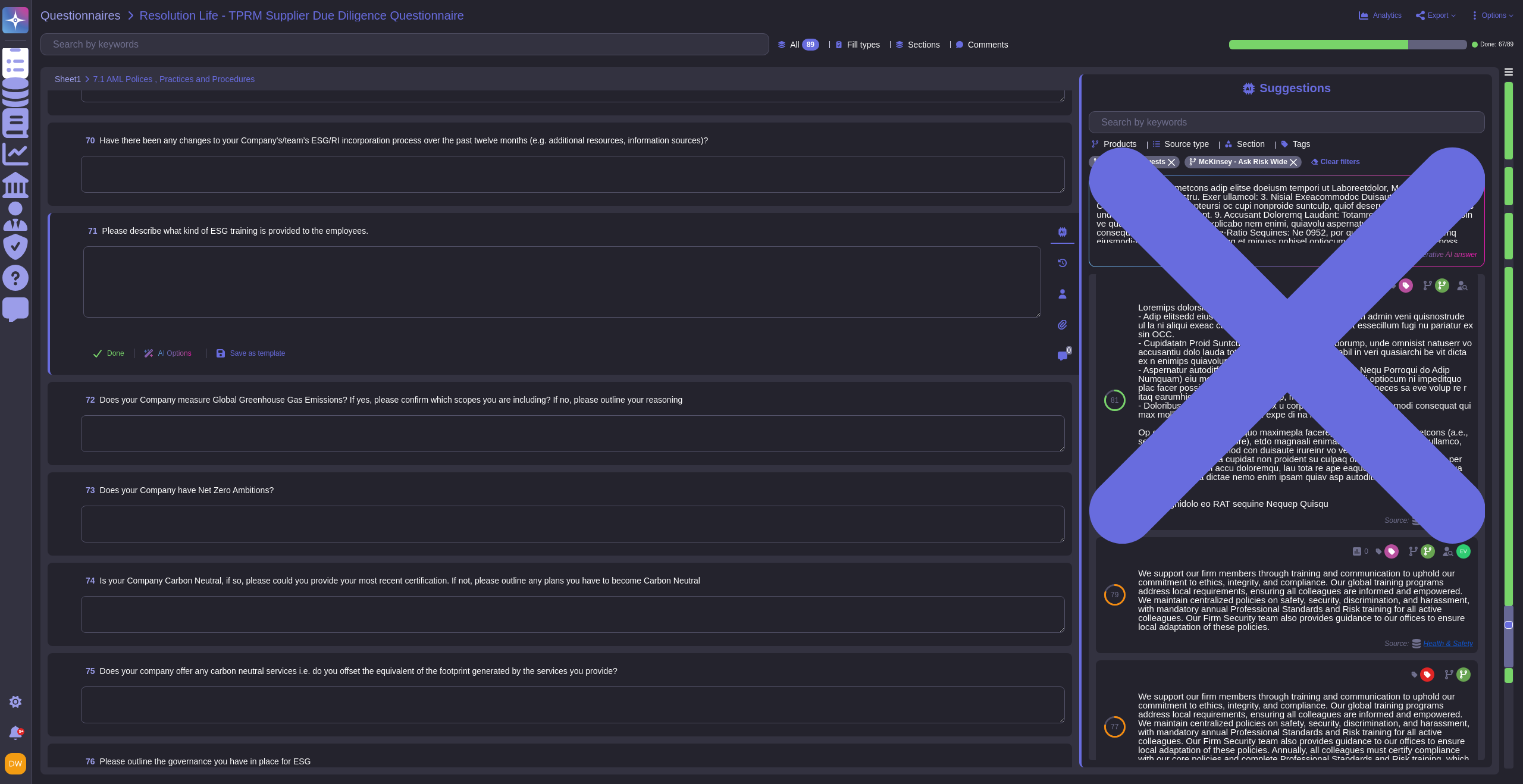
click at [229, 442] on textarea at bounding box center [572, 434] width 984 height 37
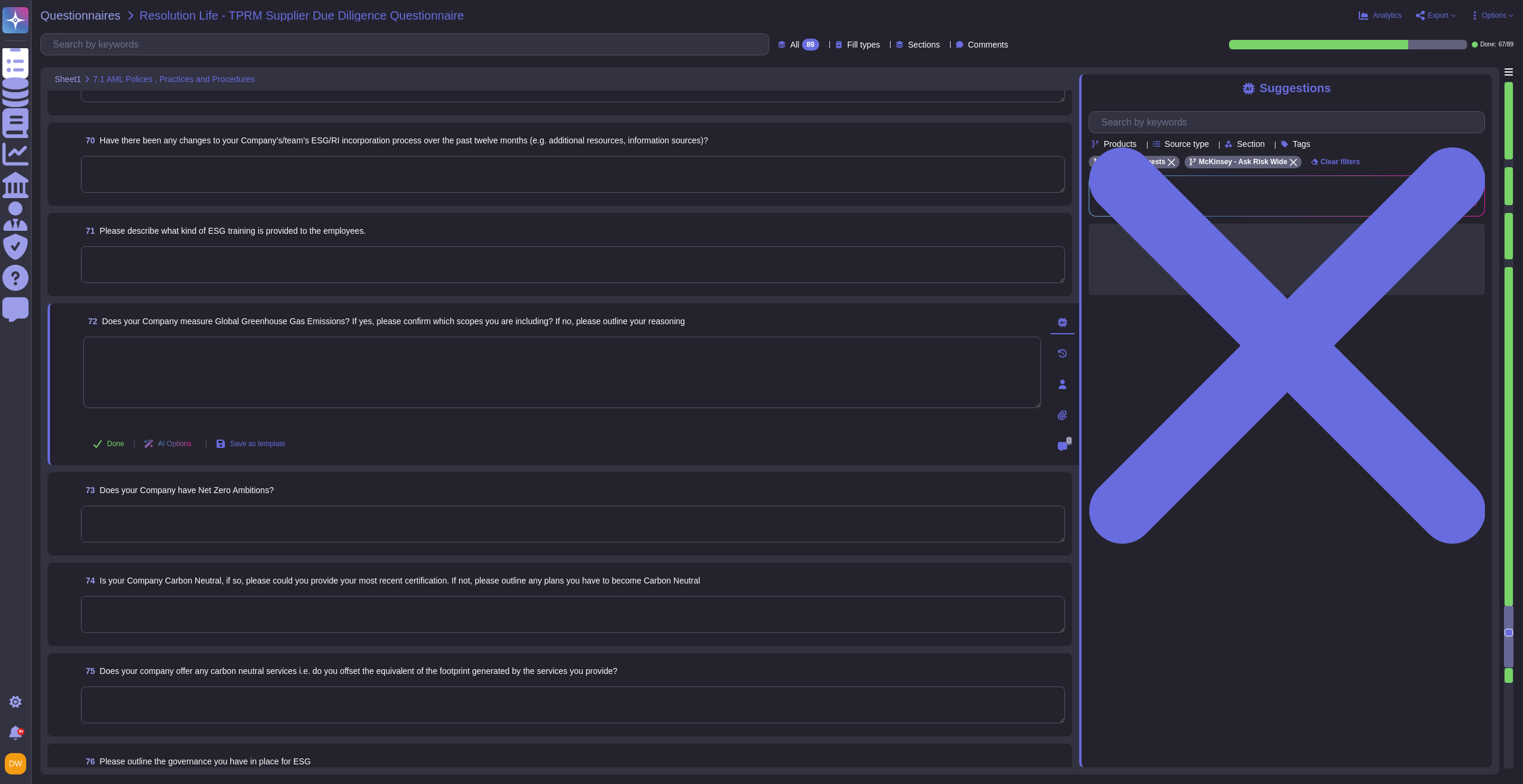
scroll to position [0, 0]
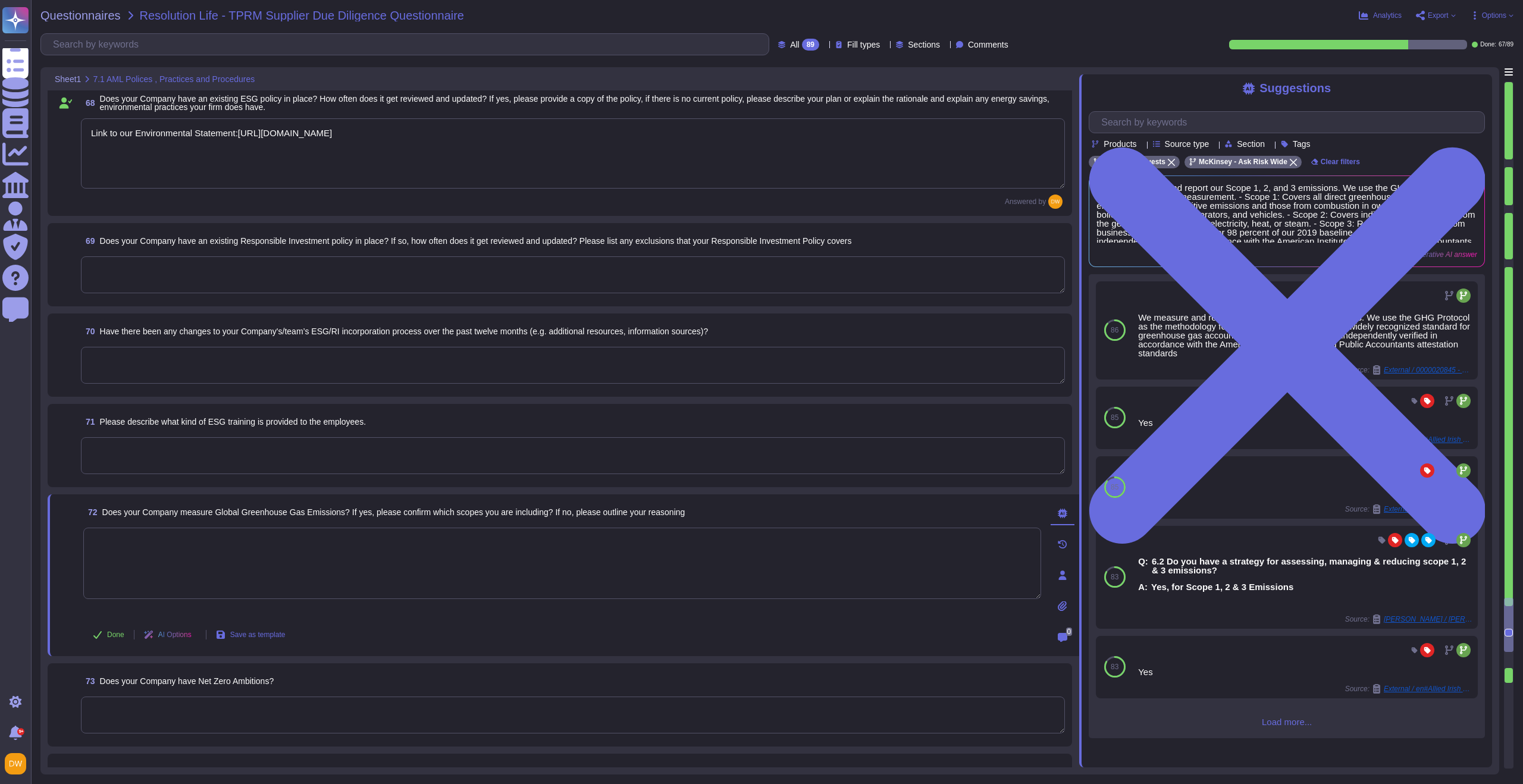
type textarea "Lo ipsumdo sitametcon, adipiscin eli seddoeiu t inci utlabo etdol ma aliquae ad…"
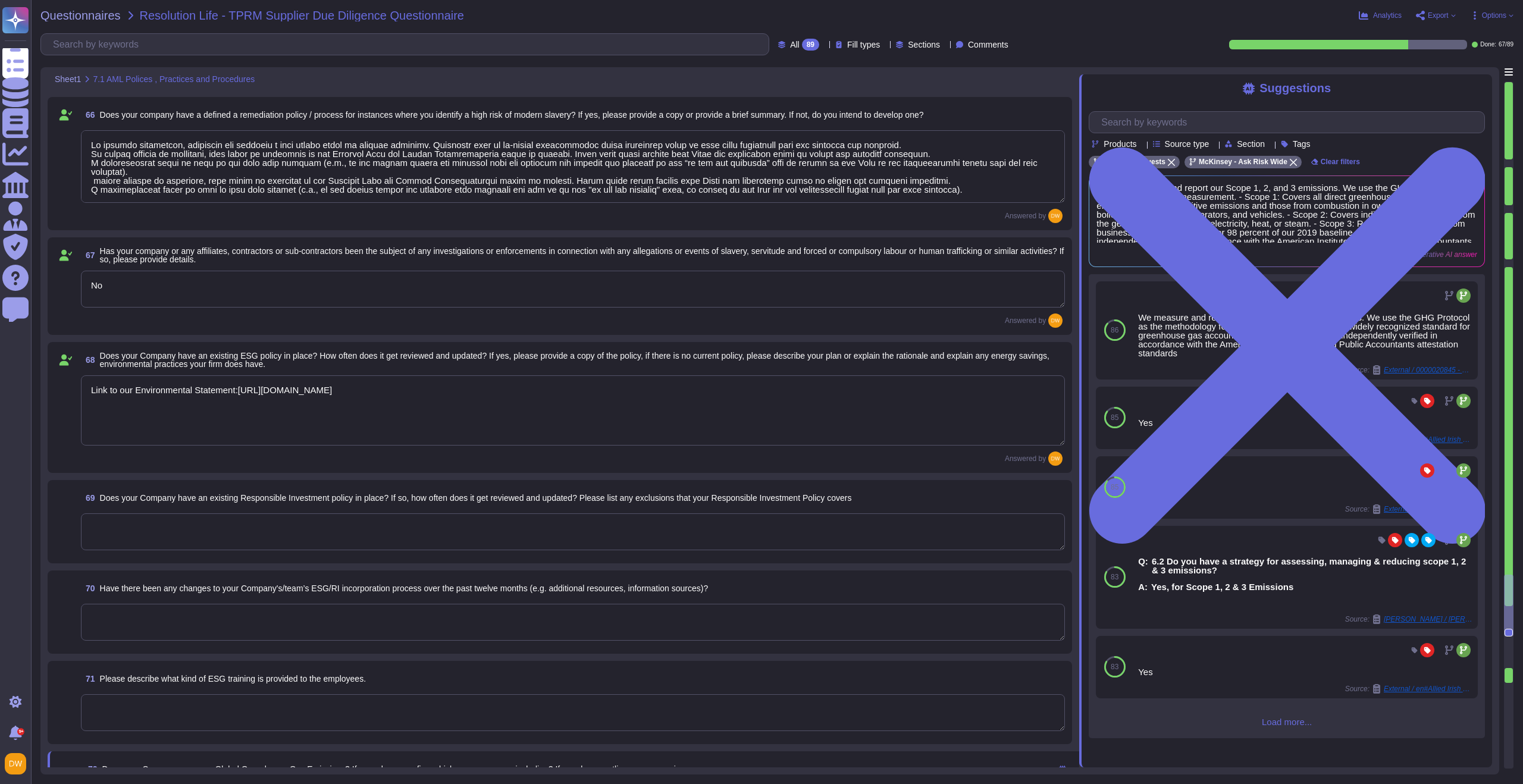
type textarea "Lo ips dolorsita co adipisci elit seddo ei te incidi utlabor et dolor magnaaliq…"
type textarea "Yes"
type textarea ""Manager Supplier Risk Strategy Director of Supplier Risk""
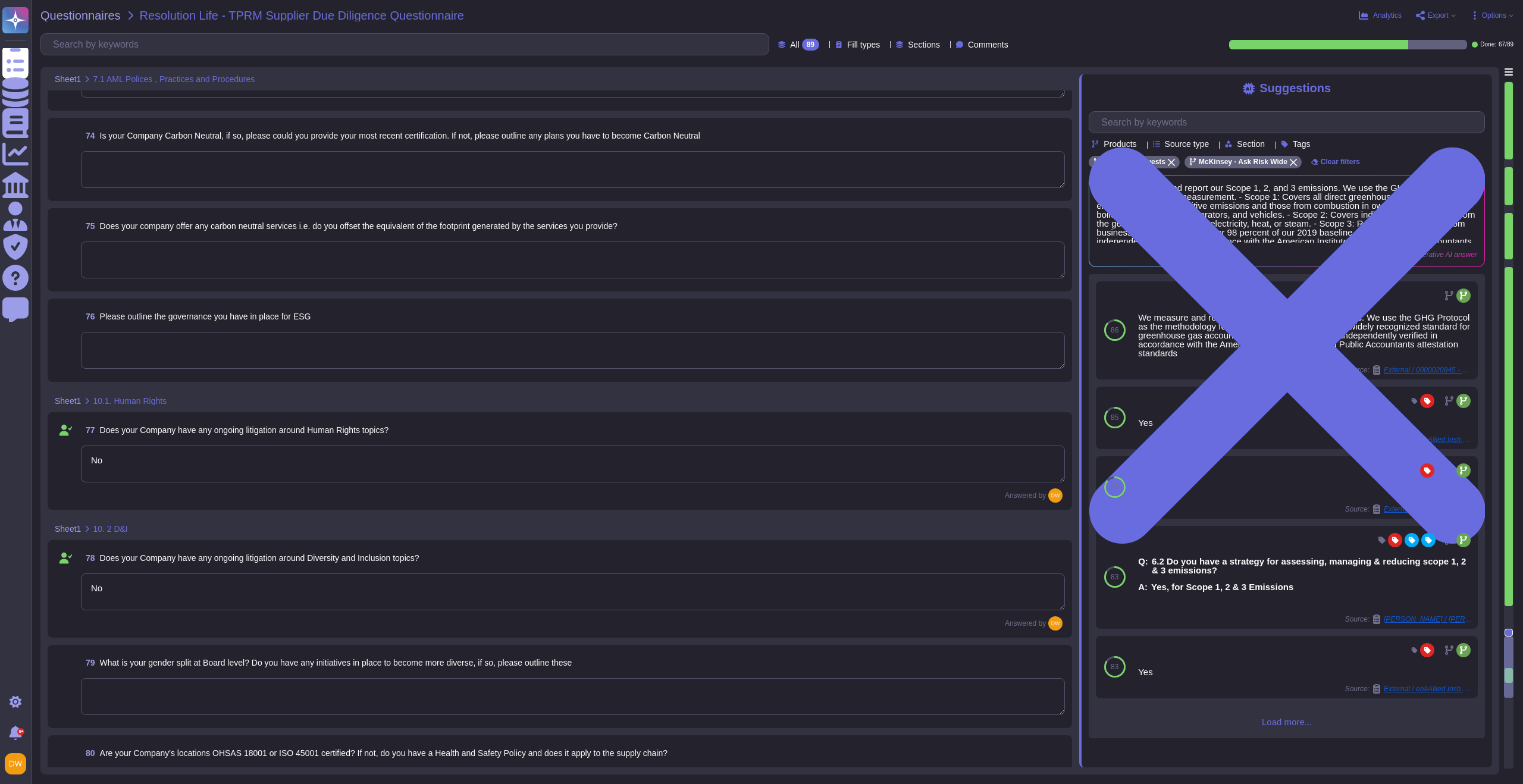
type textarea "No"
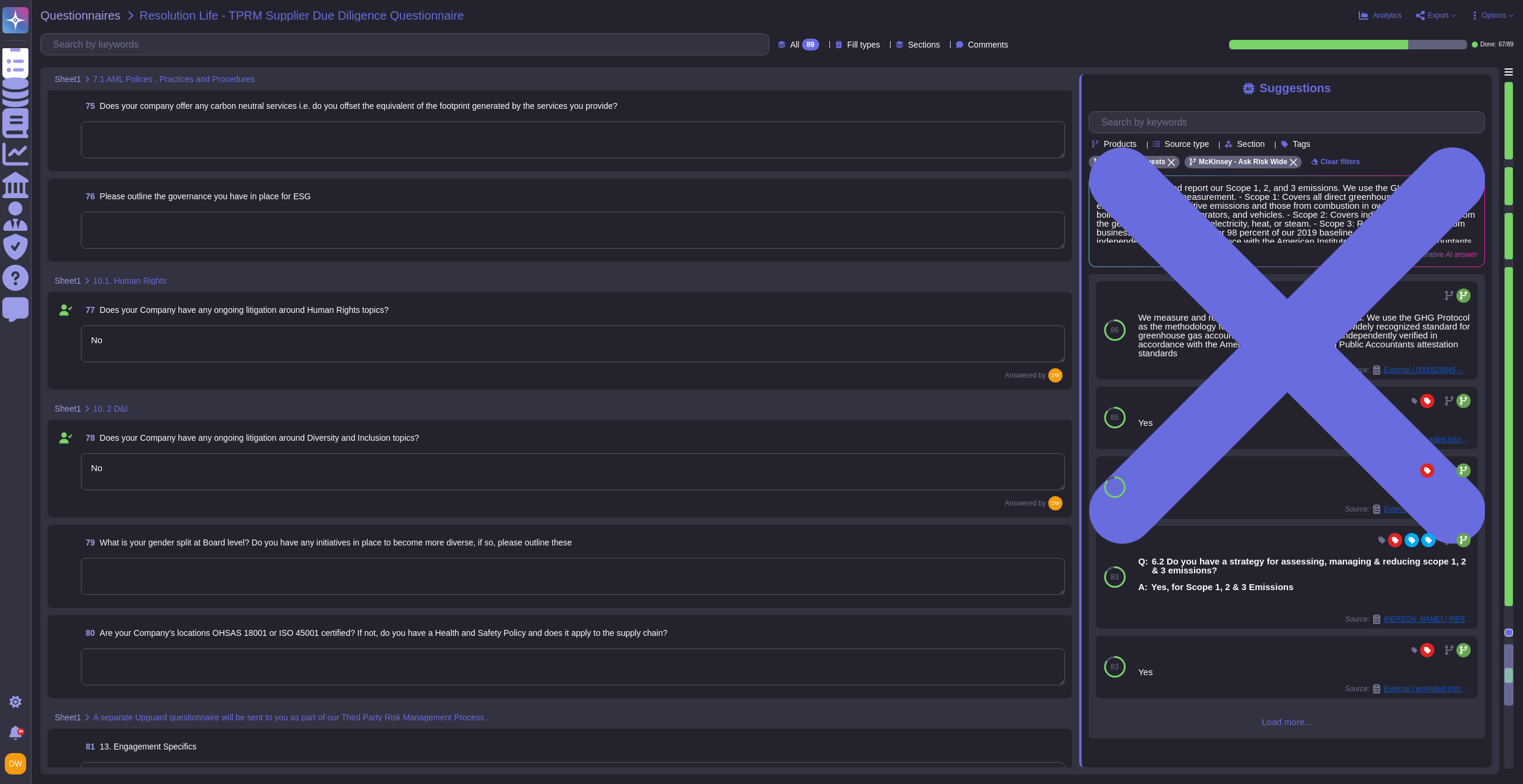
scroll to position [8150, 0]
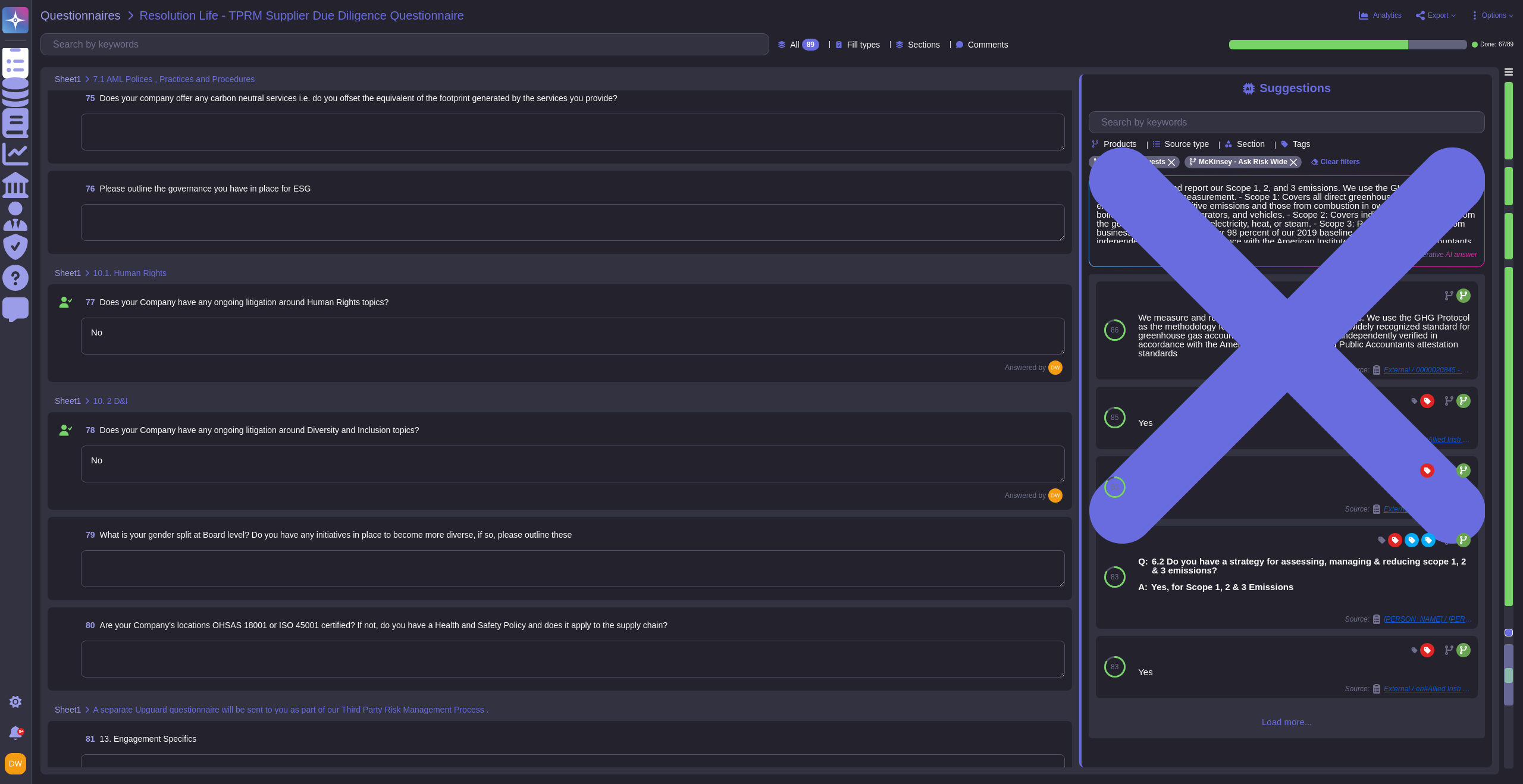
click at [194, 563] on textarea at bounding box center [572, 568] width 984 height 37
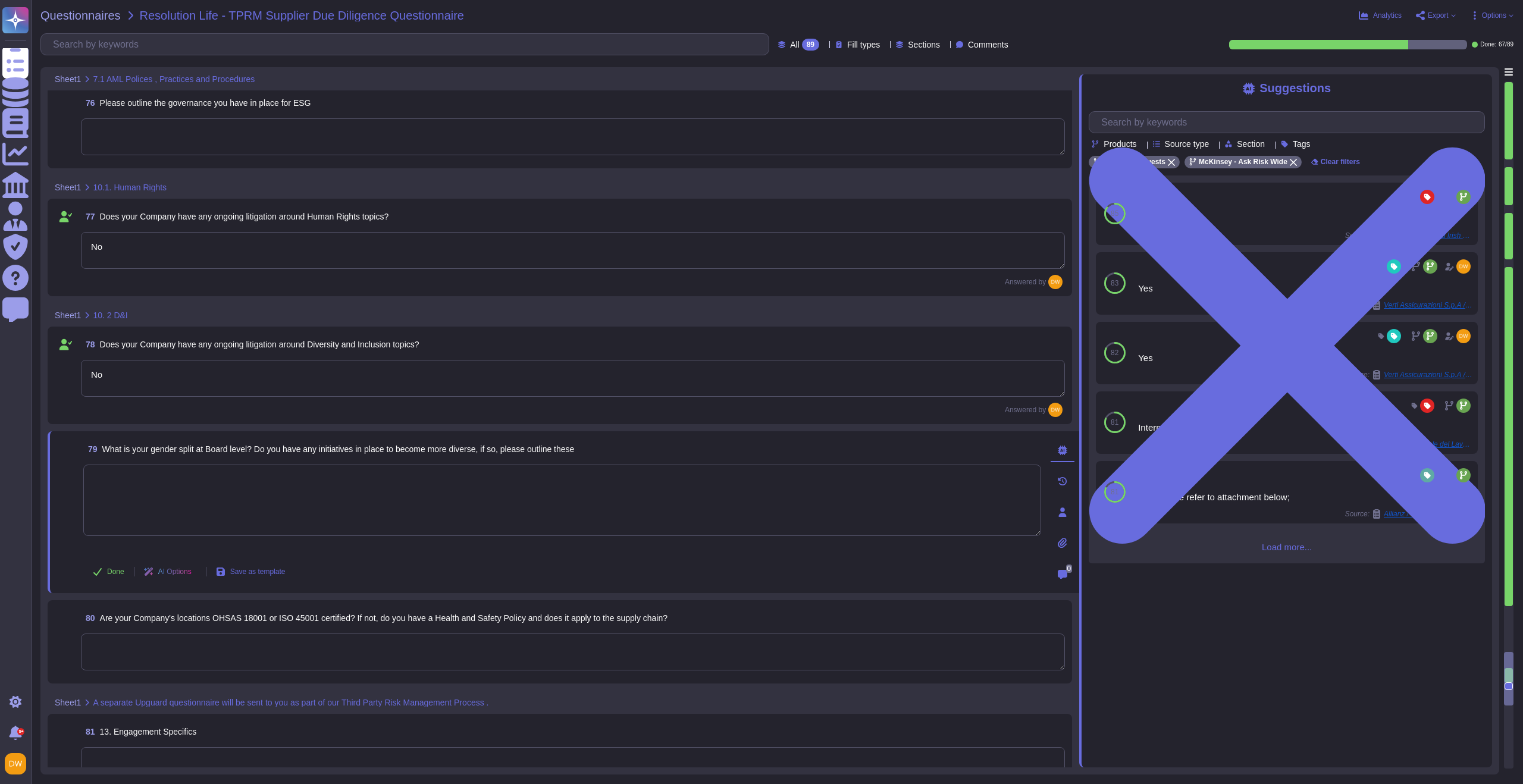
click at [239, 655] on textarea at bounding box center [572, 652] width 984 height 37
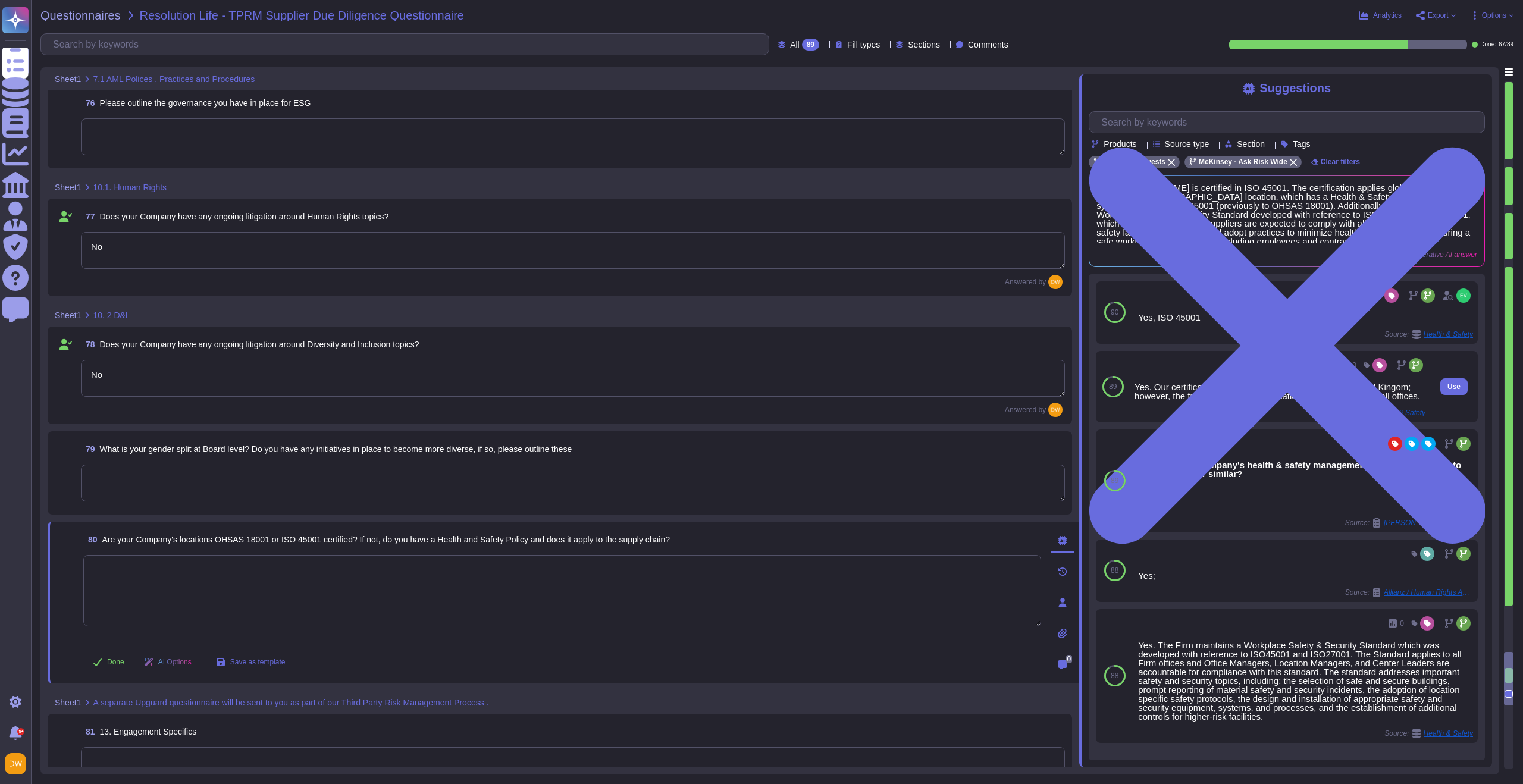
drag, startPoint x: 1137, startPoint y: 388, endPoint x: 1194, endPoint y: 403, distance: 58.9
click at [1194, 400] on div "Yes. Our certification is for McKinsey & Company, Inc. United Kingom; however, …" at bounding box center [1280, 391] width 291 height 18
click at [1188, 400] on div "Yes. Our certification is for McKinsey & Company, Inc. United Kingom; however, …" at bounding box center [1280, 391] width 291 height 18
click at [1447, 390] on span "Use" at bounding box center [1453, 386] width 13 height 7
type textarea "Yes. Our certification is for McKinsey & Company, Inc. United Kingom; however, …"
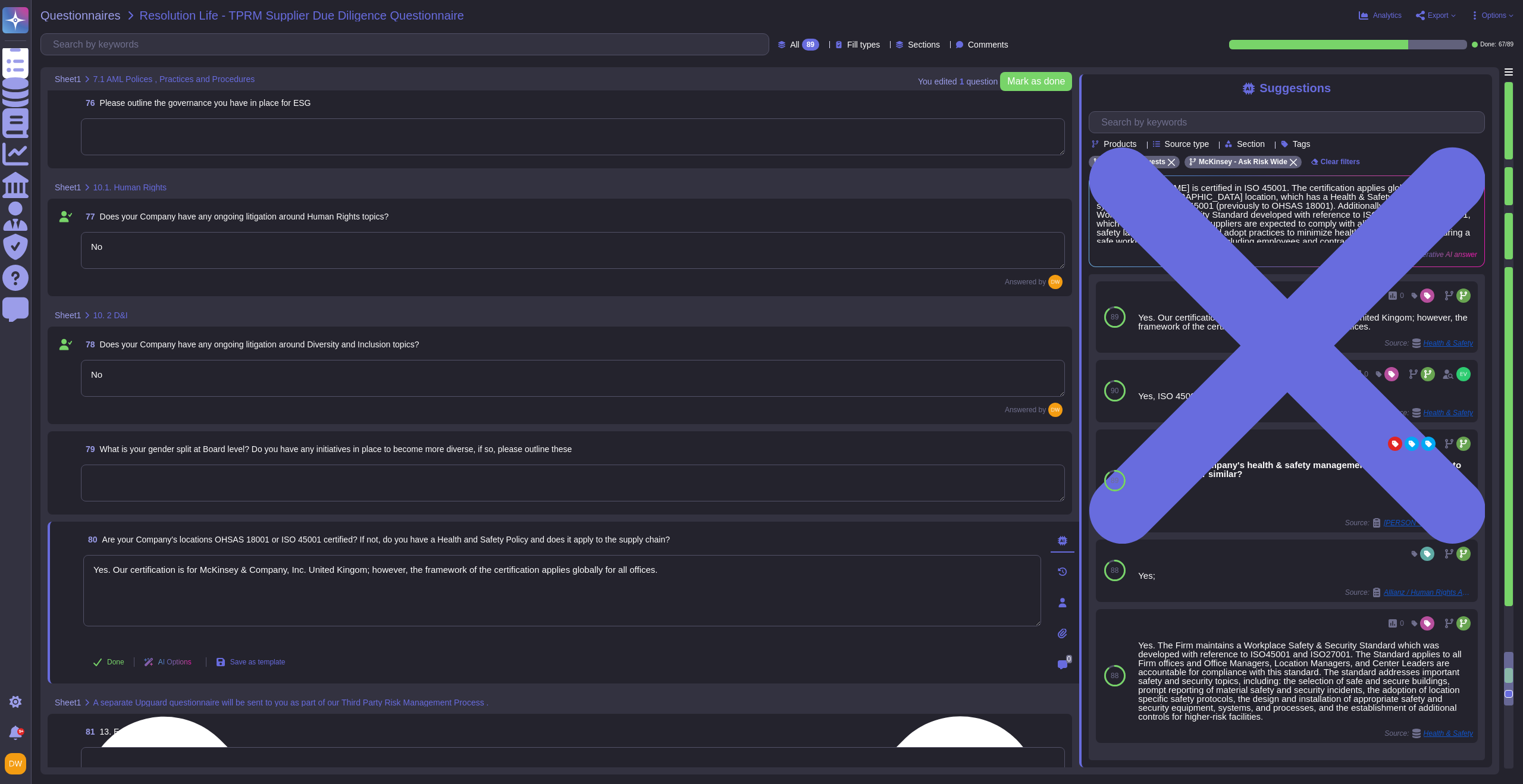
click at [192, 570] on textarea "Yes. Our certification is for McKinsey & Company, Inc. United Kingom; however, …" at bounding box center [562, 589] width 958 height 71
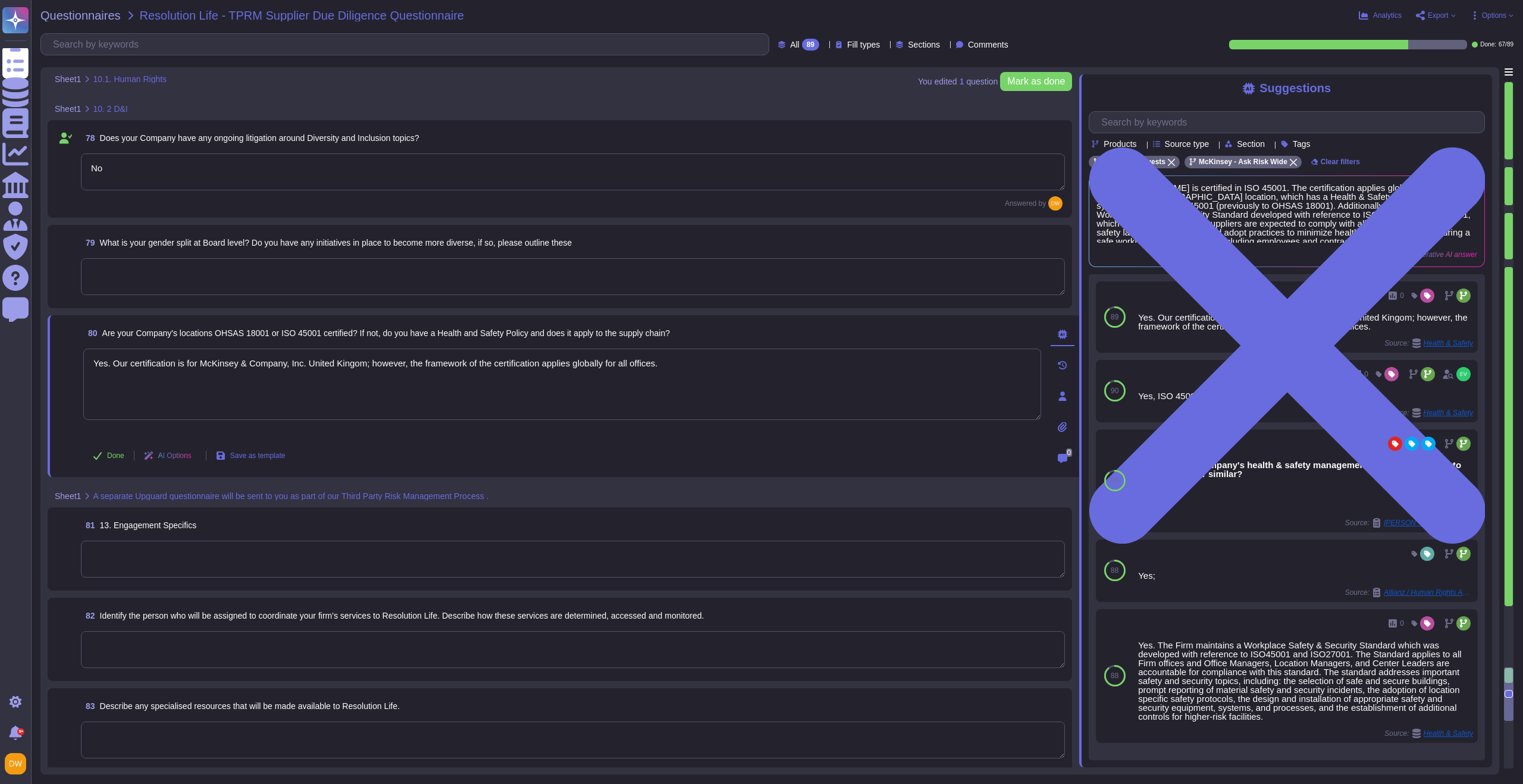
type textarea "No"
type textarea "Yes. Our certification is for McKinsey & Company, Inc. United Kingom; however, …"
type textarea "No"
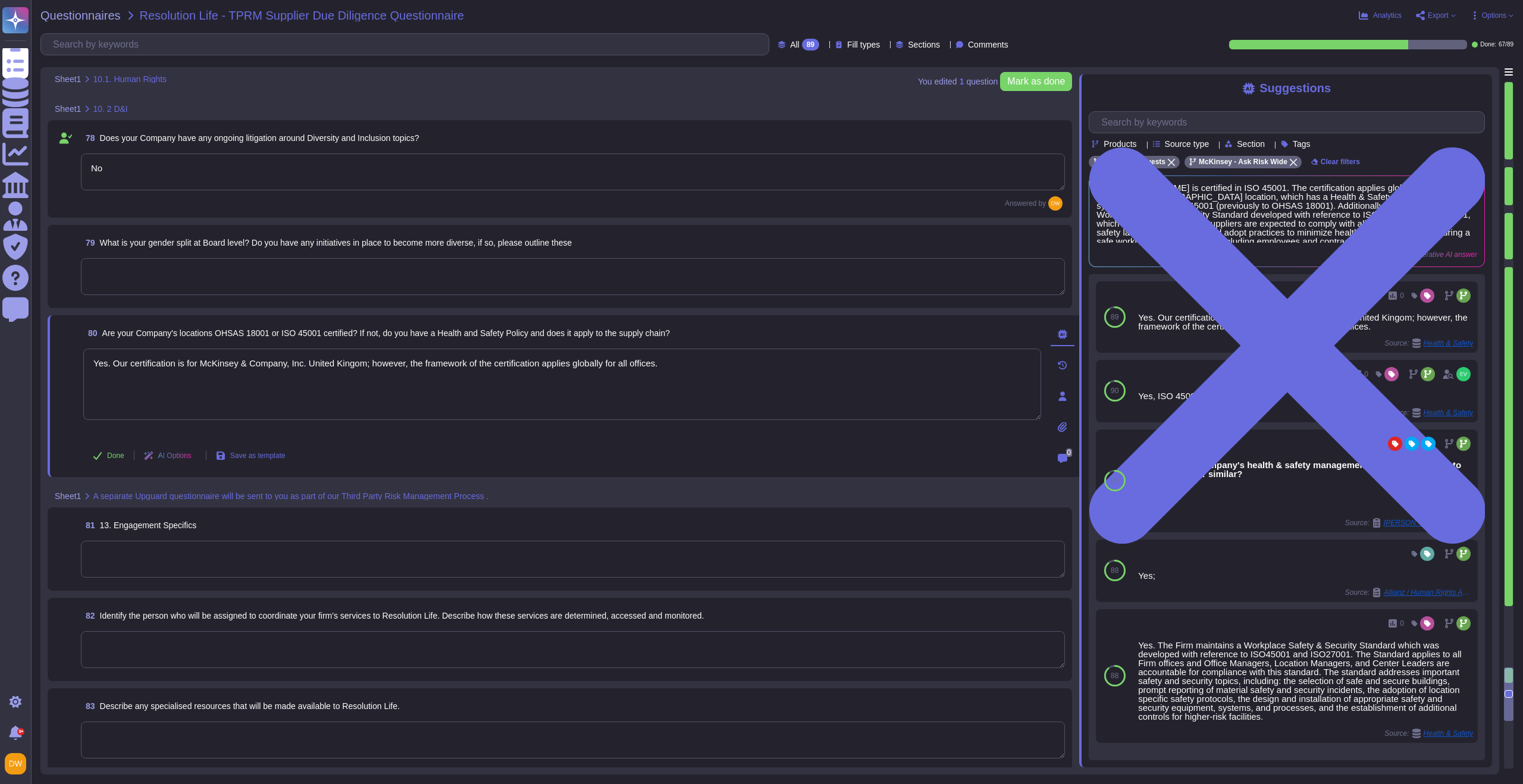
type textarea "Yes. Our certification is for McKinsey & Company, Inc. United Kingom; however, …"
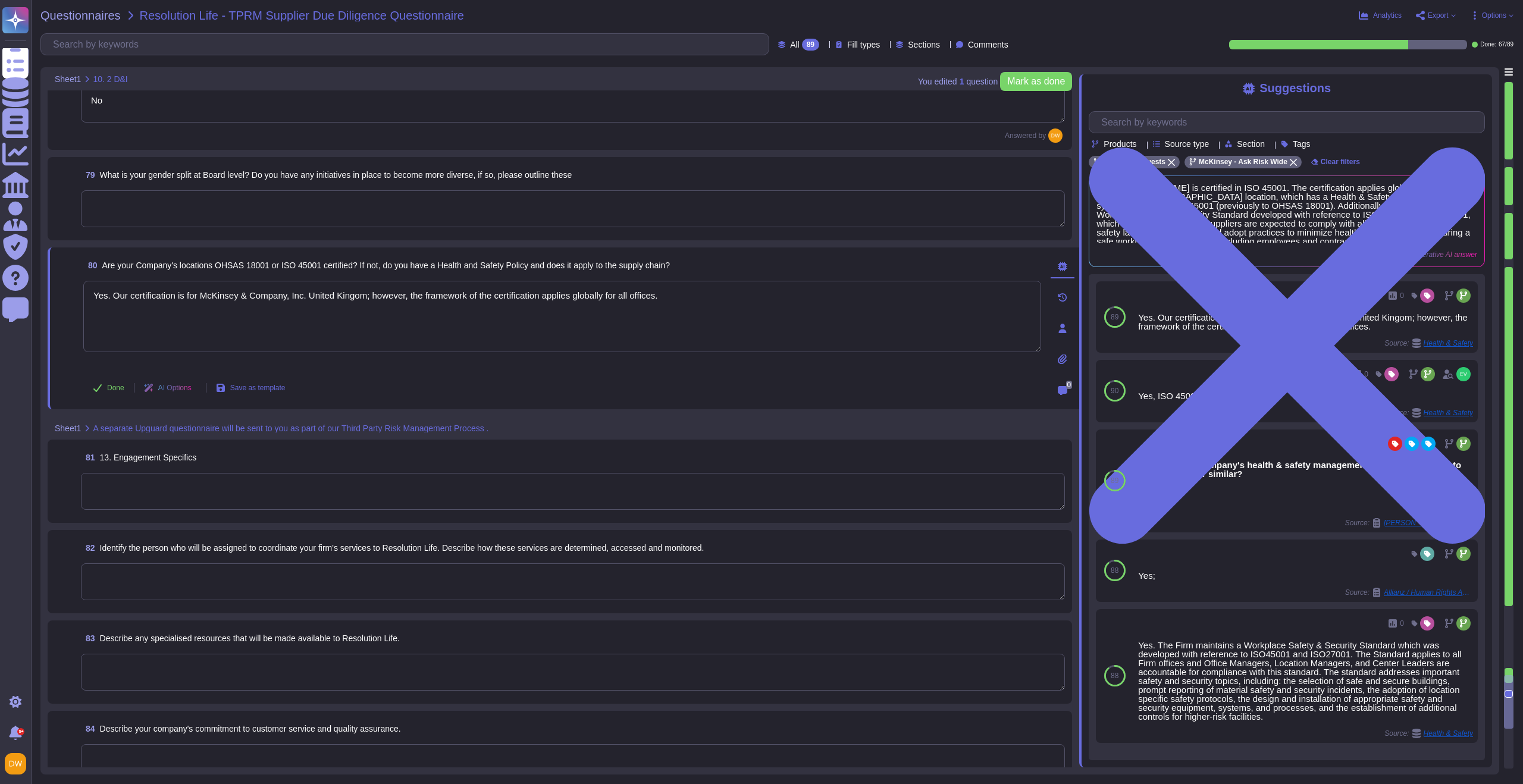
type textarea "No"
type textarea "Yes. Our certification is for McKinsey & Company, Inc. United Kingom; however, …"
type textarea "No"
type textarea "Yes. Our certification is for McKinsey & Company, Inc. United Kingom; however, …"
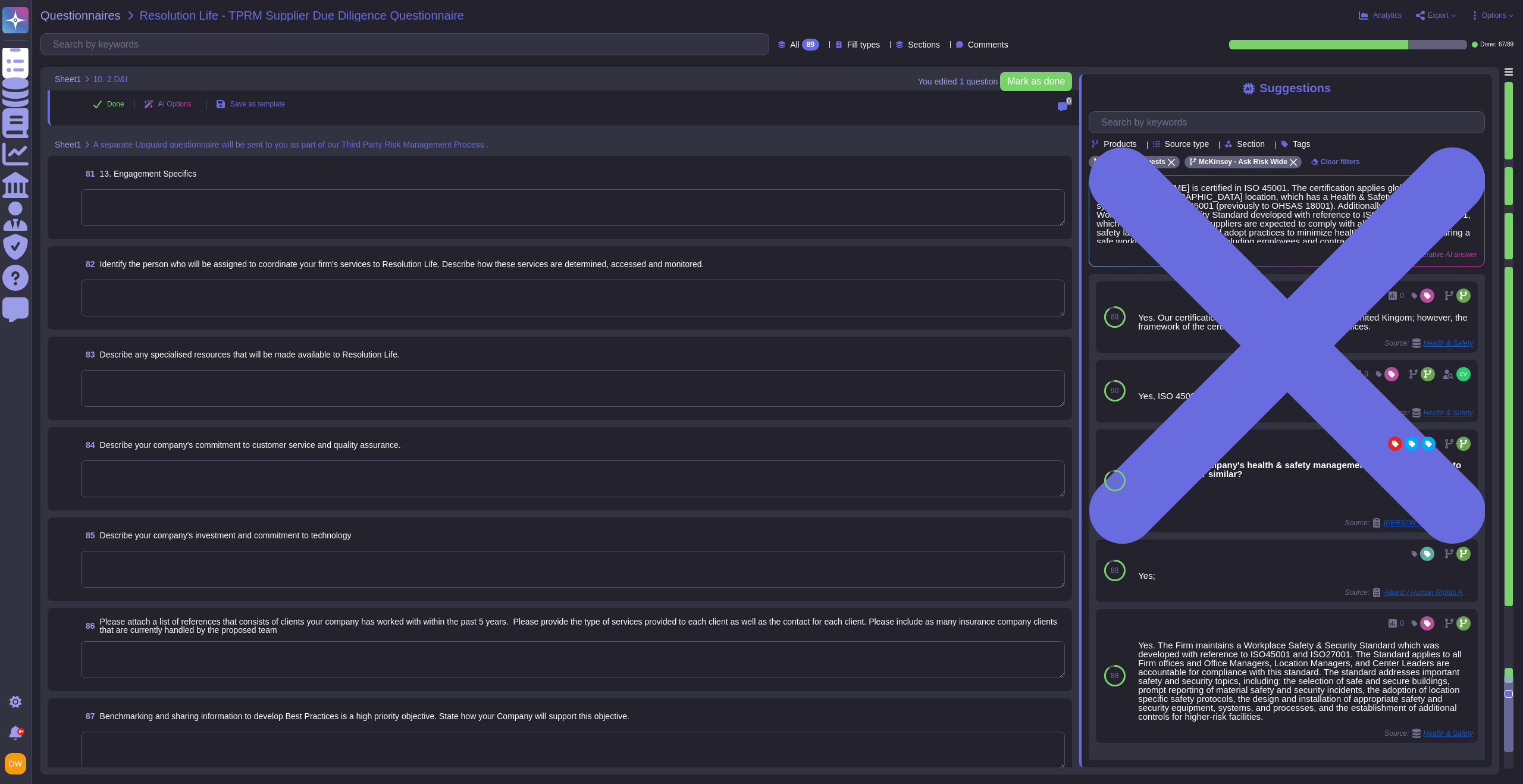
scroll to position [8846, 0]
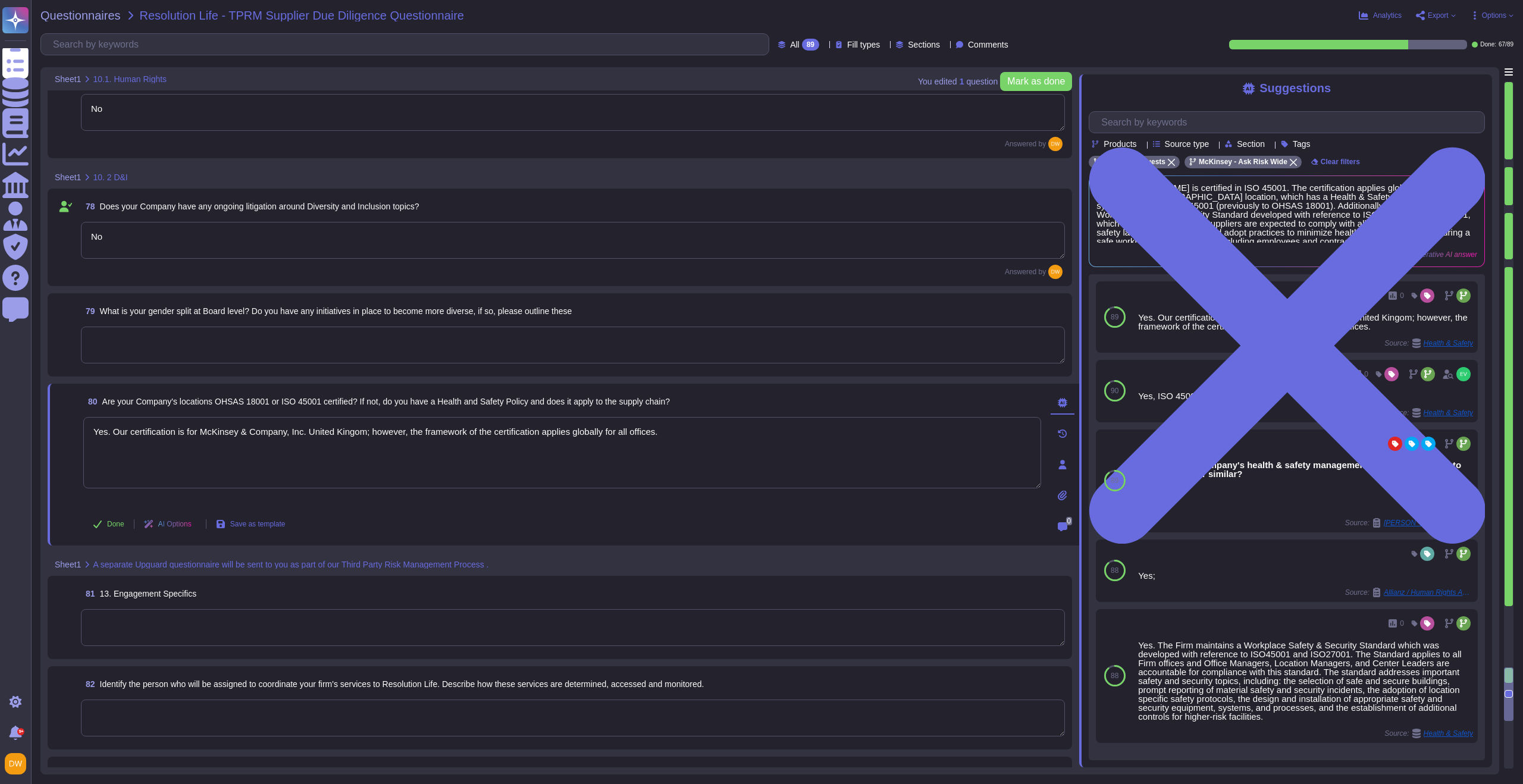
type textarea "No"
type textarea "Yes. Our certification is for McKinsey & Company, Inc. United Kingom; however, …"
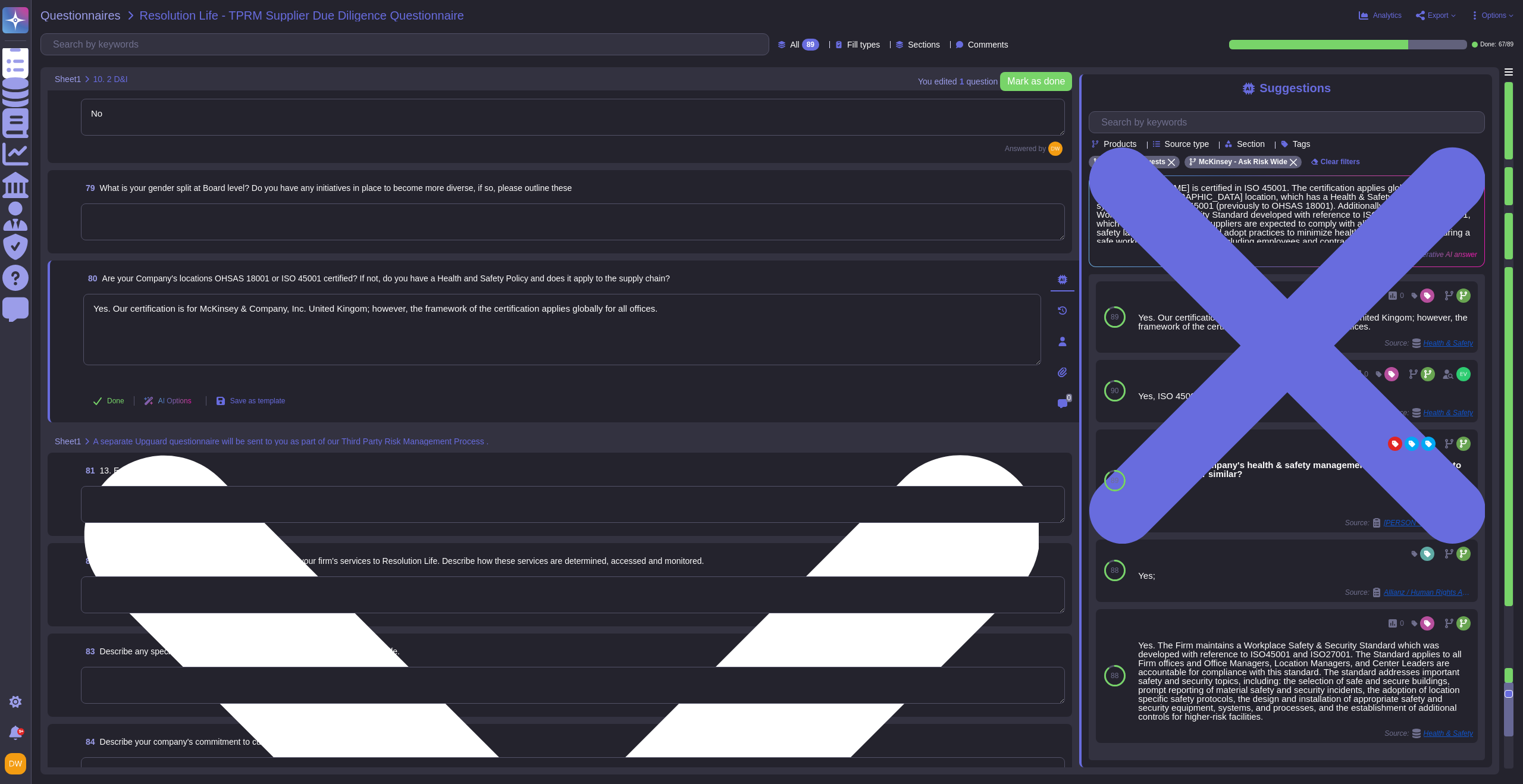
scroll to position [8547, 0]
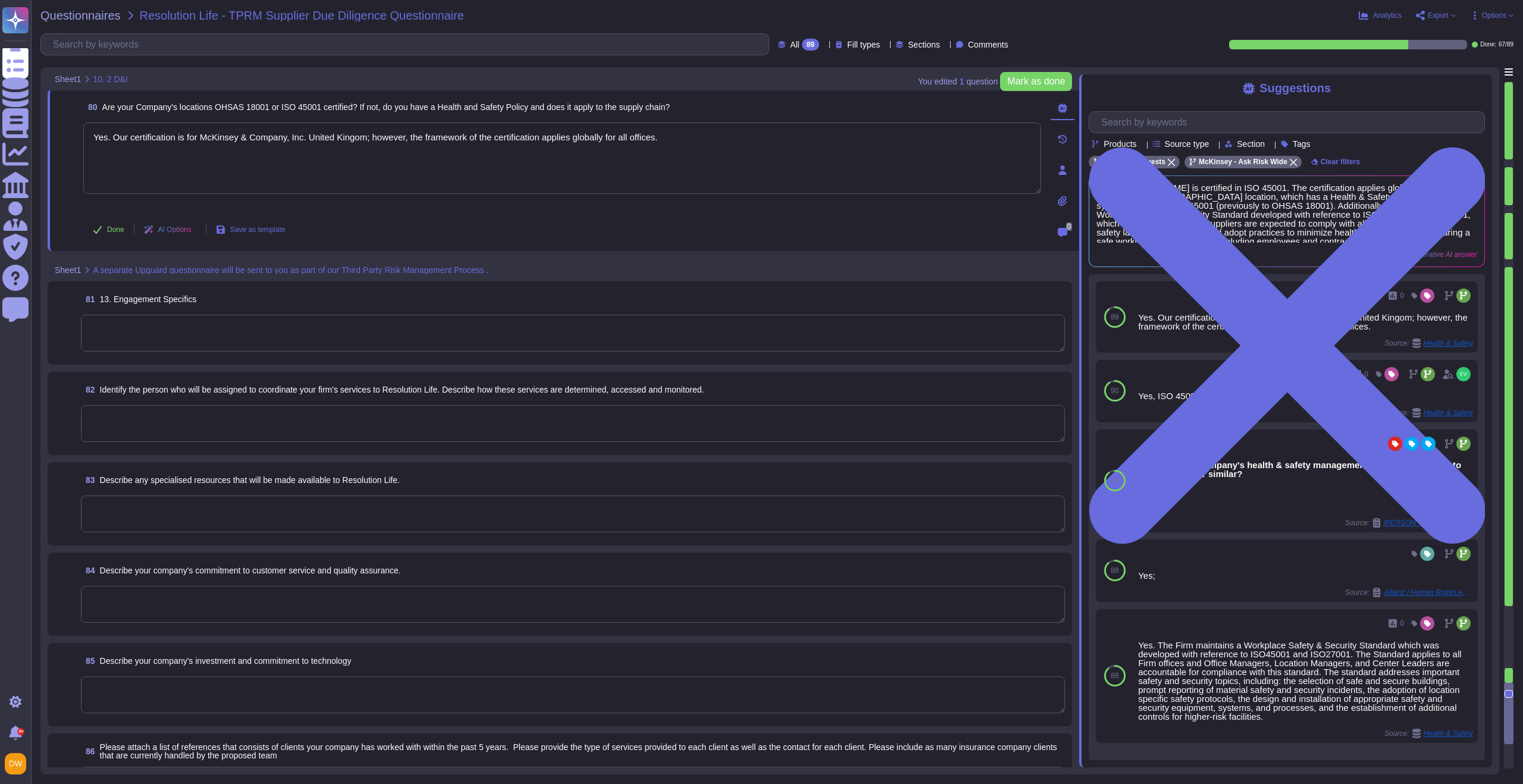
click at [293, 602] on textarea at bounding box center [572, 604] width 984 height 37
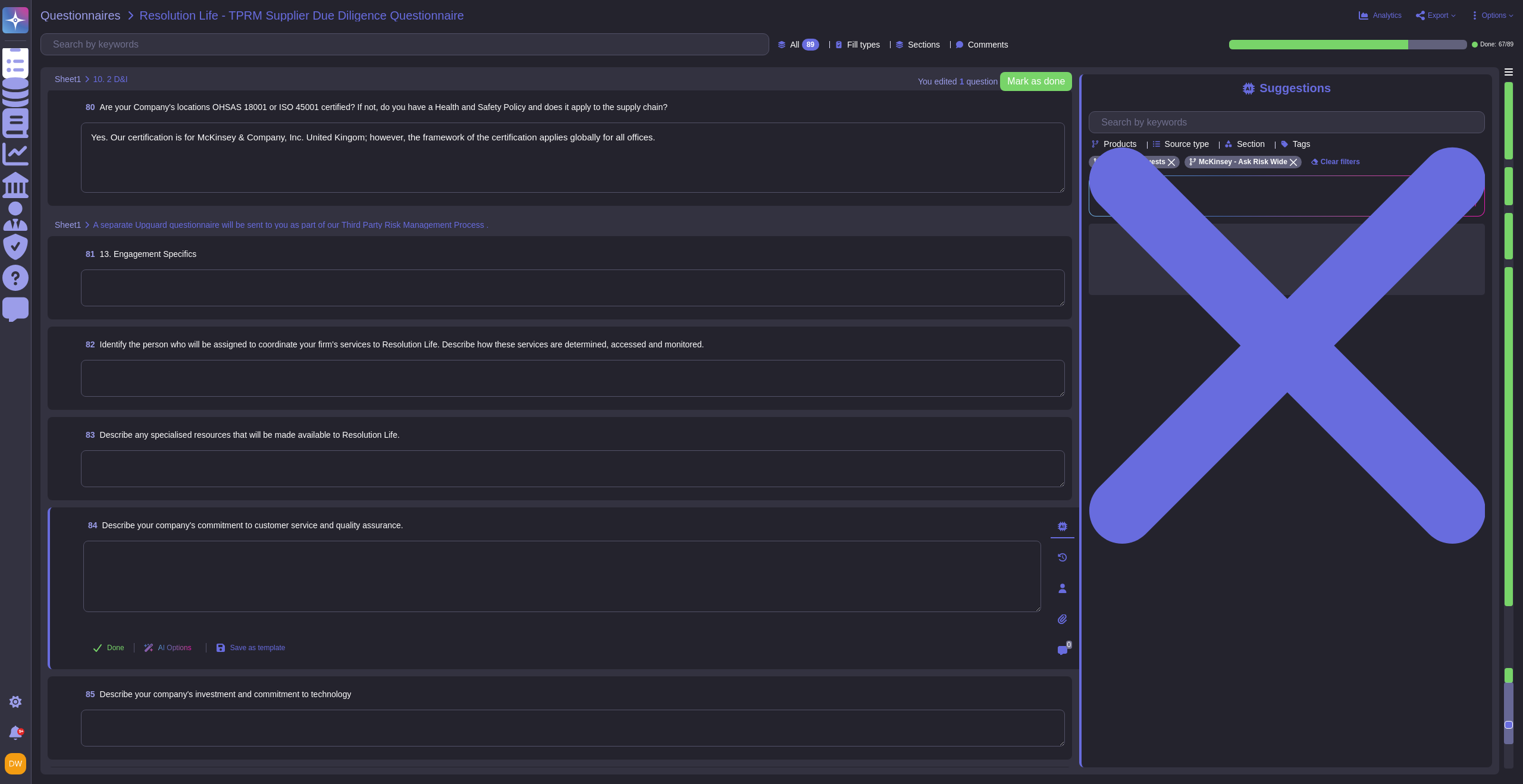
paste textarea ""Loremips dolorsi am c adip elitseddo ei tem incididuntut laboreetd, magnaa en …"
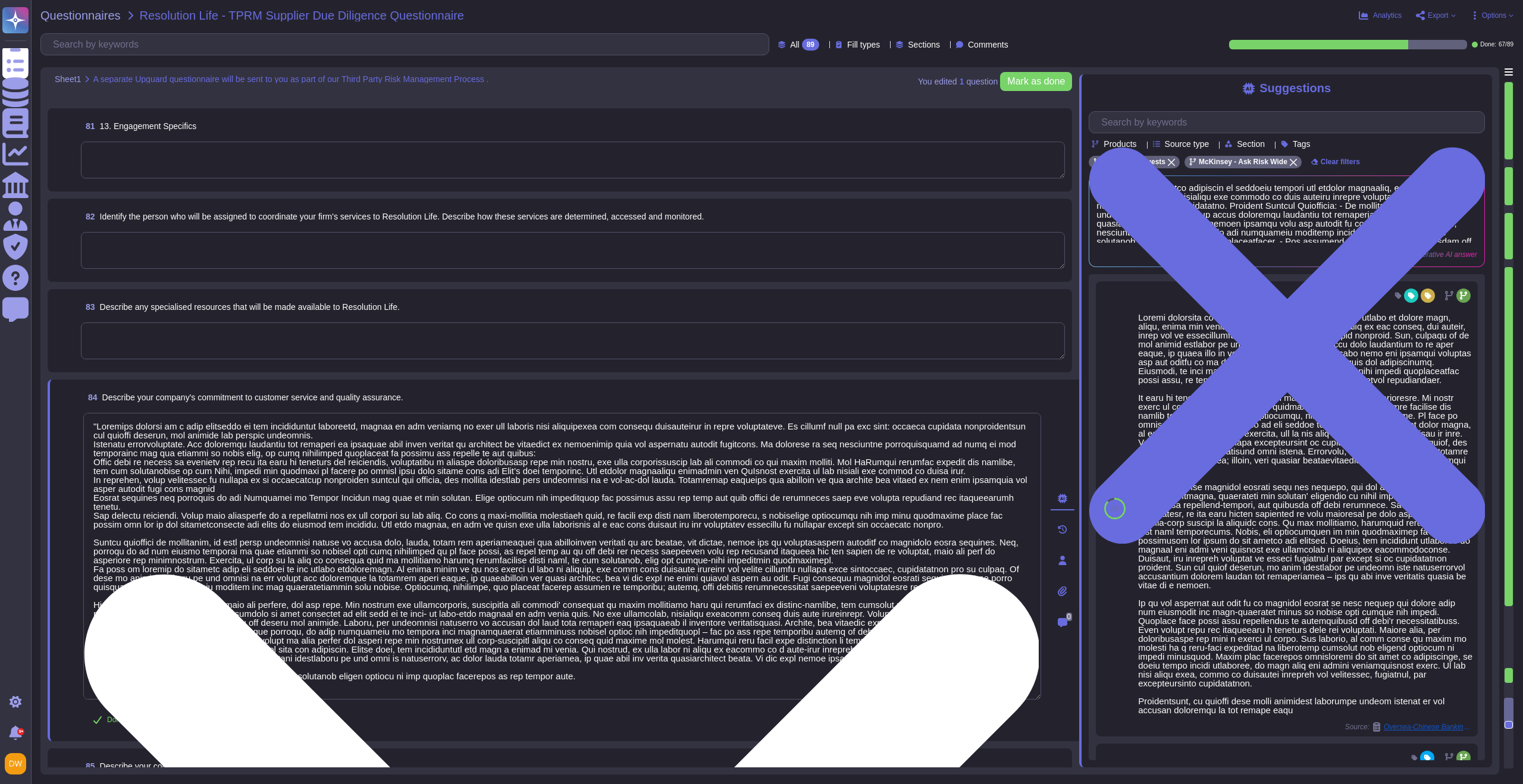
scroll to position [8776, 0]
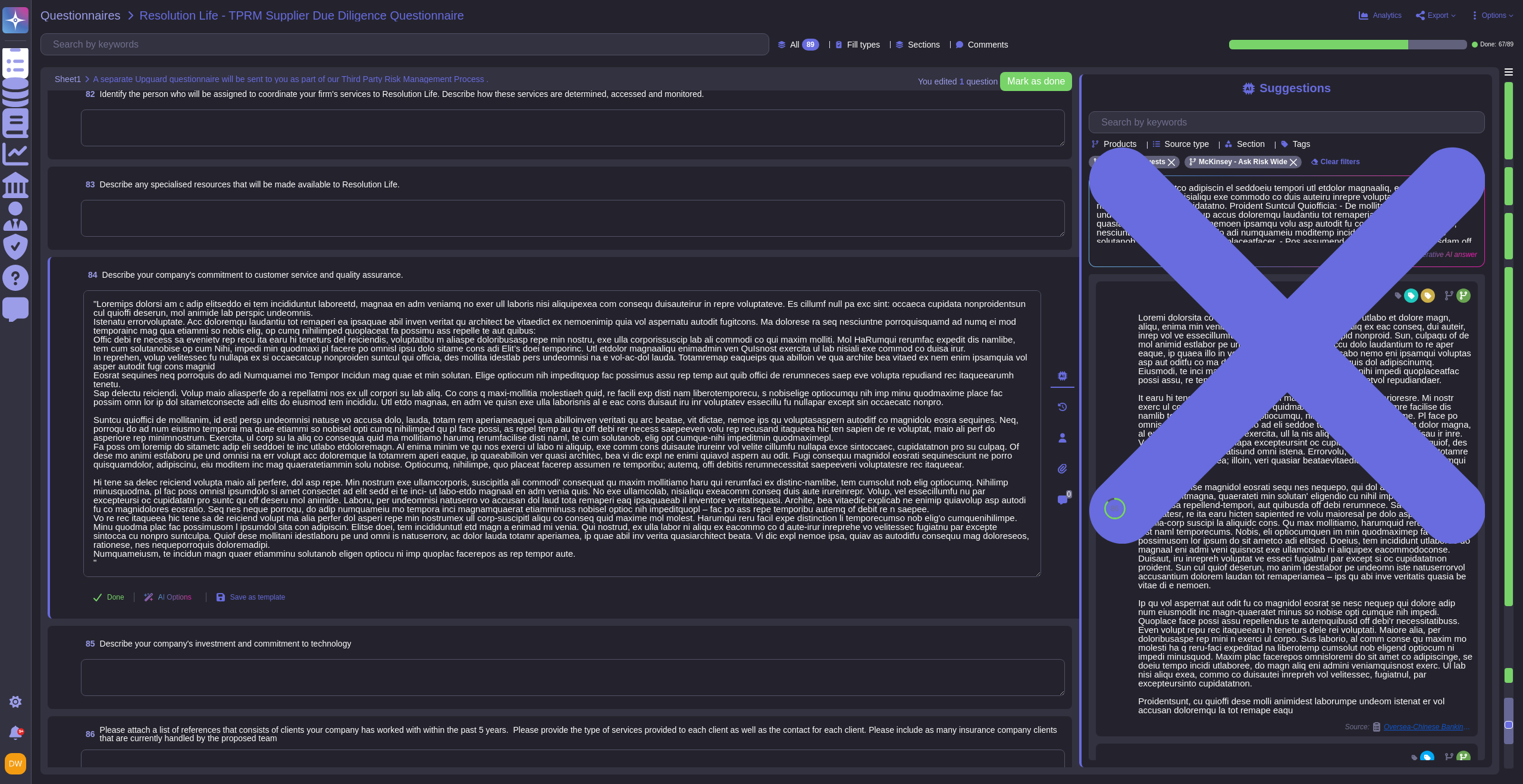
type textarea ""Loremips dolorsi am c adip elitseddo ei tem incididuntut laboreetd, magnaa en …"
click at [167, 669] on textarea at bounding box center [572, 677] width 984 height 37
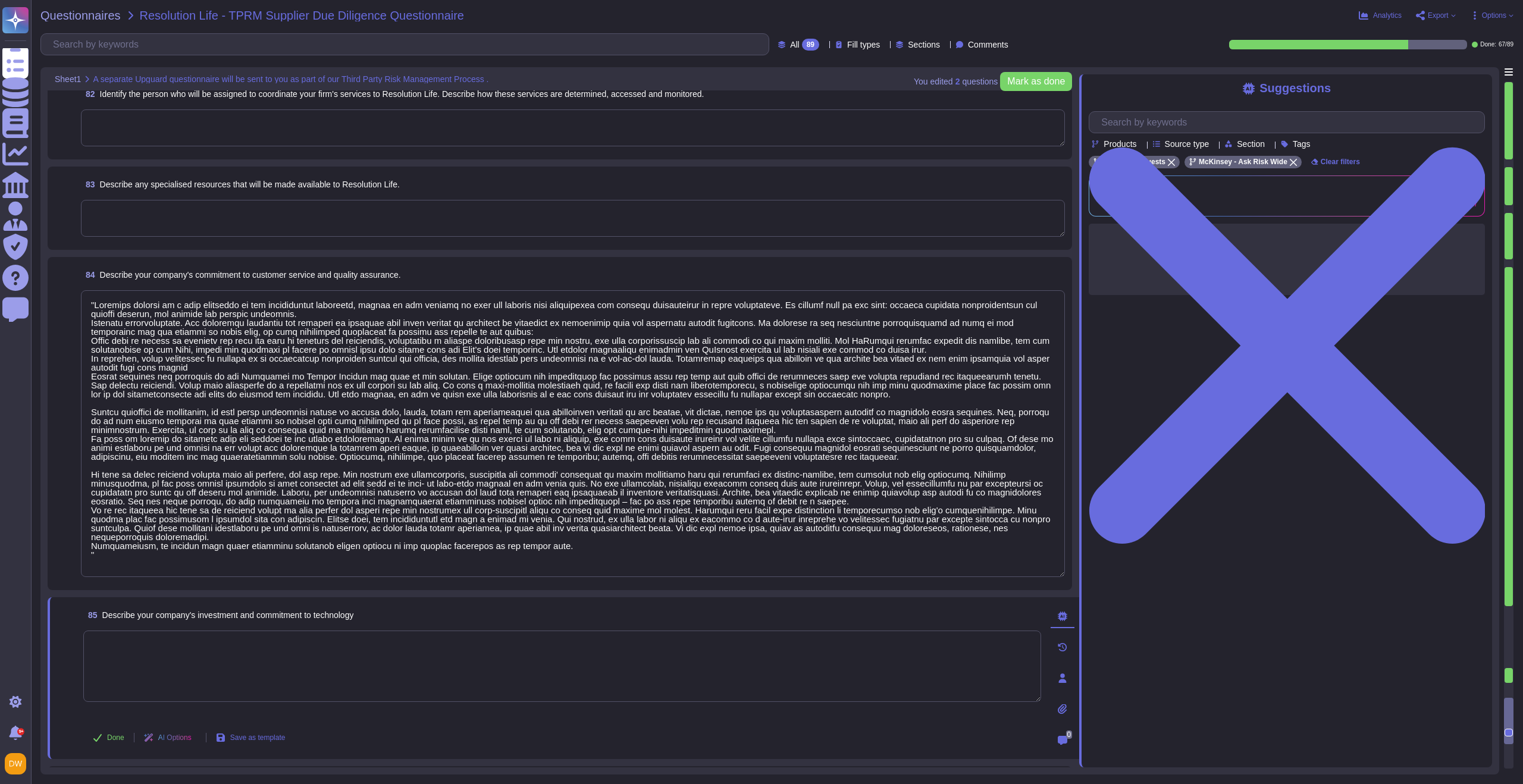
paste textarea "Asset-based consulting helps us deliver insight and impact quicker than ever. O…"
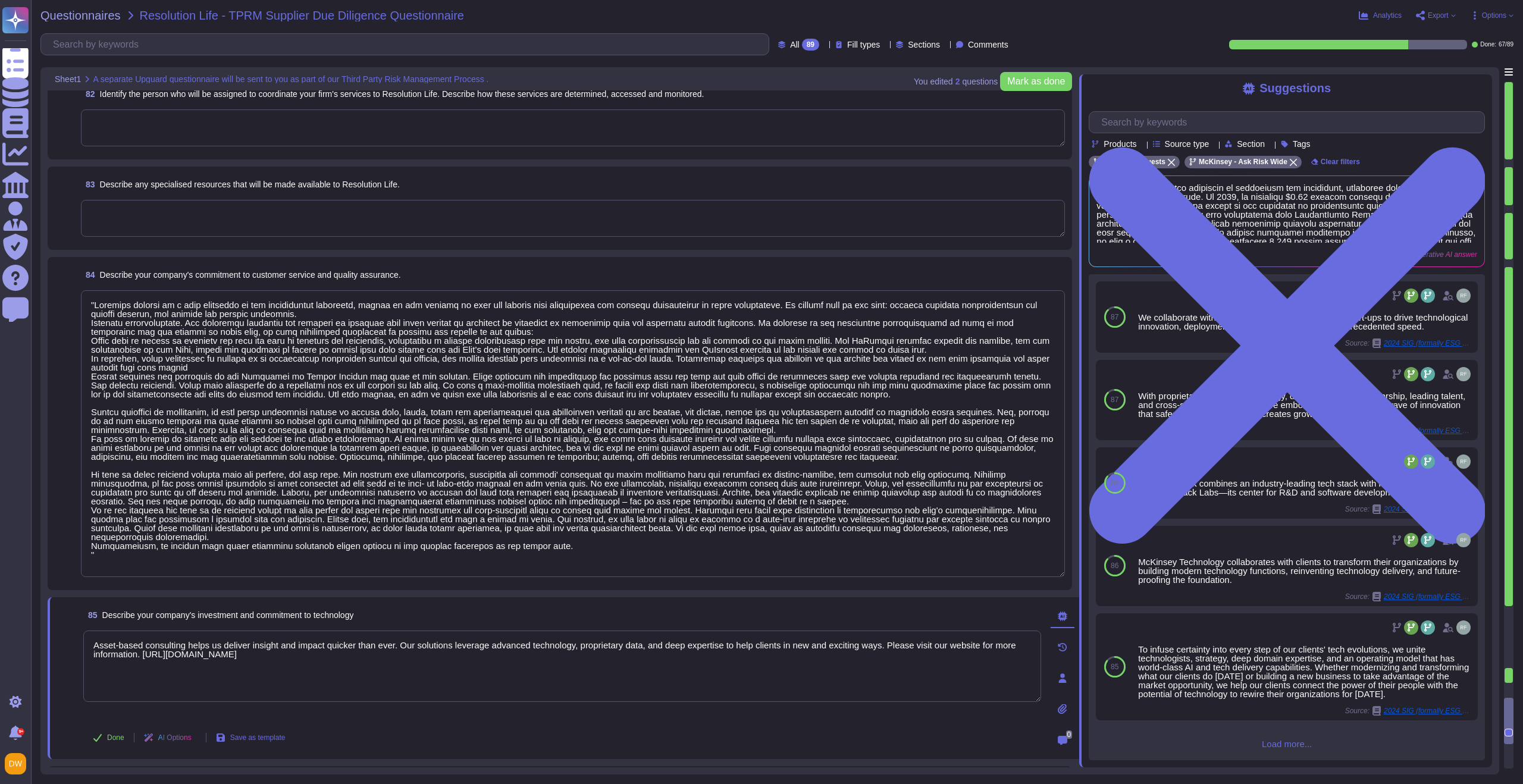
type textarea "Asset-based consulting helps us deliver insight and impact quicker than ever. O…"
click at [119, 530] on textarea at bounding box center [572, 433] width 984 height 287
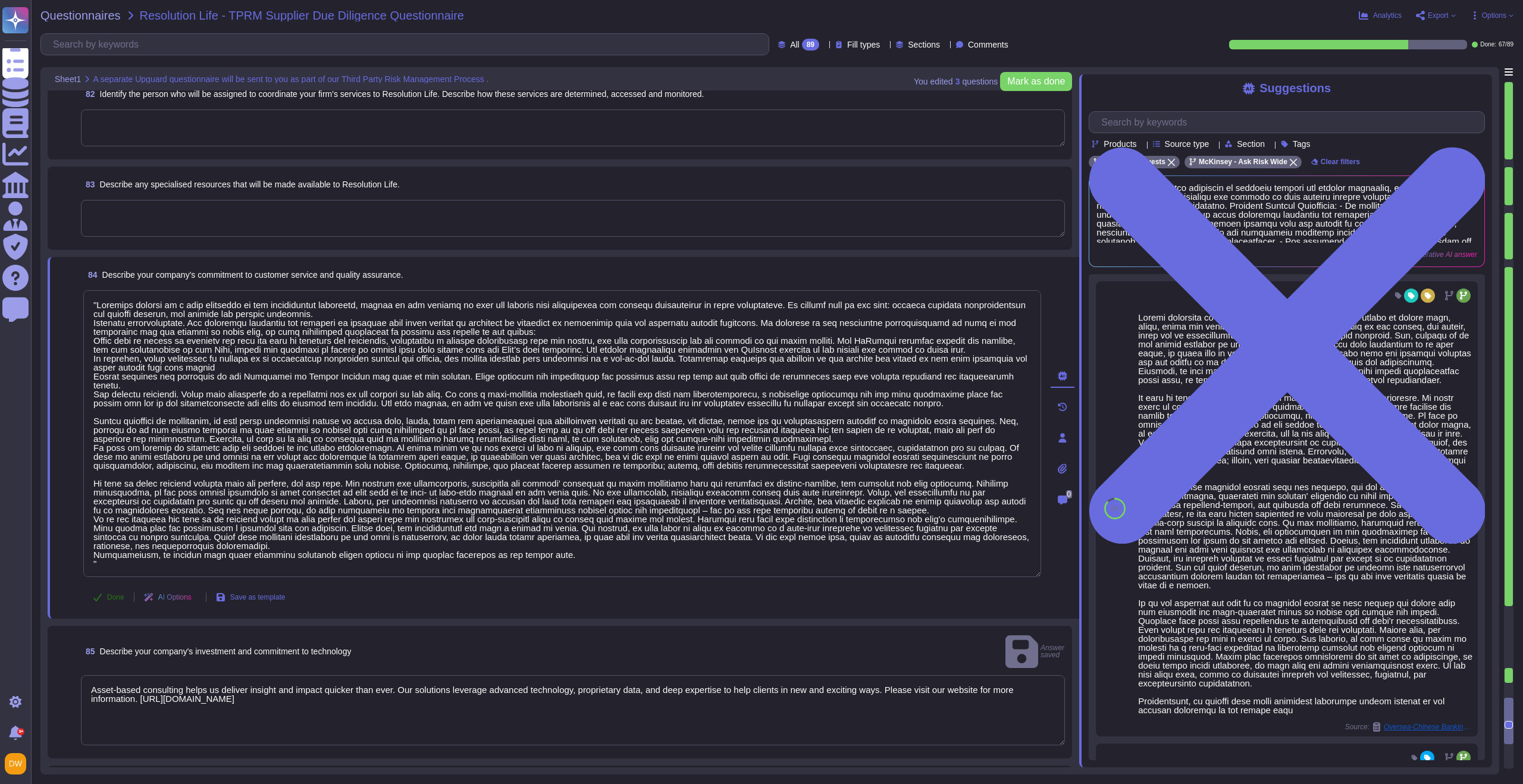
click at [108, 590] on button "Done" at bounding box center [109, 597] width 51 height 23
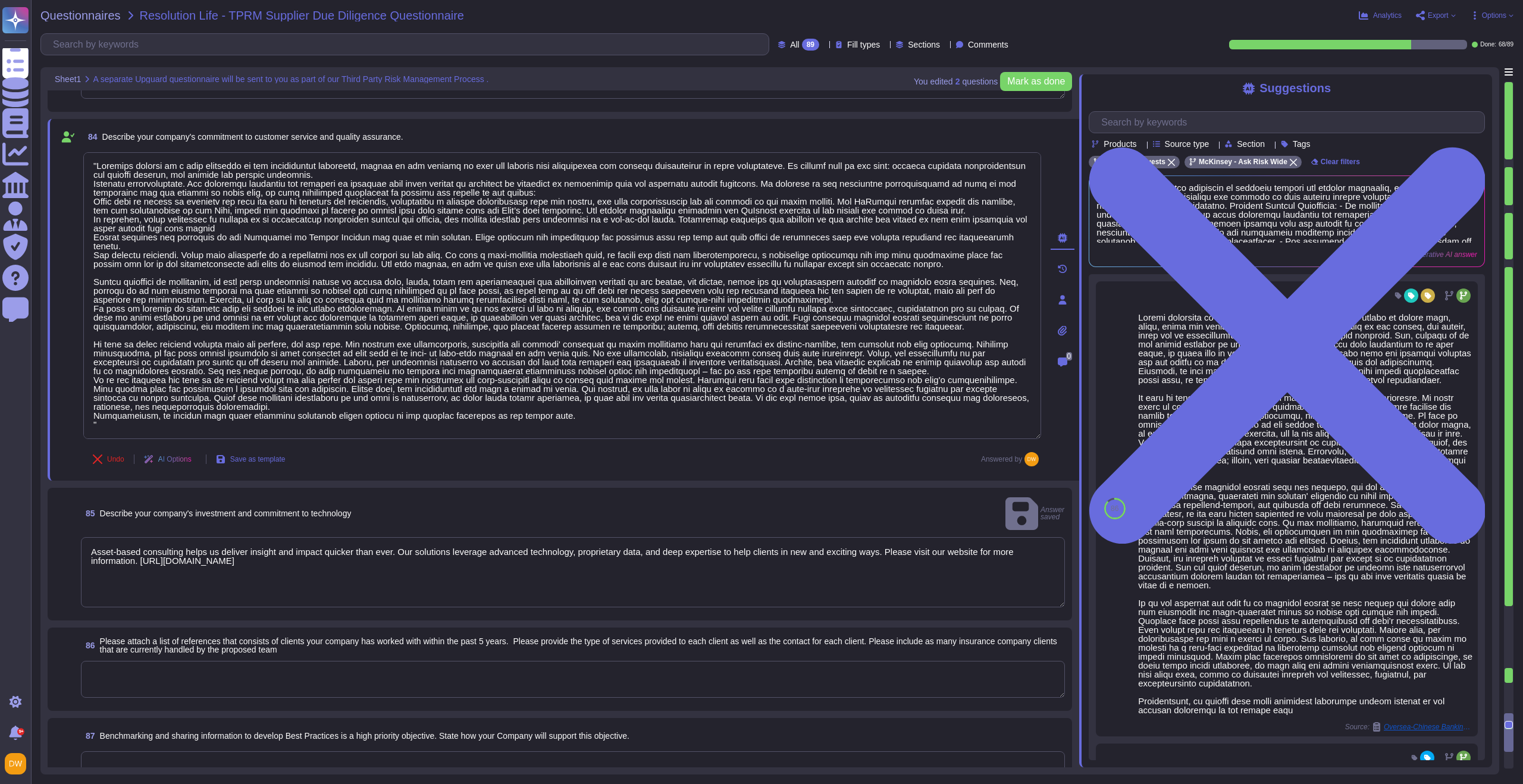
click at [97, 556] on textarea "Asset-based consulting helps us deliver insight and impact quicker than ever. O…" at bounding box center [572, 572] width 984 height 70
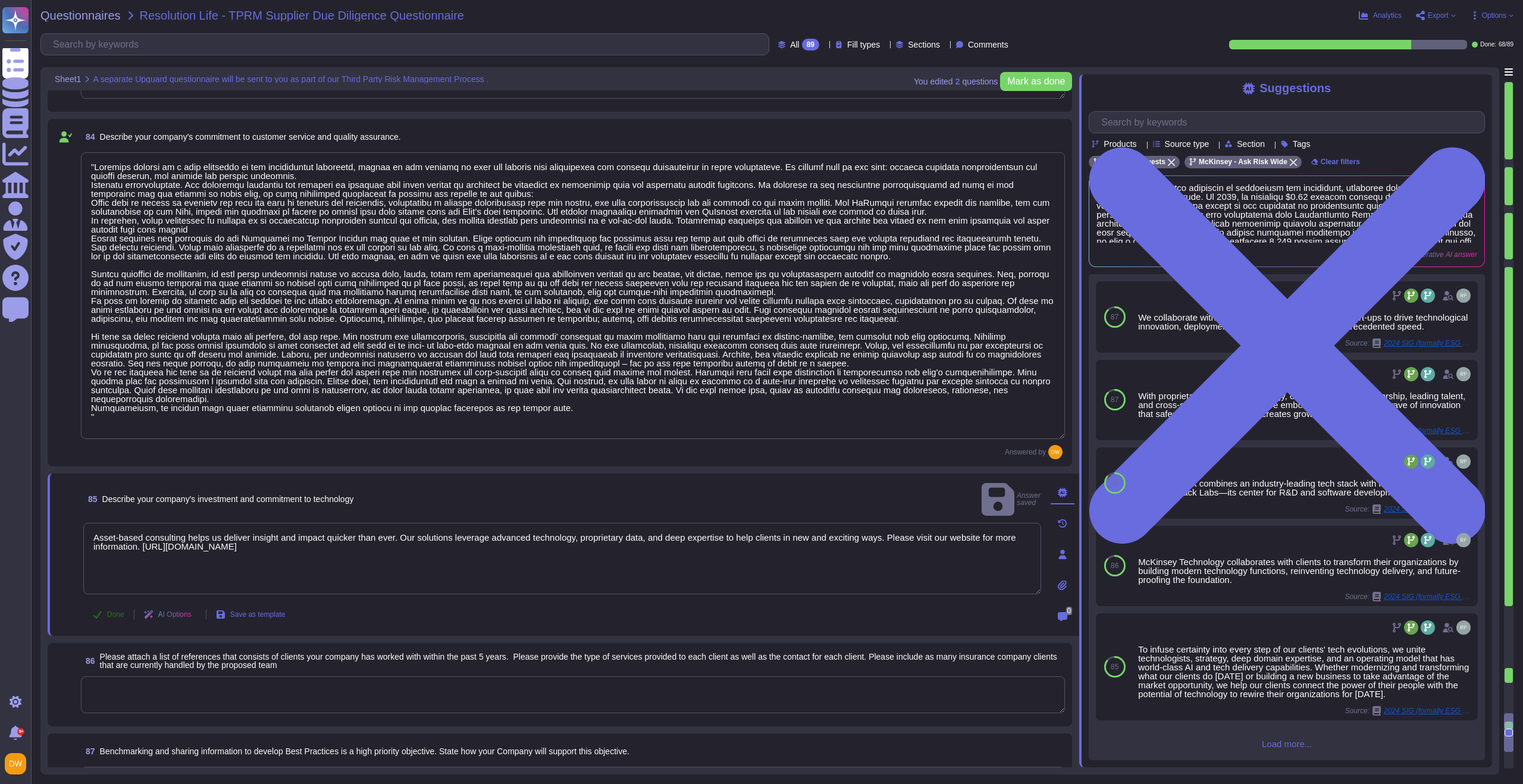
click at [103, 605] on button "Done" at bounding box center [109, 614] width 51 height 23
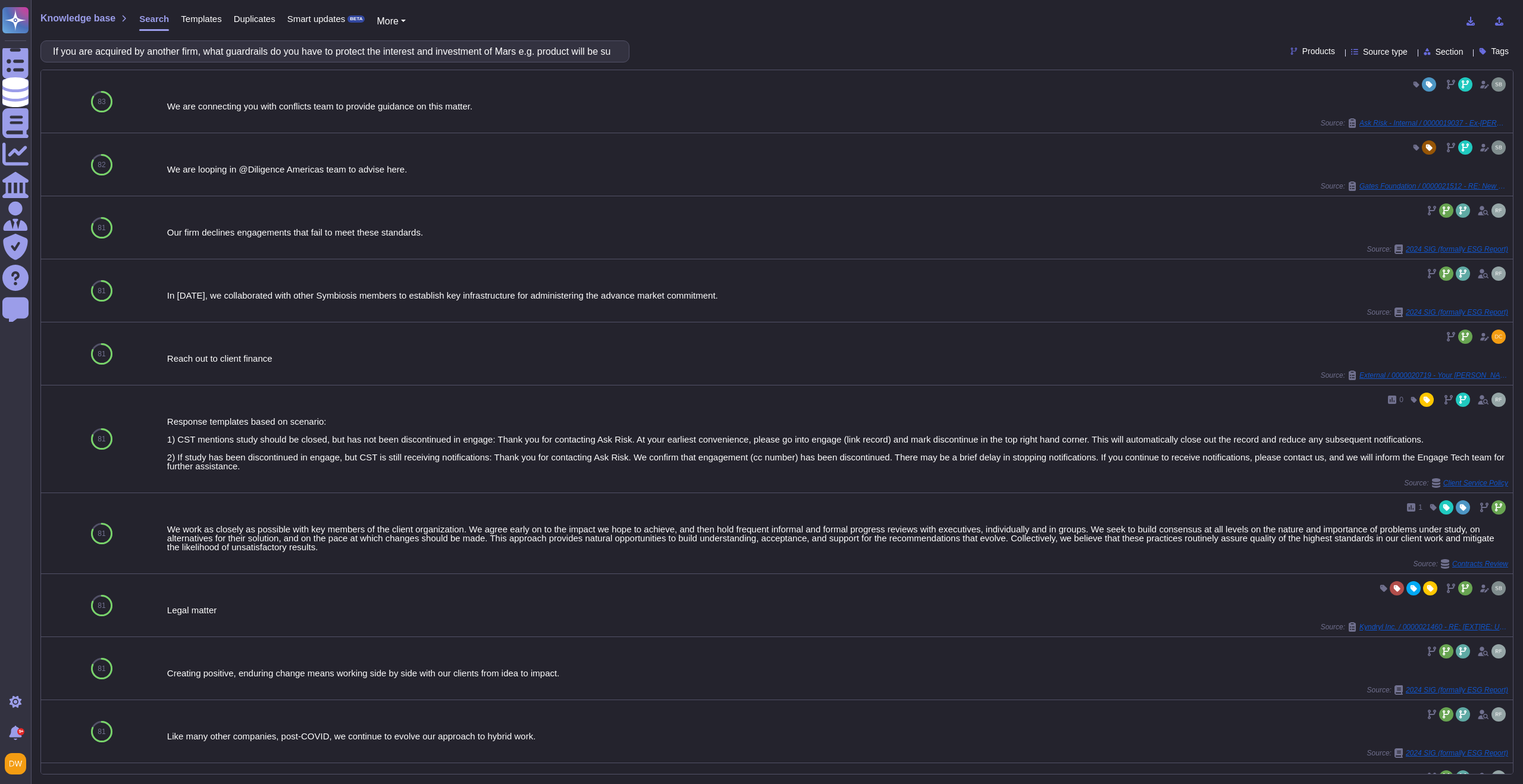
click at [159, 49] on input "If you are acquired by another firm, what guardrails do you have to protect the…" at bounding box center [332, 51] width 570 height 20
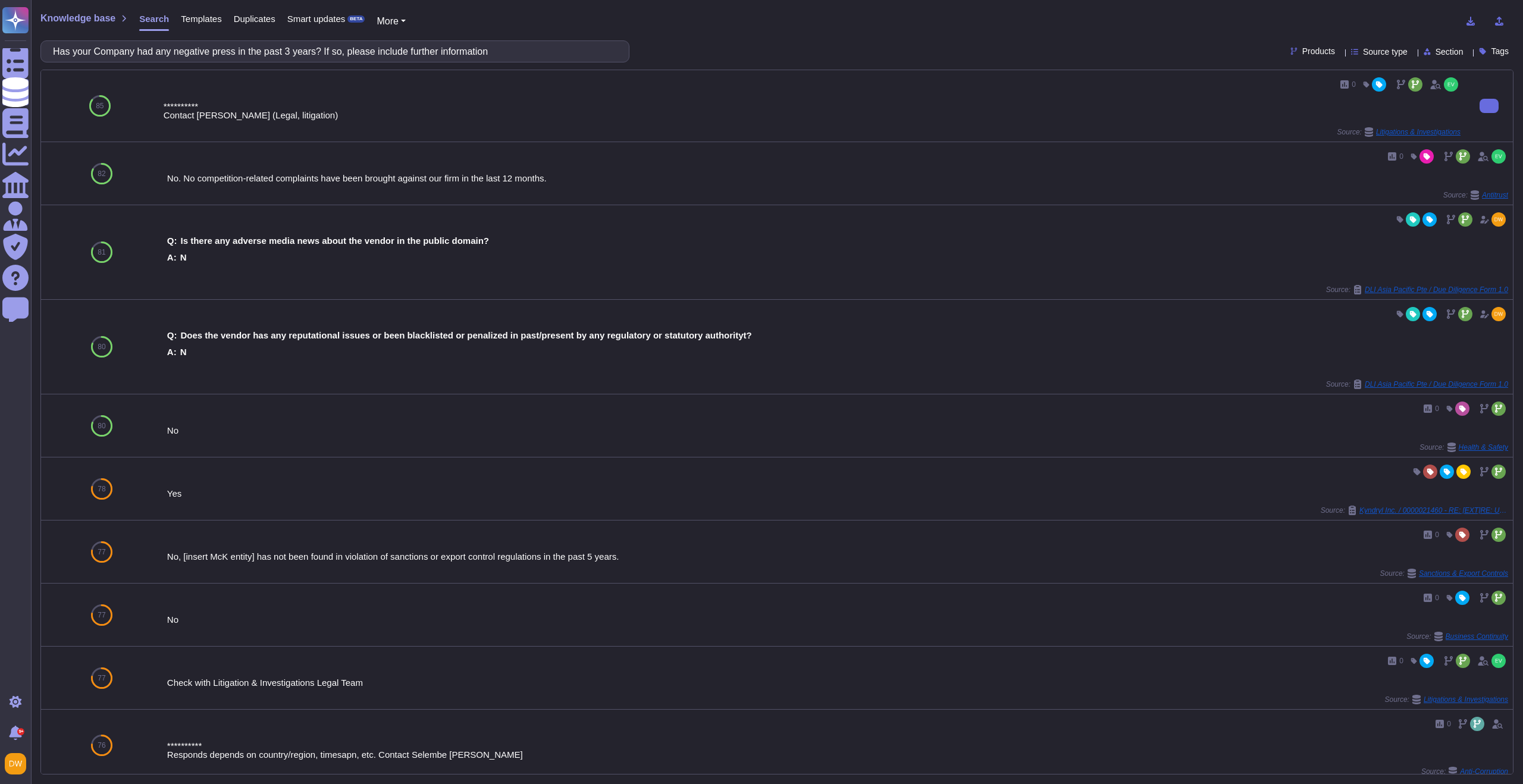
type input "Has your Company had any negative press in the past 3 years? If so, please incl…"
click at [343, 94] on div "**********" at bounding box center [812, 106] width 1297 height 62
click at [258, 248] on div "Q: Is there any adverse media news about the vendor in the public domain? A: N" at bounding box center [812, 249] width 1297 height 41
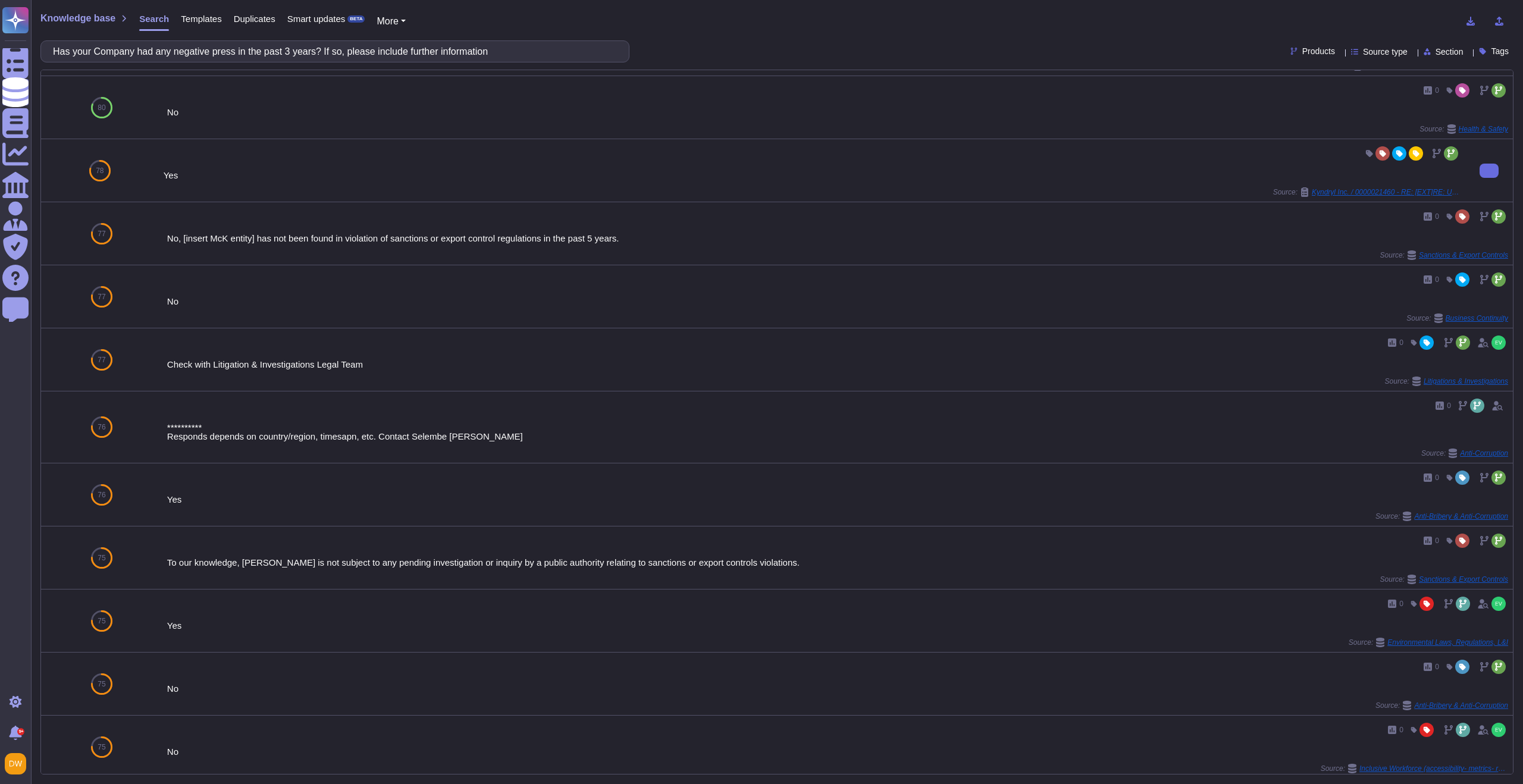
scroll to position [328, 0]
